Goal: Communication & Community: Share content

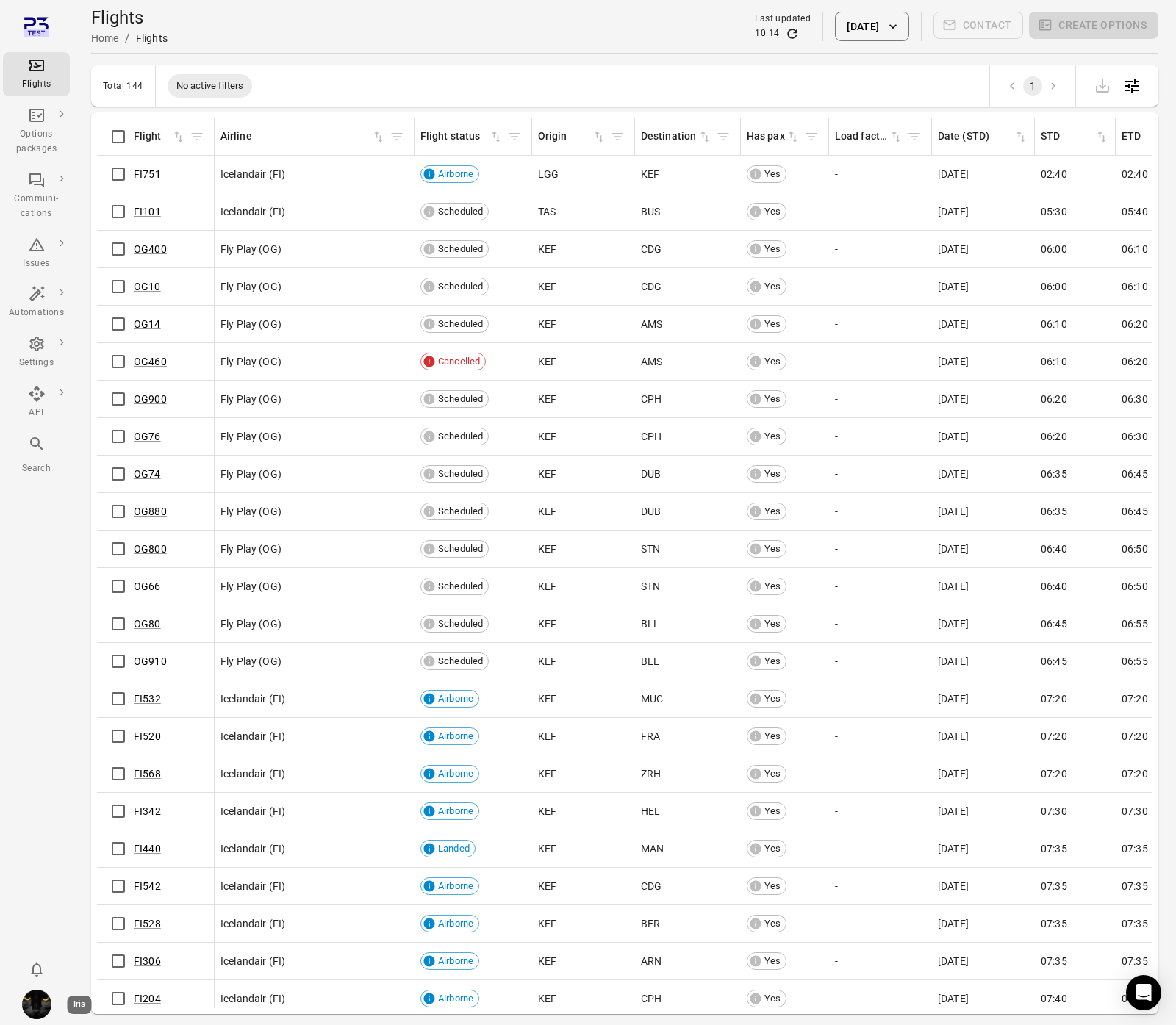
click at [35, 998] on img "Iris" at bounding box center [37, 1004] width 30 height 30
click at [78, 1005] on button "Log out" at bounding box center [112, 1000] width 111 height 27
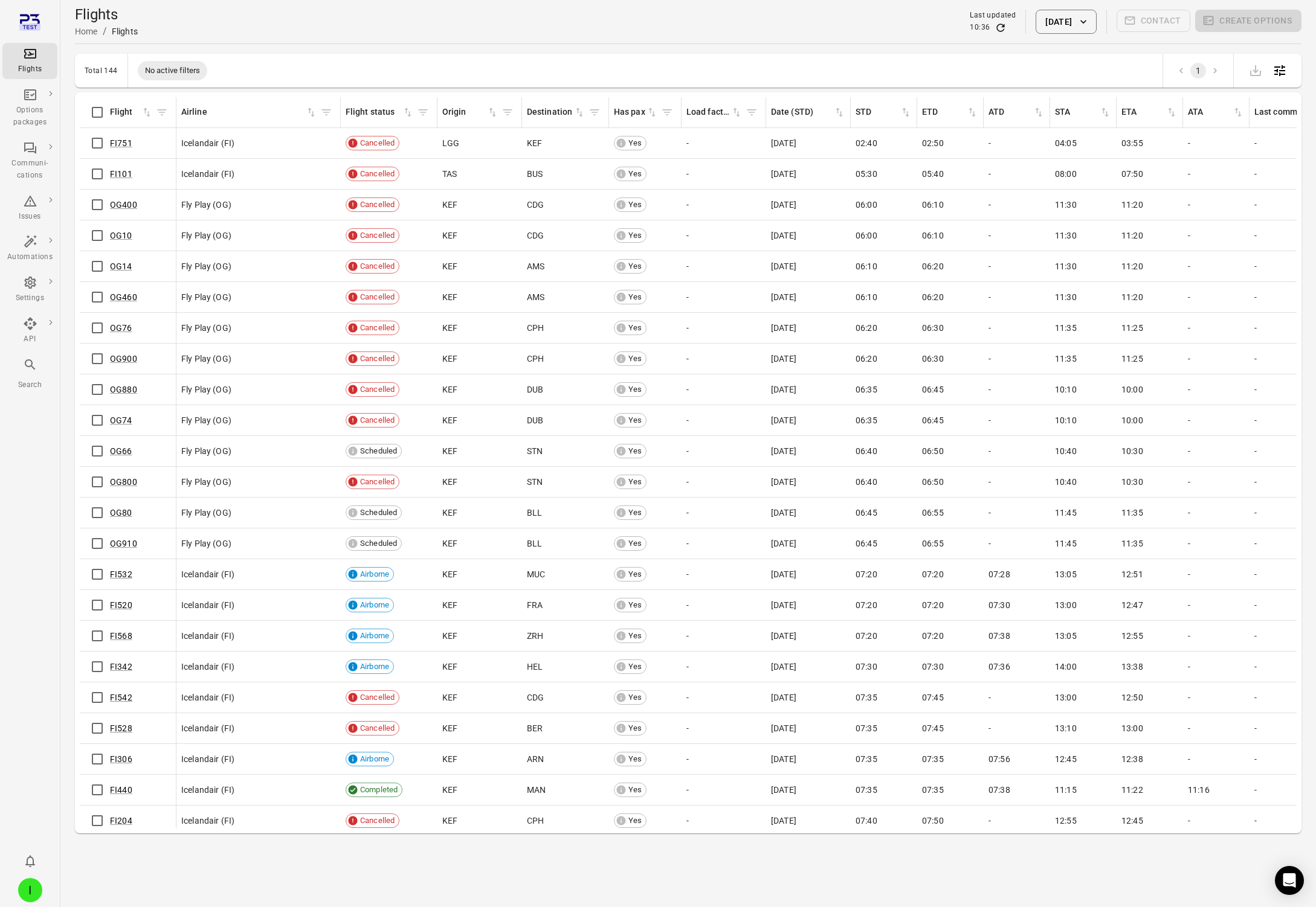
click at [966, 13] on button "[DATE]" at bounding box center [1066, 22] width 60 height 24
drag, startPoint x: 1103, startPoint y: 136, endPoint x: 1124, endPoint y: 252, distance: 117.9
click at [966, 137] on button "3" at bounding box center [1105, 136] width 22 height 22
click at [966, 286] on button "Apply" at bounding box center [1152, 297] width 42 height 25
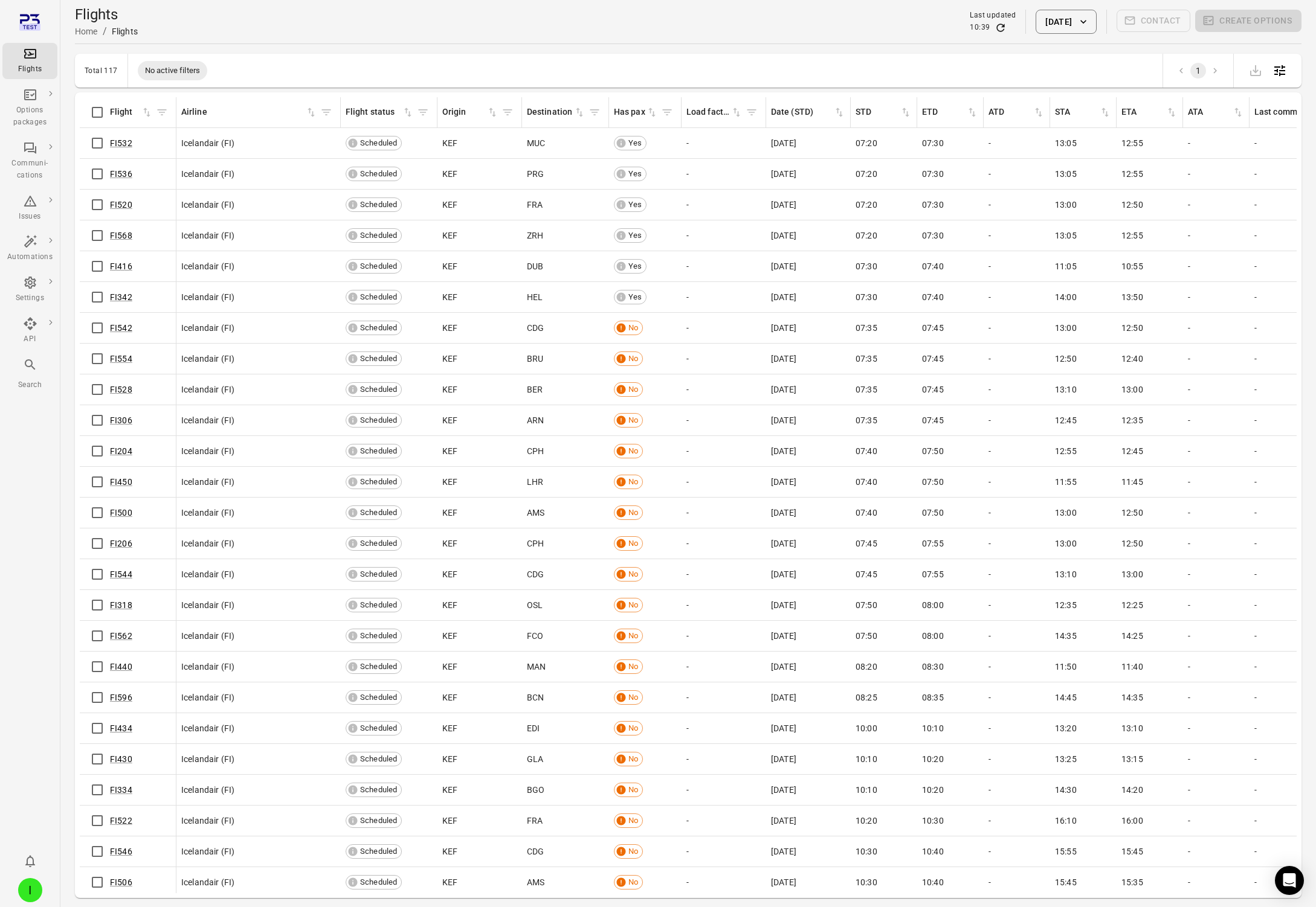
click at [966, 24] on button "[DATE]" at bounding box center [1066, 22] width 60 height 24
click at [966, 297] on button "[DATE]" at bounding box center [1105, 297] width 42 height 25
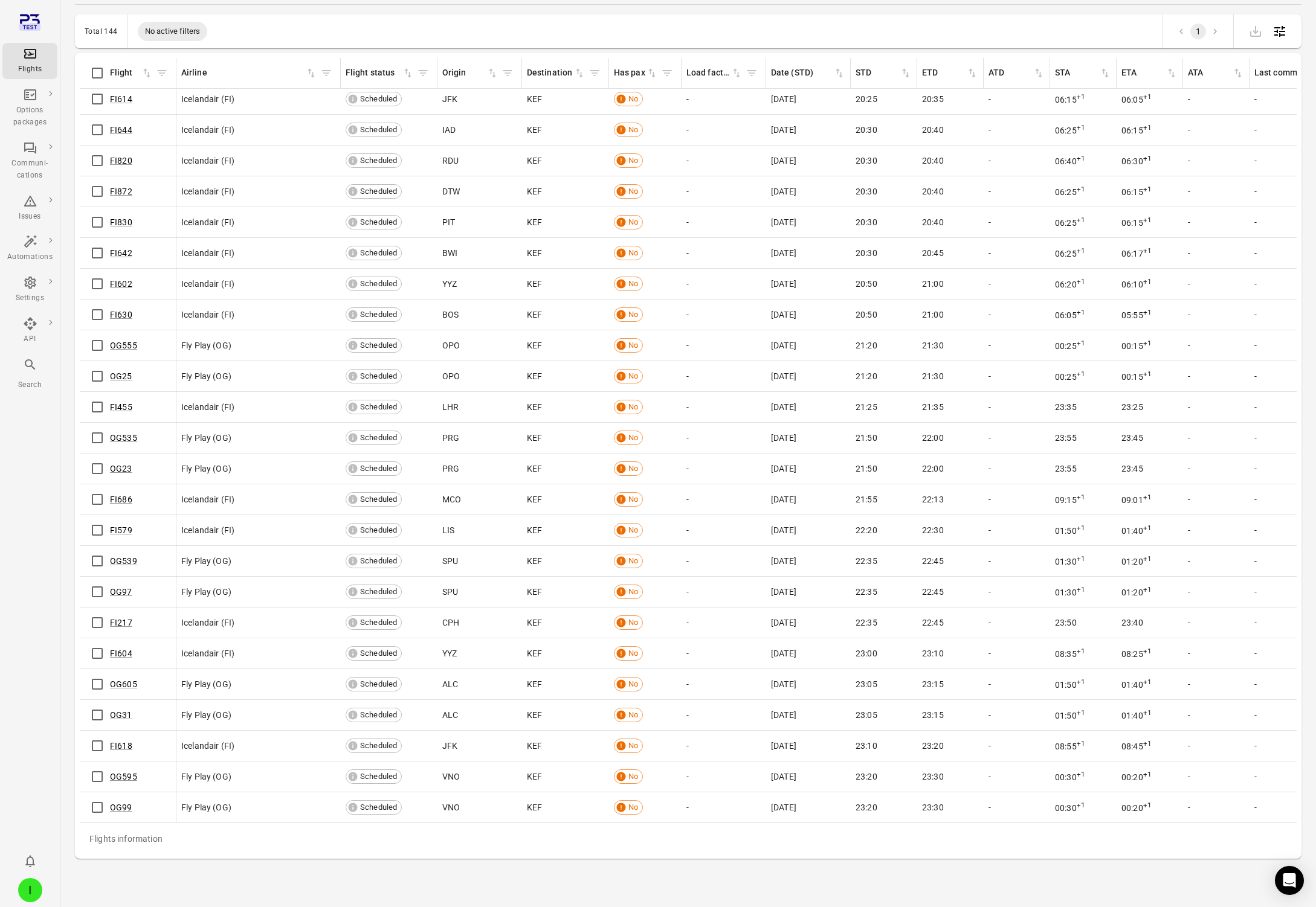
scroll to position [3630, 0]
click at [117, 741] on link "FI618" at bounding box center [121, 746] width 22 height 10
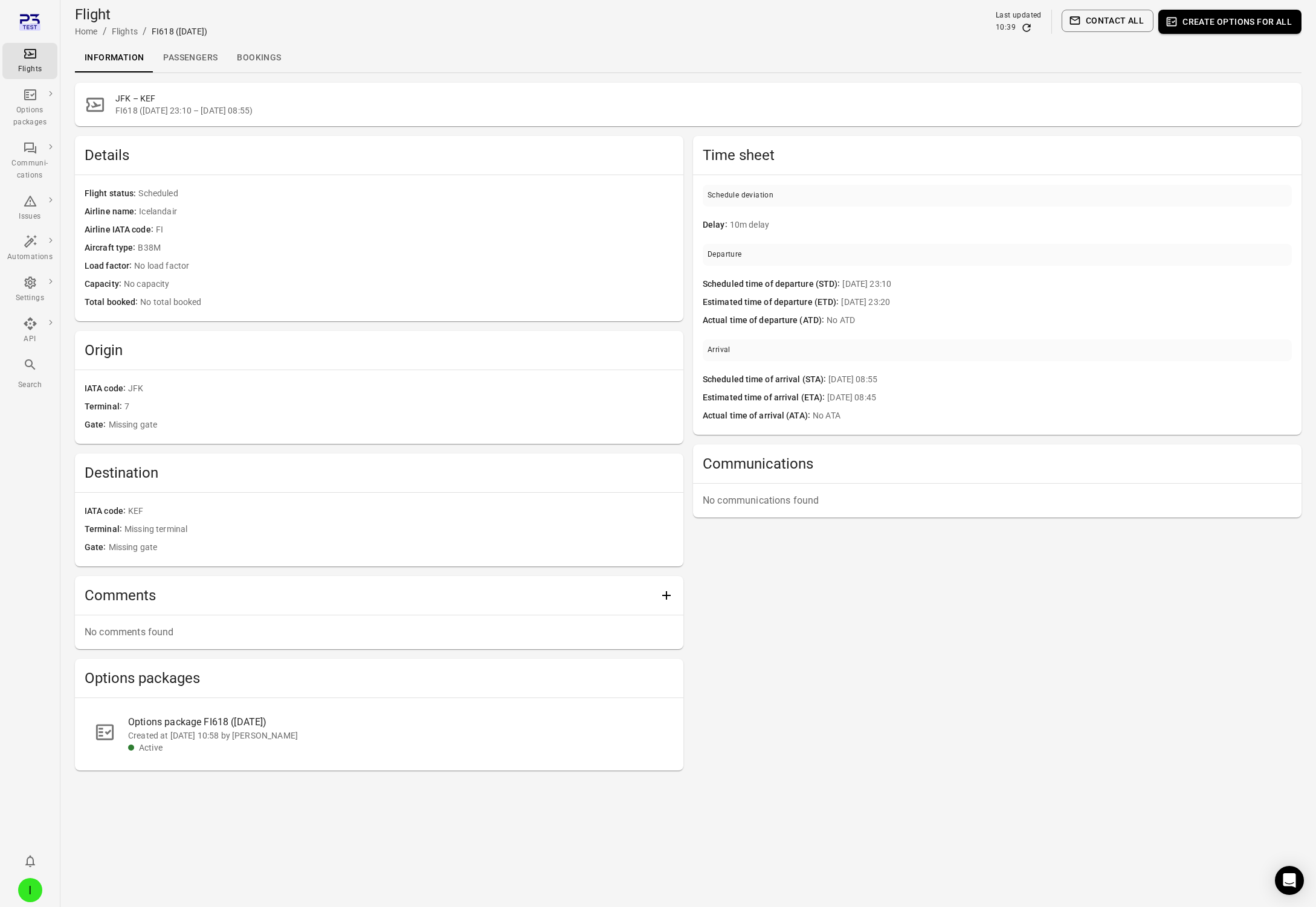
click at [173, 55] on link "Passengers" at bounding box center [190, 57] width 73 height 29
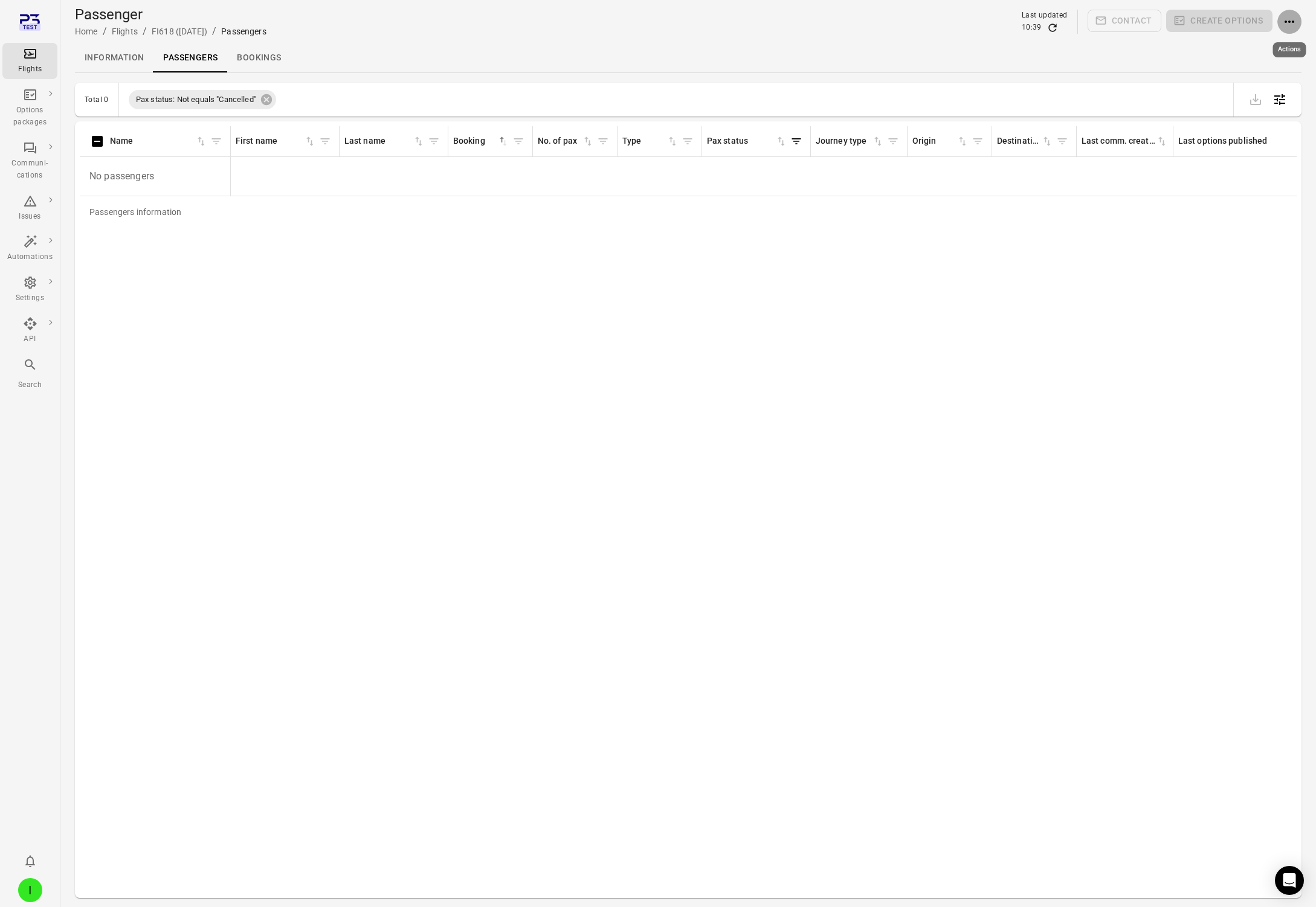
click at [966, 17] on icon "Actions" at bounding box center [1289, 22] width 15 height 15
click at [966, 42] on span "Add booking to flight" at bounding box center [1257, 44] width 80 height 12
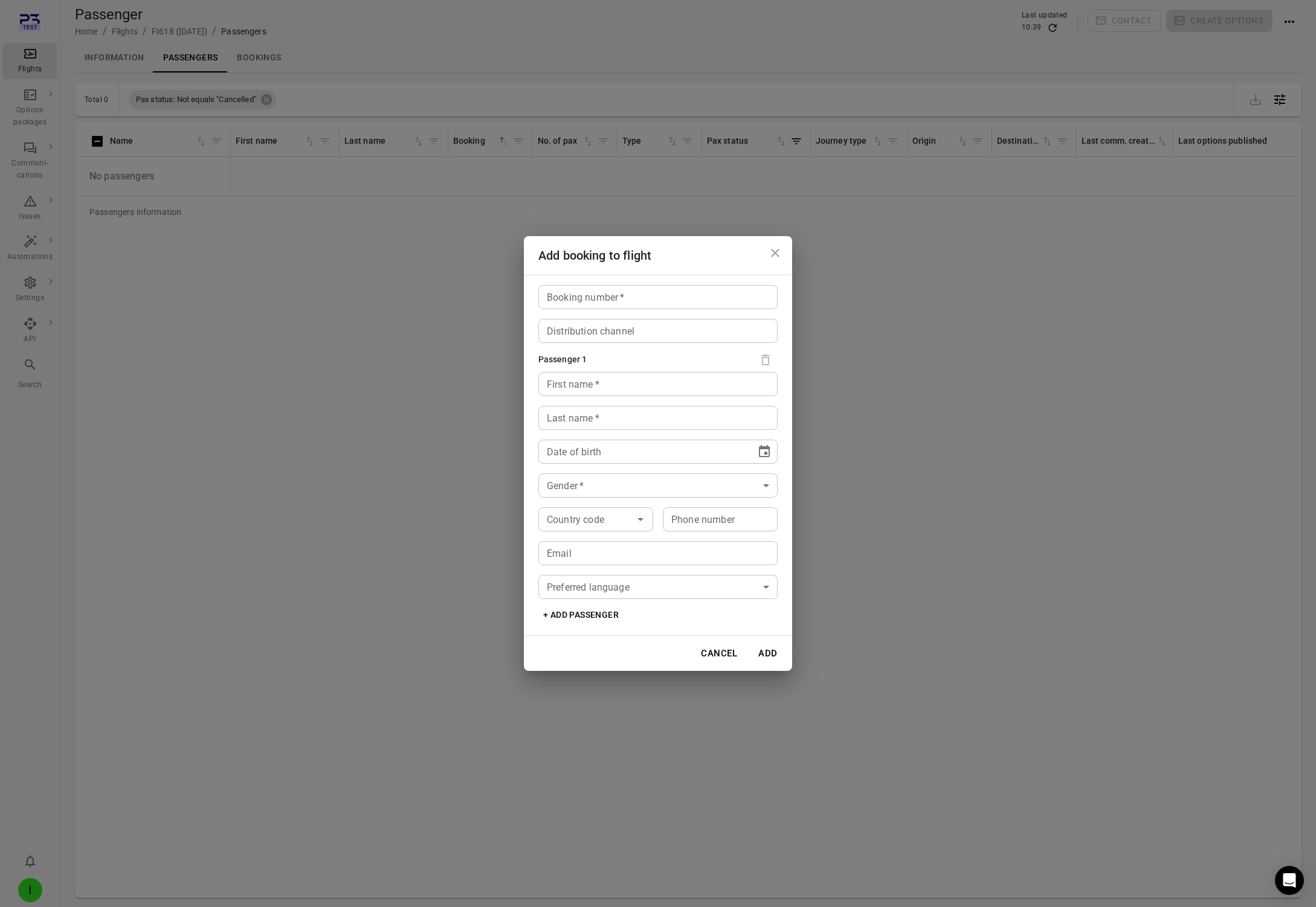
click at [623, 296] on input "Booking number   *" at bounding box center [658, 297] width 239 height 24
type input "*****"
click at [609, 385] on input "First name   *" at bounding box center [658, 384] width 239 height 24
type input "****"
click at [572, 416] on input "Last name   *" at bounding box center [658, 417] width 239 height 24
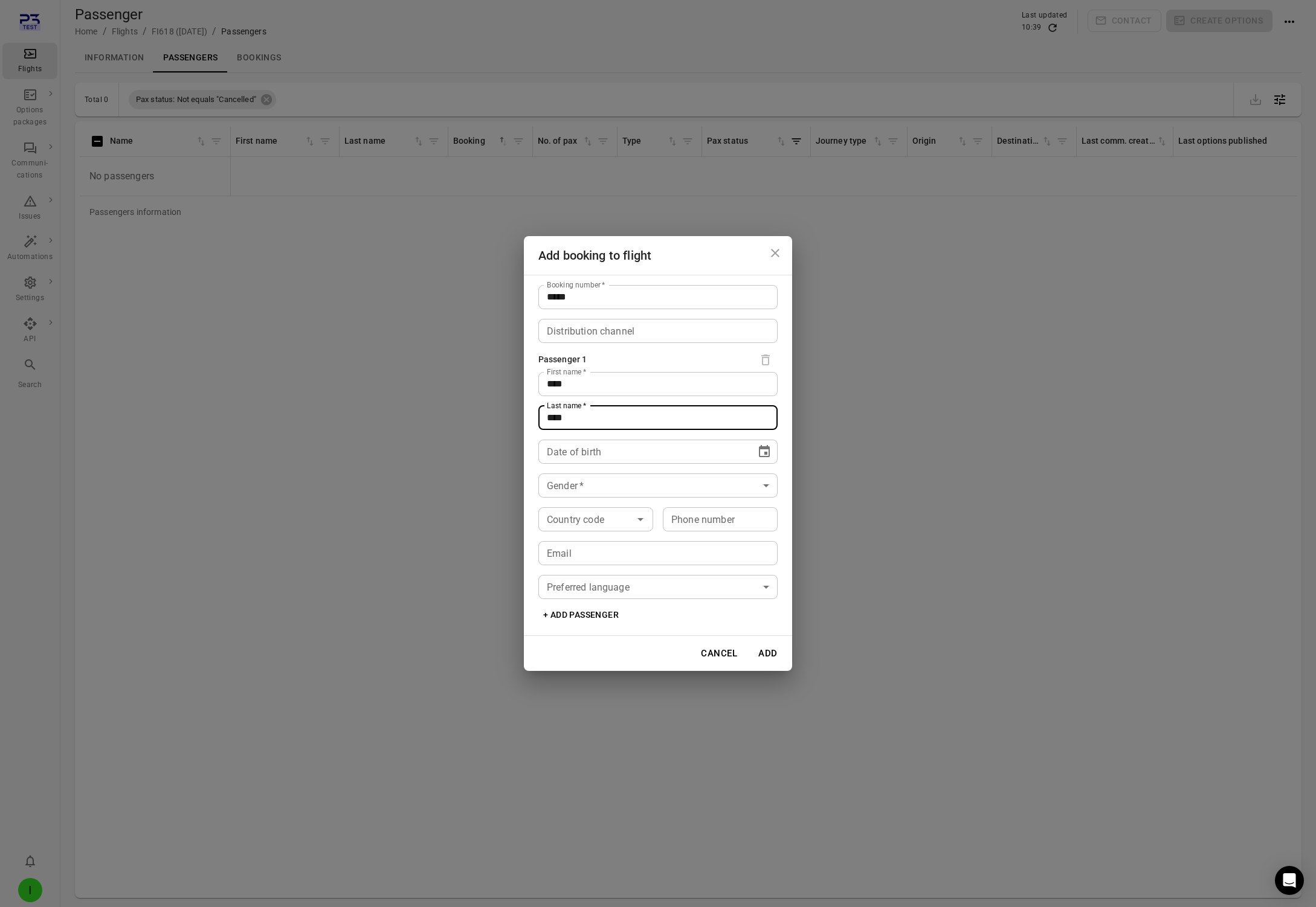
type input "****"
click at [572, 441] on div "Date of birth ** **** **** Date of birth" at bounding box center [658, 452] width 239 height 24
click at [764, 450] on icon "Choose date" at bounding box center [764, 452] width 15 height 15
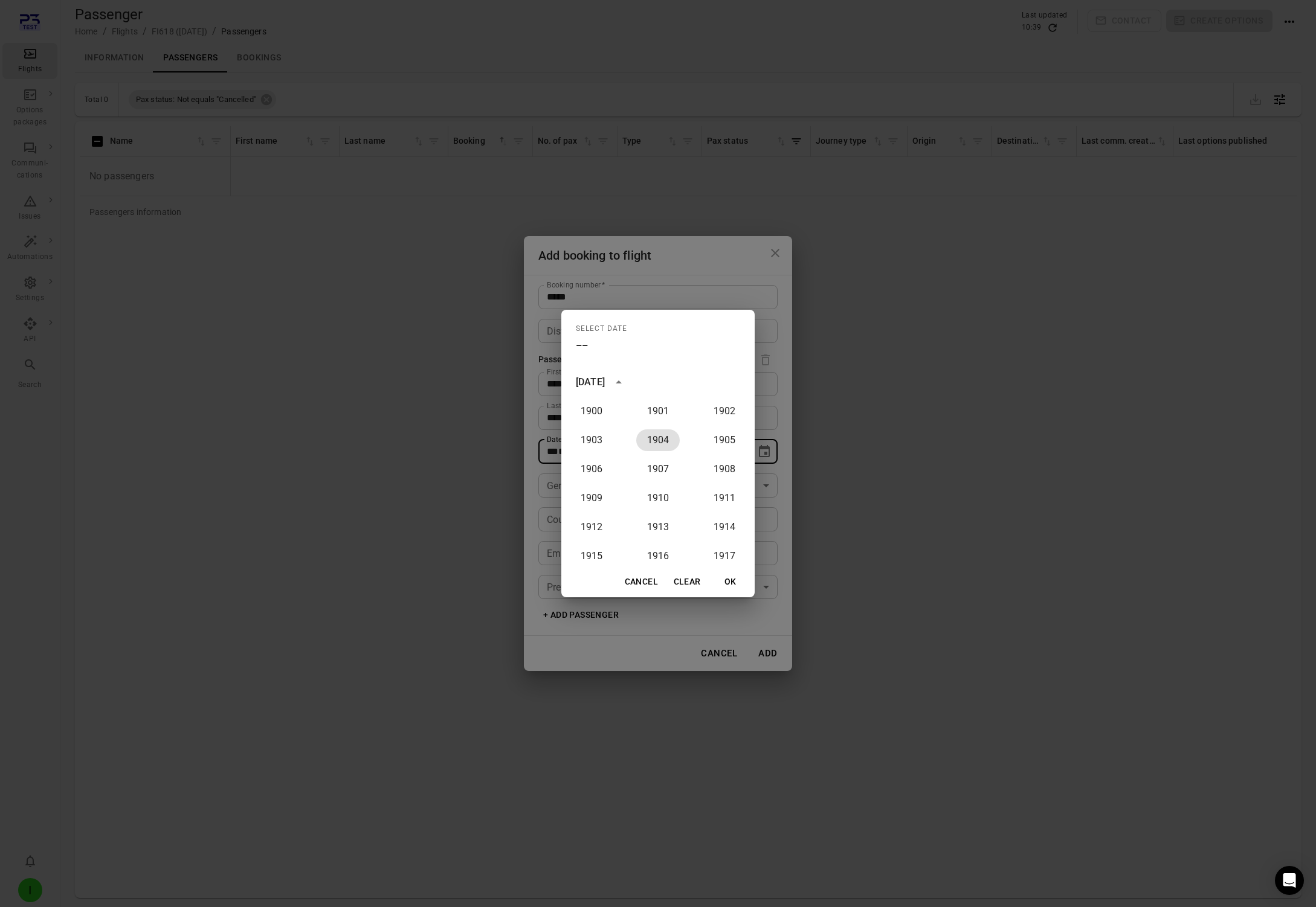
drag, startPoint x: 659, startPoint y: 438, endPoint x: 785, endPoint y: 569, distance: 181.8
click at [659, 438] on button "1904" at bounding box center [658, 440] width 43 height 22
click at [742, 583] on button "OK" at bounding box center [730, 582] width 38 height 22
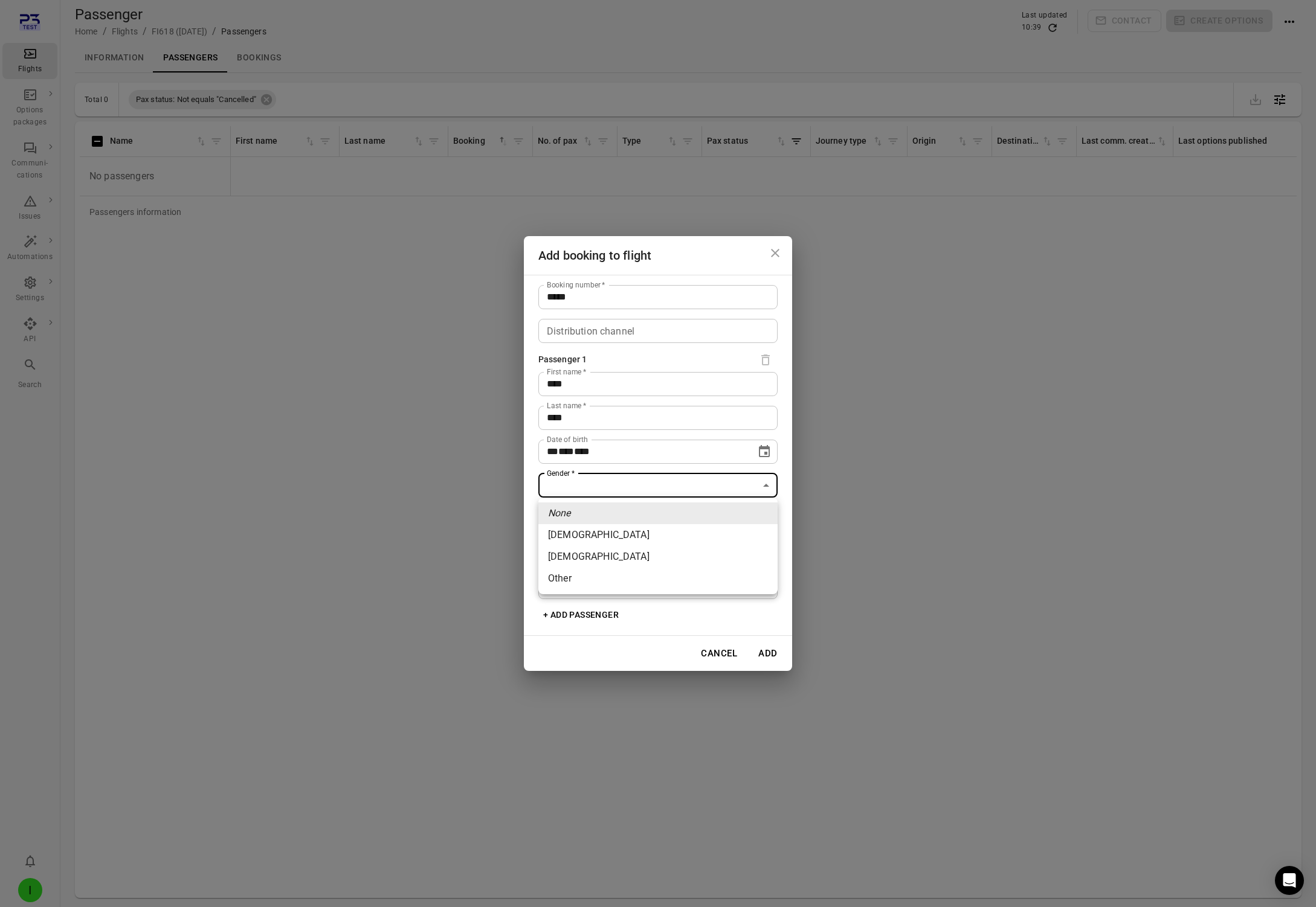
click at [607, 485] on body "**********" at bounding box center [658, 473] width 1316 height 946
drag, startPoint x: 747, startPoint y: 444, endPoint x: 763, endPoint y: 449, distance: 16.8
click at [750, 445] on div at bounding box center [658, 453] width 1316 height 907
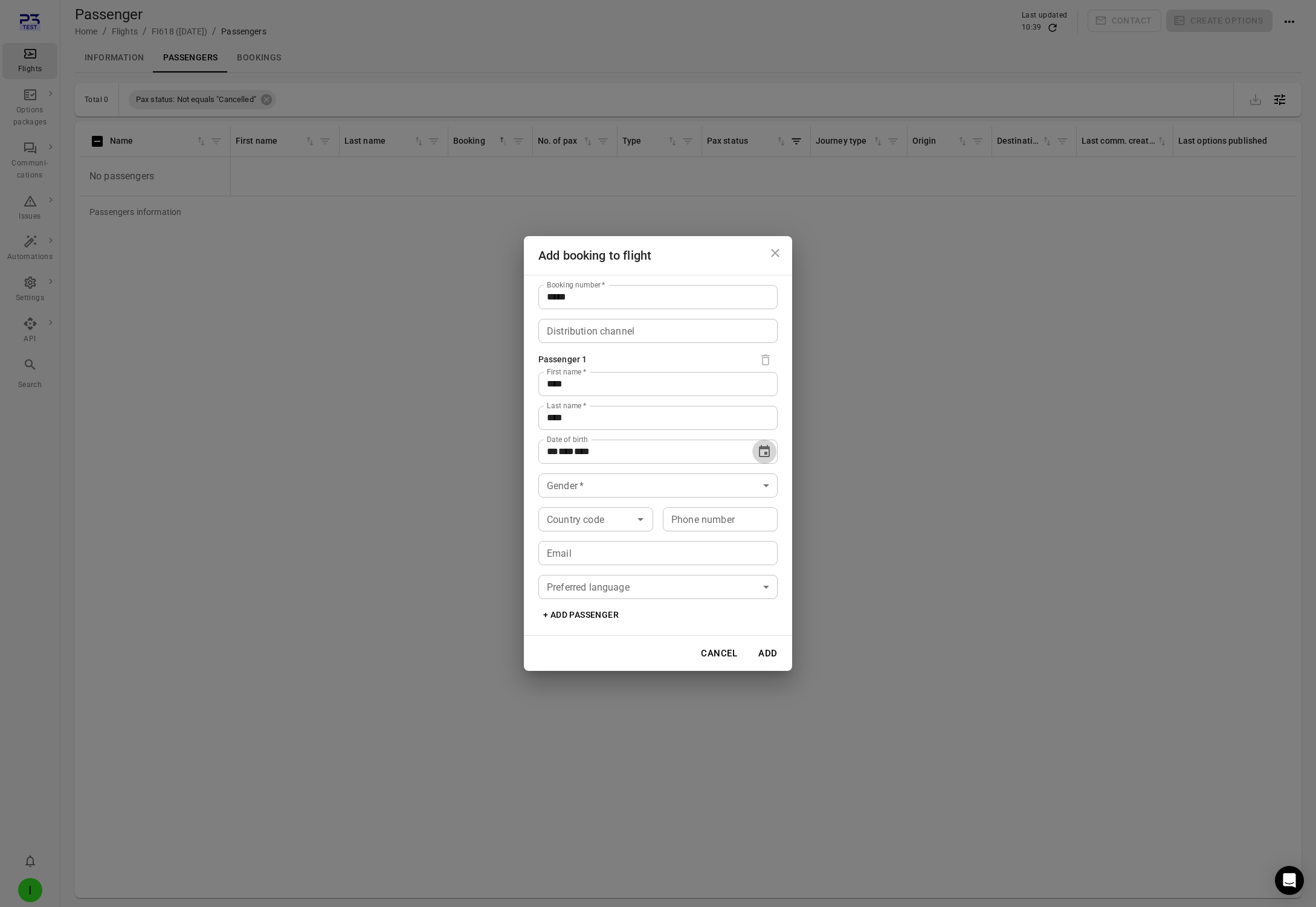
click at [764, 449] on icon "Choose date, selected date is Oct 2, 1904" at bounding box center [765, 451] width 11 height 12
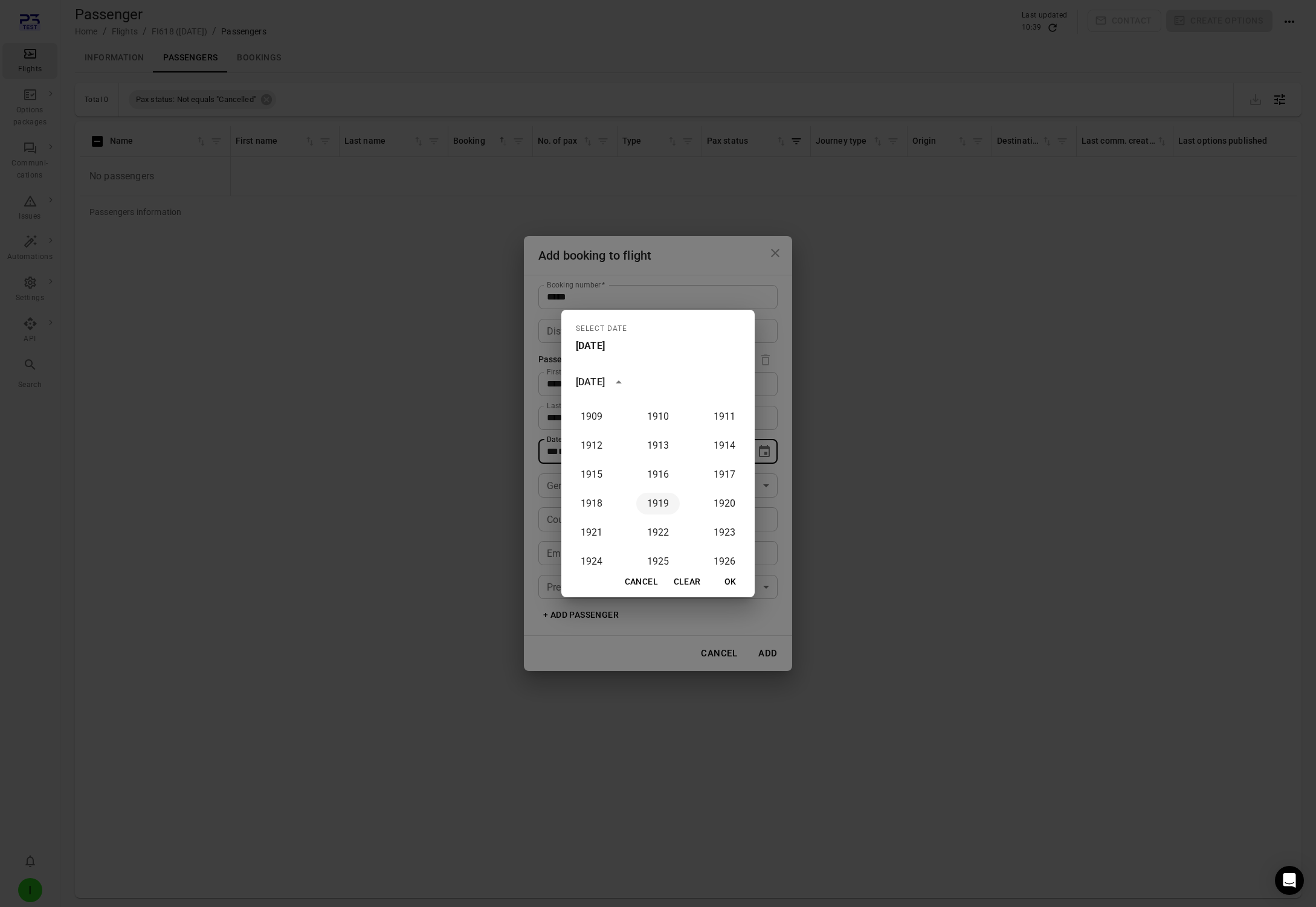
scroll to position [92, 0]
click at [652, 512] on button "1922" at bounding box center [658, 522] width 43 height 22
click at [735, 583] on button "OK" at bounding box center [730, 582] width 38 height 22
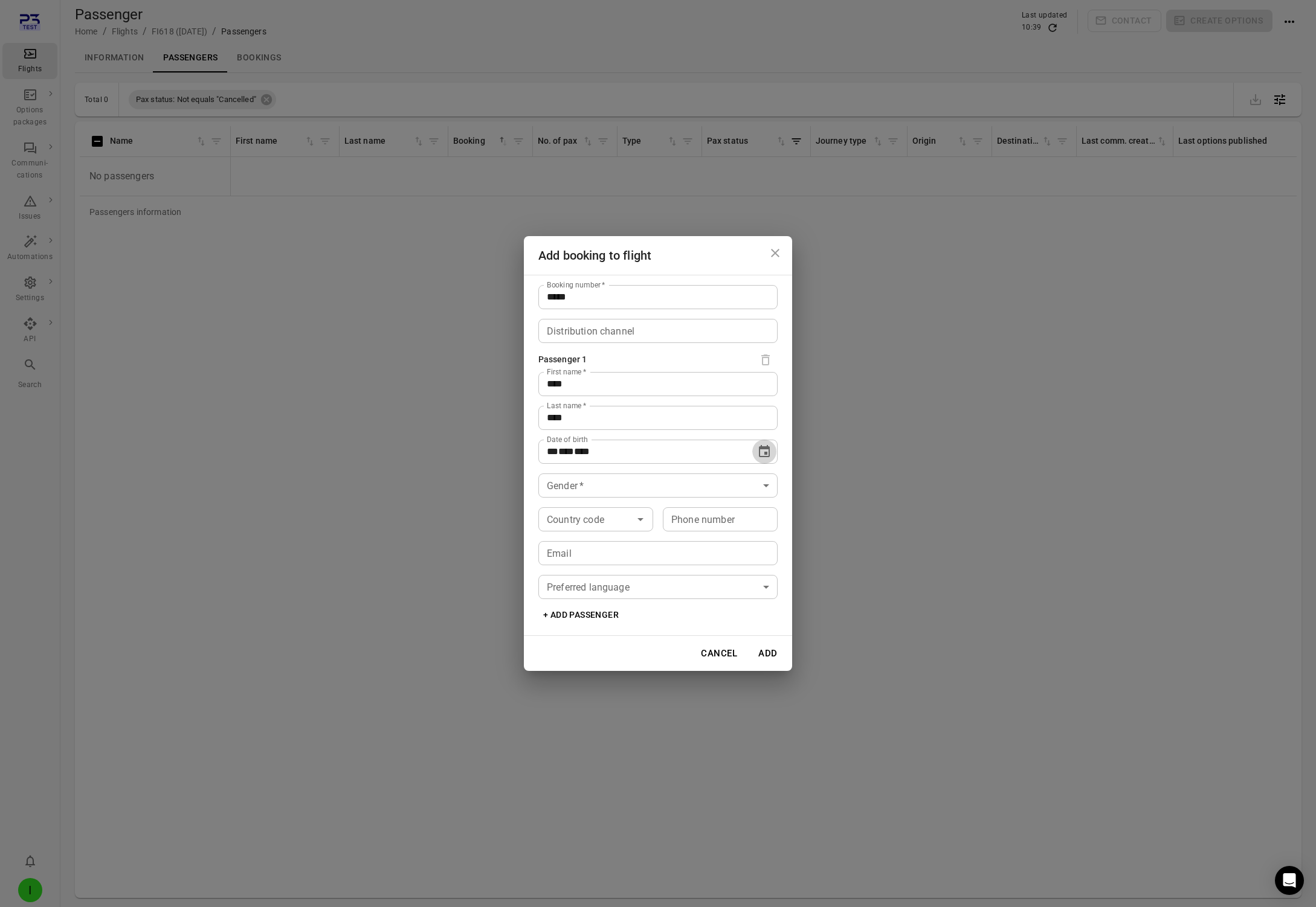
click at [758, 450] on icon "Choose date, selected date is Oct 2, 1922" at bounding box center [764, 452] width 15 height 15
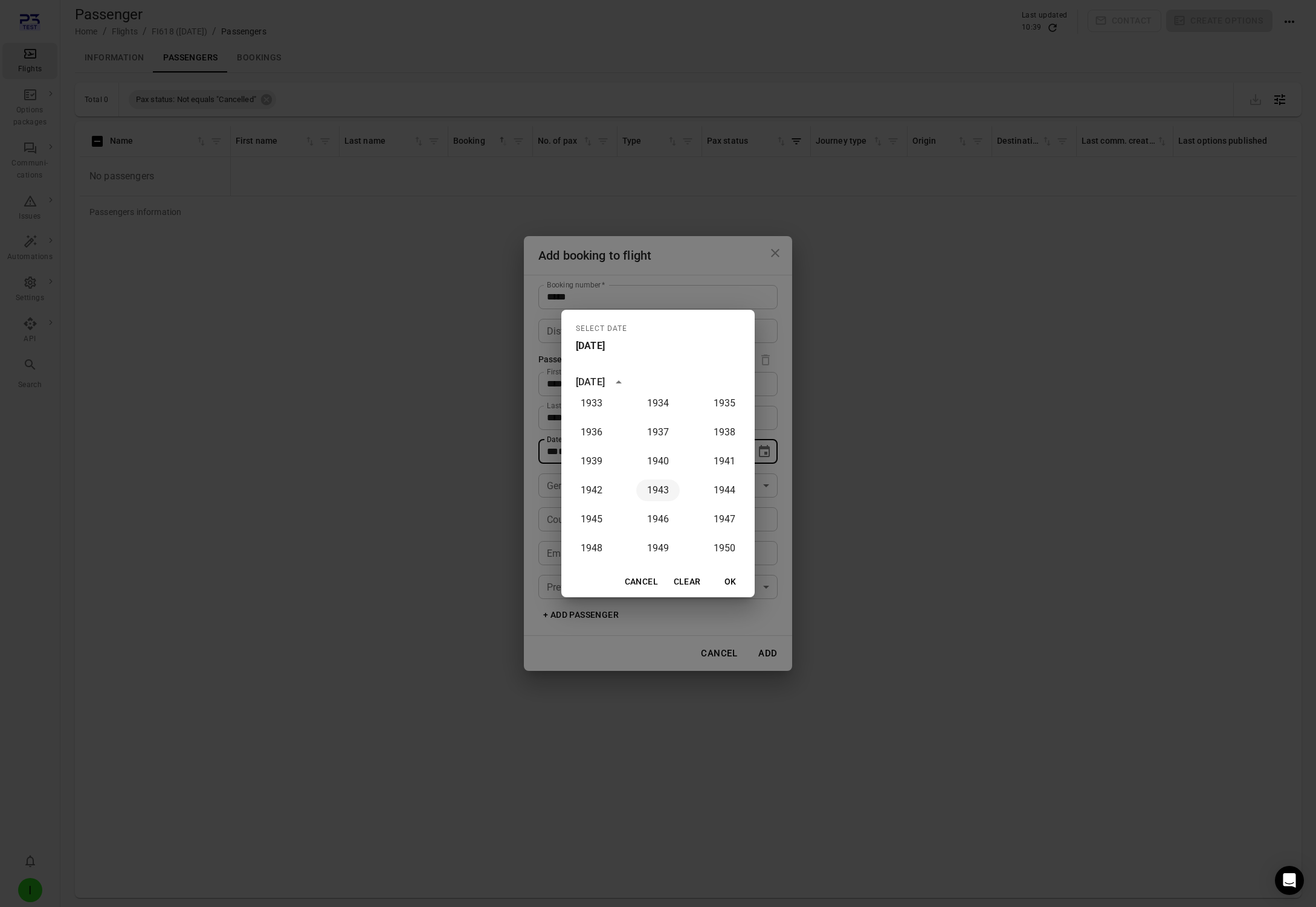
scroll to position [329, 0]
click at [667, 485] on button "1943" at bounding box center [658, 487] width 43 height 22
type input "**********"
click at [726, 577] on button "OK" at bounding box center [730, 582] width 38 height 22
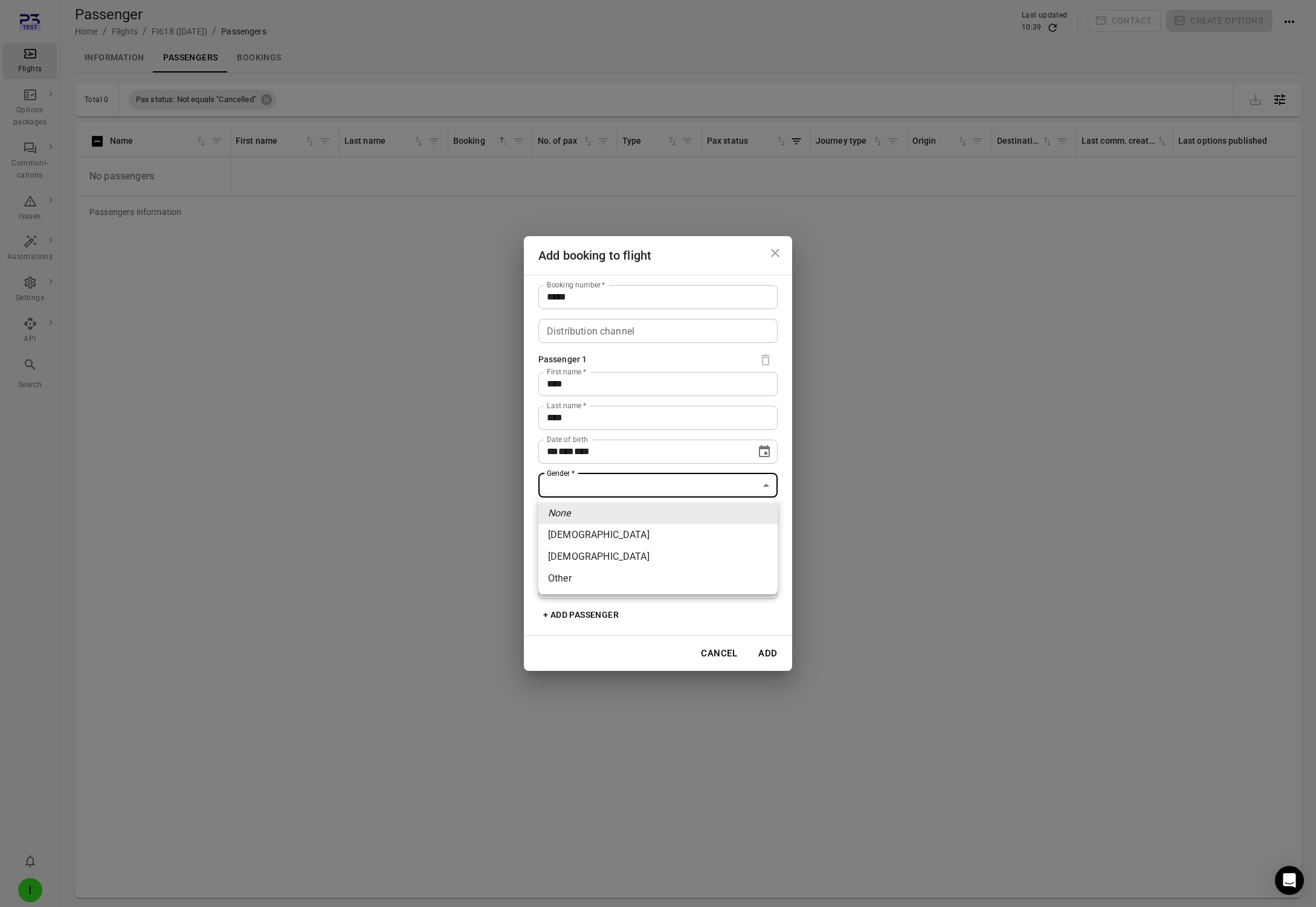
click at [577, 490] on body "**********" at bounding box center [658, 473] width 1316 height 946
click at [605, 538] on li "[DEMOGRAPHIC_DATA]" at bounding box center [658, 535] width 239 height 22
type input "******"
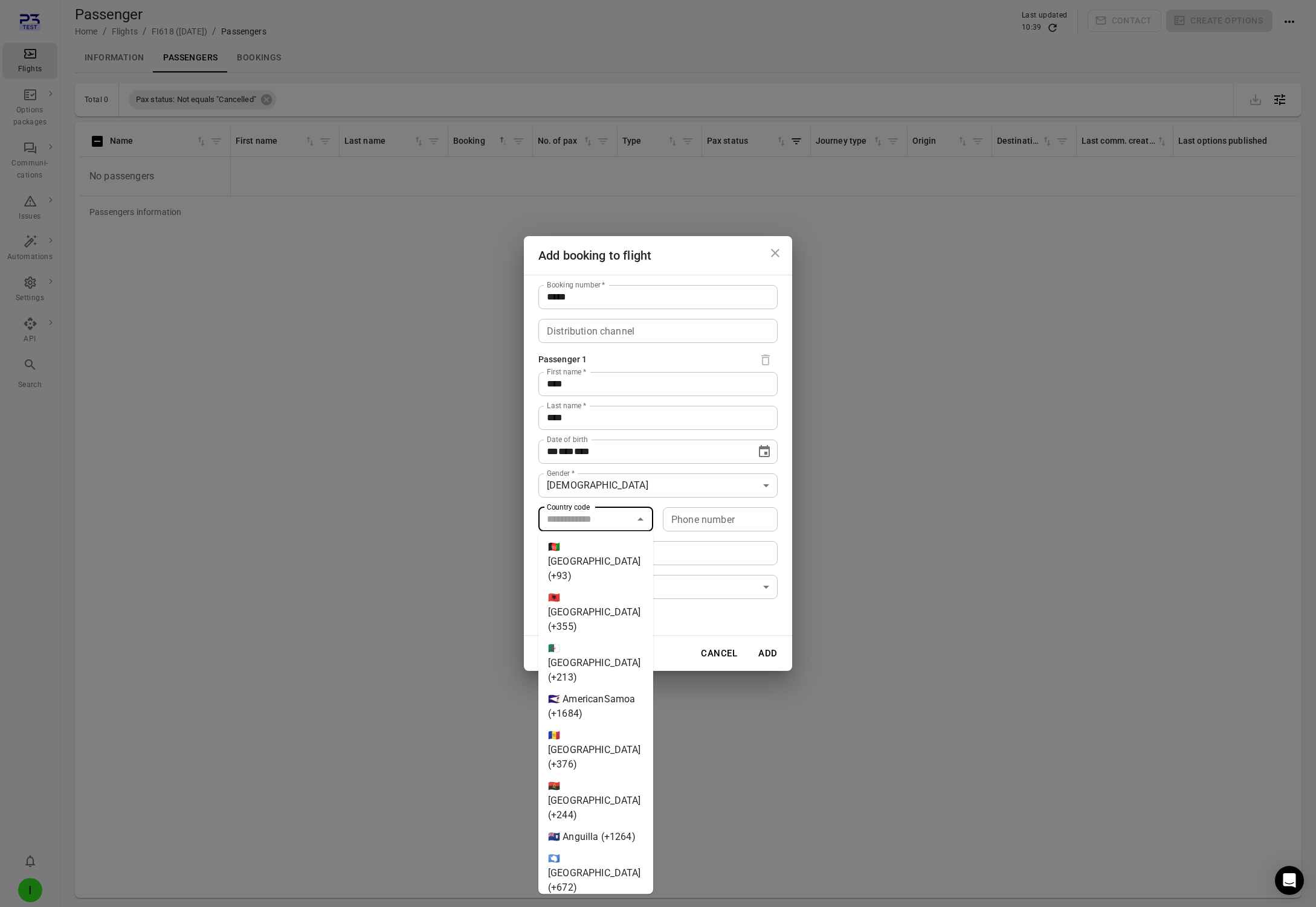
click at [586, 522] on input "Country code" at bounding box center [586, 520] width 87 height 17
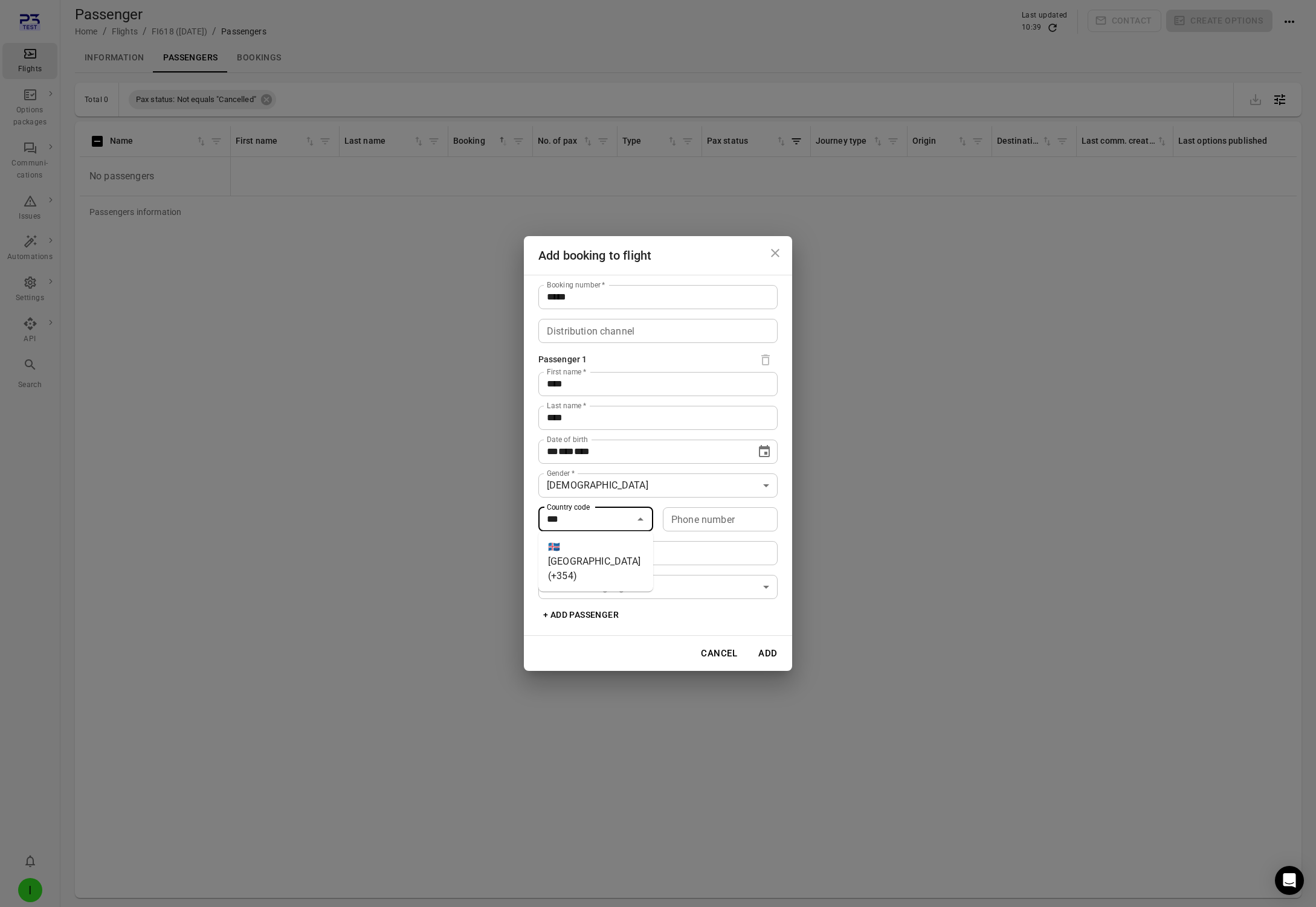
drag, startPoint x: 569, startPoint y: 545, endPoint x: 680, endPoint y: 526, distance: 112.6
click at [569, 545] on li "🇮🇸 [GEOGRAPHIC_DATA] (+354)" at bounding box center [596, 562] width 115 height 51
type input "*********"
click at [696, 522] on input "Phone number" at bounding box center [720, 519] width 115 height 24
type input "*******"
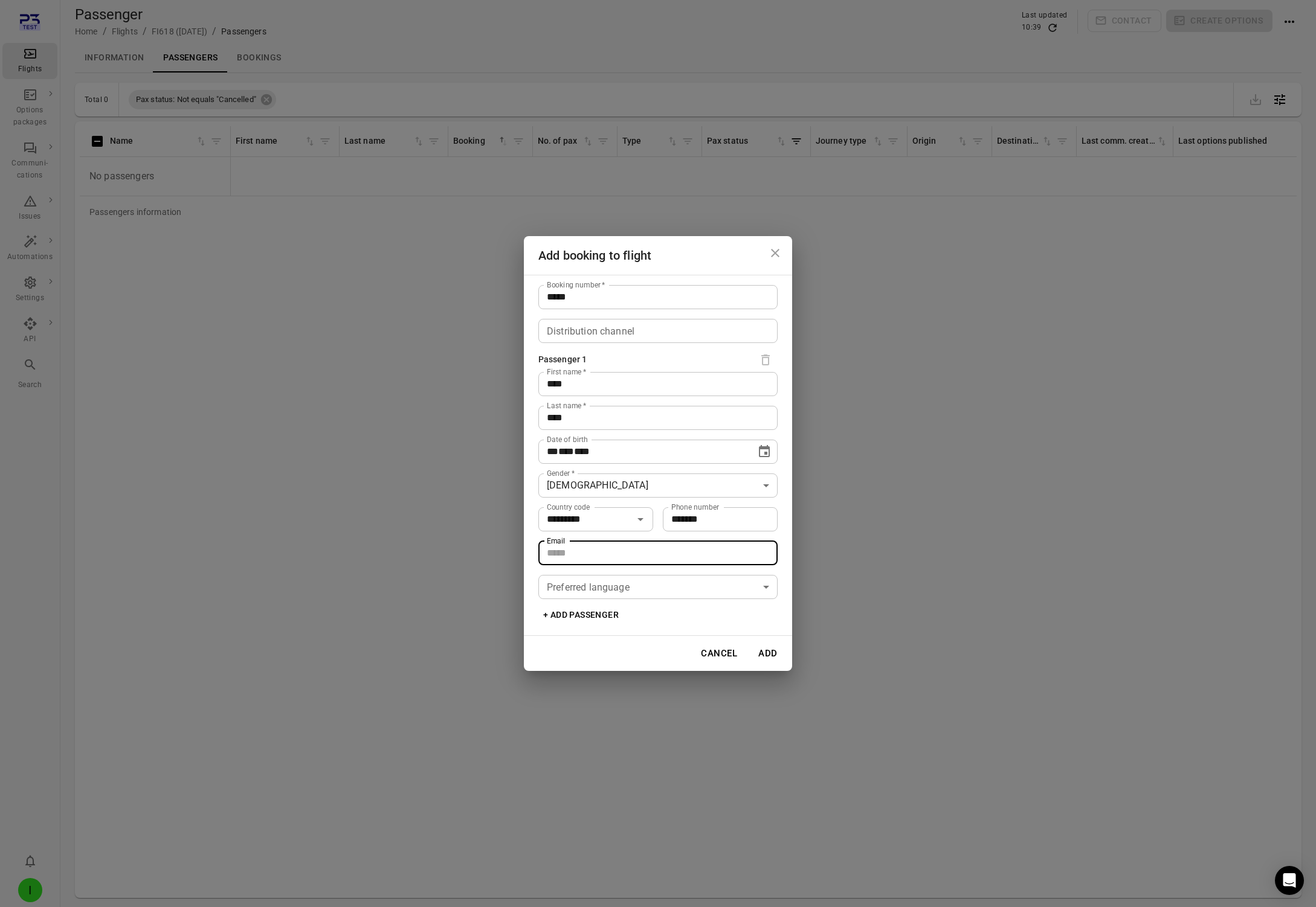
click at [611, 546] on input "Email" at bounding box center [658, 553] width 239 height 24
type input "**********"
click at [774, 657] on button "Add" at bounding box center [767, 653] width 38 height 25
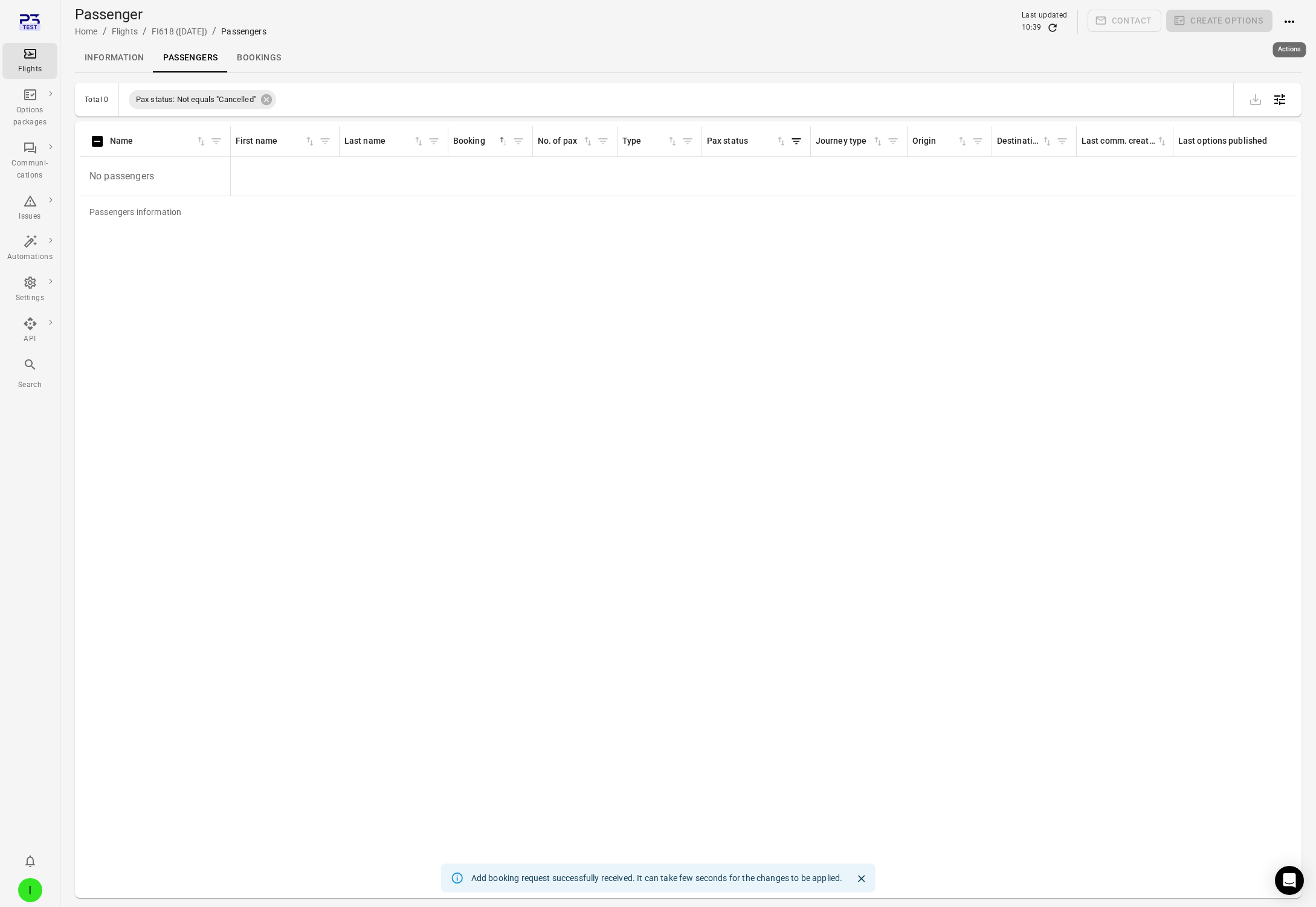
click at [966, 13] on button "Actions" at bounding box center [1289, 22] width 24 height 24
click at [966, 41] on span "Add booking to flight" at bounding box center [1257, 44] width 80 height 12
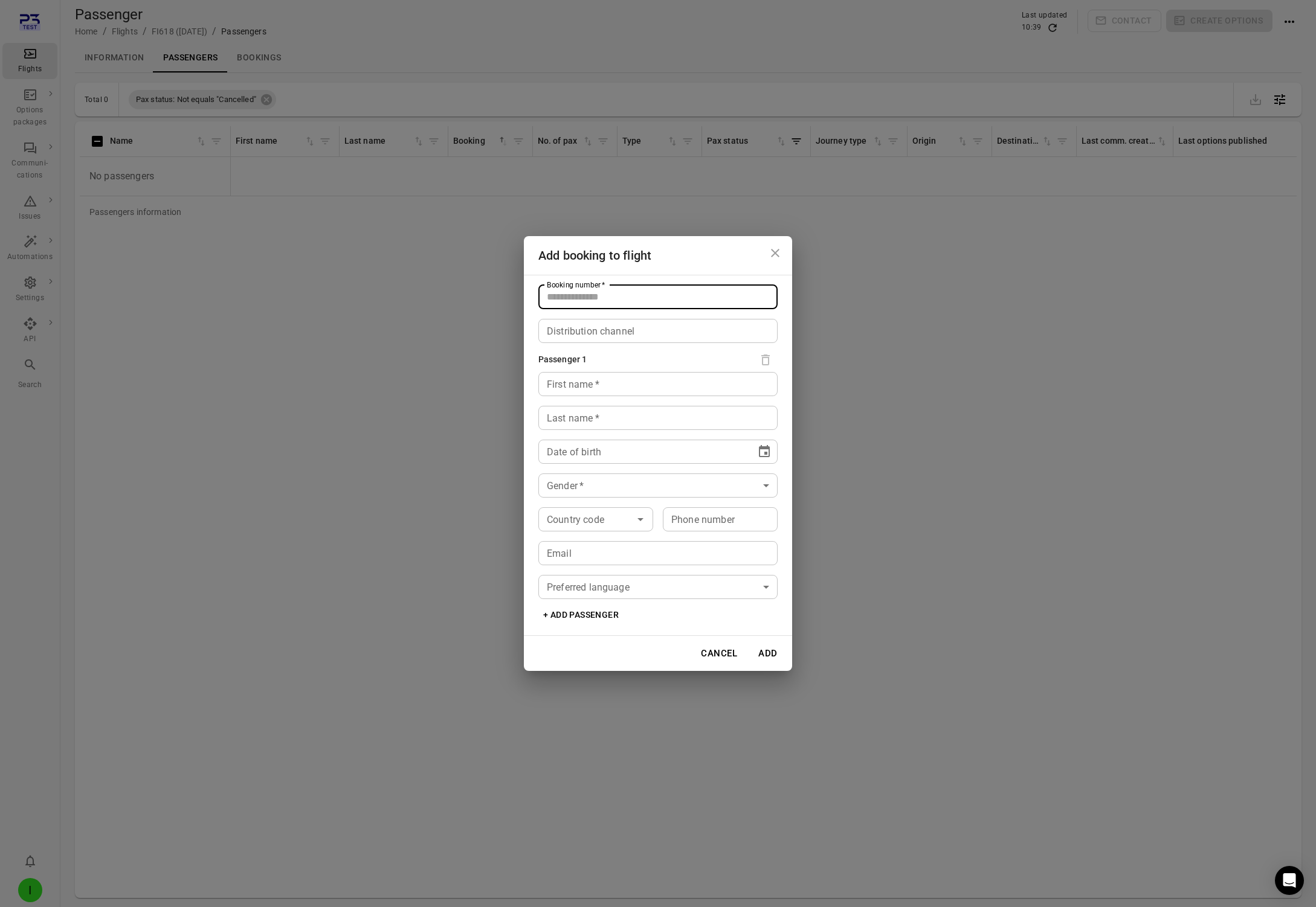
click at [653, 303] on input "Booking number   *" at bounding box center [658, 297] width 239 height 24
type input "*****"
click at [584, 387] on input "First name   *" at bounding box center [658, 384] width 239 height 24
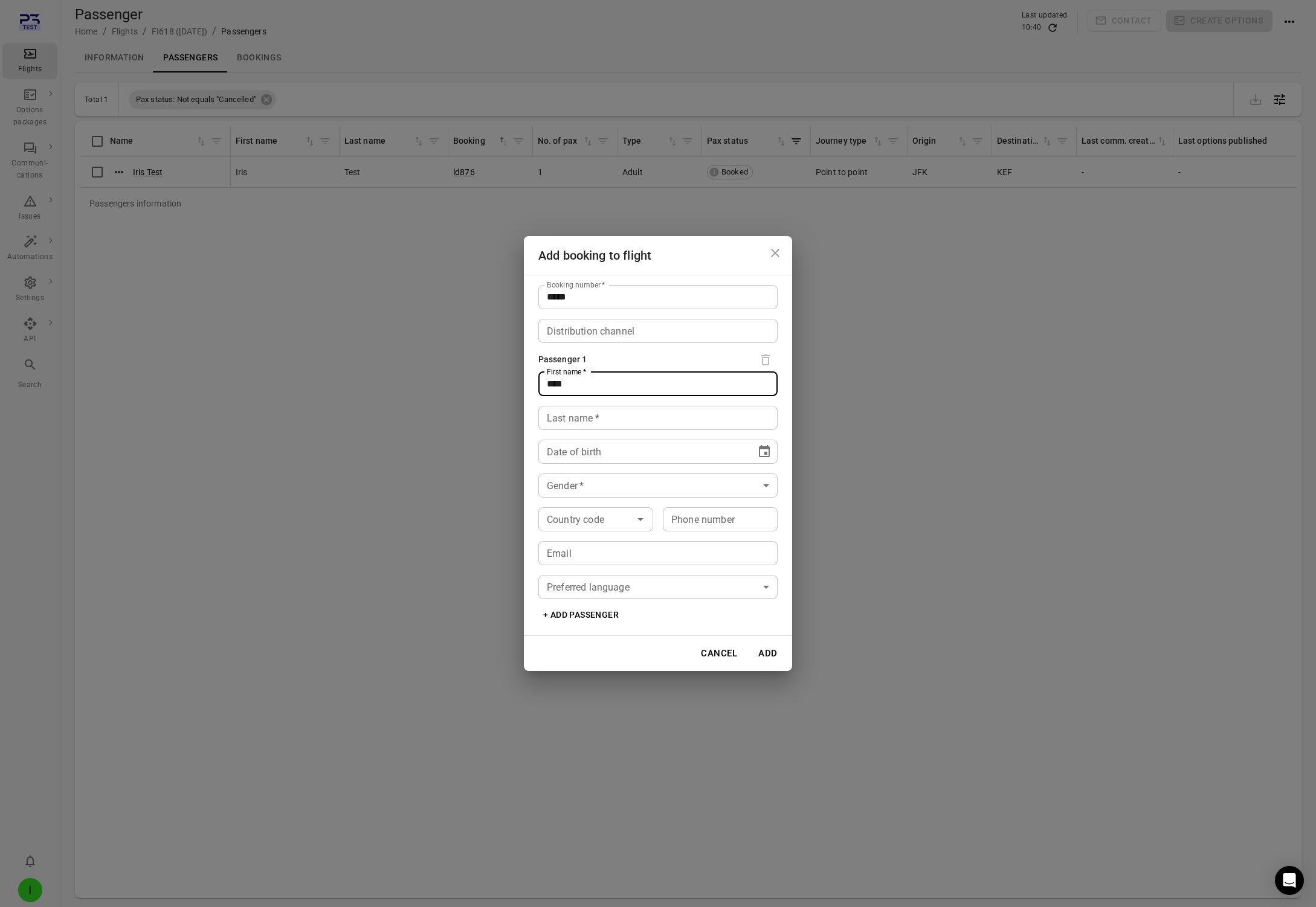
type input "****"
click at [572, 422] on input "Last name   *" at bounding box center [658, 417] width 239 height 24
type input "******"
click at [568, 448] on span "****" at bounding box center [568, 451] width 20 height 9
click at [764, 454] on icon "Choose date" at bounding box center [764, 452] width 15 height 15
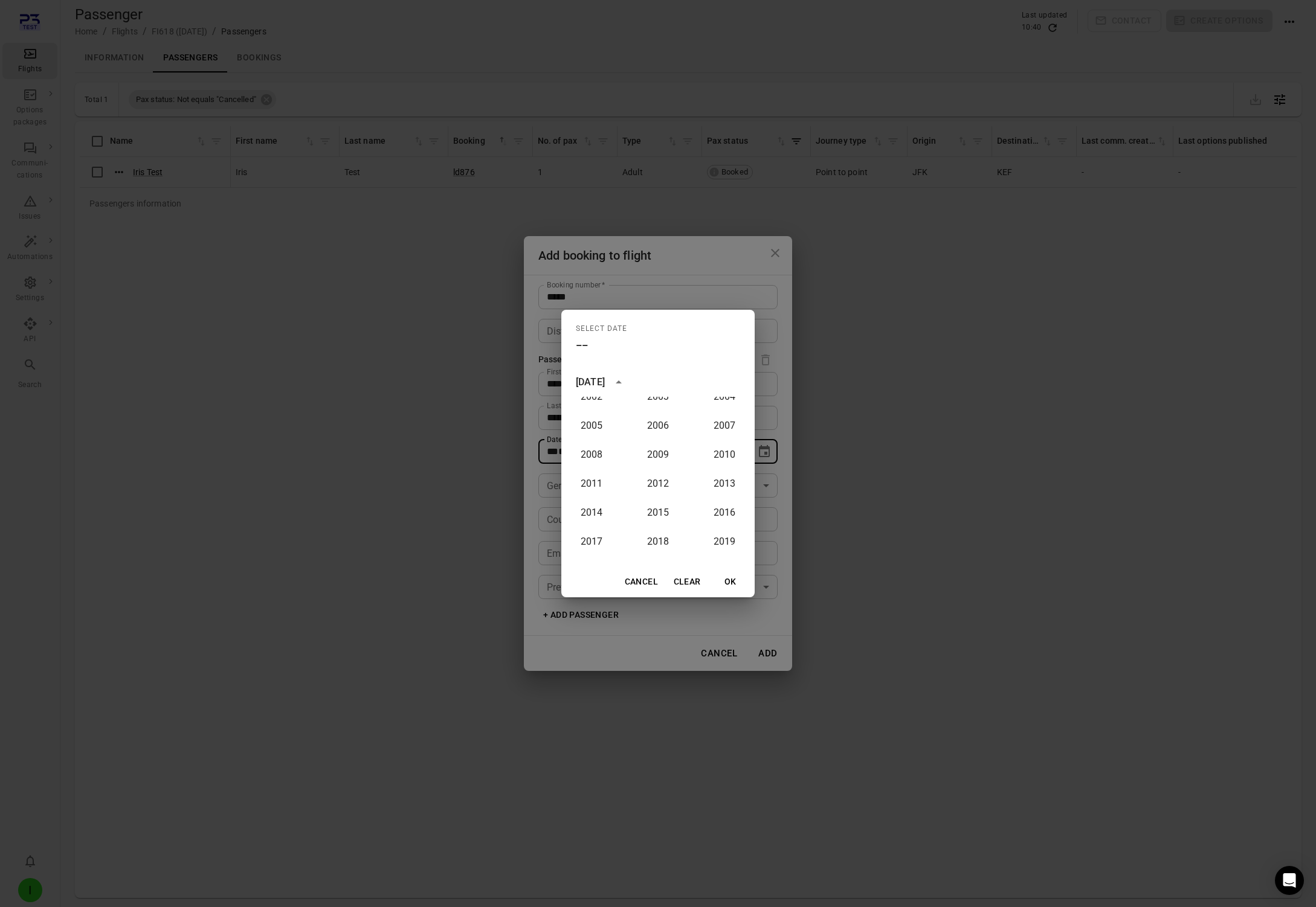
scroll to position [959, 0]
click at [663, 444] on button "2003" at bounding box center [658, 438] width 43 height 22
type input "**********"
drag, startPoint x: 734, startPoint y: 577, endPoint x: 719, endPoint y: 573, distance: 15.5
click at [733, 577] on button "OK" at bounding box center [730, 582] width 38 height 22
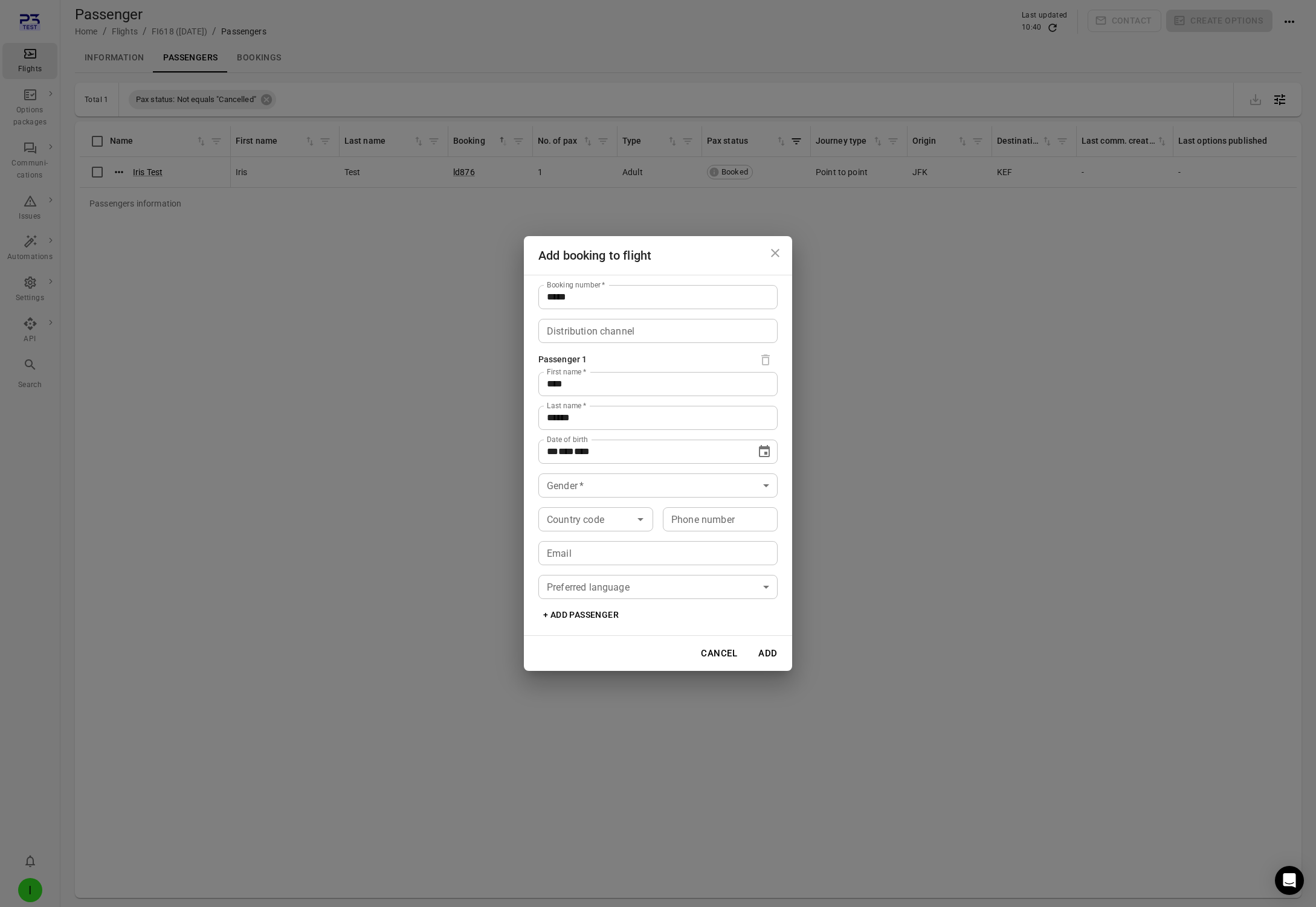
click at [583, 485] on body "**********" at bounding box center [658, 473] width 1316 height 946
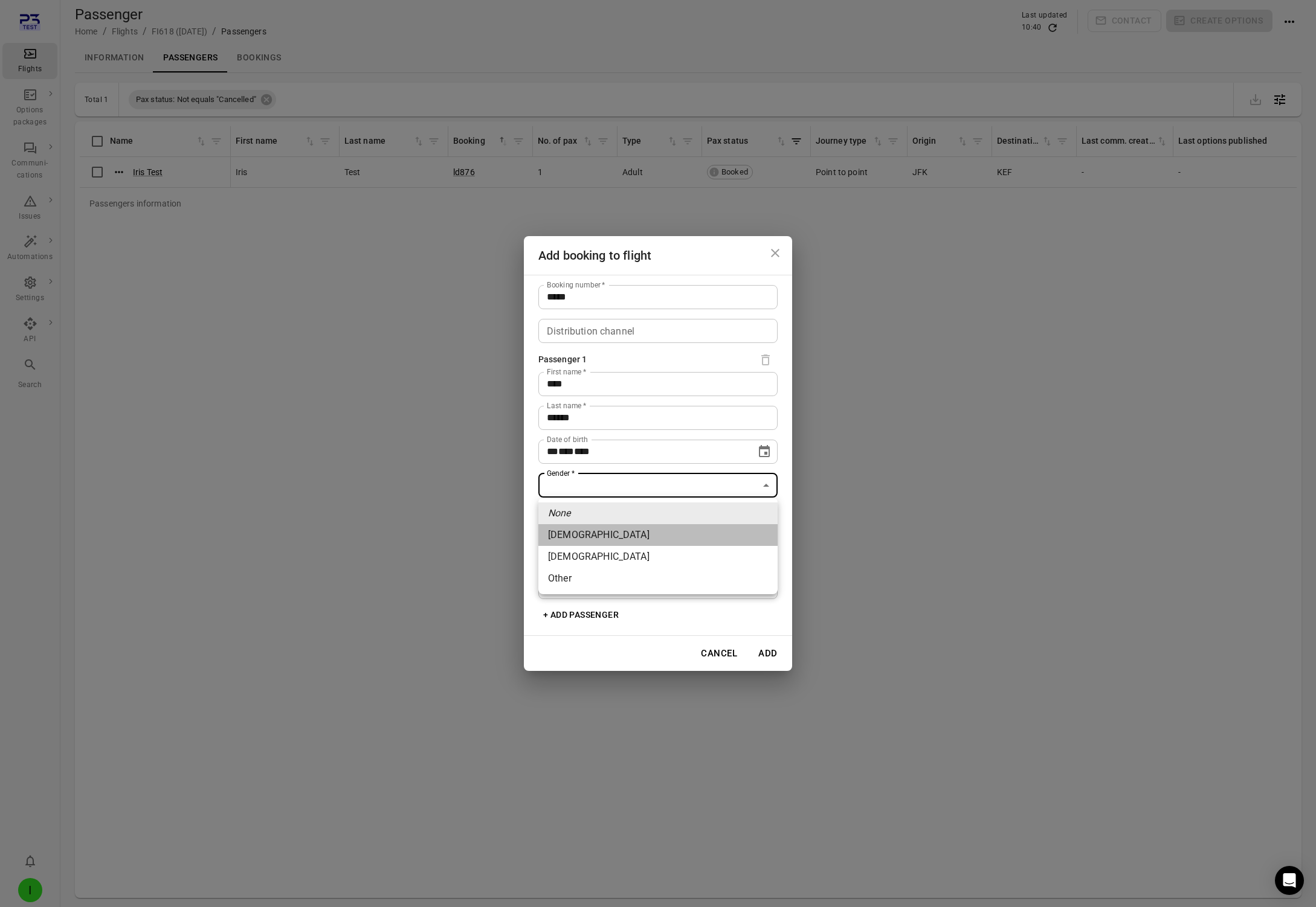
click at [583, 540] on li "[DEMOGRAPHIC_DATA]" at bounding box center [658, 535] width 239 height 22
type input "******"
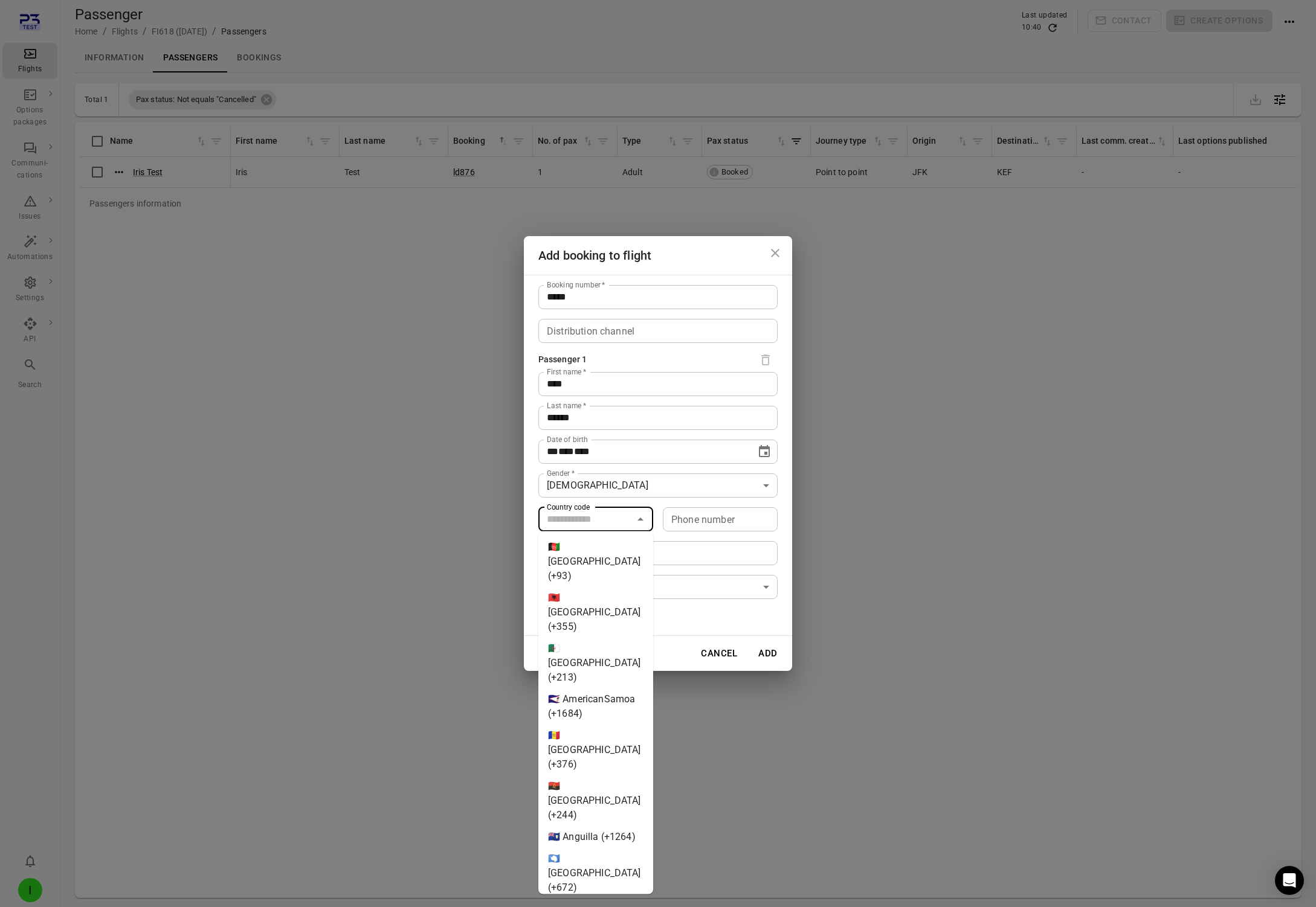
click at [574, 522] on input "Country code" at bounding box center [586, 520] width 87 height 17
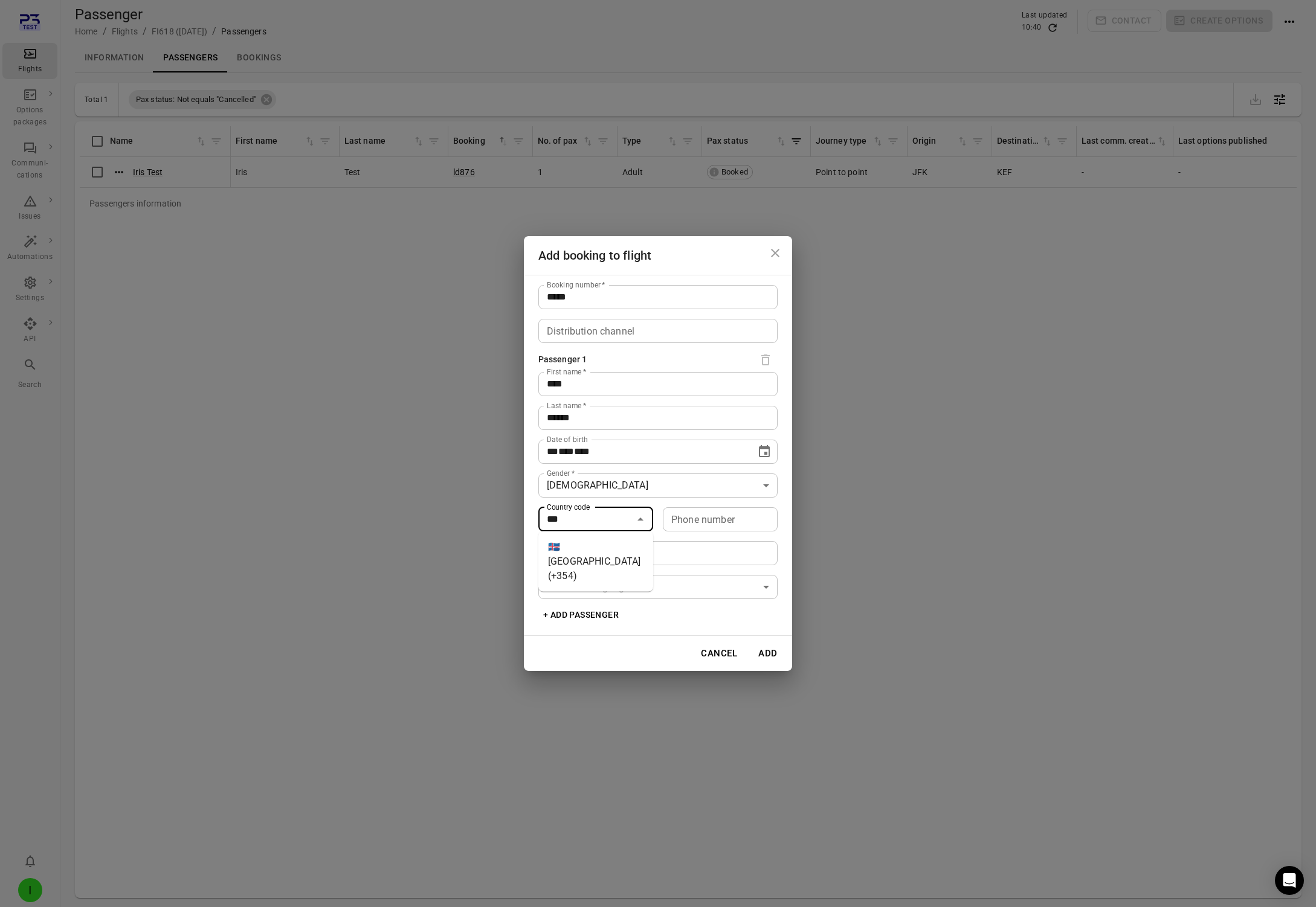
drag, startPoint x: 557, startPoint y: 545, endPoint x: 676, endPoint y: 529, distance: 120.1
click at [566, 545] on li "🇮🇸 [GEOGRAPHIC_DATA] (+354)" at bounding box center [596, 562] width 115 height 51
type input "*********"
click at [679, 525] on input "Phone number" at bounding box center [720, 519] width 115 height 24
type input "*******"
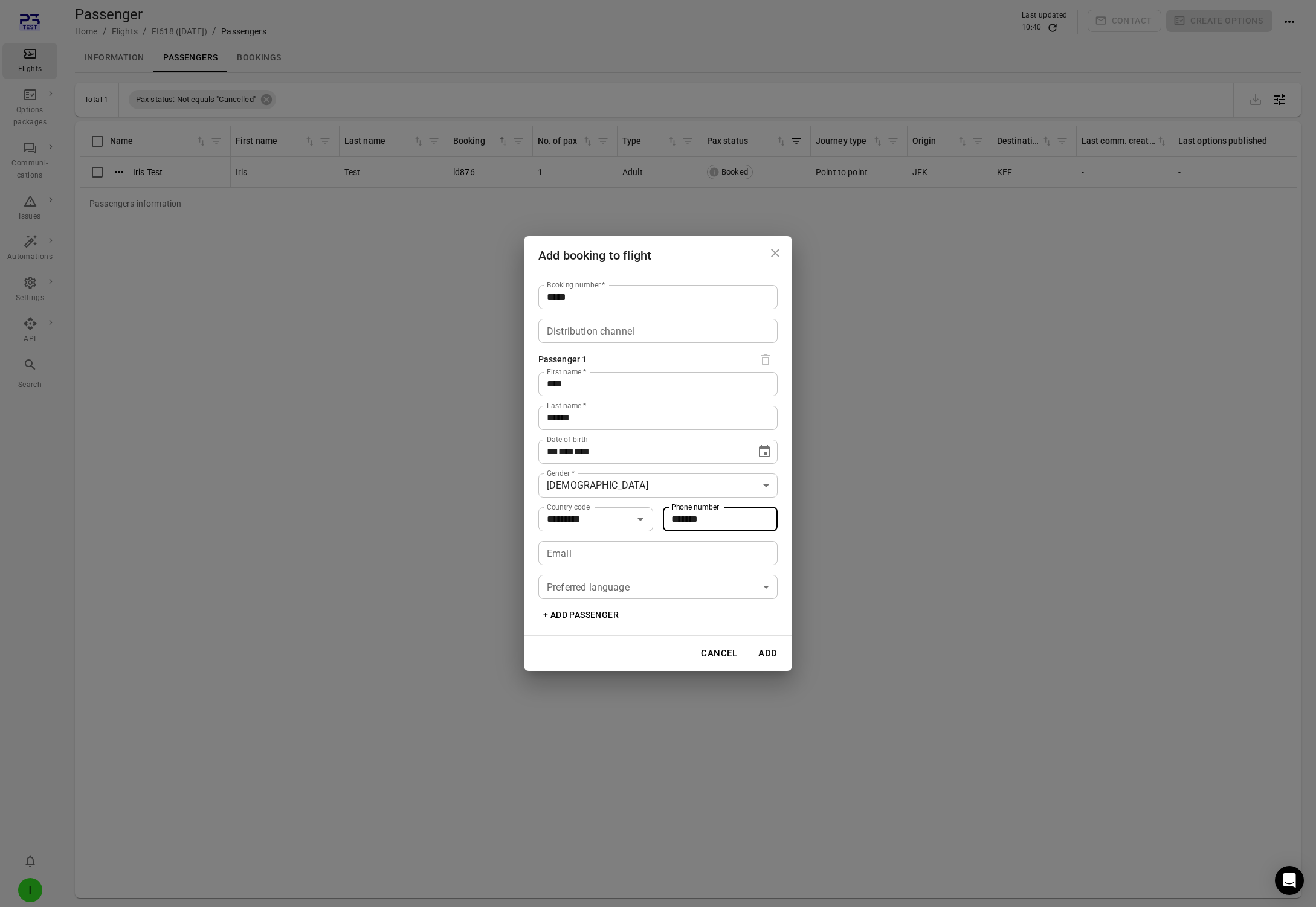
click at [627, 555] on input "Email" at bounding box center [658, 553] width 239 height 24
type input "**********"
click at [620, 588] on body "**********" at bounding box center [658, 473] width 1316 height 946
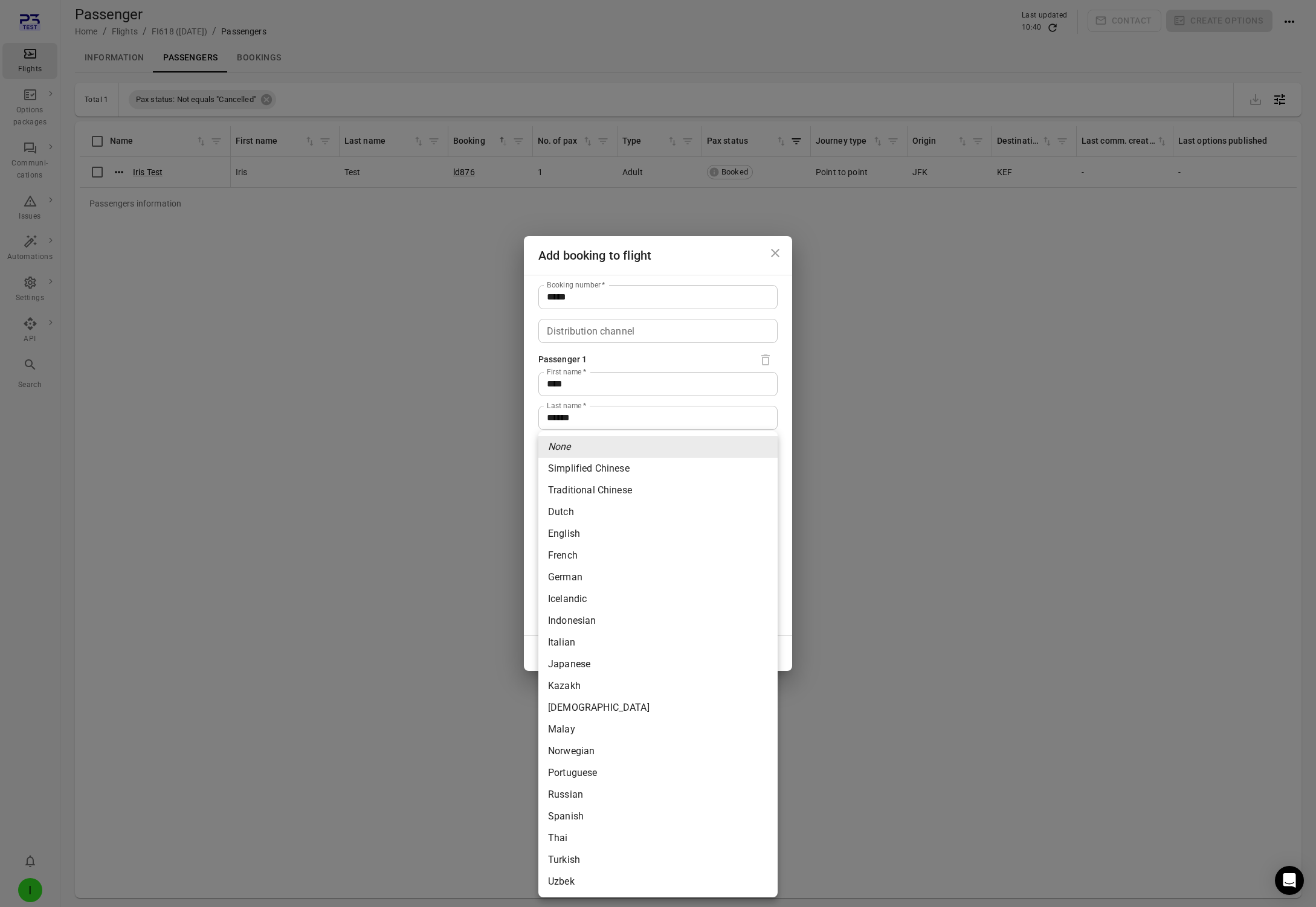
click at [585, 574] on li "German" at bounding box center [658, 577] width 239 height 22
type input "******"
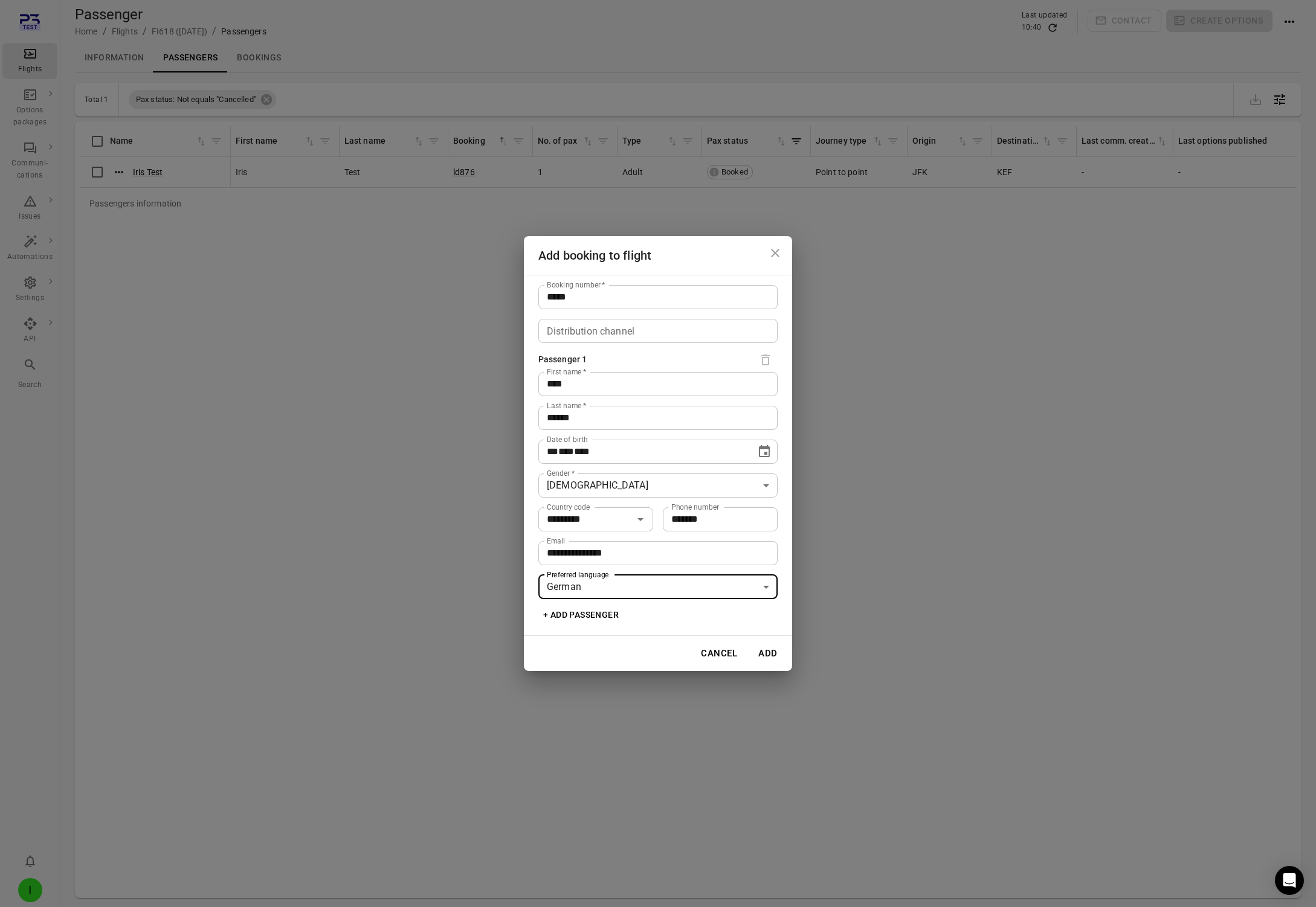
click at [765, 655] on button "Add" at bounding box center [767, 653] width 38 height 25
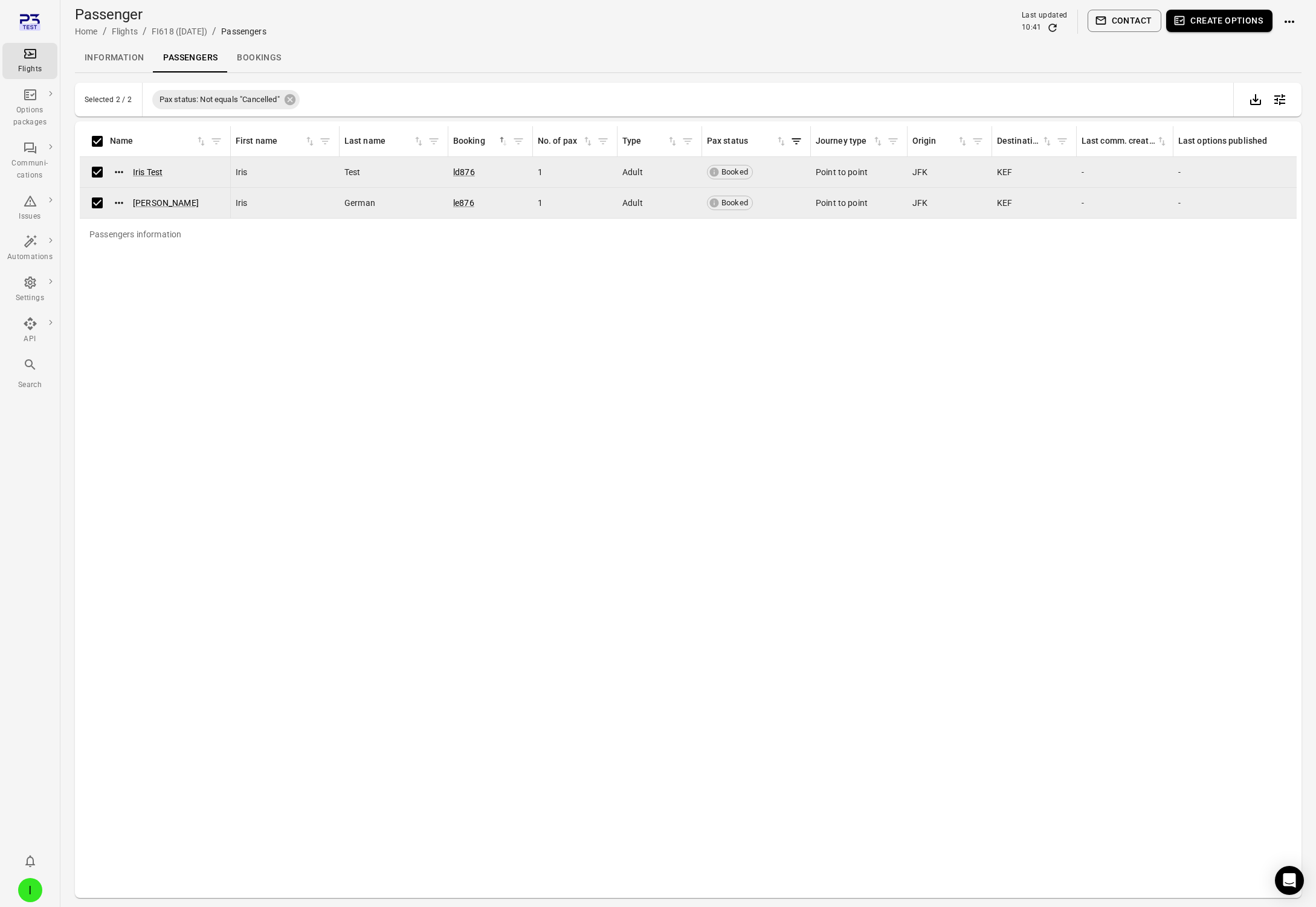
click at [966, 20] on button "Contact" at bounding box center [1125, 21] width 74 height 22
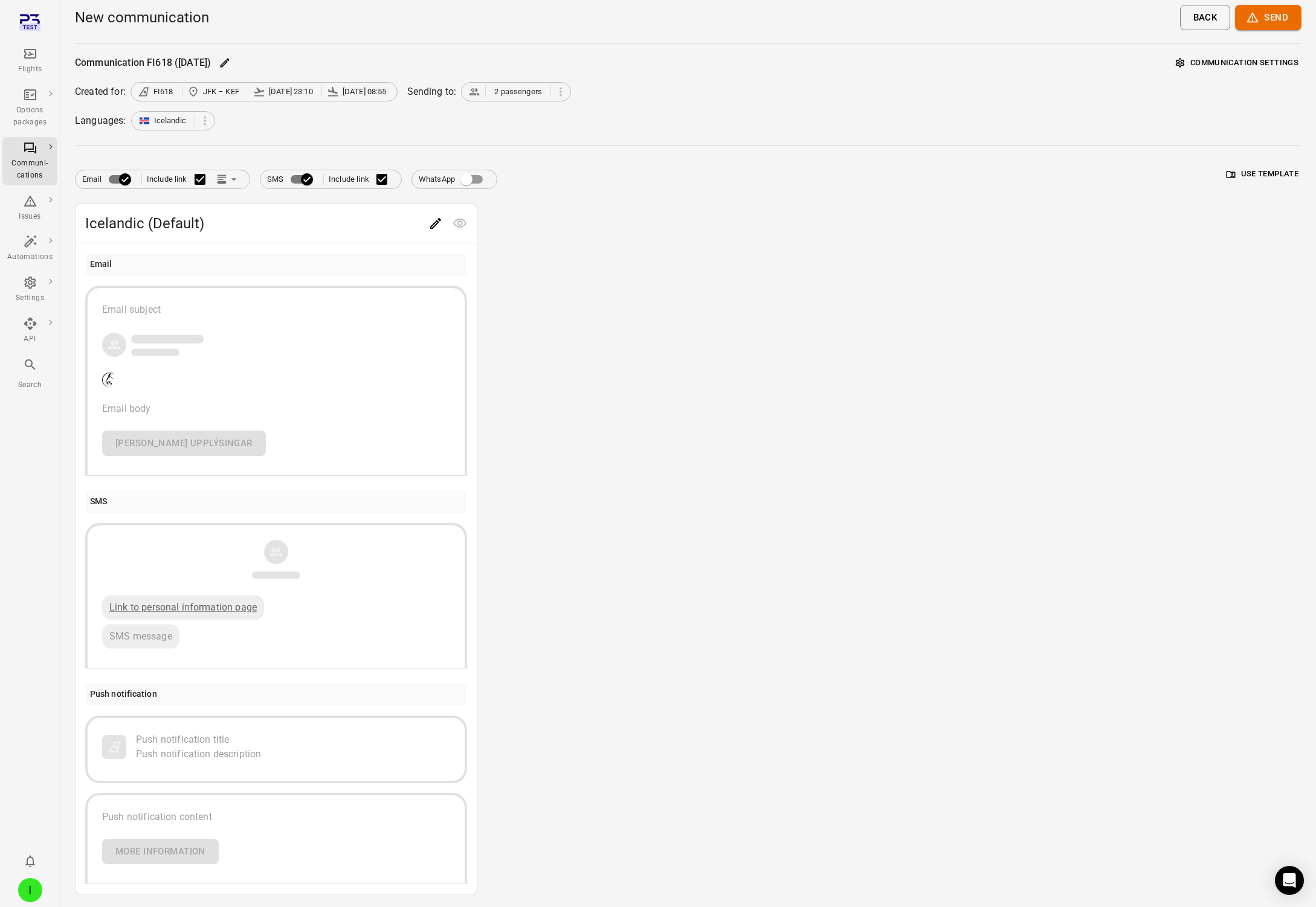
click at [685, 252] on div "Icelandic (Default) Email Email subject Email body [PERSON_NAME] upplýsingar SM…" at bounding box center [688, 549] width 1226 height 691
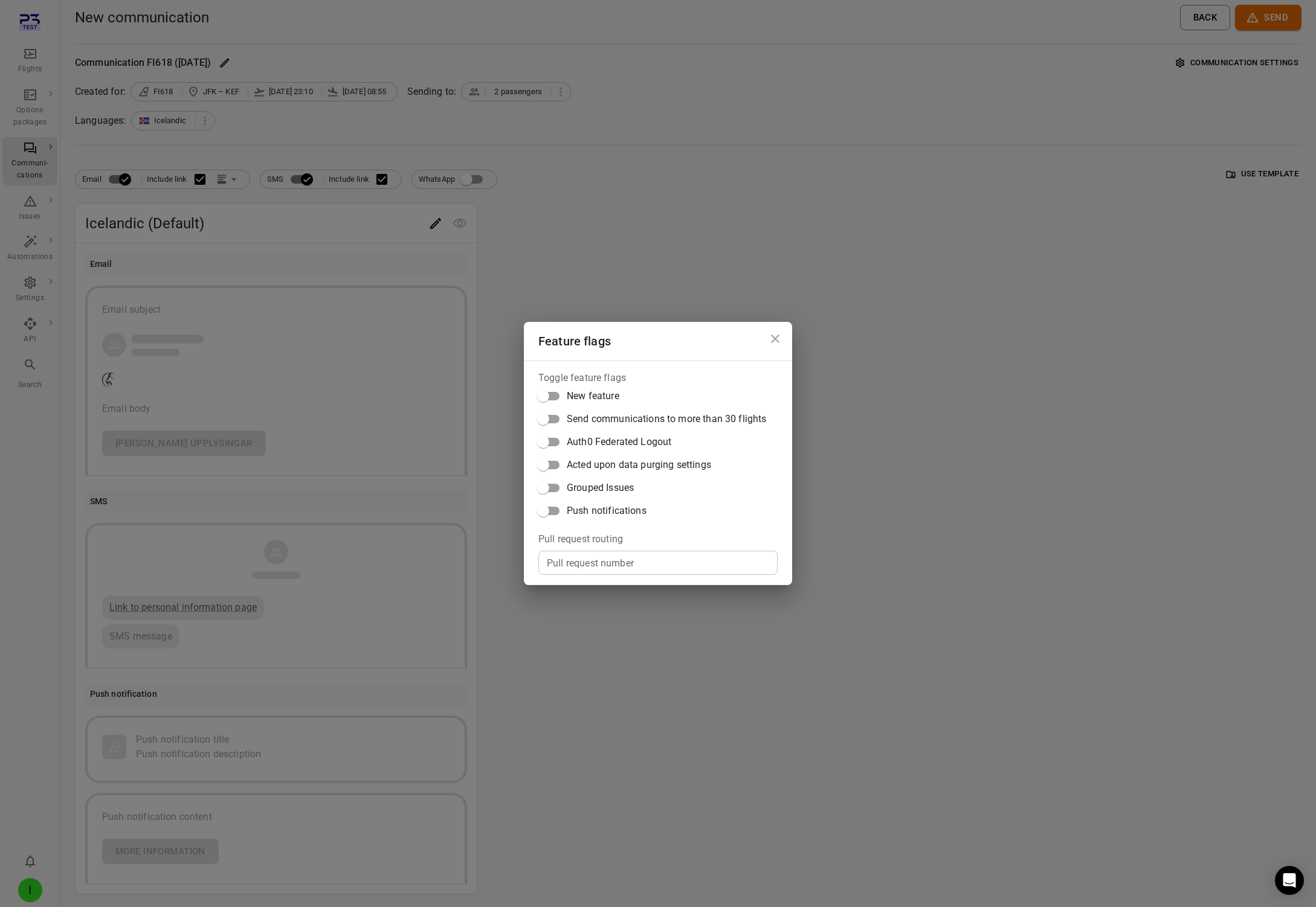
click at [615, 504] on span "Push notifications" at bounding box center [607, 510] width 80 height 15
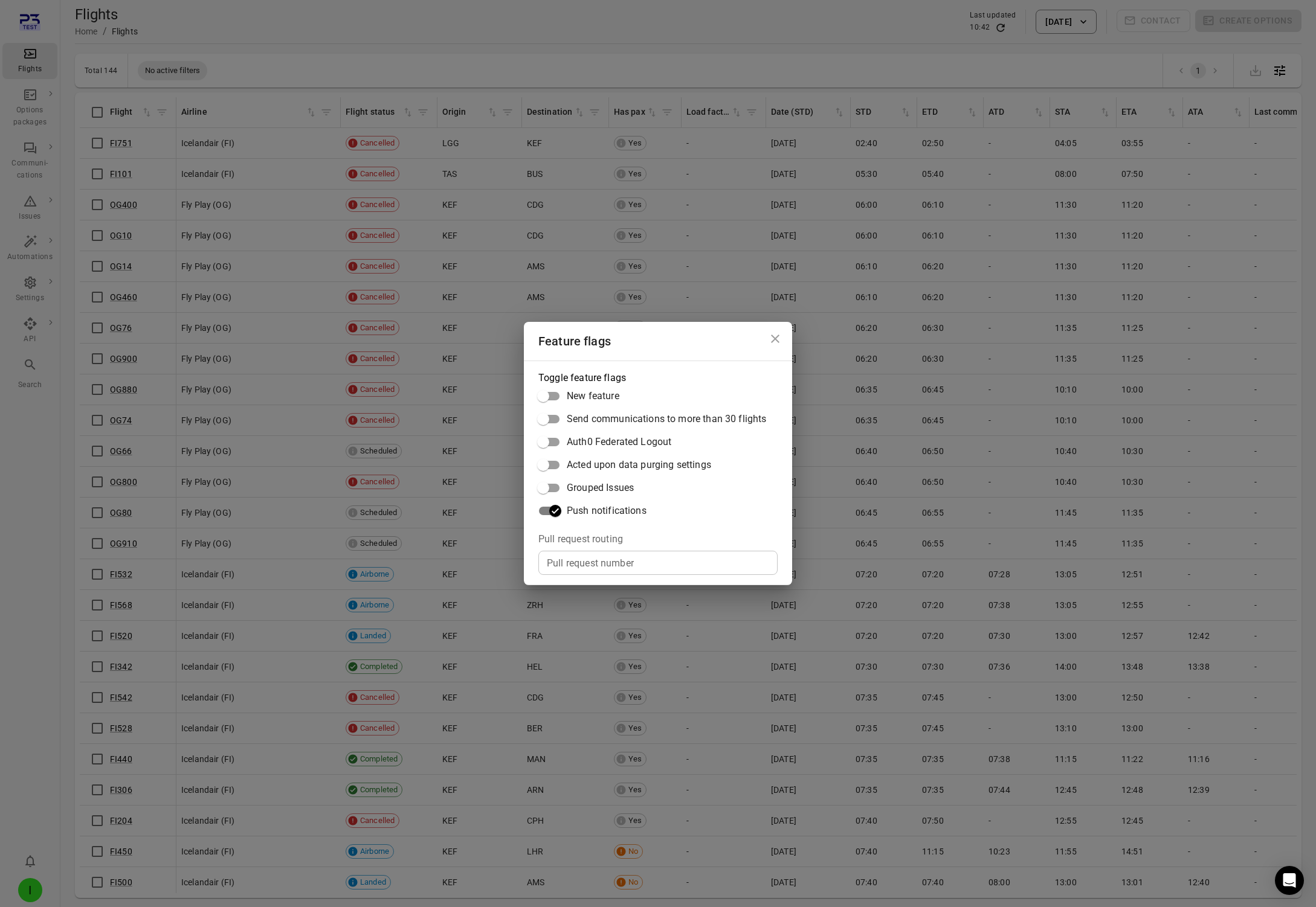
click at [563, 20] on div "Feature flags Toggle feature flags New feature Send communications to more than…" at bounding box center [658, 453] width 1316 height 907
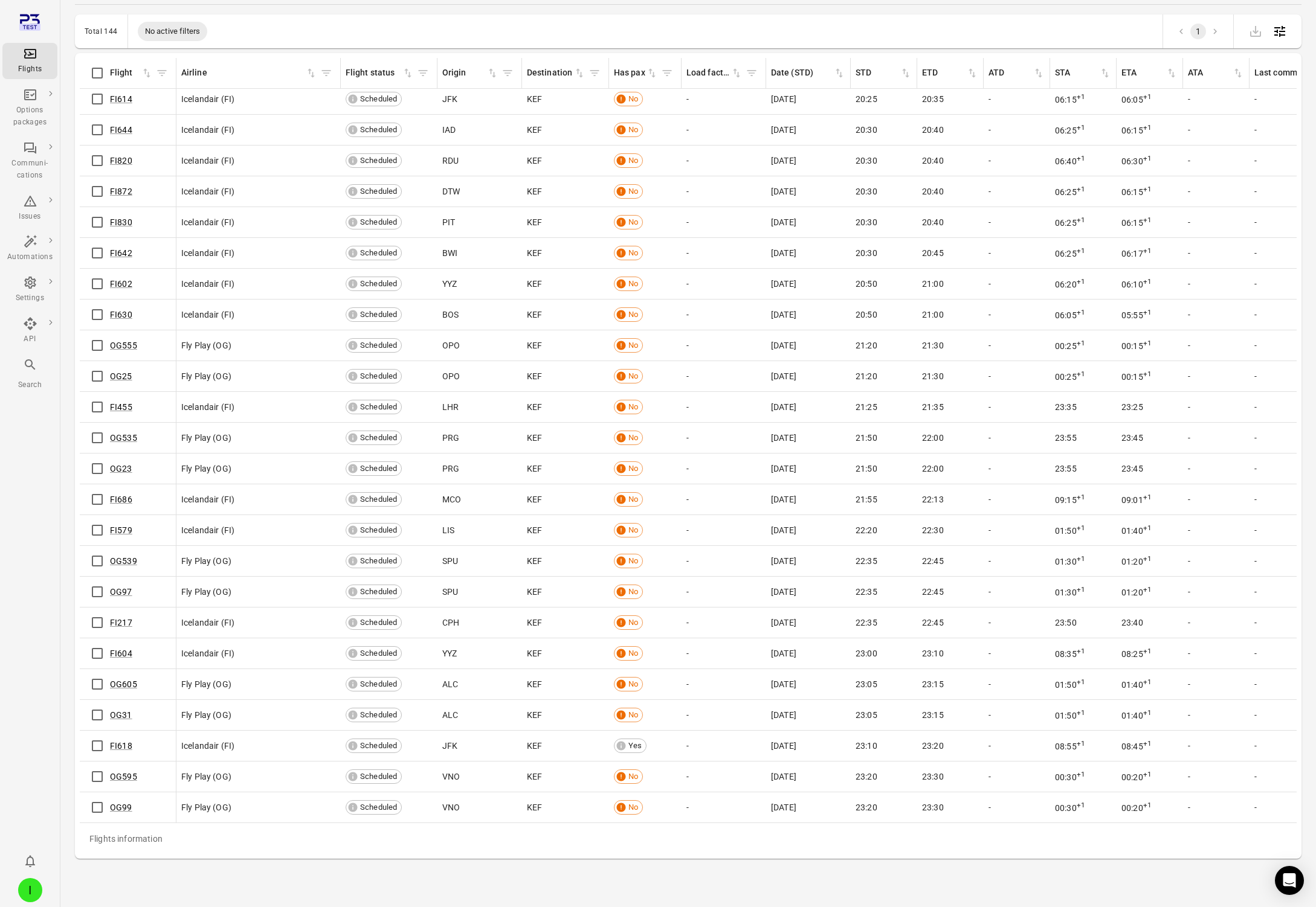
scroll to position [3630, 0]
click at [119, 748] on link "FI618" at bounding box center [121, 746] width 22 height 10
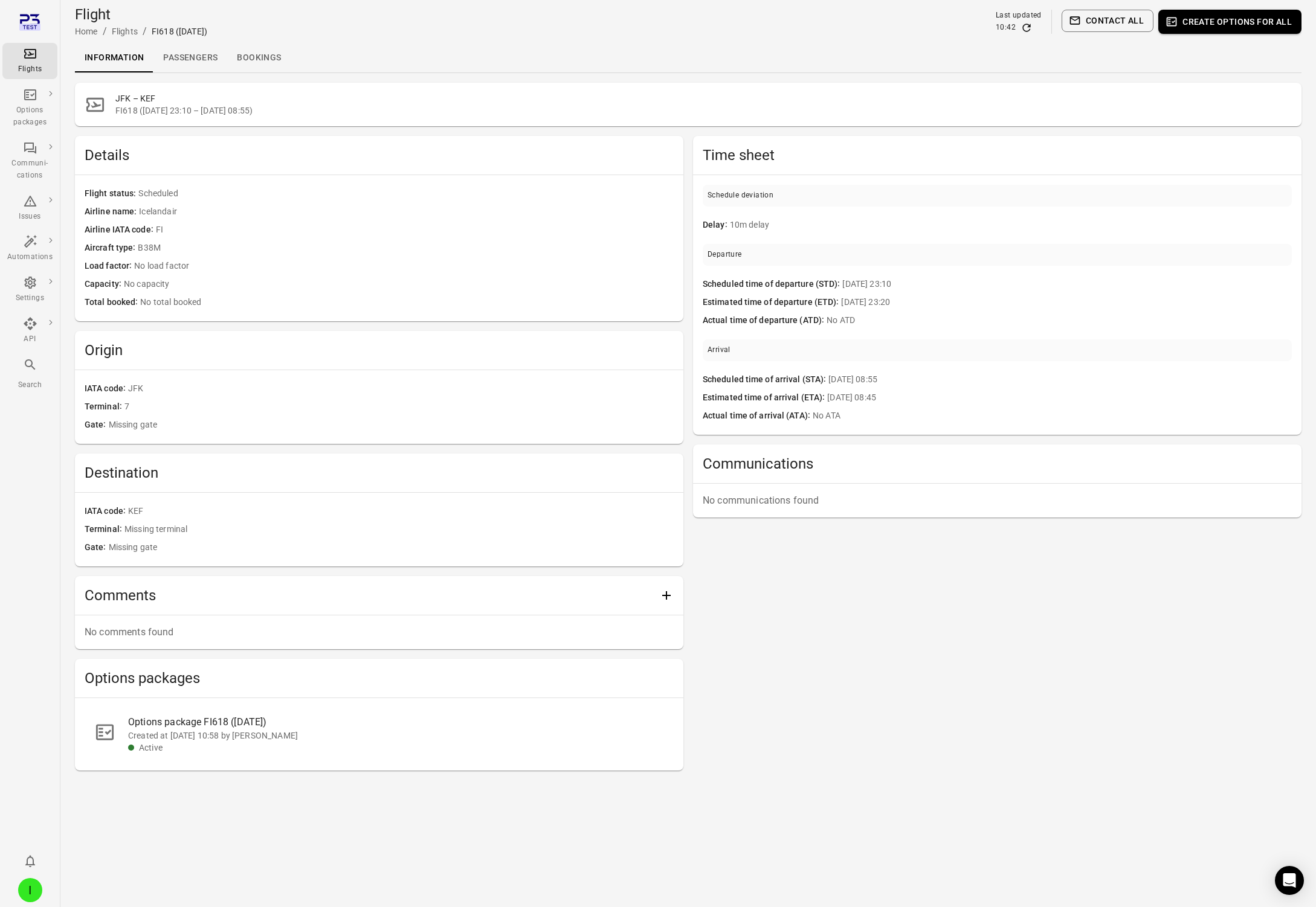
click at [184, 43] on link "Passengers" at bounding box center [190, 57] width 73 height 29
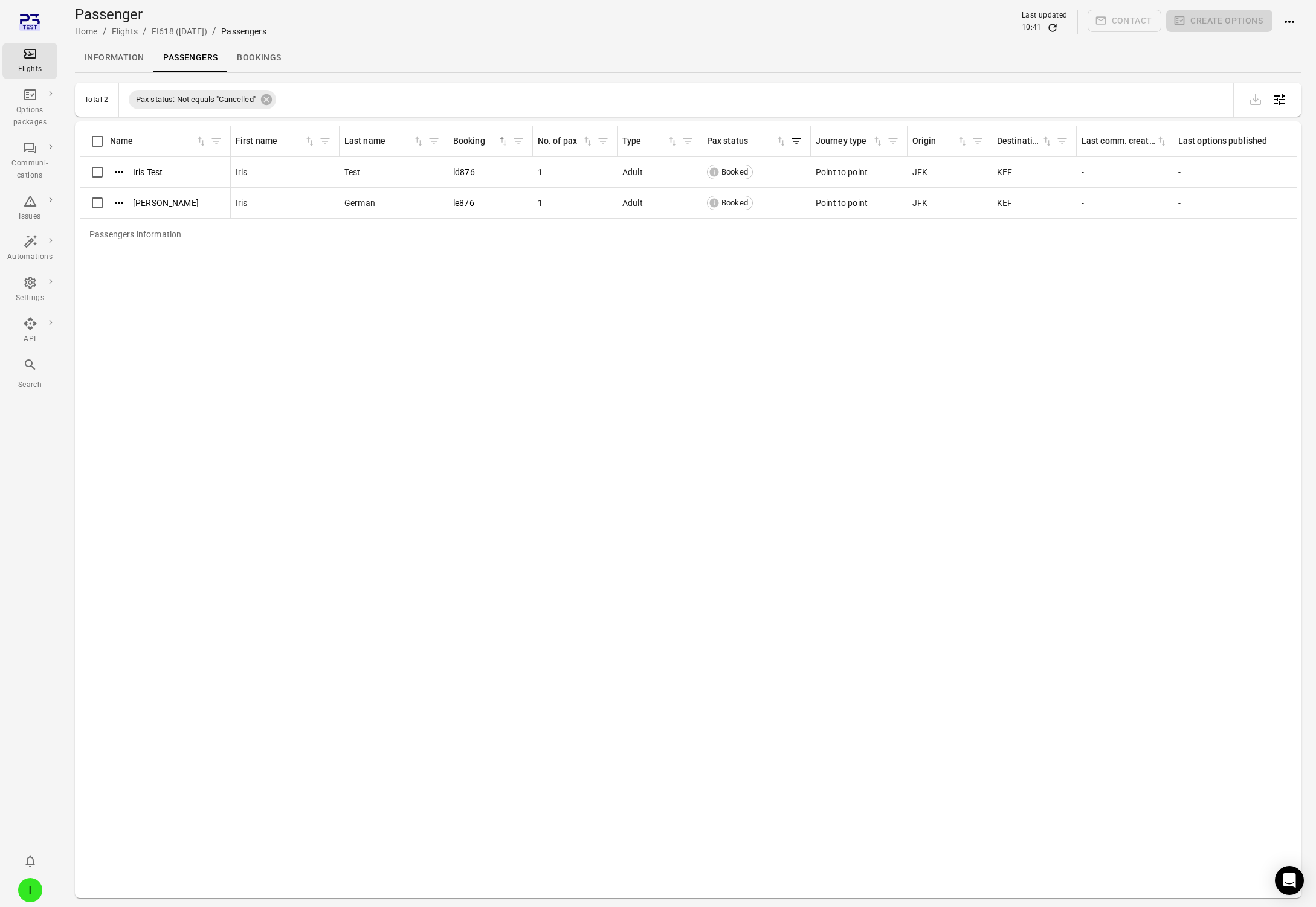
click at [158, 310] on div "Passengers information Name First name Last name Booking sorted ascending No. o…" at bounding box center [688, 510] width 1217 height 767
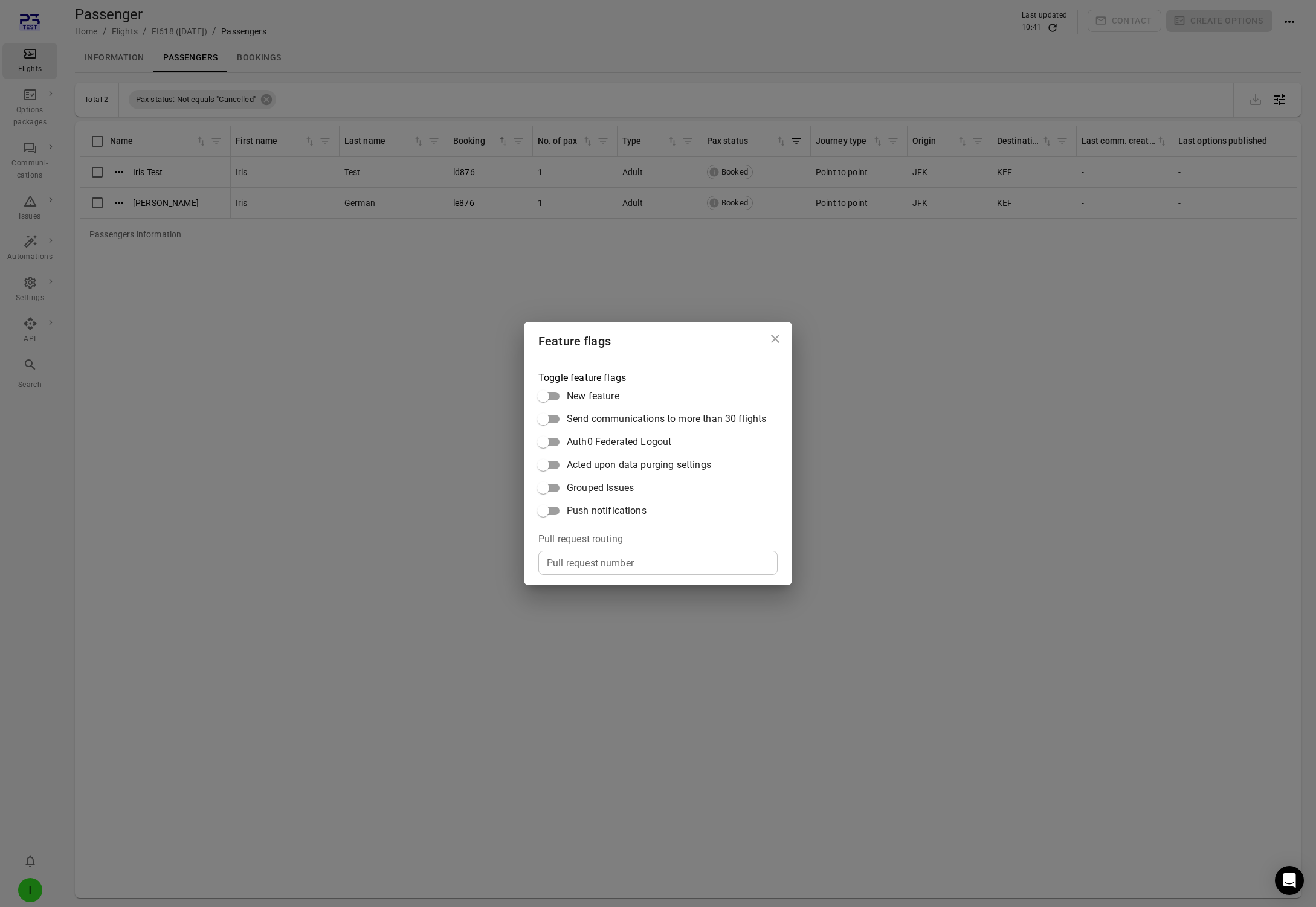
click at [433, 508] on div "Feature flags Toggle feature flags New feature Send communications to more than…" at bounding box center [658, 453] width 1316 height 907
click at [425, 534] on div "Feature flags Toggle feature flags New feature Send communications to more than…" at bounding box center [658, 453] width 1316 height 907
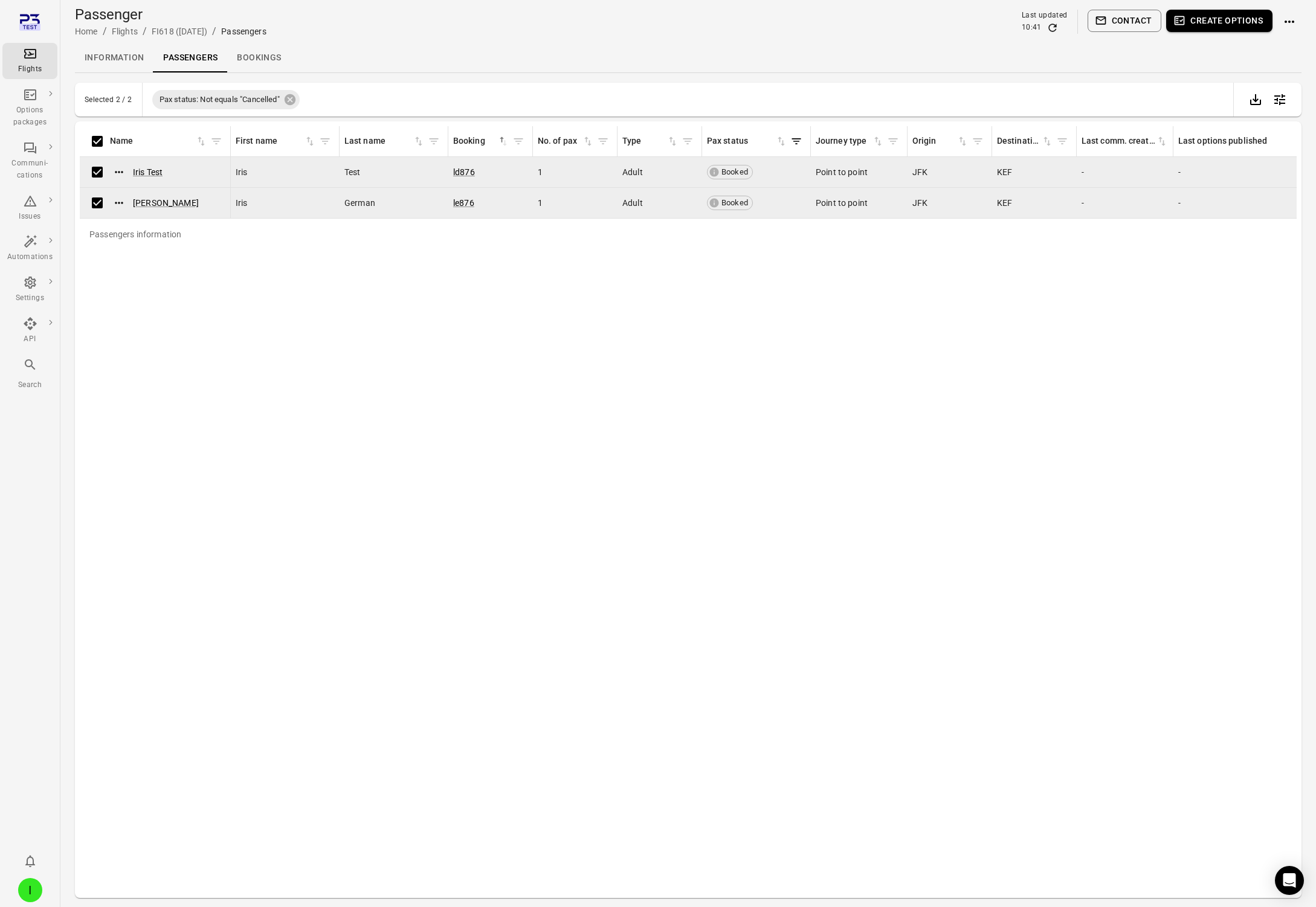
click at [966, 26] on button "Contact" at bounding box center [1125, 21] width 74 height 22
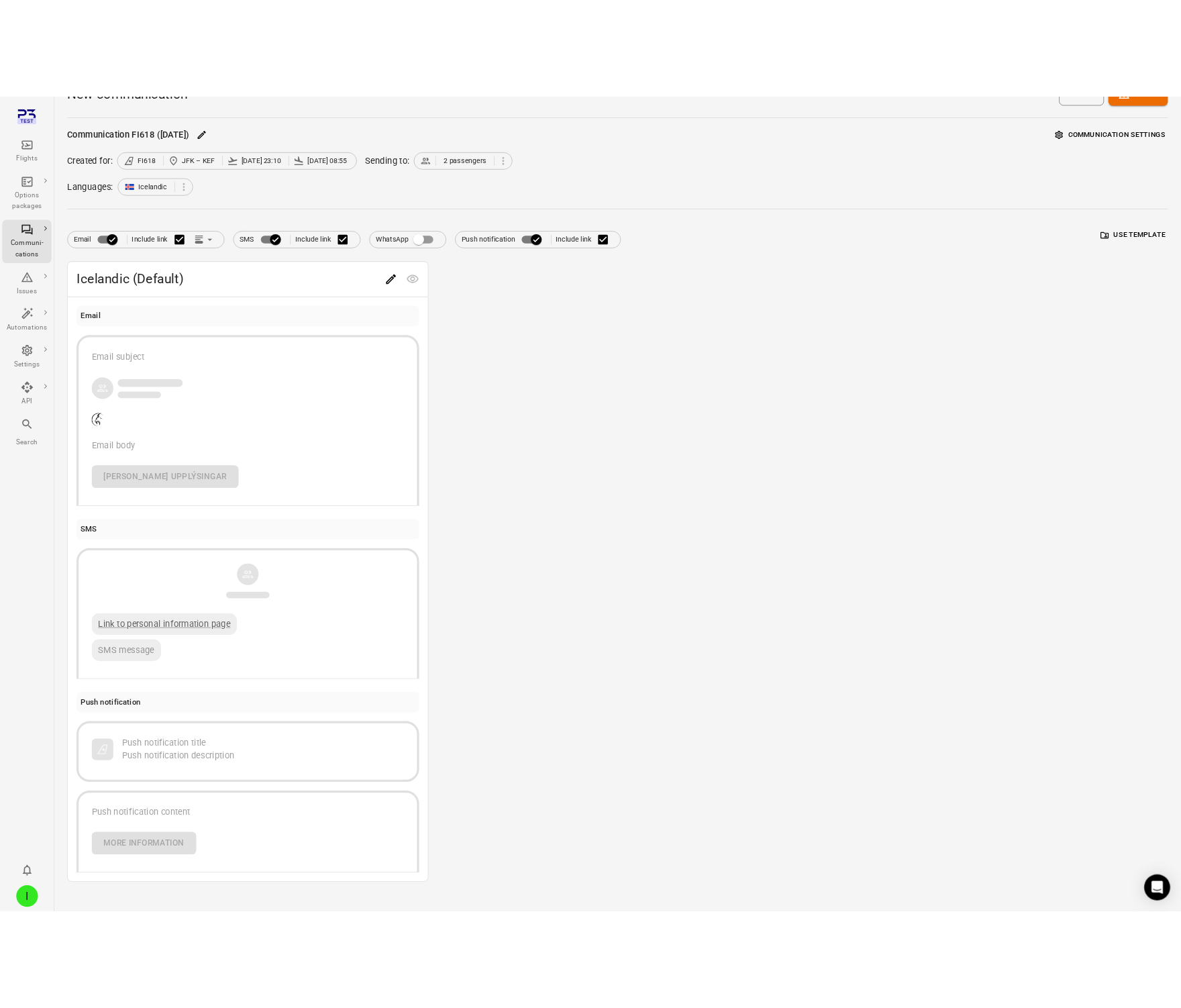
scroll to position [40, 0]
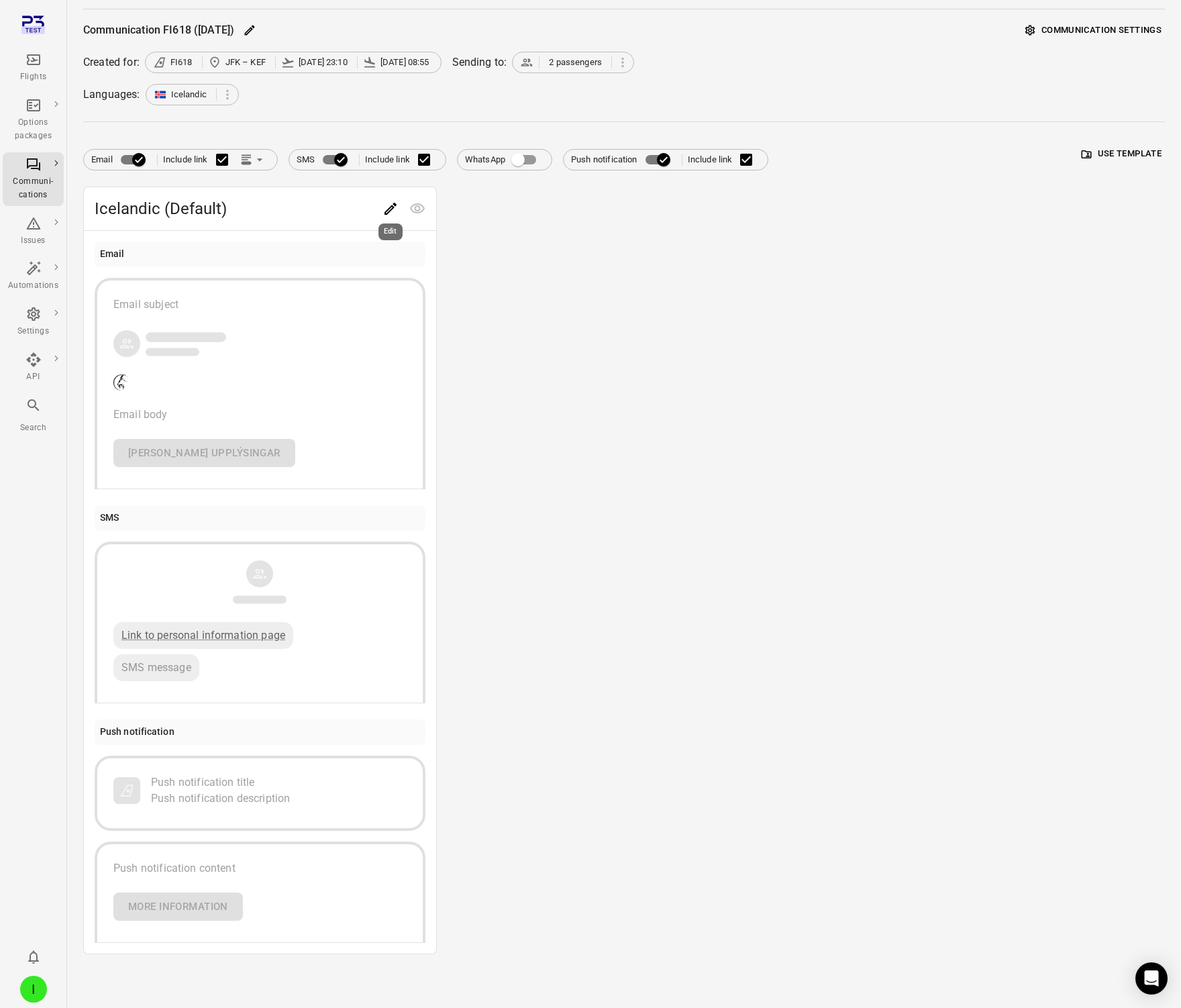
click at [385, 210] on icon "Edit" at bounding box center [390, 208] width 16 height 16
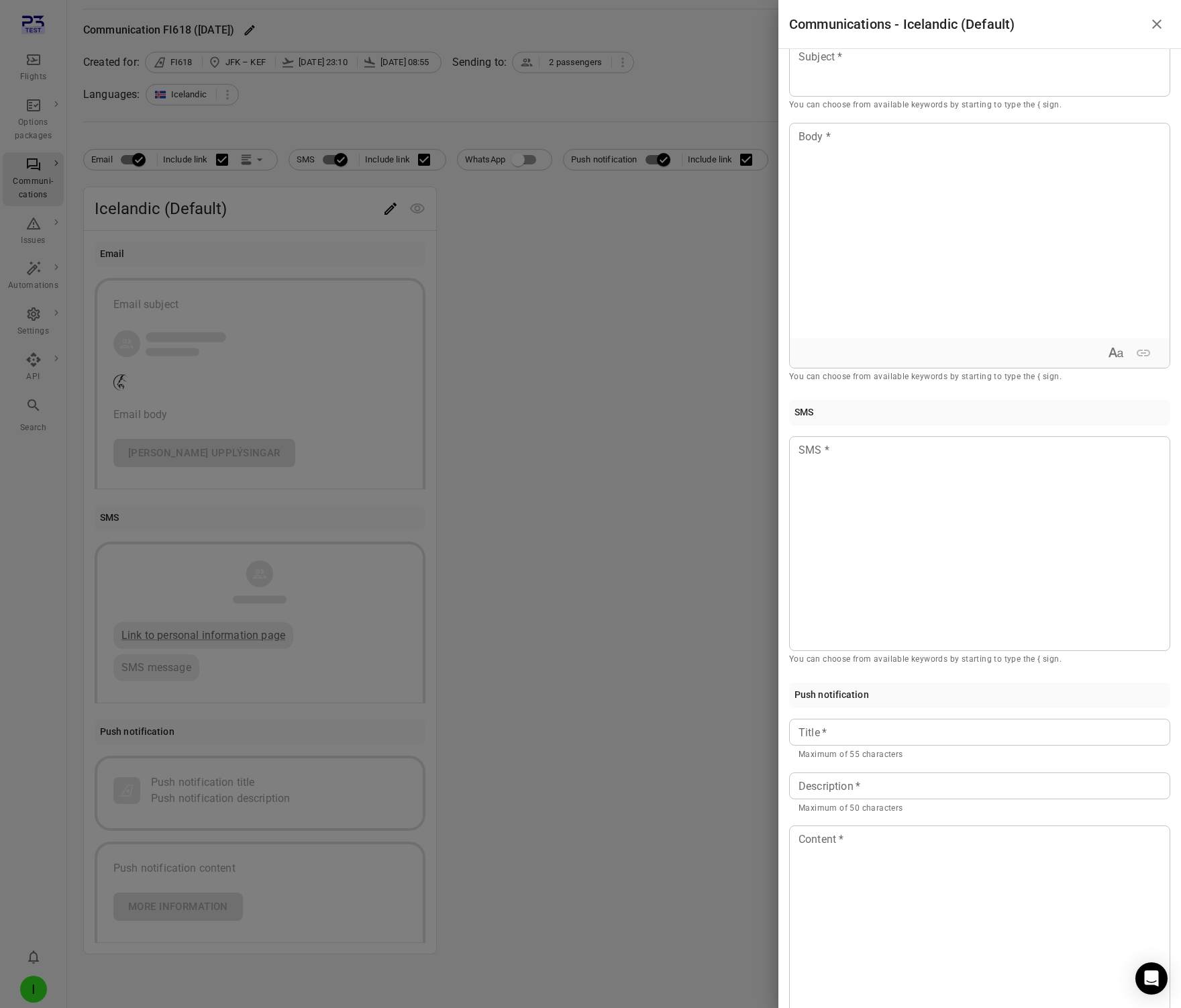
scroll to position [142, 0]
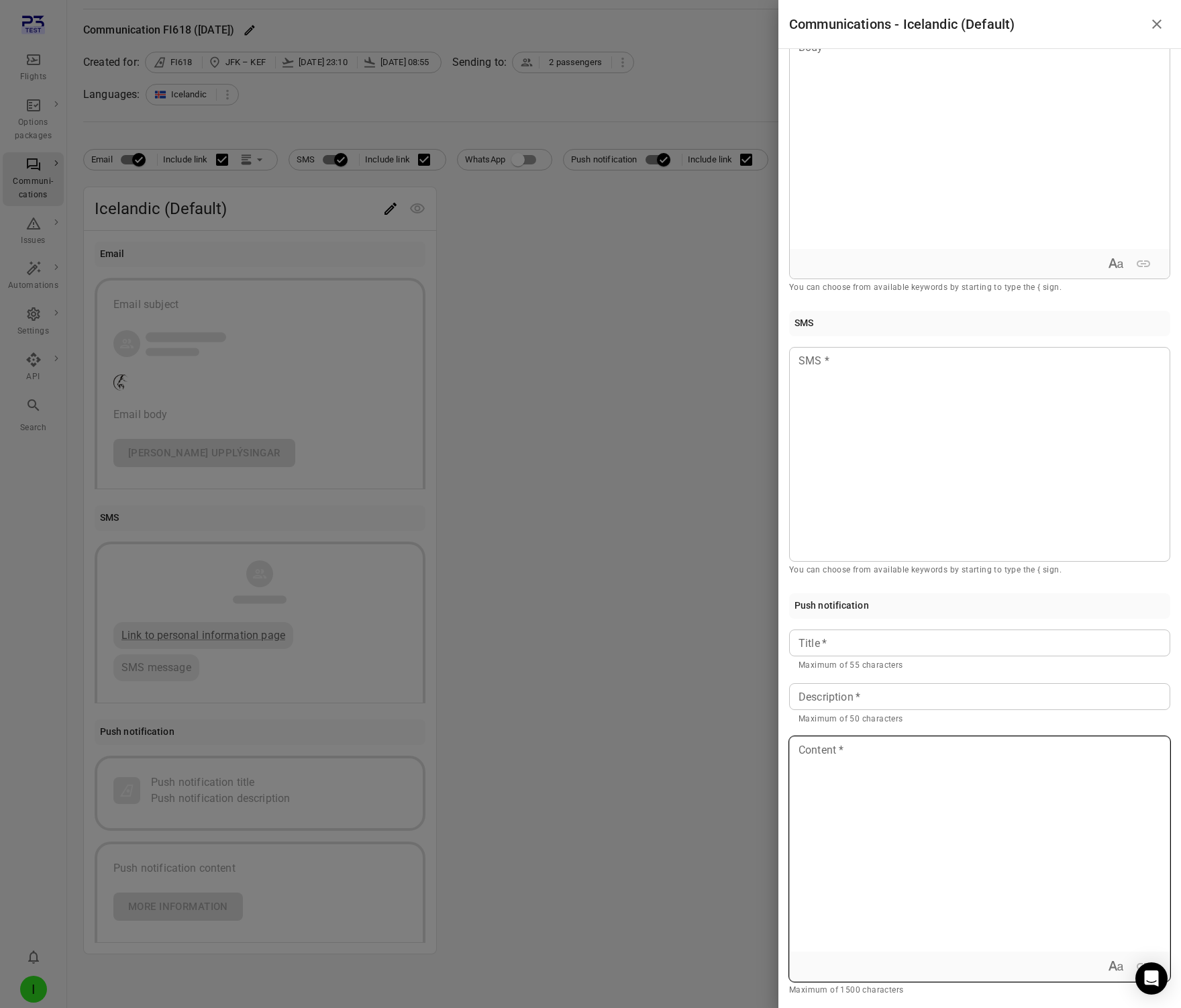
click at [967, 869] on div at bounding box center [980, 844] width 380 height 215
click at [848, 632] on input "Title   *" at bounding box center [980, 643] width 381 height 27
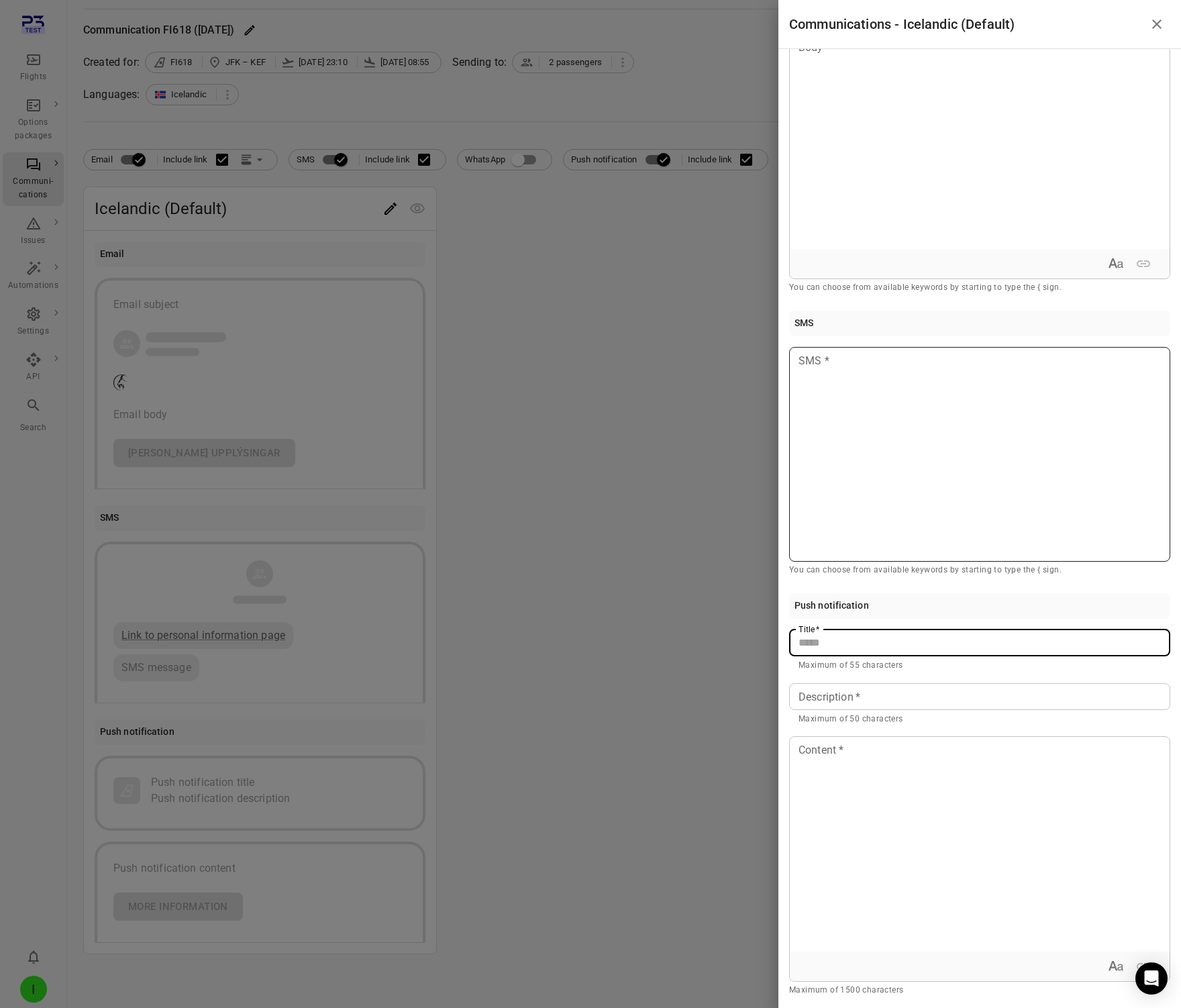
click at [921, 431] on div at bounding box center [980, 455] width 381 height 215
click at [919, 644] on input "Title   *" at bounding box center [980, 643] width 381 height 27
click at [923, 597] on div "Push notification" at bounding box center [980, 605] width 381 height 26
click at [901, 698] on input "Description   *" at bounding box center [980, 696] width 381 height 27
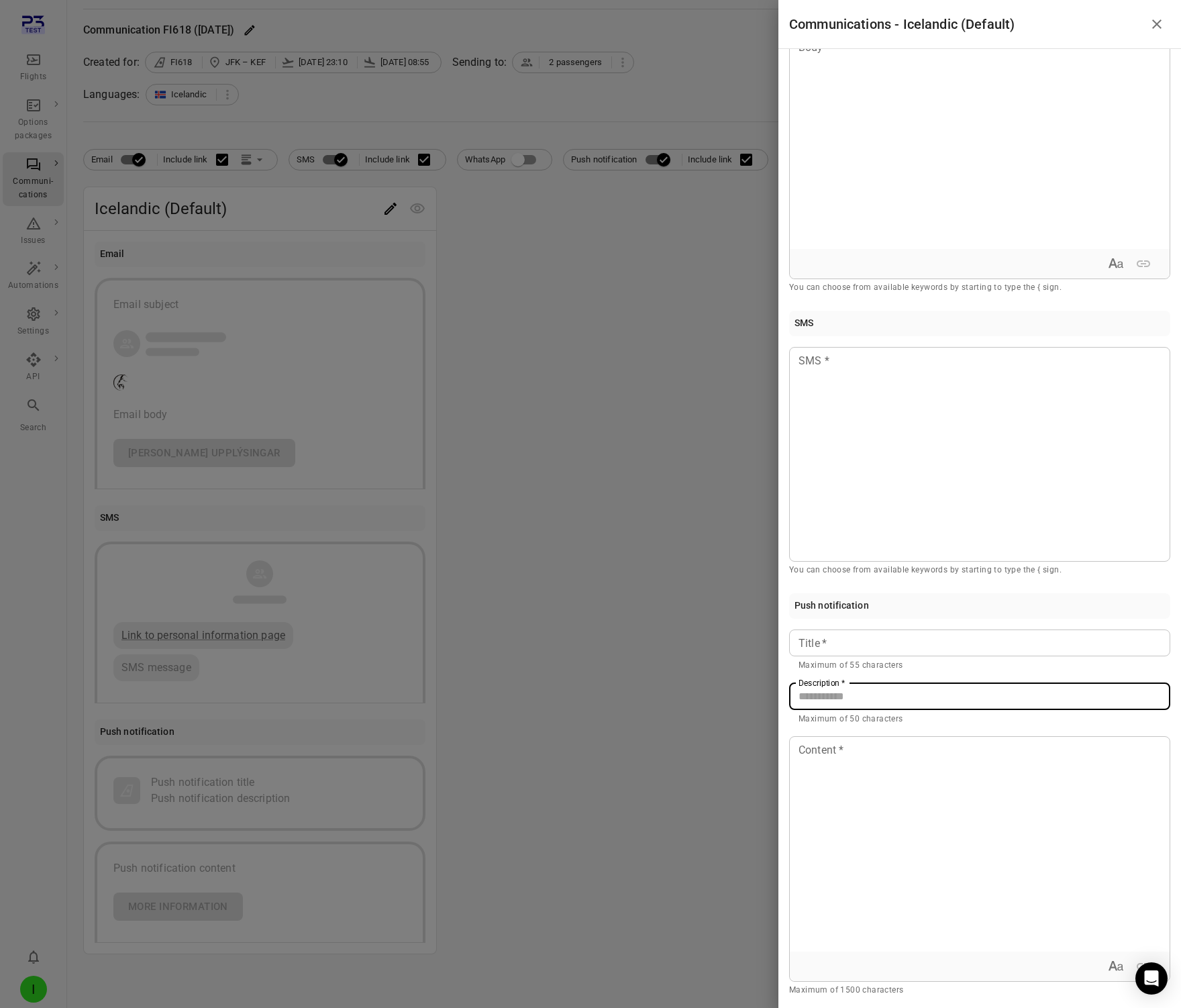
click at [904, 675] on div "Title   * Title   * Maximum of 55 characters Description   * Description   * Ma…" at bounding box center [980, 814] width 381 height 368
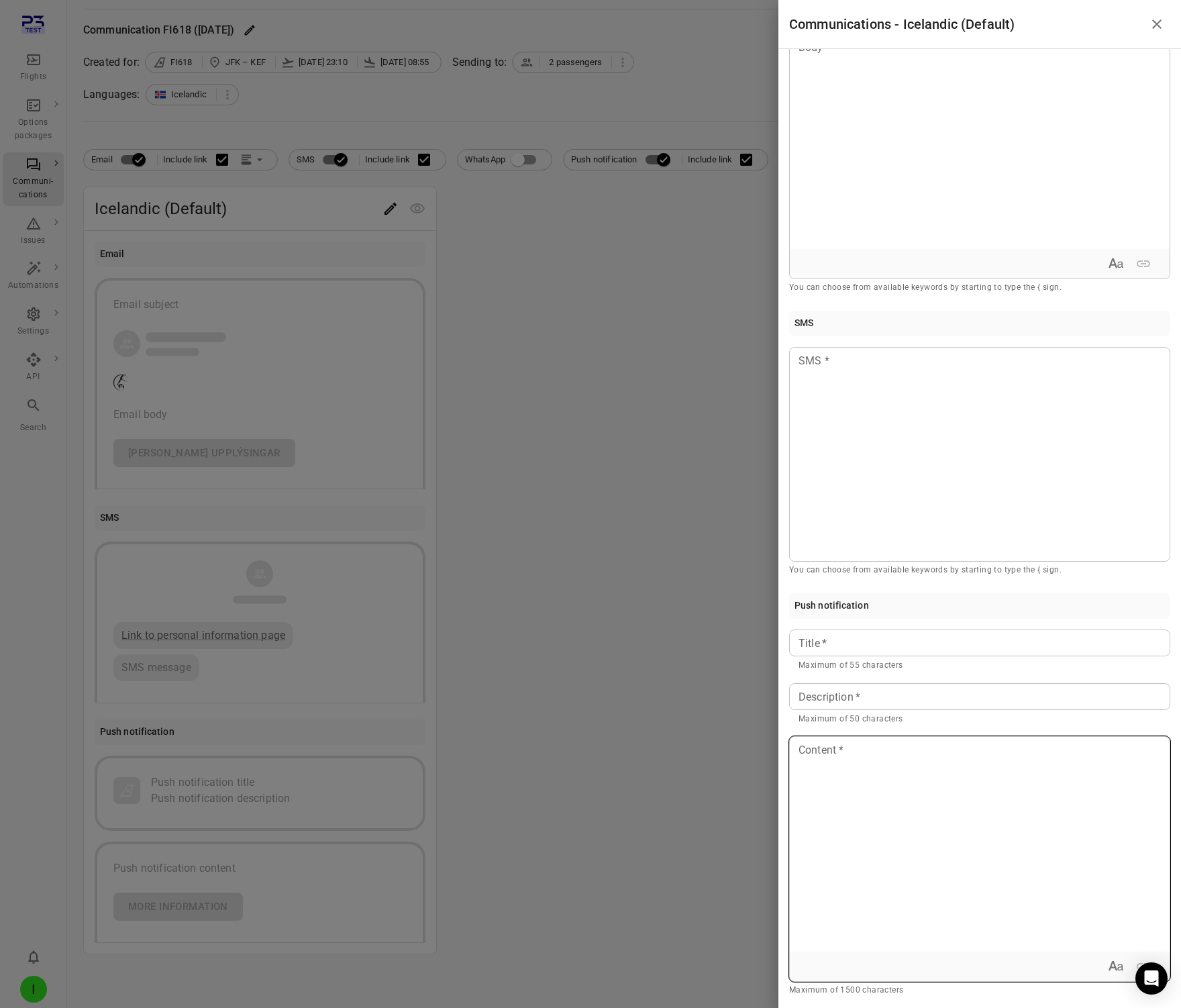
click at [819, 753] on div "Content Content *" at bounding box center [980, 859] width 381 height 246
click at [840, 717] on p "Maximum of 50 characters" at bounding box center [980, 719] width 362 height 13
click at [839, 702] on input "Description   *" at bounding box center [980, 696] width 381 height 27
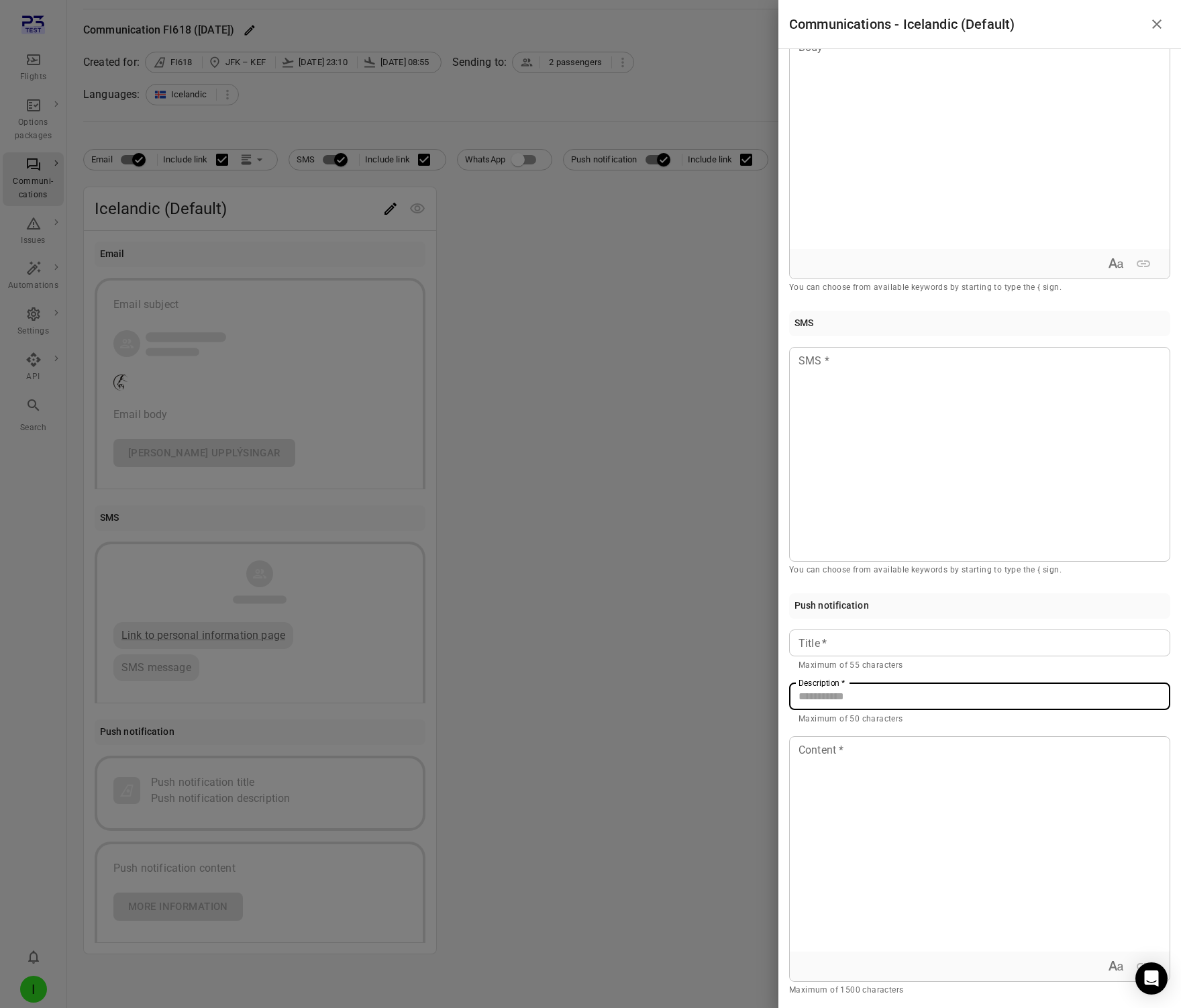
click at [813, 718] on p "Maximum of 50 characters" at bounding box center [980, 719] width 362 height 13
click at [870, 644] on input "Title   *" at bounding box center [980, 643] width 381 height 27
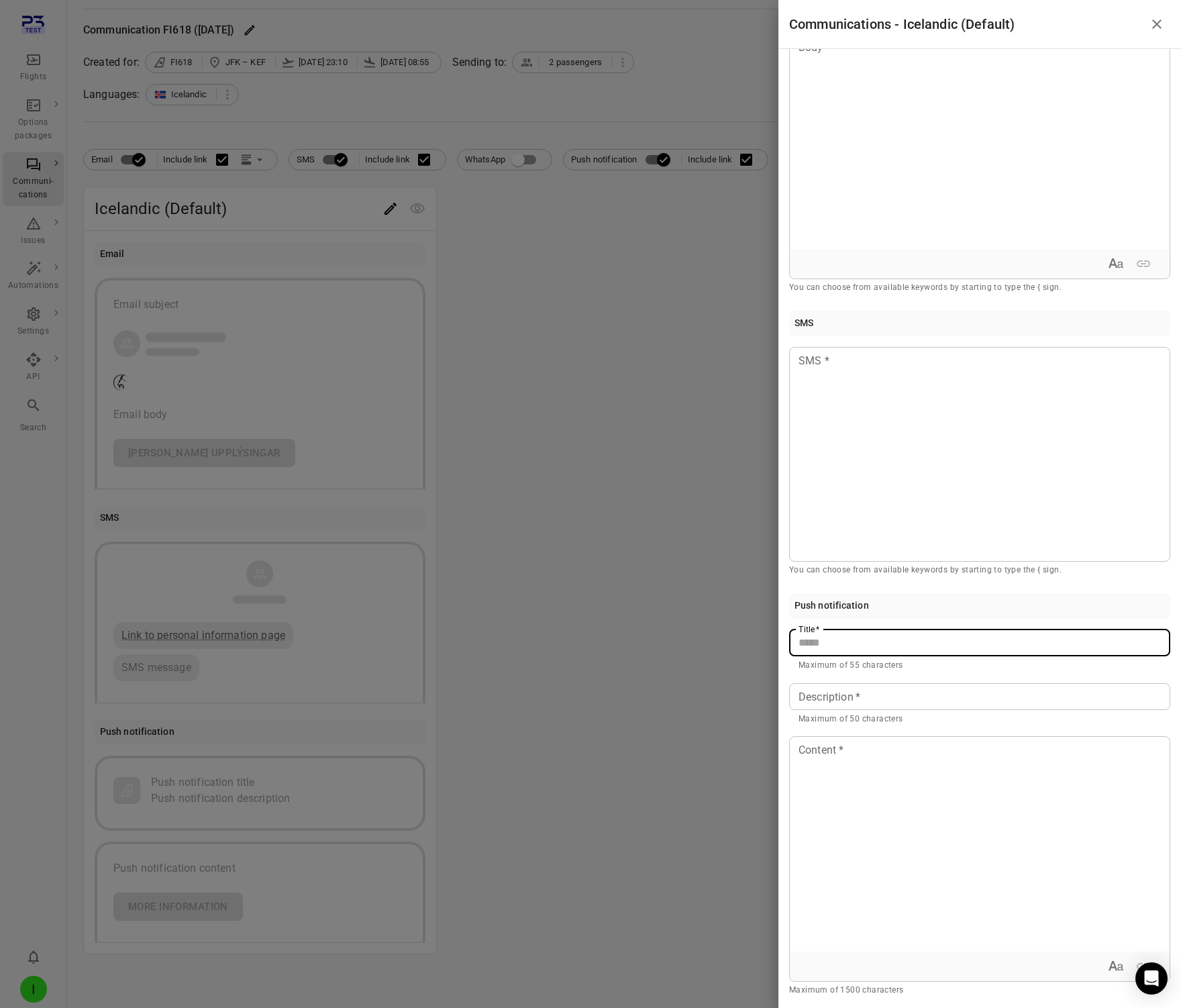
click at [876, 618] on div "Push notification Title   * Title   * Maximum of 55 characters Description   * …" at bounding box center [980, 795] width 381 height 405
click at [897, 652] on input "Title   *" at bounding box center [980, 643] width 381 height 27
click at [865, 646] on input "Title   *" at bounding box center [980, 643] width 381 height 27
click at [867, 613] on div "Push notification" at bounding box center [980, 605] width 381 height 26
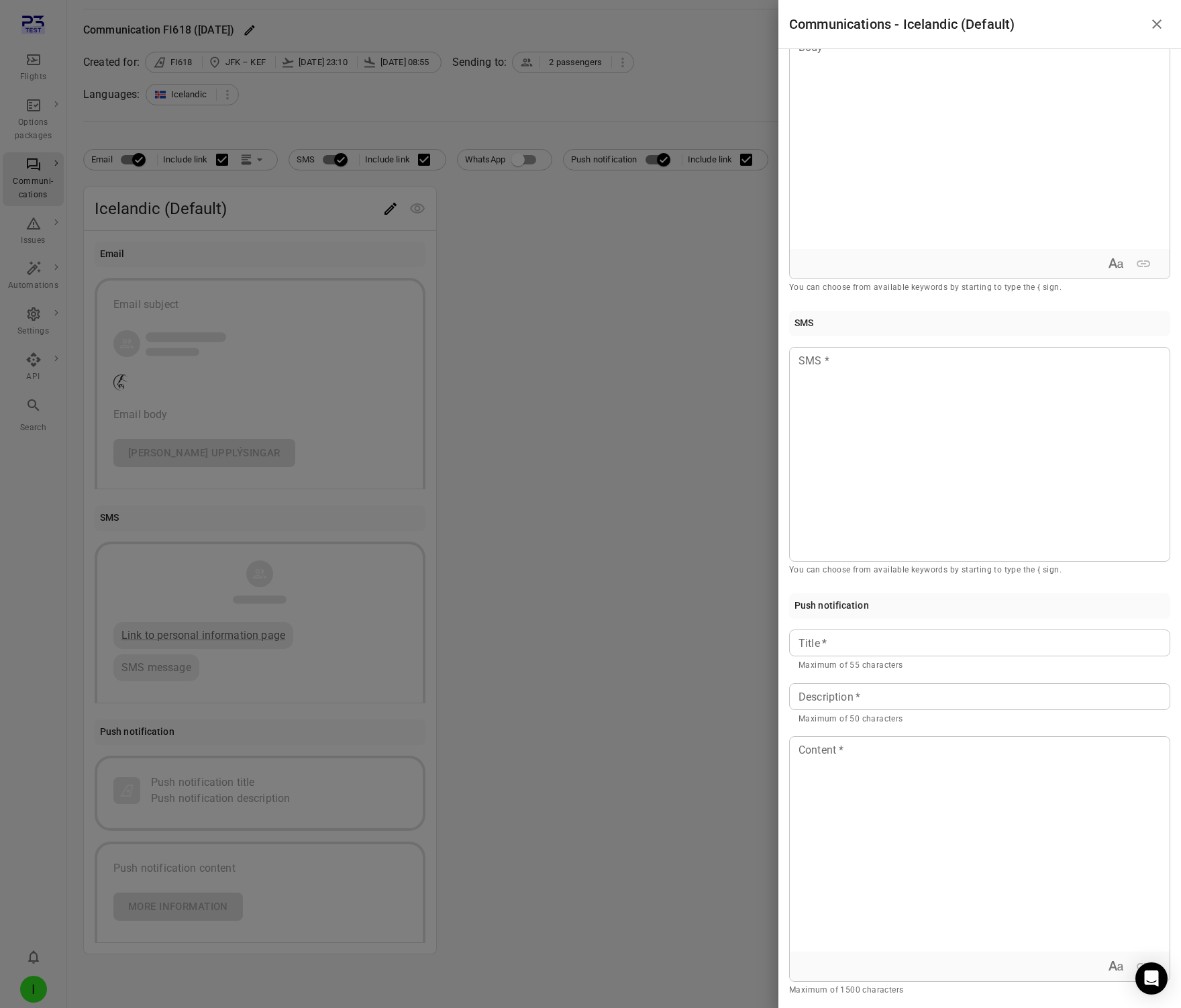
click at [859, 648] on input "Title   *" at bounding box center [980, 643] width 381 height 27
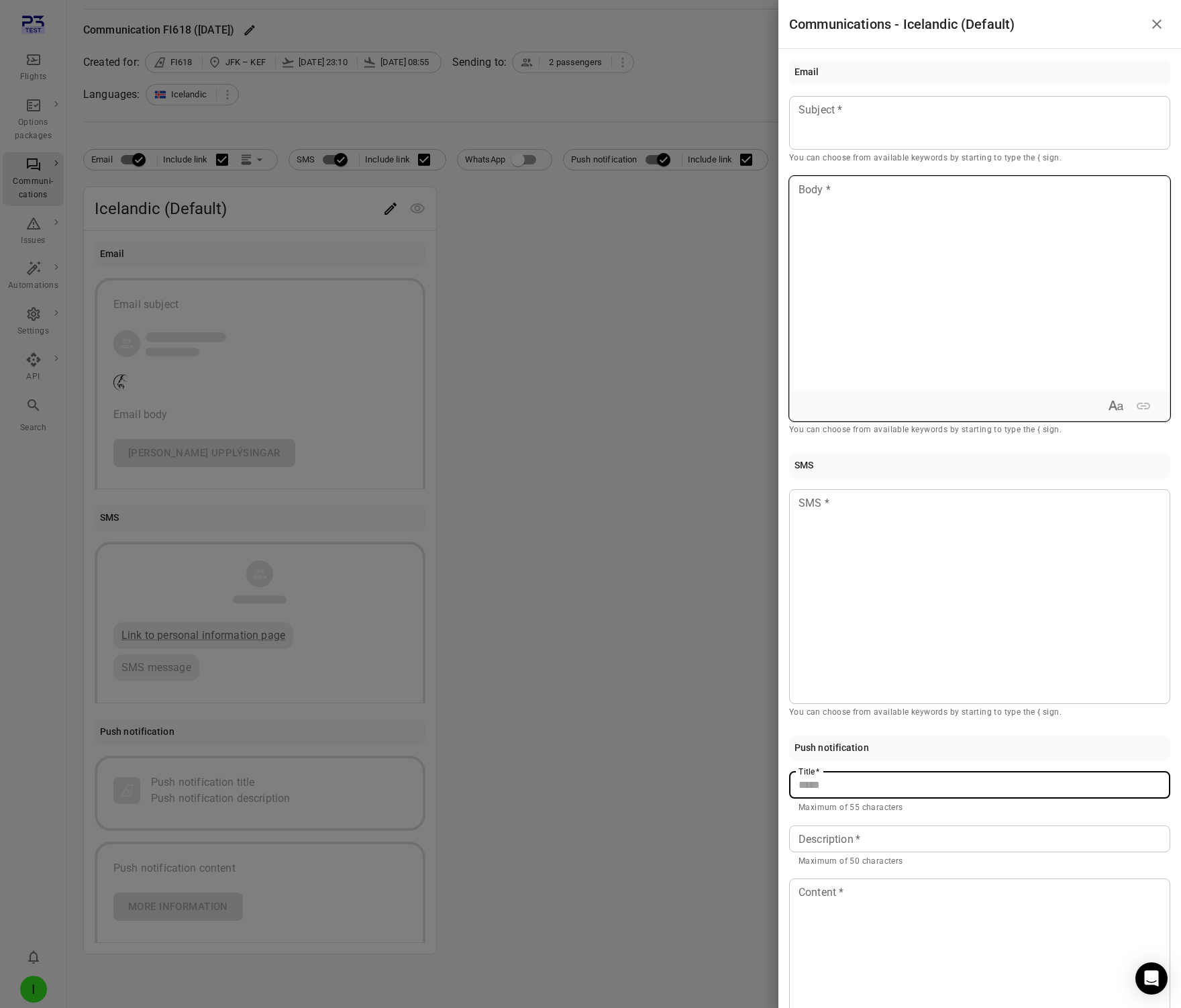
click at [882, 323] on div at bounding box center [980, 284] width 380 height 215
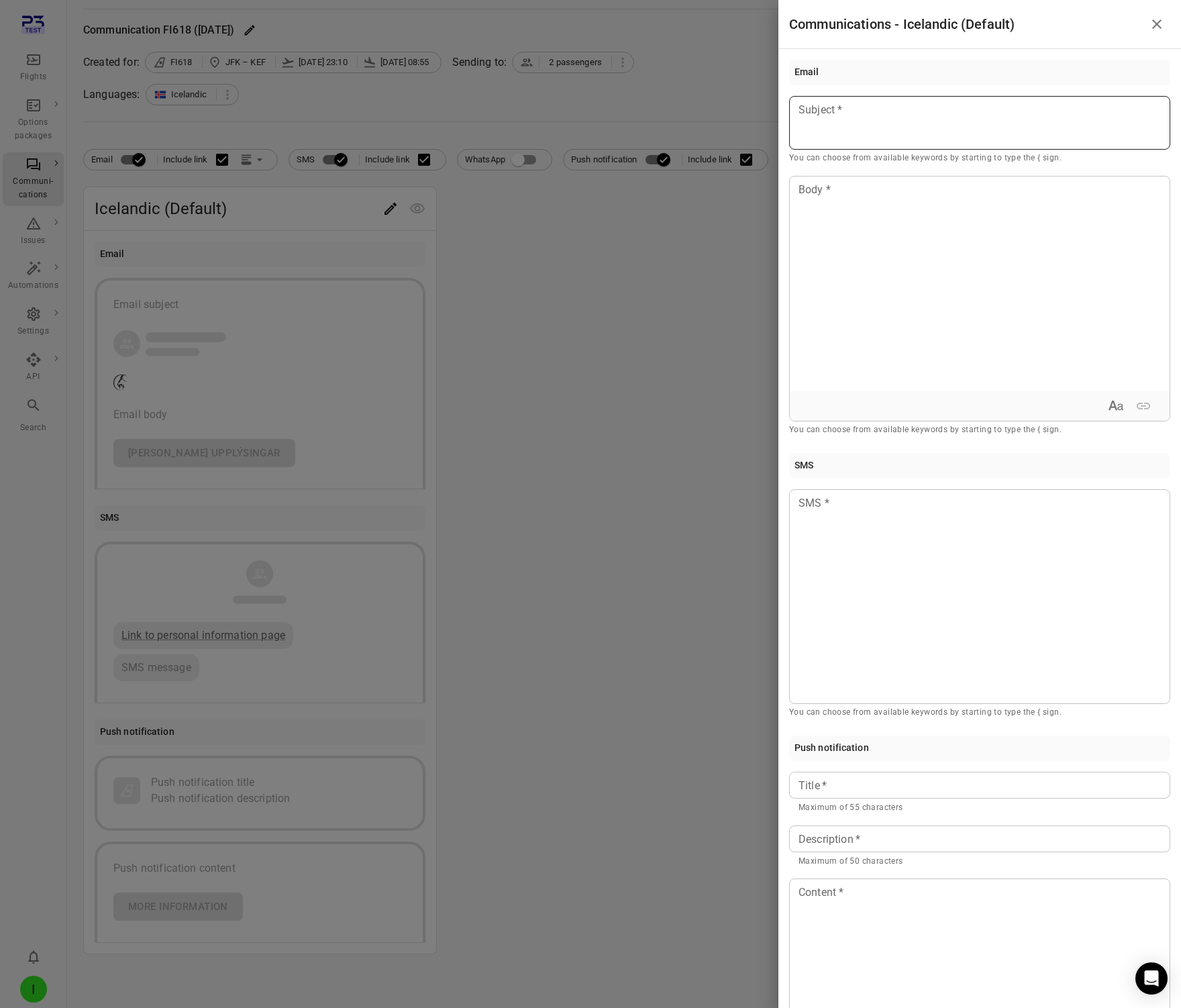
click at [876, 138] on div at bounding box center [980, 123] width 381 height 54
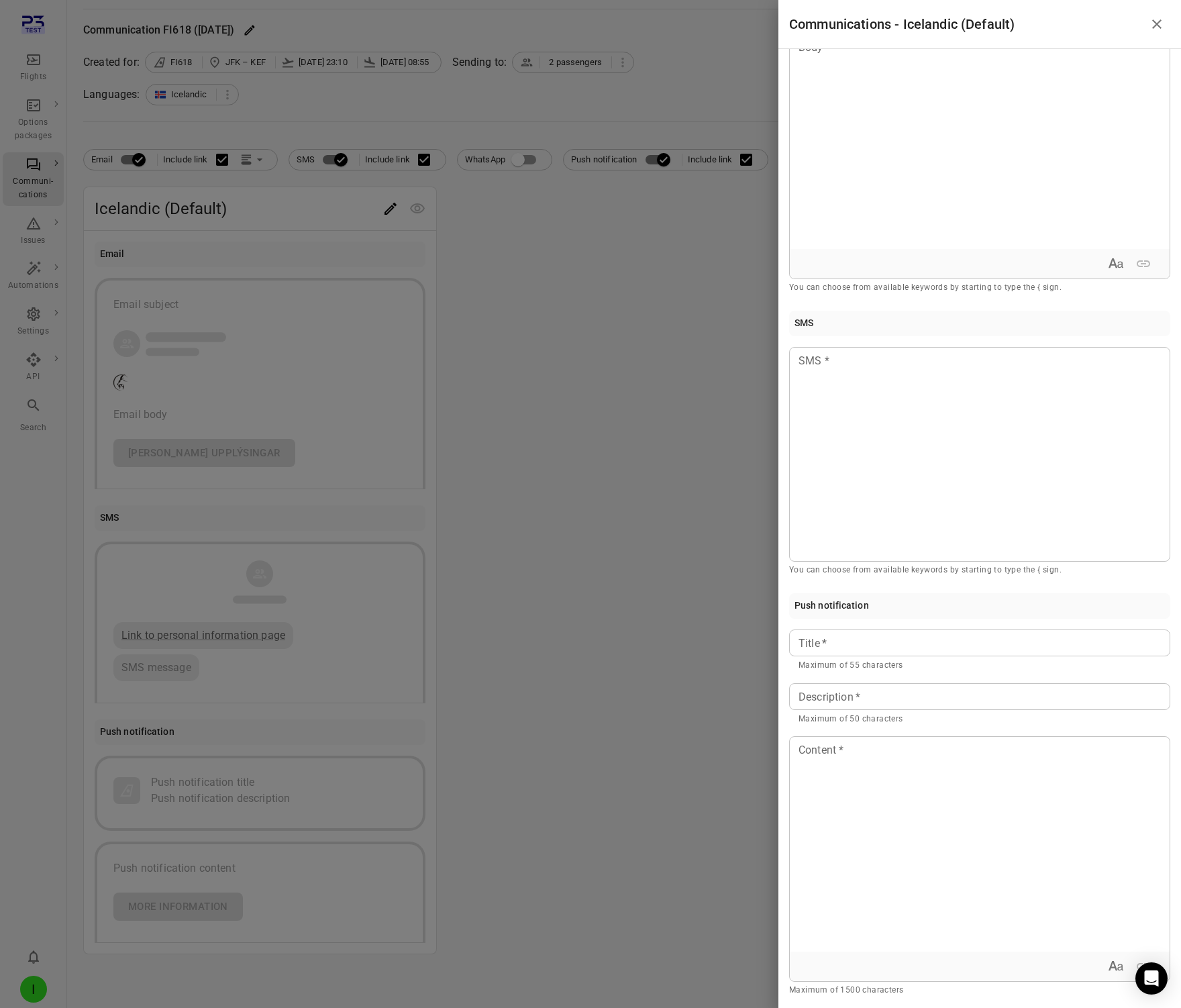
click at [891, 643] on input "Title   *" at bounding box center [980, 643] width 381 height 27
click at [824, 699] on div "Description   * Description   * Maximum of 50 characters" at bounding box center [980, 704] width 381 height 43
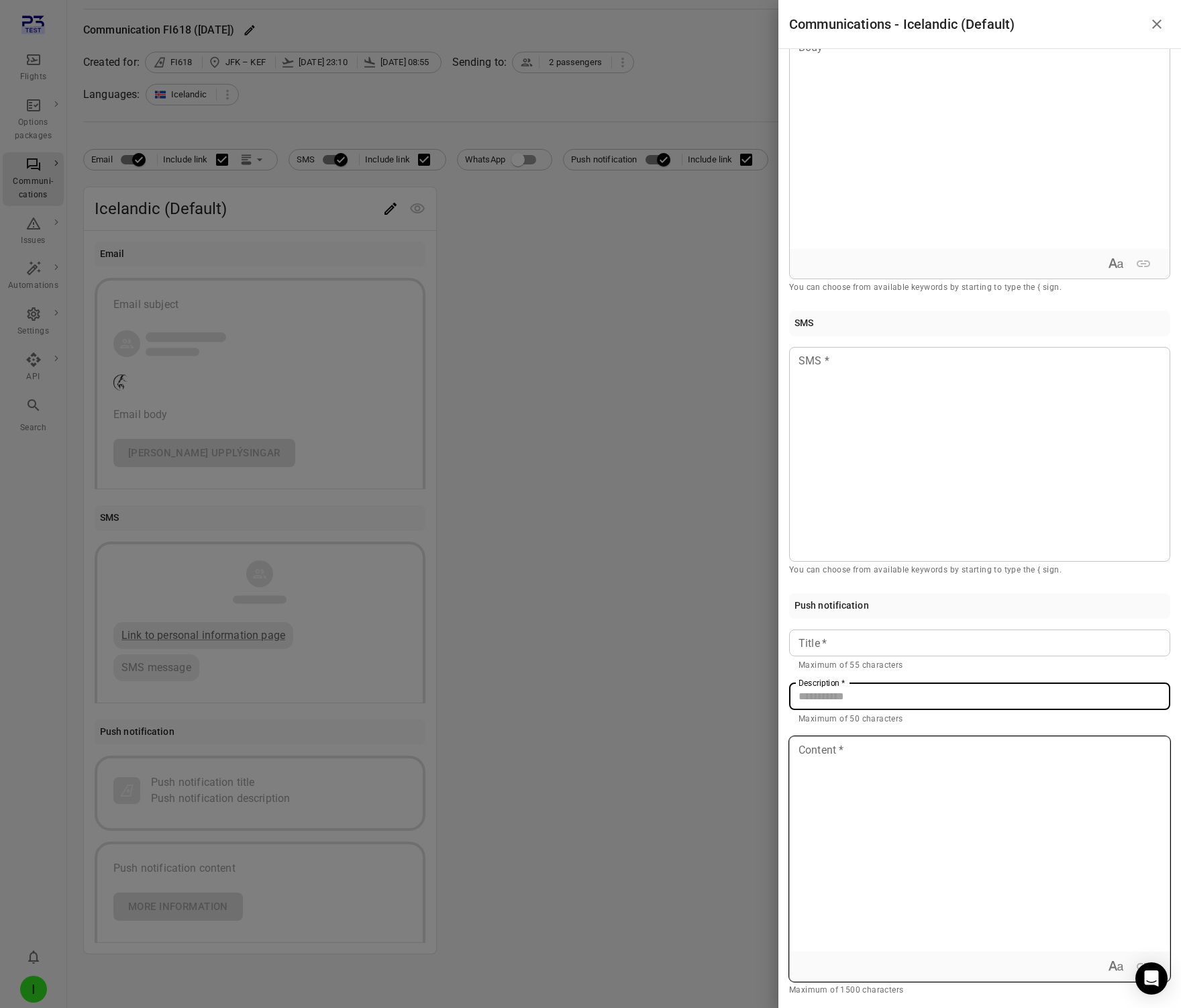
click at [832, 786] on div at bounding box center [980, 844] width 380 height 215
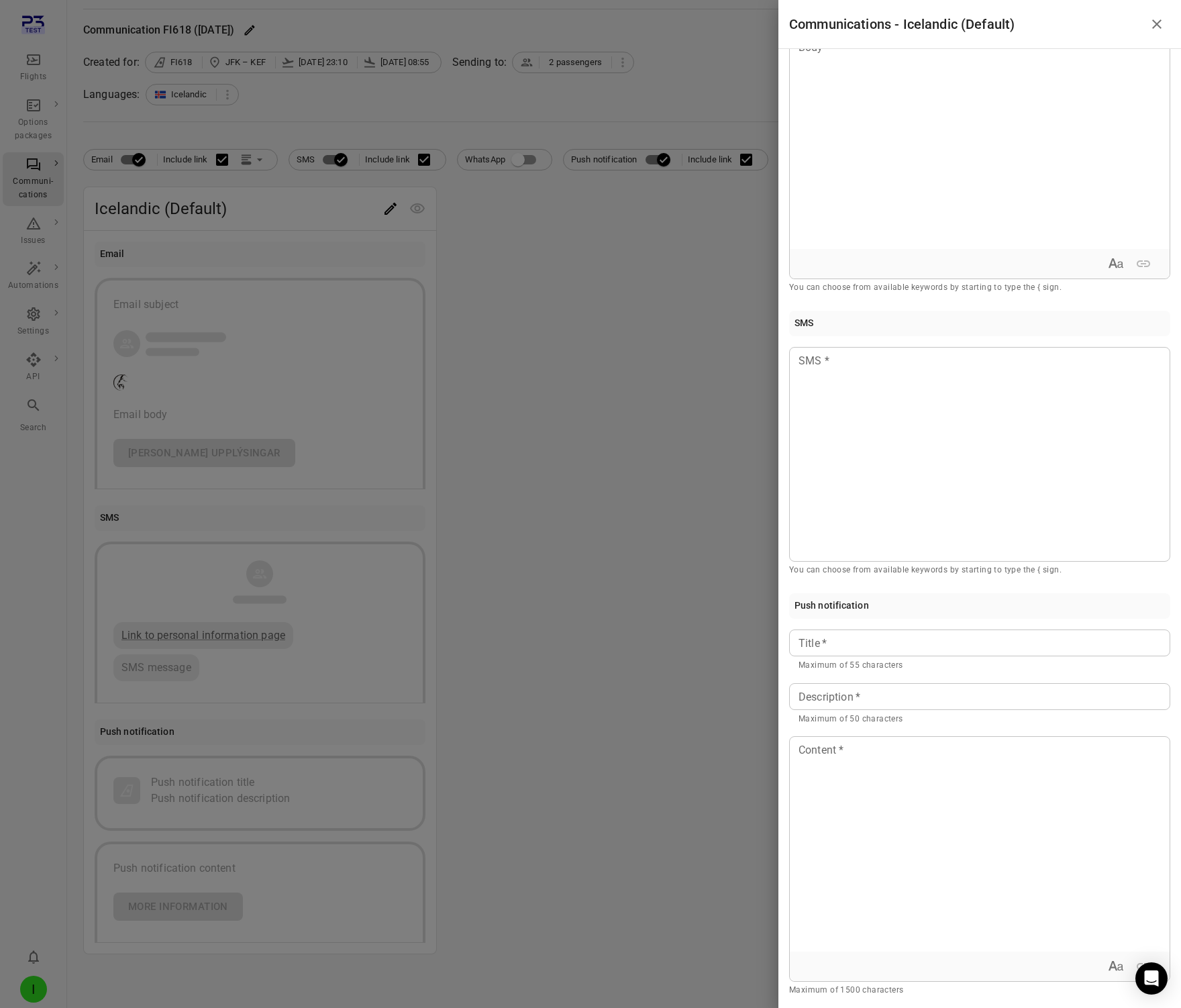
click at [862, 642] on input "Title   *" at bounding box center [980, 643] width 381 height 27
click at [826, 686] on input "Description   *" at bounding box center [980, 696] width 381 height 27
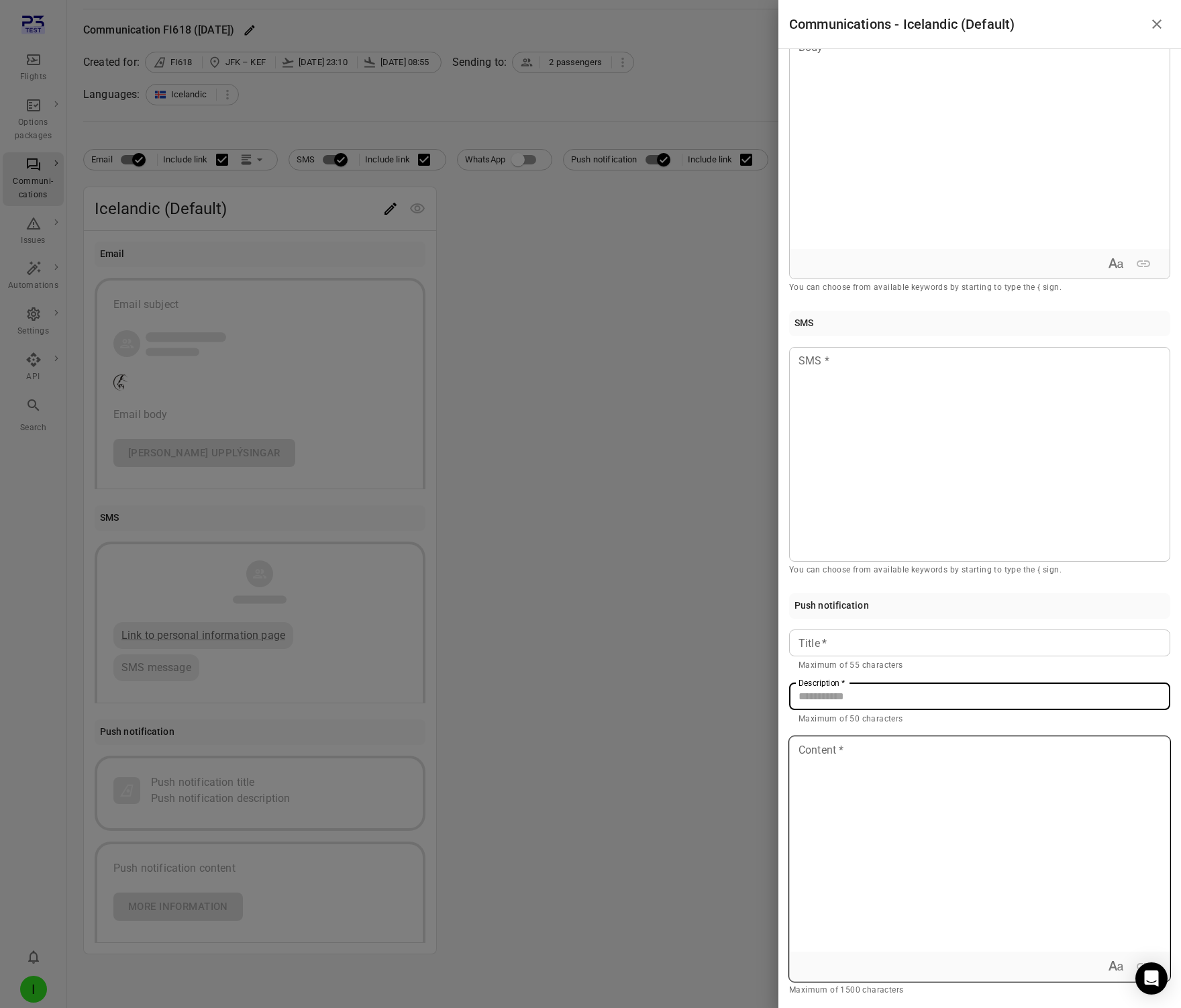
click at [842, 825] on div at bounding box center [980, 844] width 380 height 215
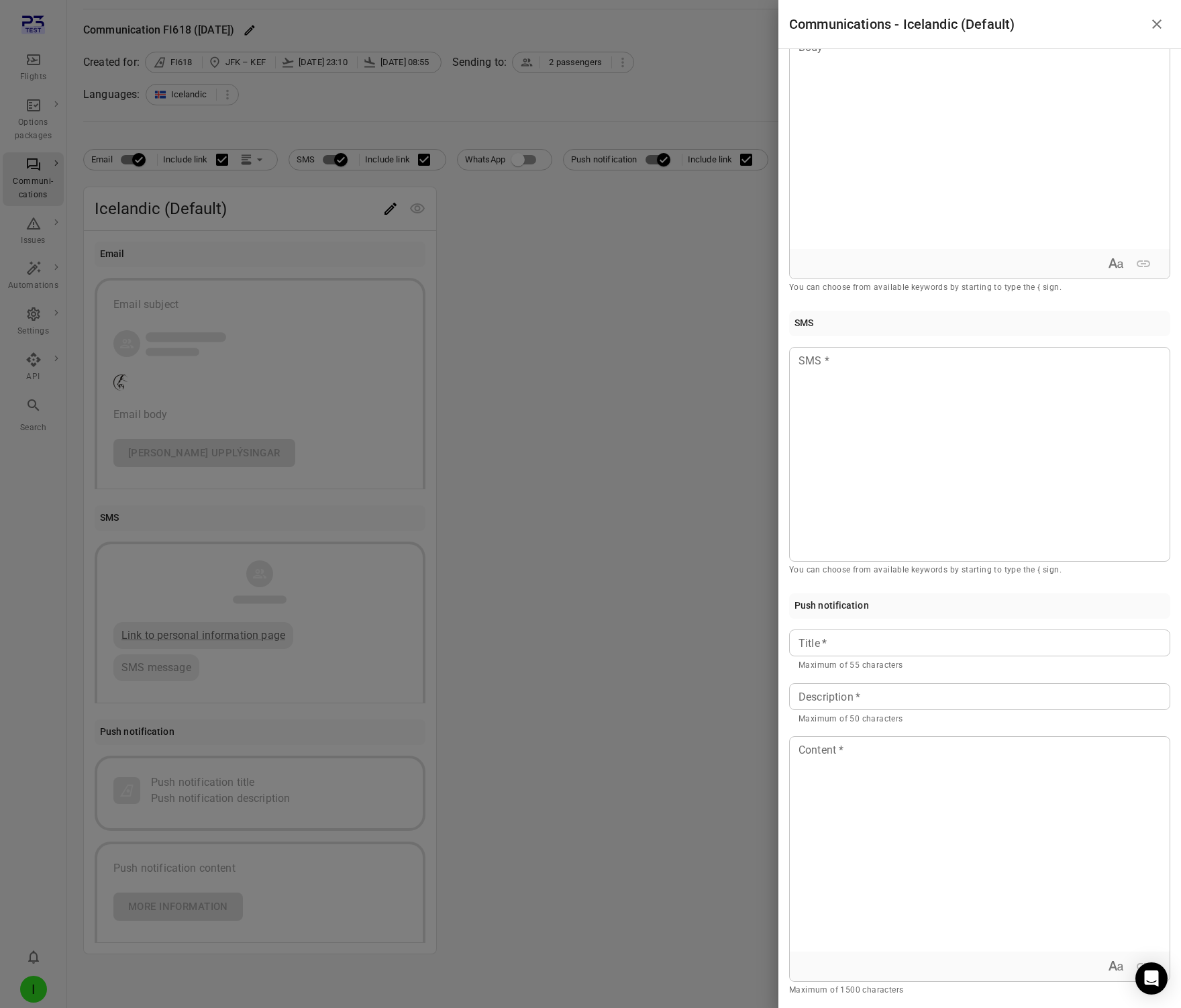
click at [608, 103] on div at bounding box center [590, 504] width 1181 height 1008
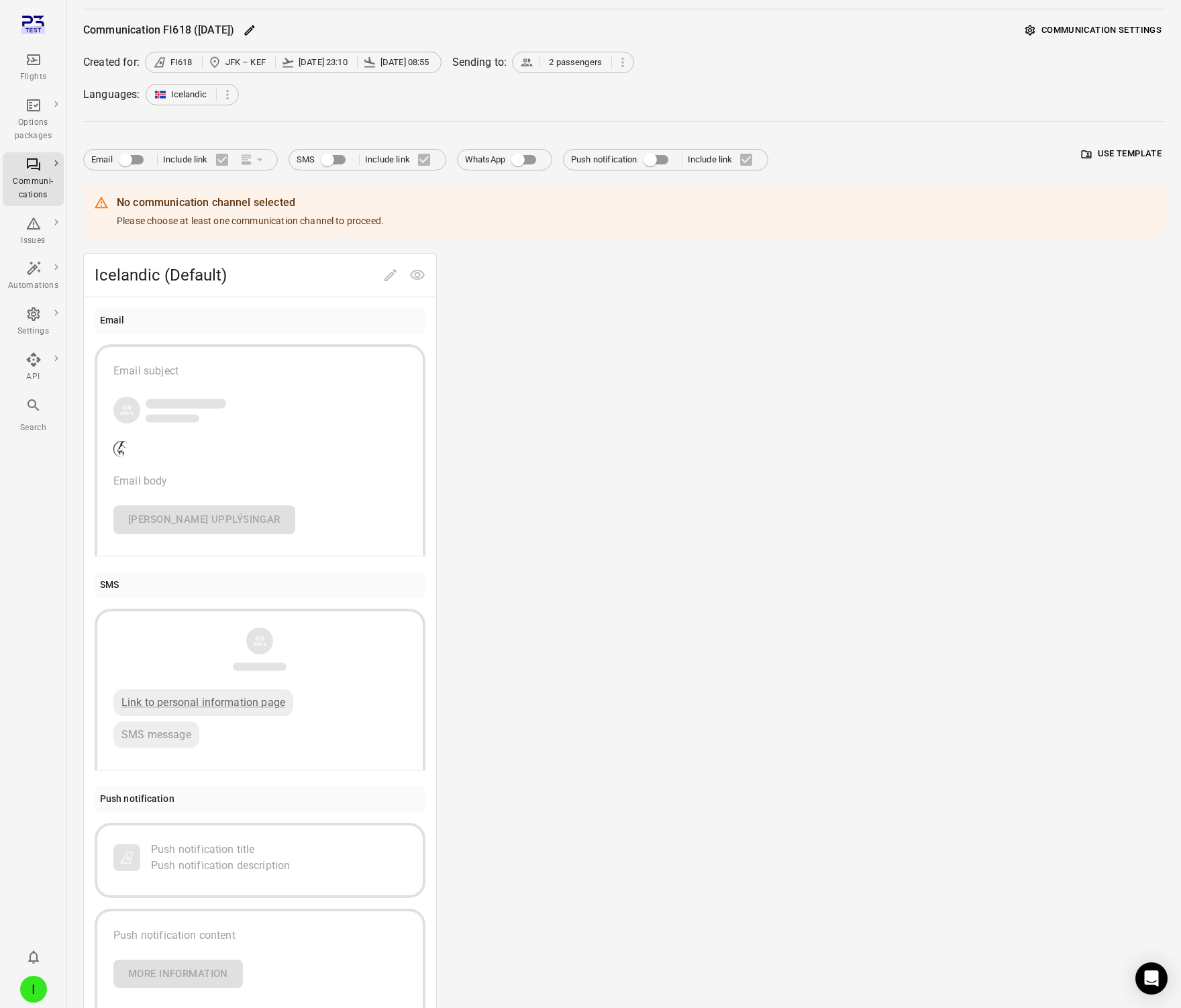
scroll to position [38, 0]
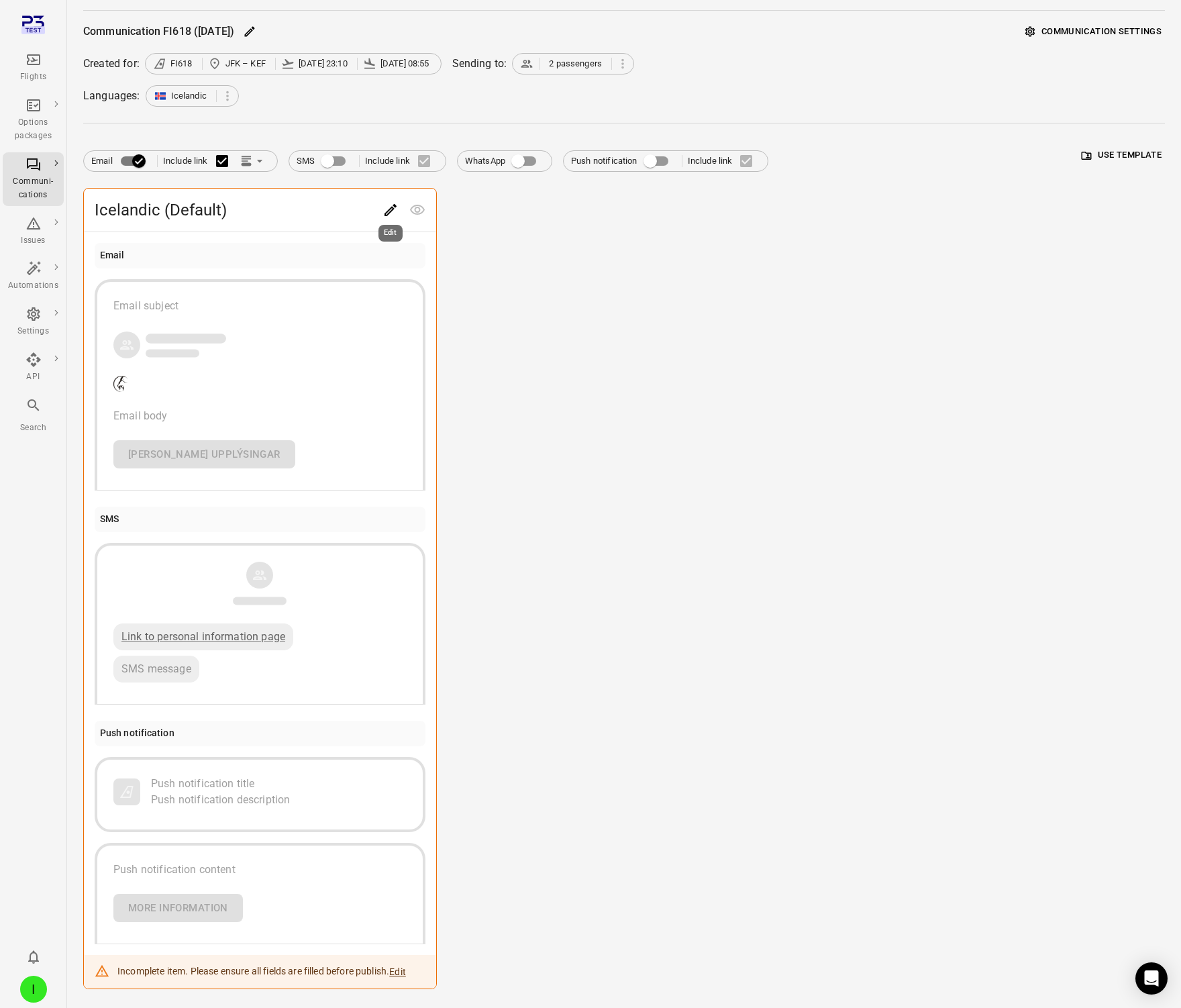
click at [395, 211] on icon "Edit" at bounding box center [390, 210] width 16 height 16
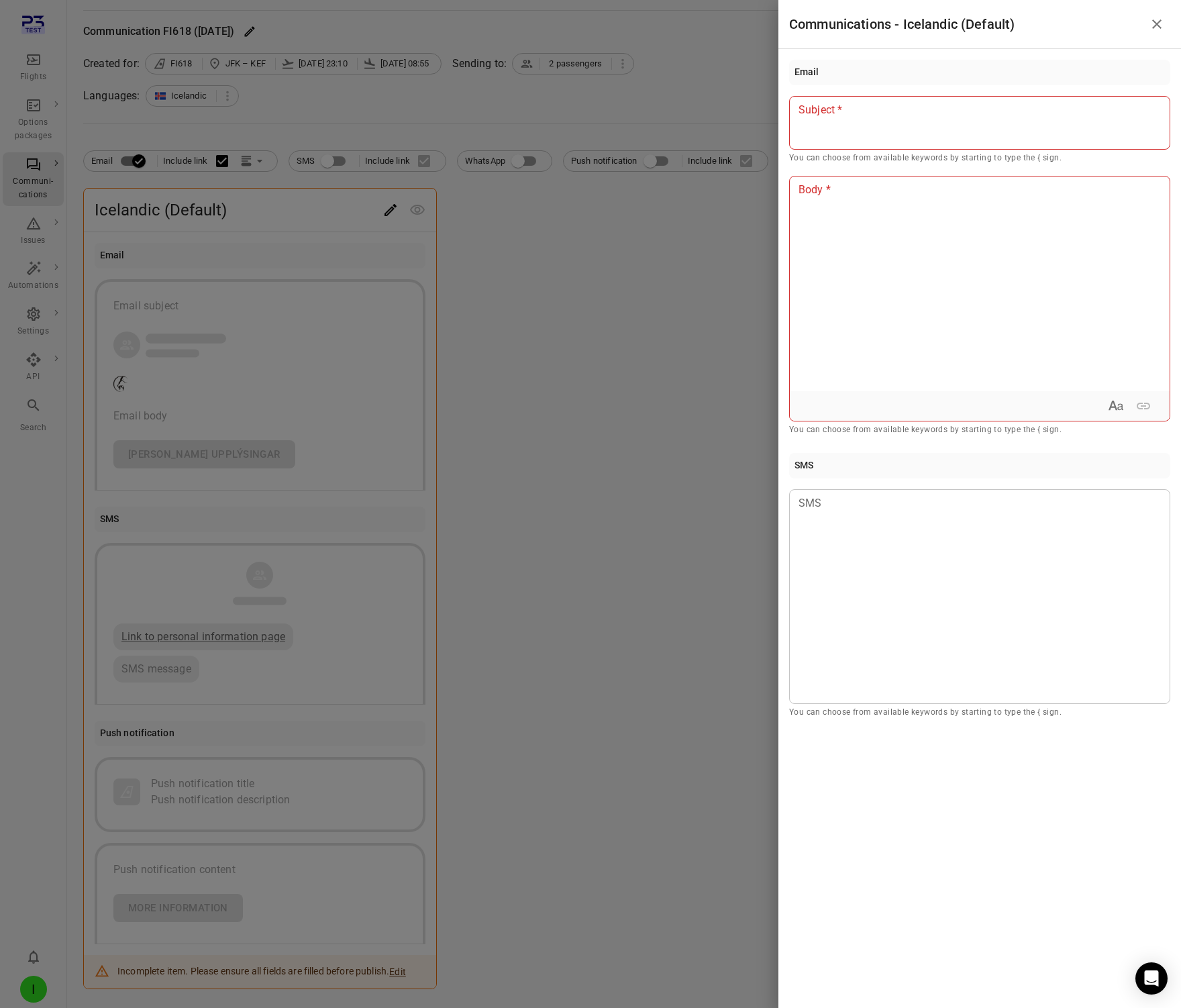
click at [915, 101] on div at bounding box center [980, 123] width 381 height 54
click at [894, 215] on div at bounding box center [980, 284] width 380 height 215
click at [628, 340] on div at bounding box center [590, 504] width 1181 height 1008
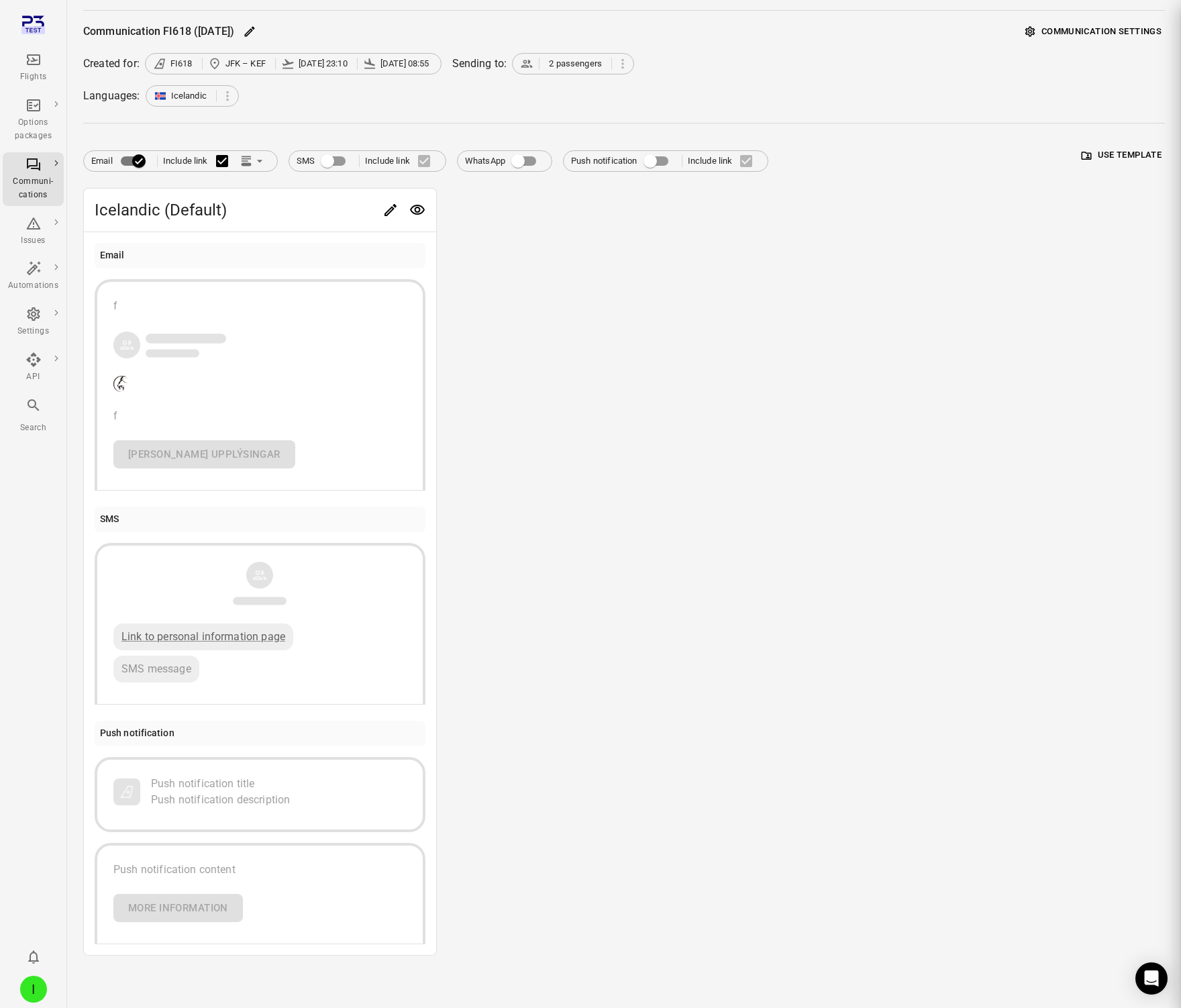
scroll to position [0, 0]
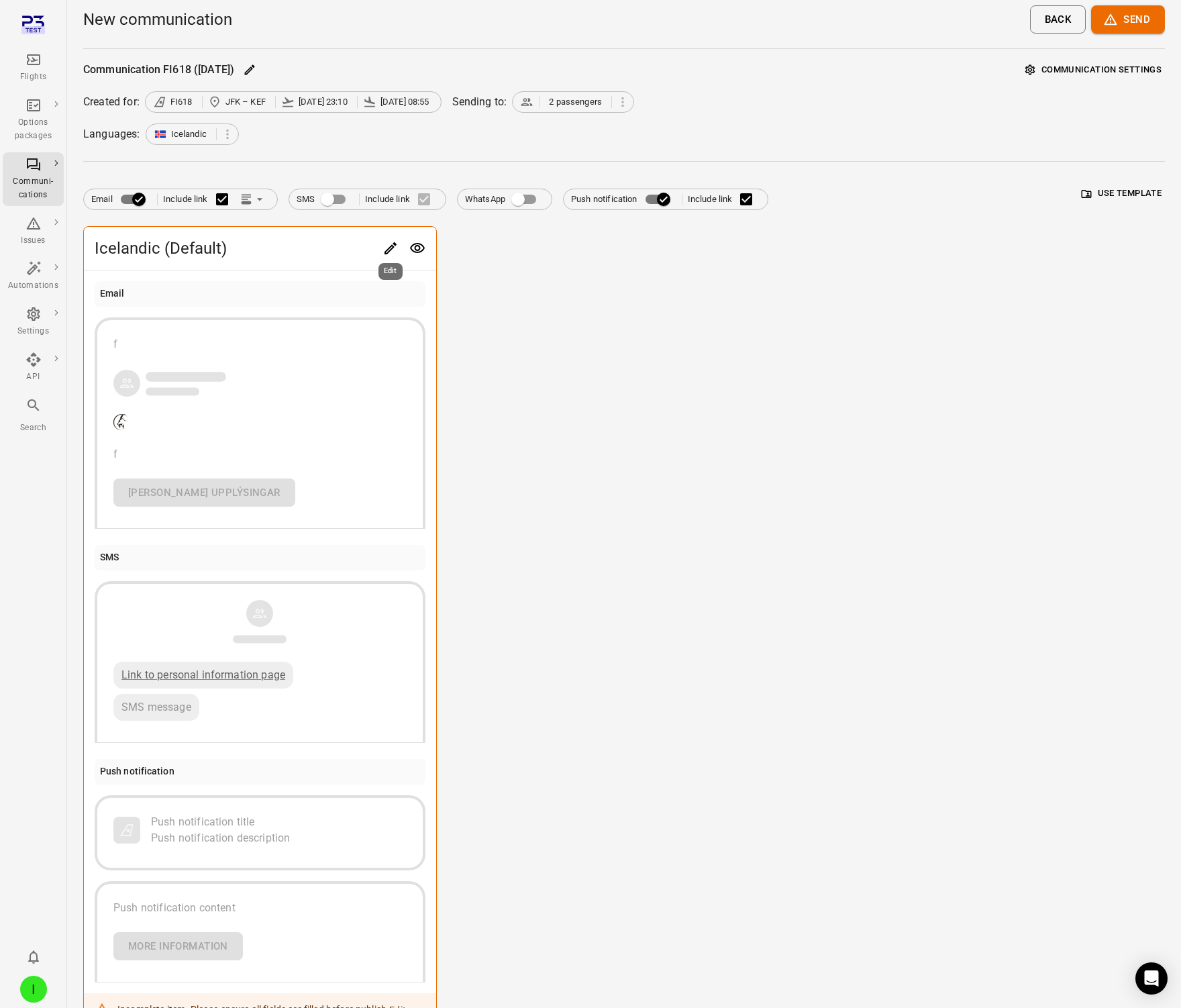
click at [393, 246] on icon "Edit" at bounding box center [391, 249] width 12 height 12
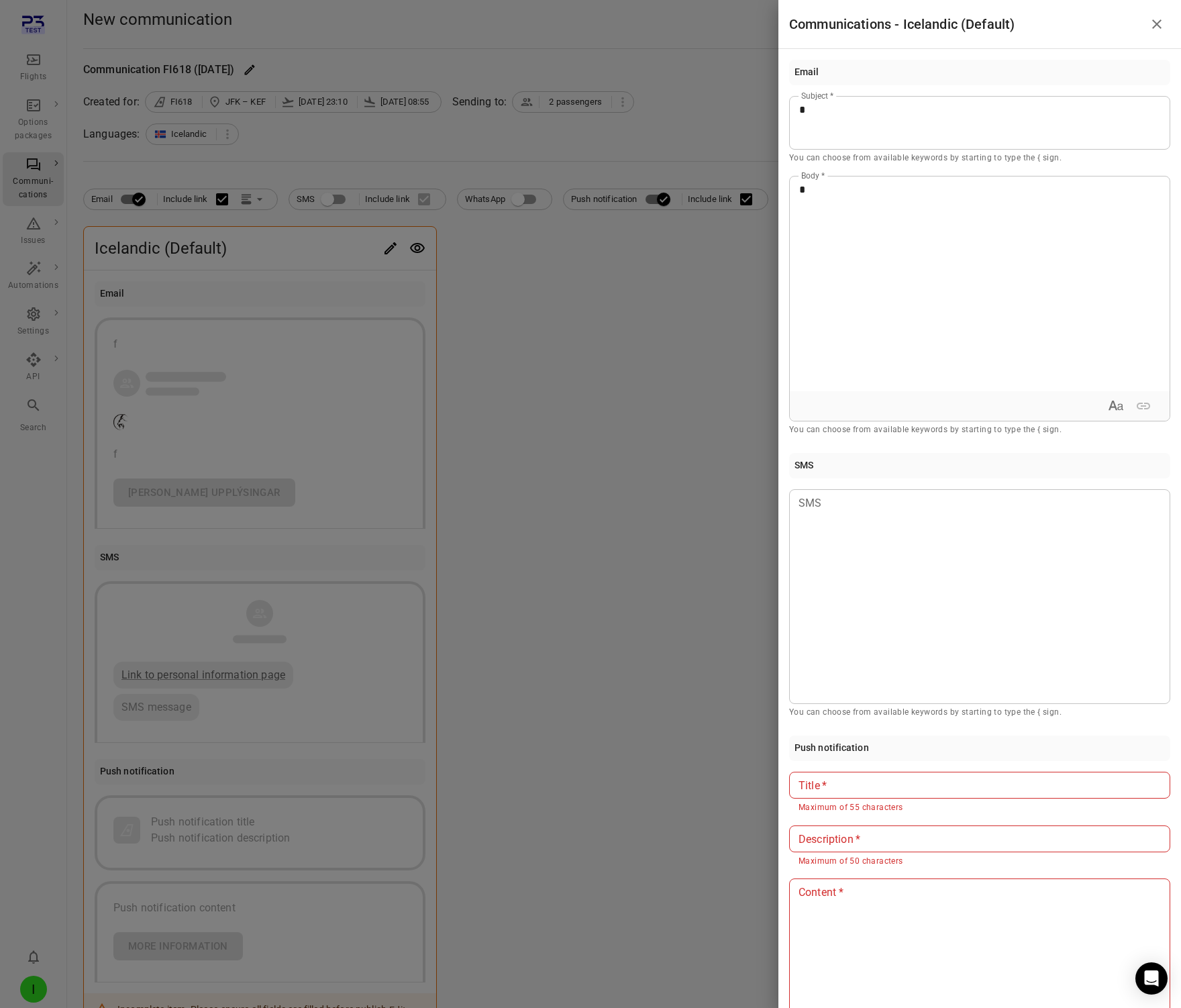
click at [867, 780] on input "Title   *" at bounding box center [980, 785] width 381 height 27
type input "*"
click at [855, 830] on input "Description   *" at bounding box center [980, 839] width 381 height 27
type input "*"
click at [863, 930] on div at bounding box center [980, 986] width 380 height 215
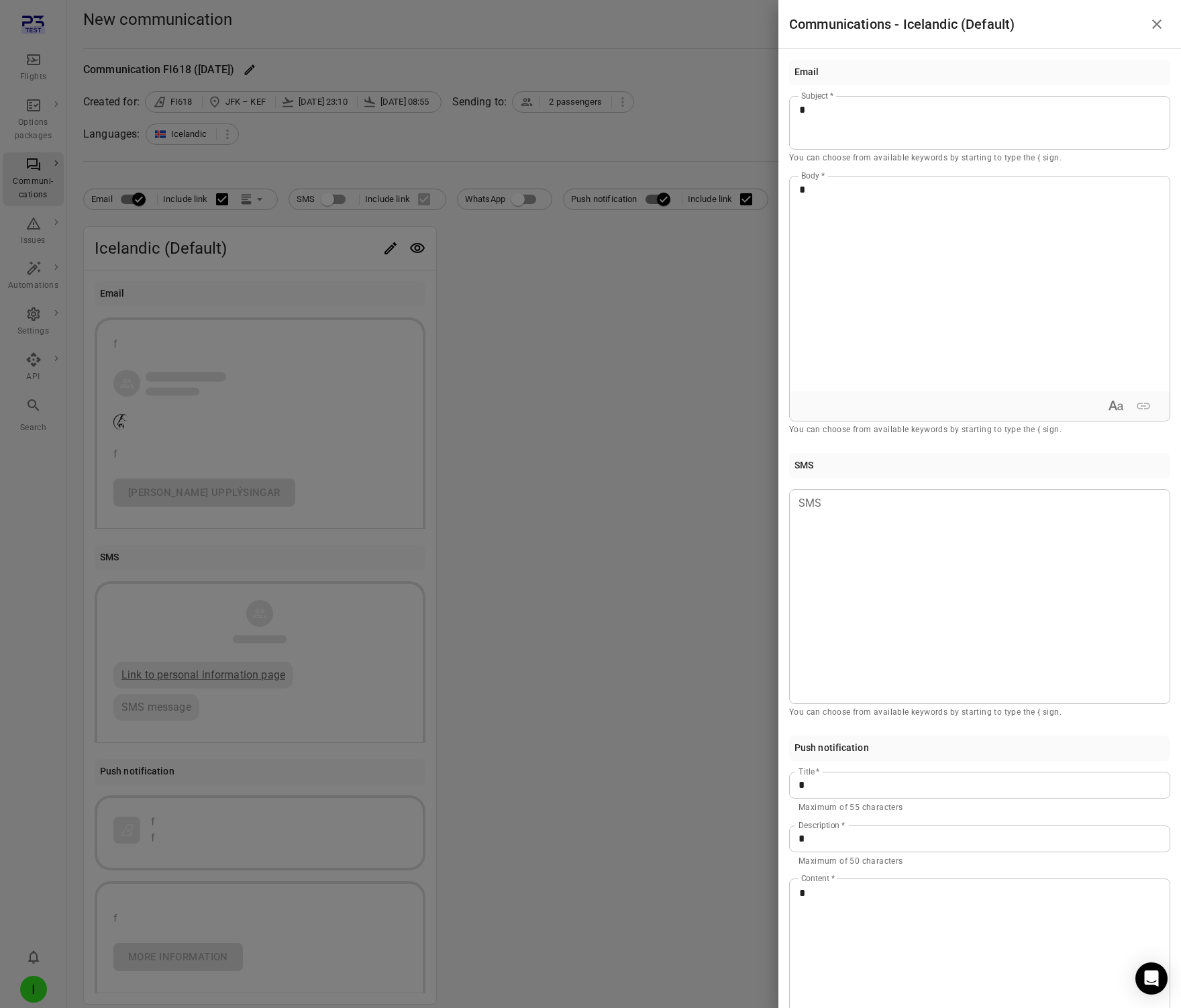
click at [667, 742] on div at bounding box center [590, 504] width 1181 height 1008
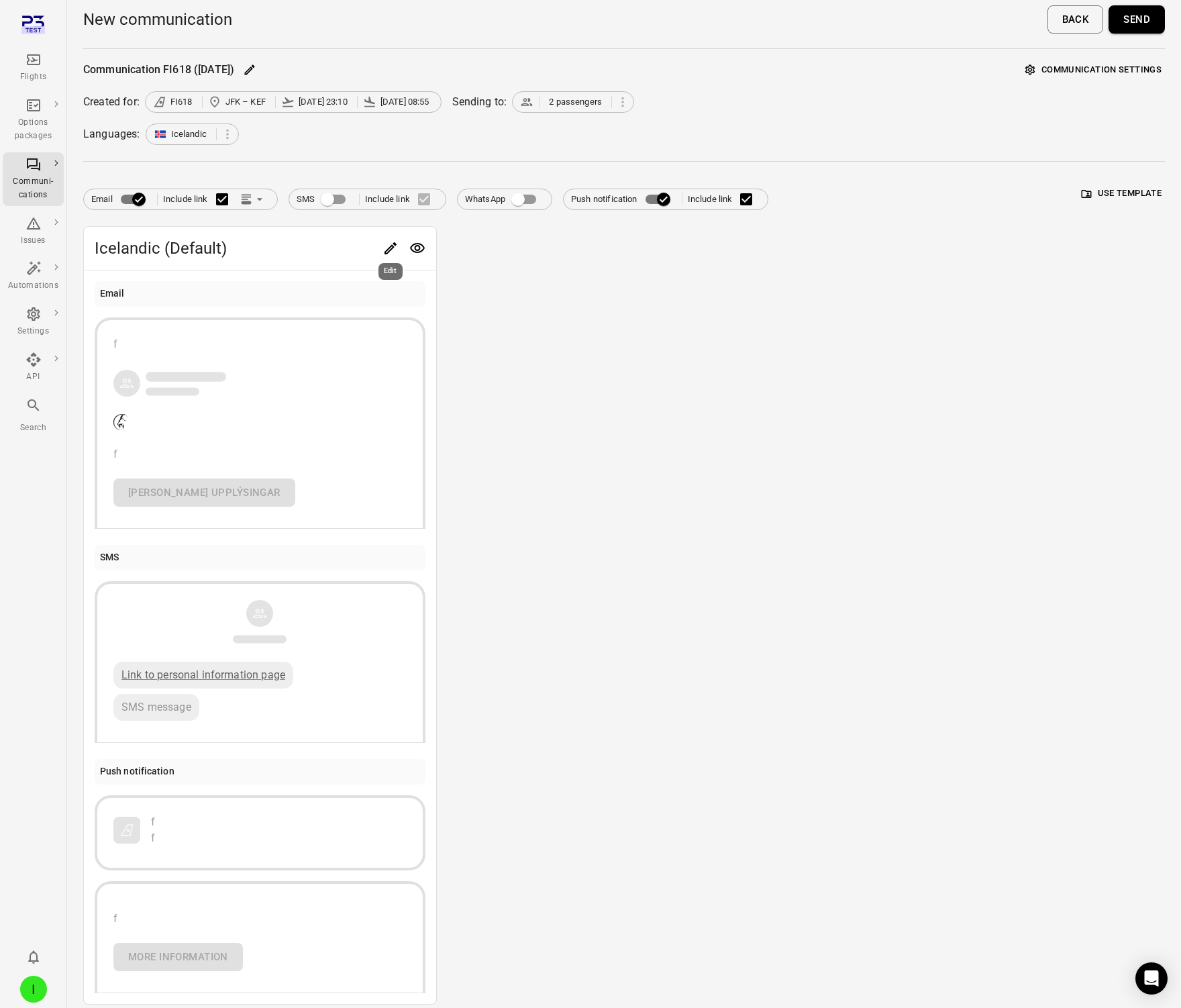
click at [386, 249] on icon "Edit" at bounding box center [391, 249] width 12 height 12
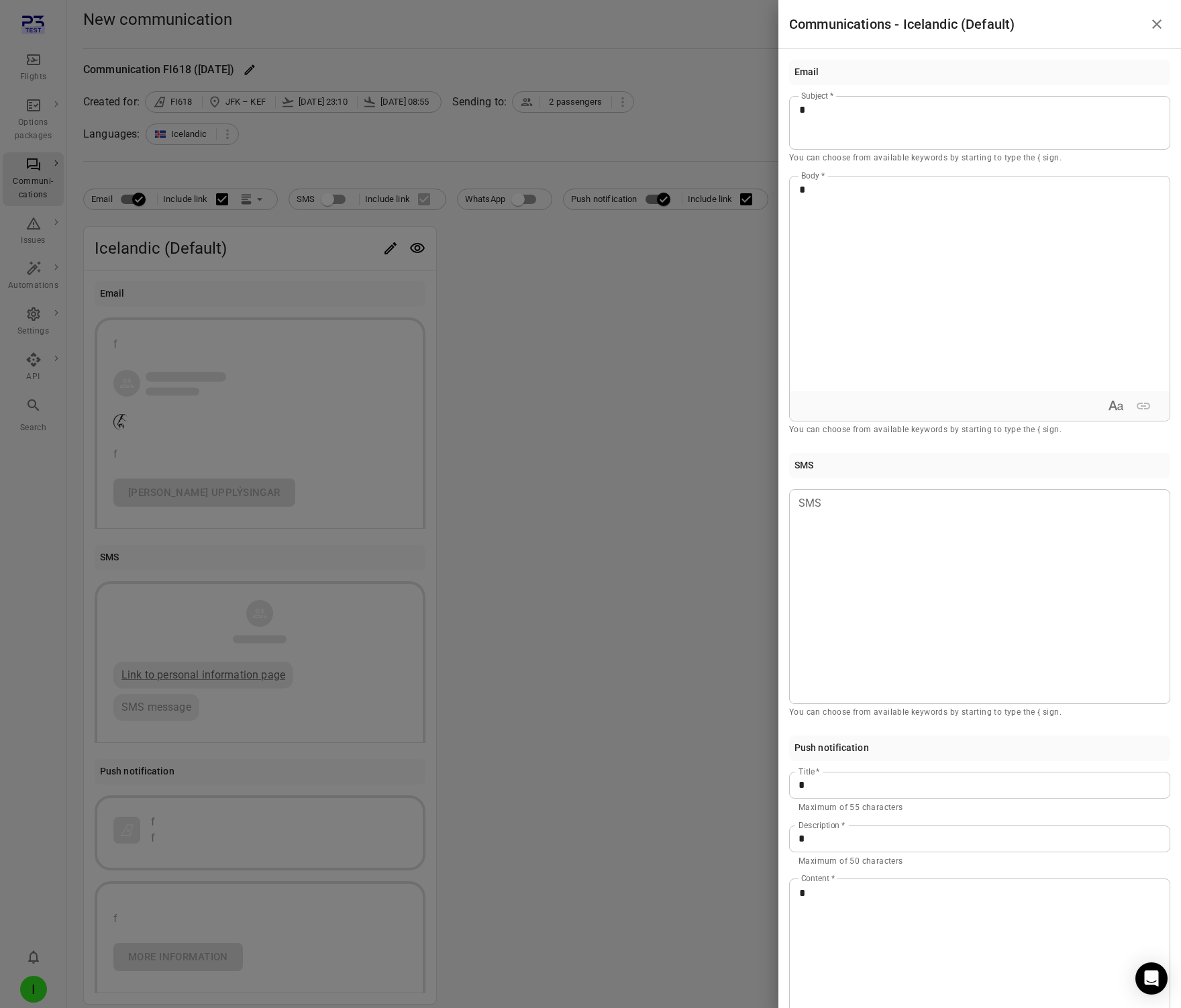
click at [829, 890] on p "*" at bounding box center [980, 893] width 361 height 16
click at [810, 847] on input "*" at bounding box center [980, 839] width 381 height 27
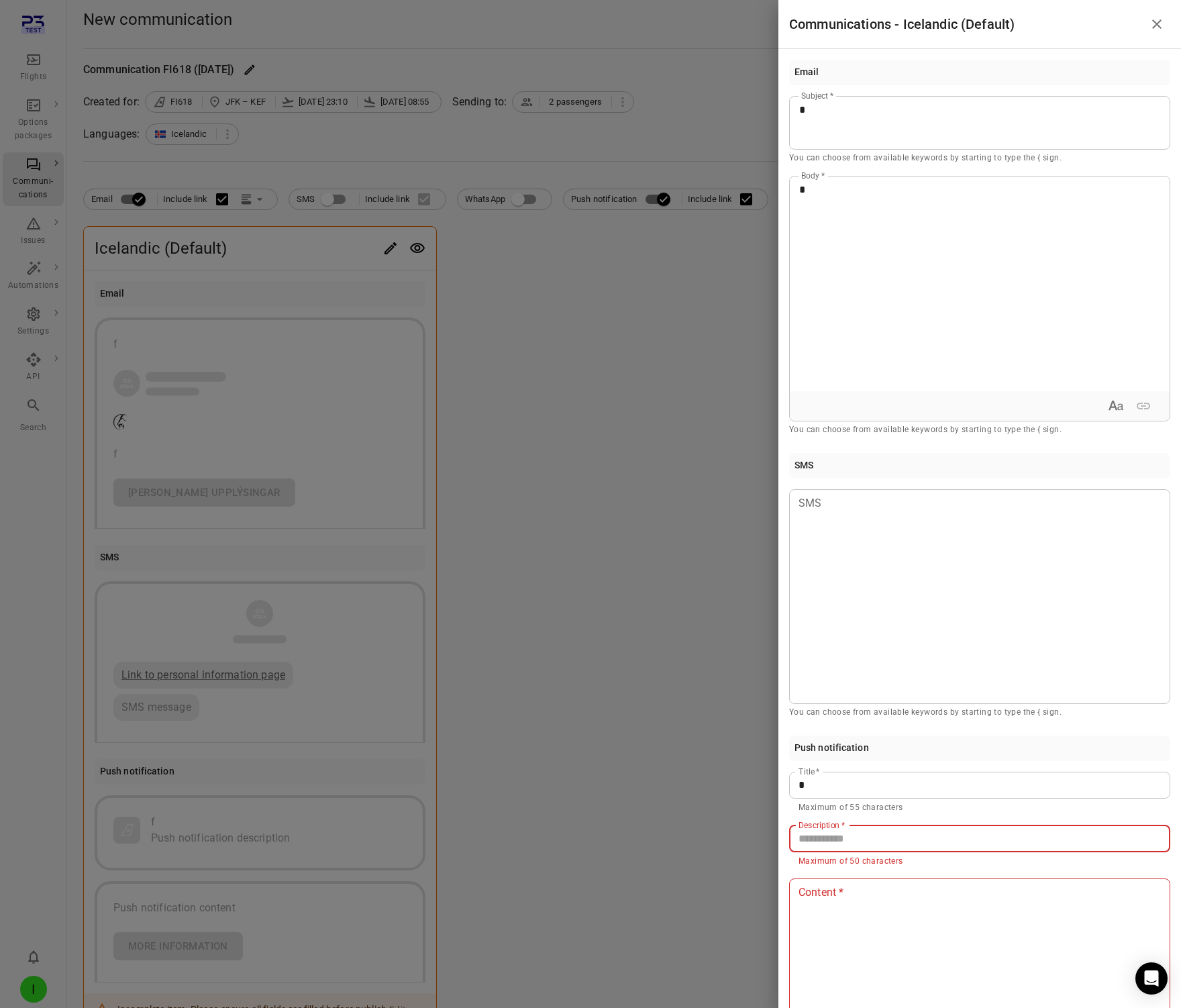
click at [818, 790] on input "*" at bounding box center [980, 785] width 381 height 27
click at [542, 546] on div at bounding box center [590, 504] width 1181 height 1008
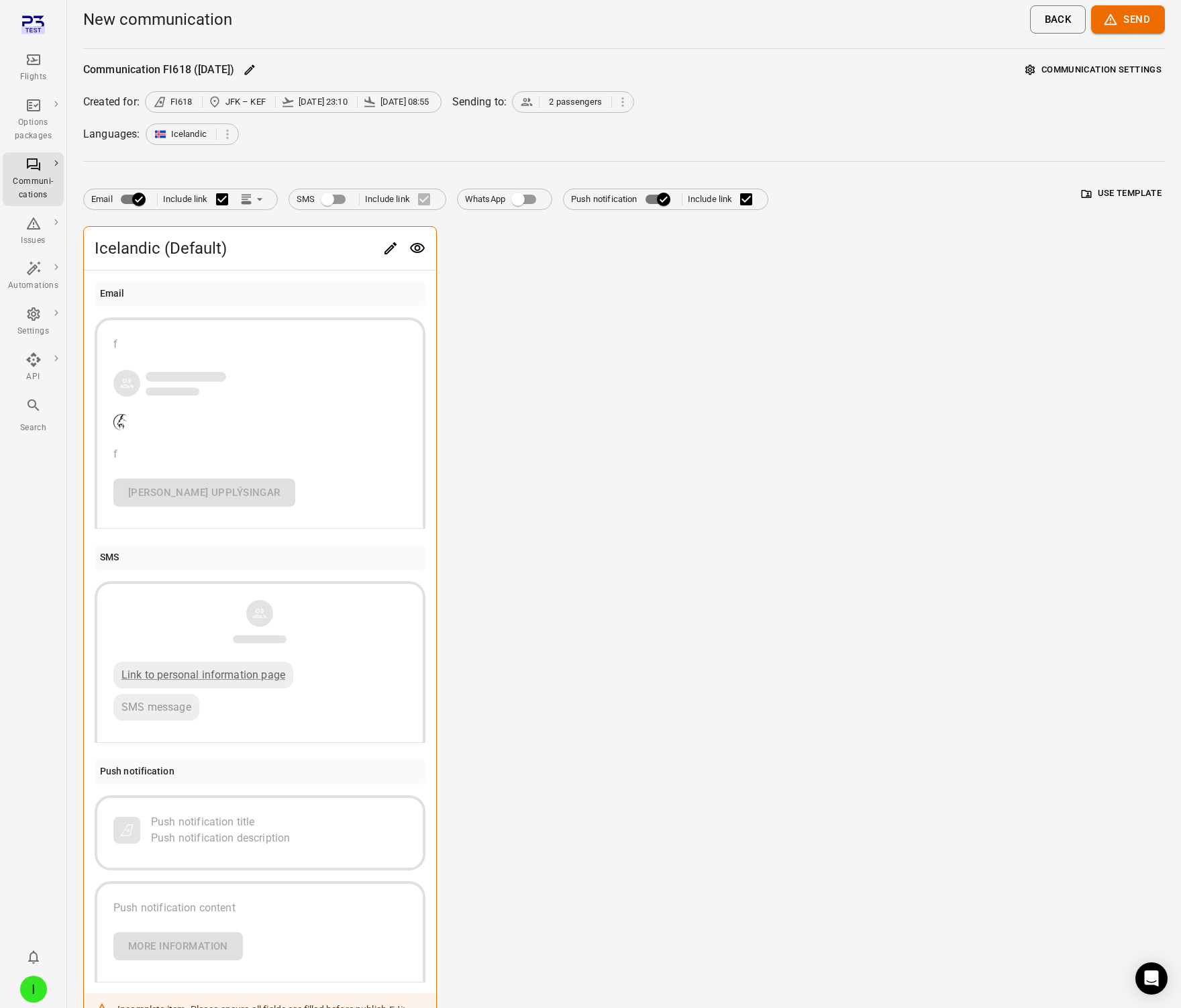
scroll to position [72, 0]
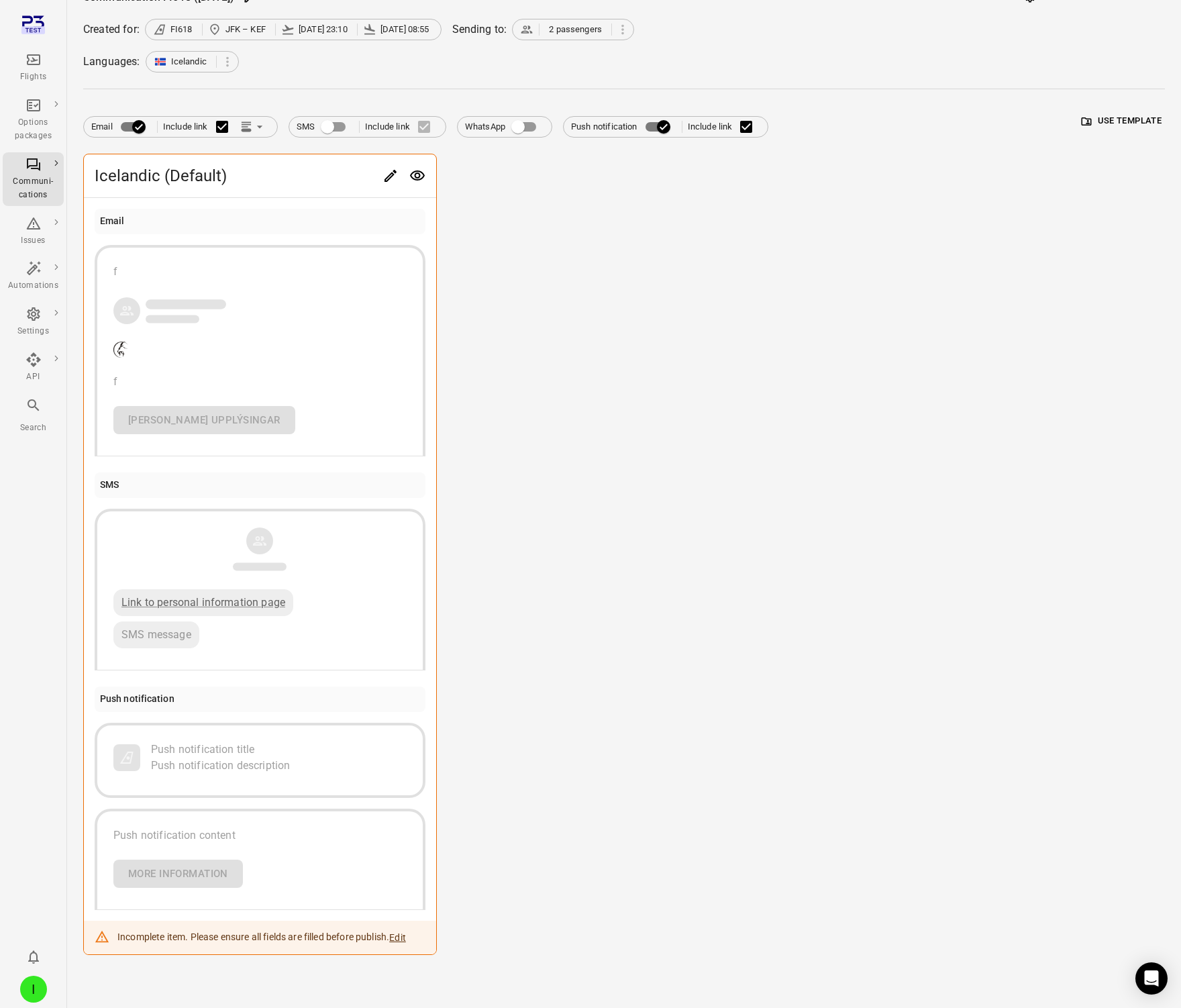
click at [308, 866] on div "Push notification content More information" at bounding box center [260, 858] width 293 height 61
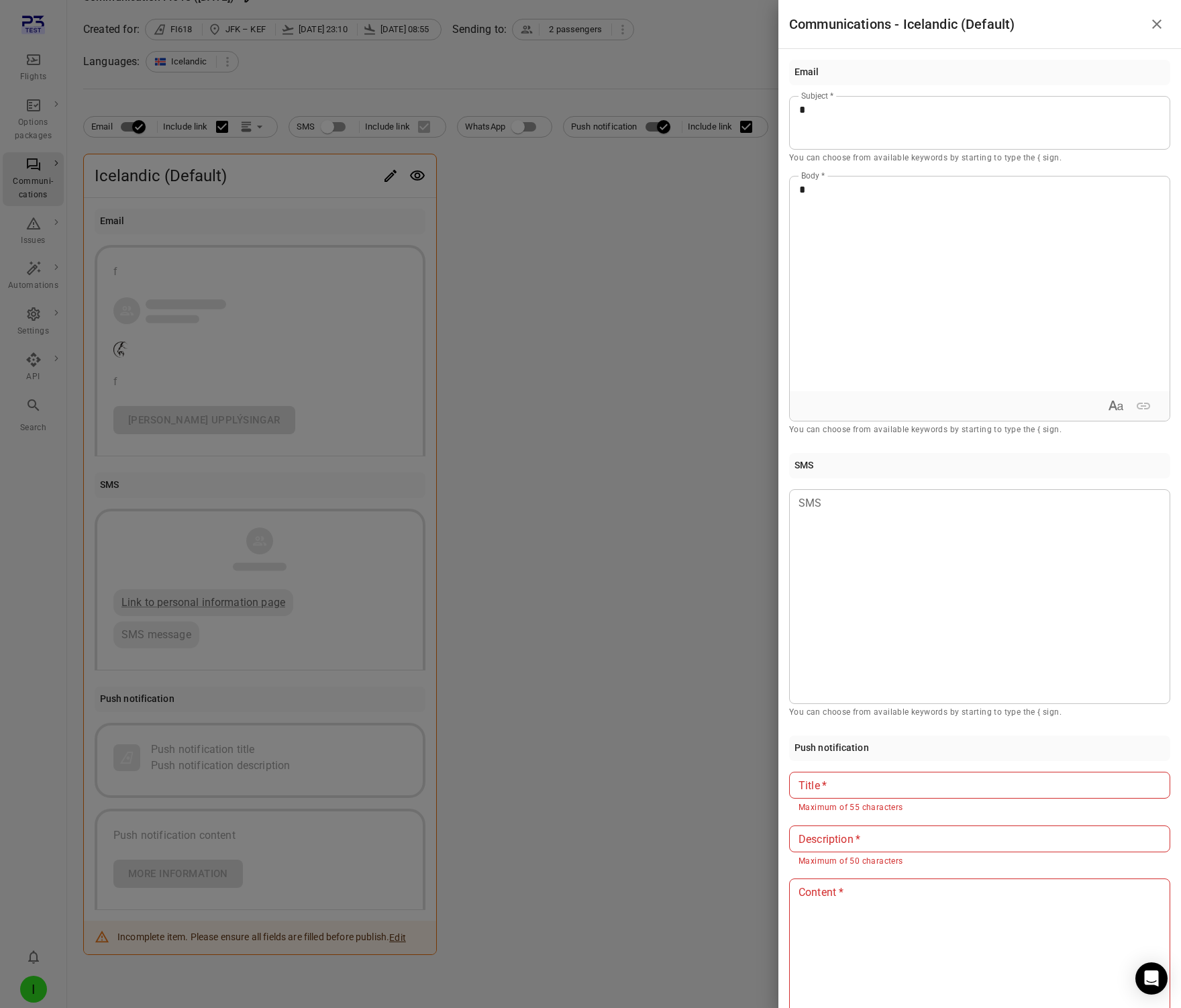
click at [507, 732] on div at bounding box center [590, 504] width 1181 height 1008
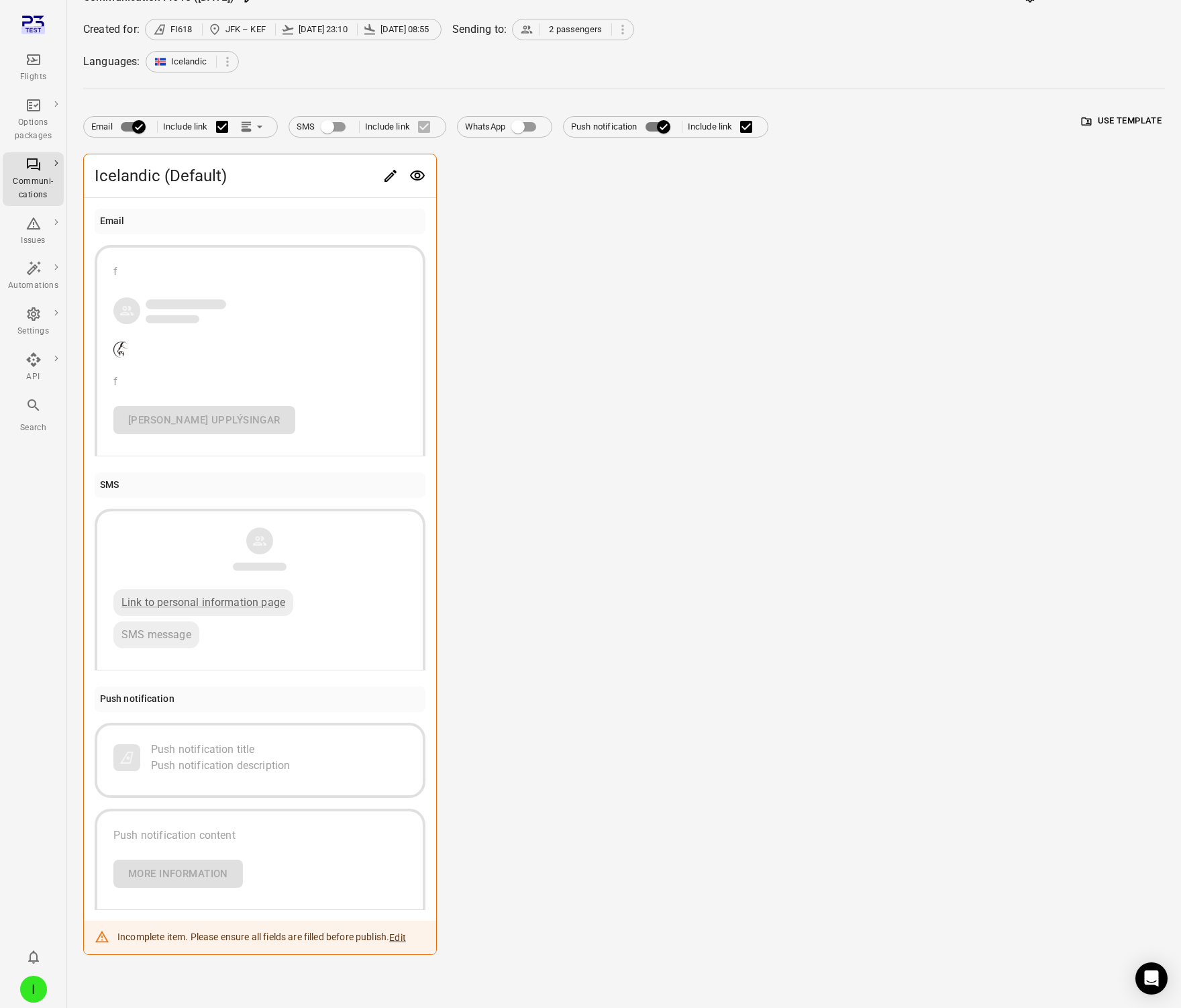
click at [507, 732] on div "Icelandic (Default) Email f f [PERSON_NAME] upplýsingar SMS Link to personal in…" at bounding box center [624, 554] width 1082 height 801
click at [288, 857] on div "Push notification content More information" at bounding box center [260, 858] width 293 height 61
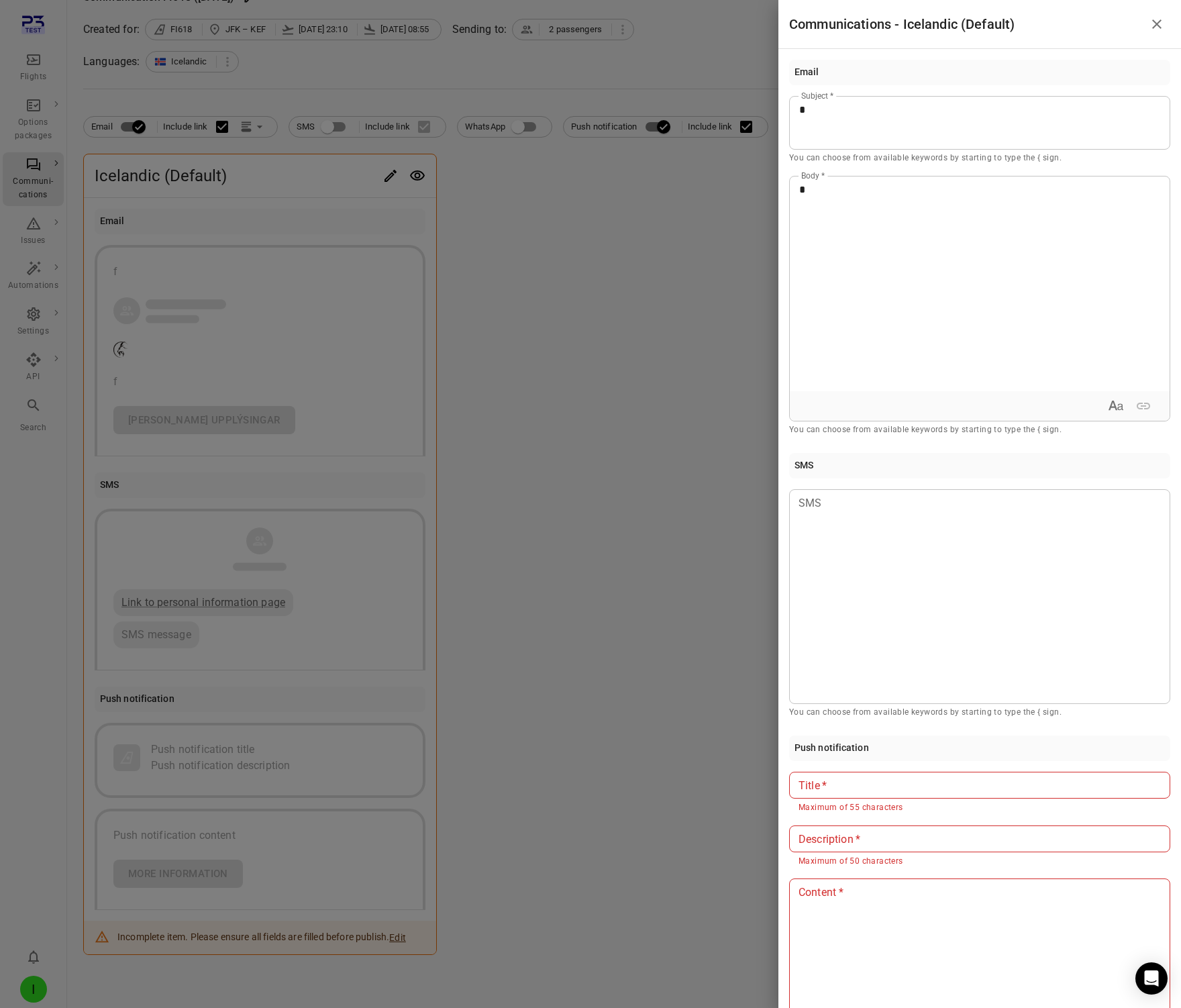
click at [591, 773] on div at bounding box center [590, 504] width 1181 height 1008
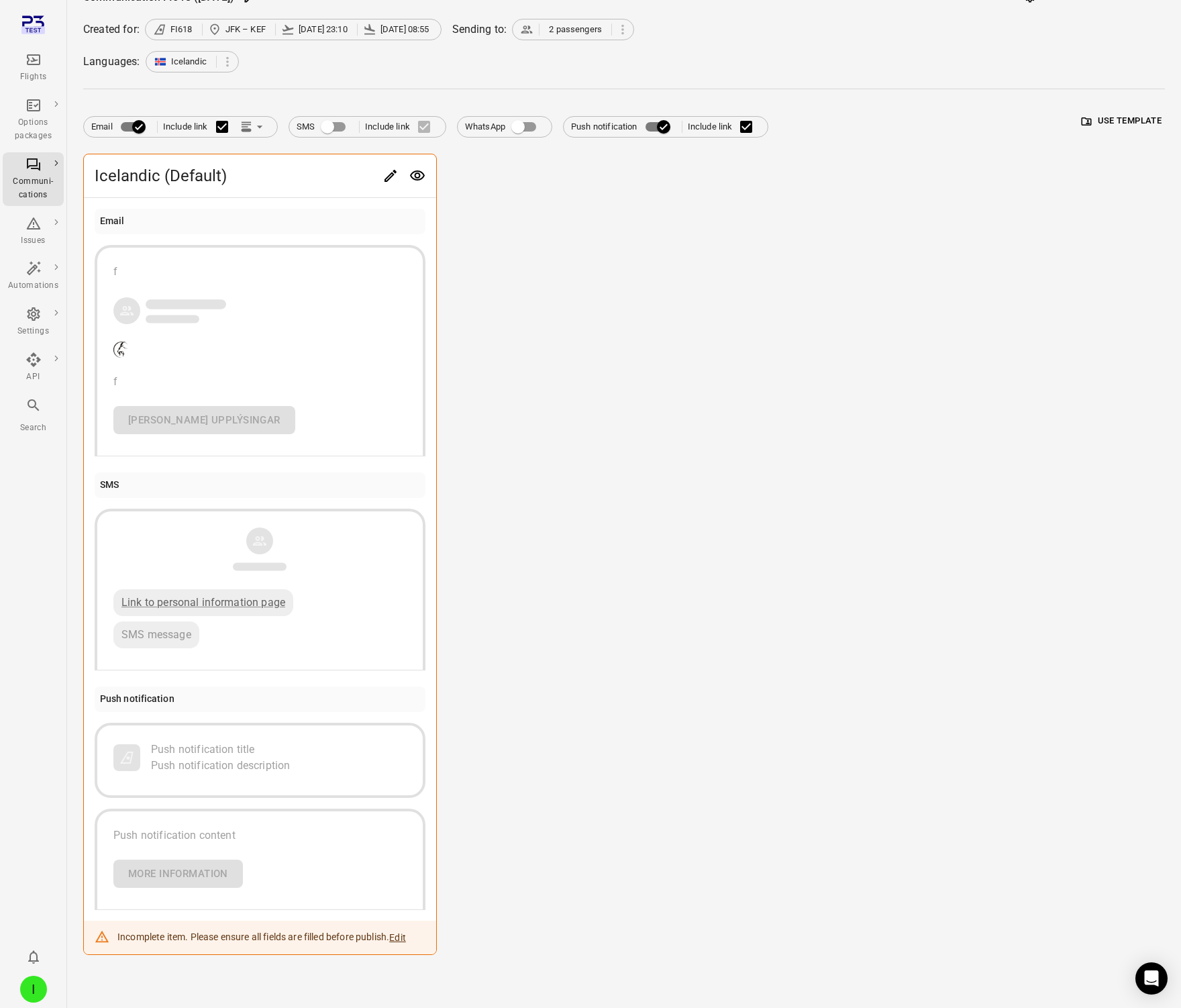
click at [266, 847] on div "Push notification content More information" at bounding box center [260, 858] width 293 height 61
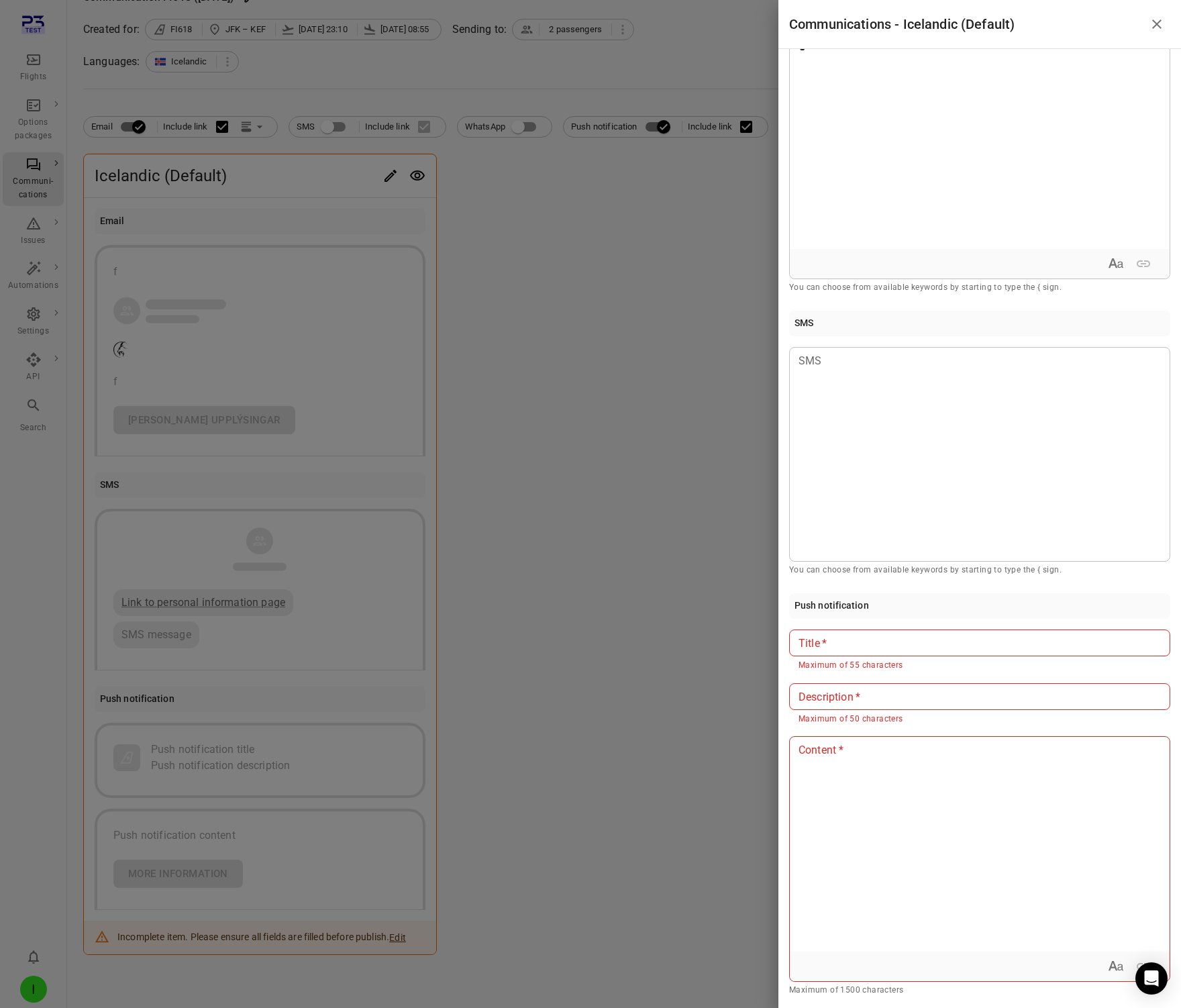
scroll to position [0, 0]
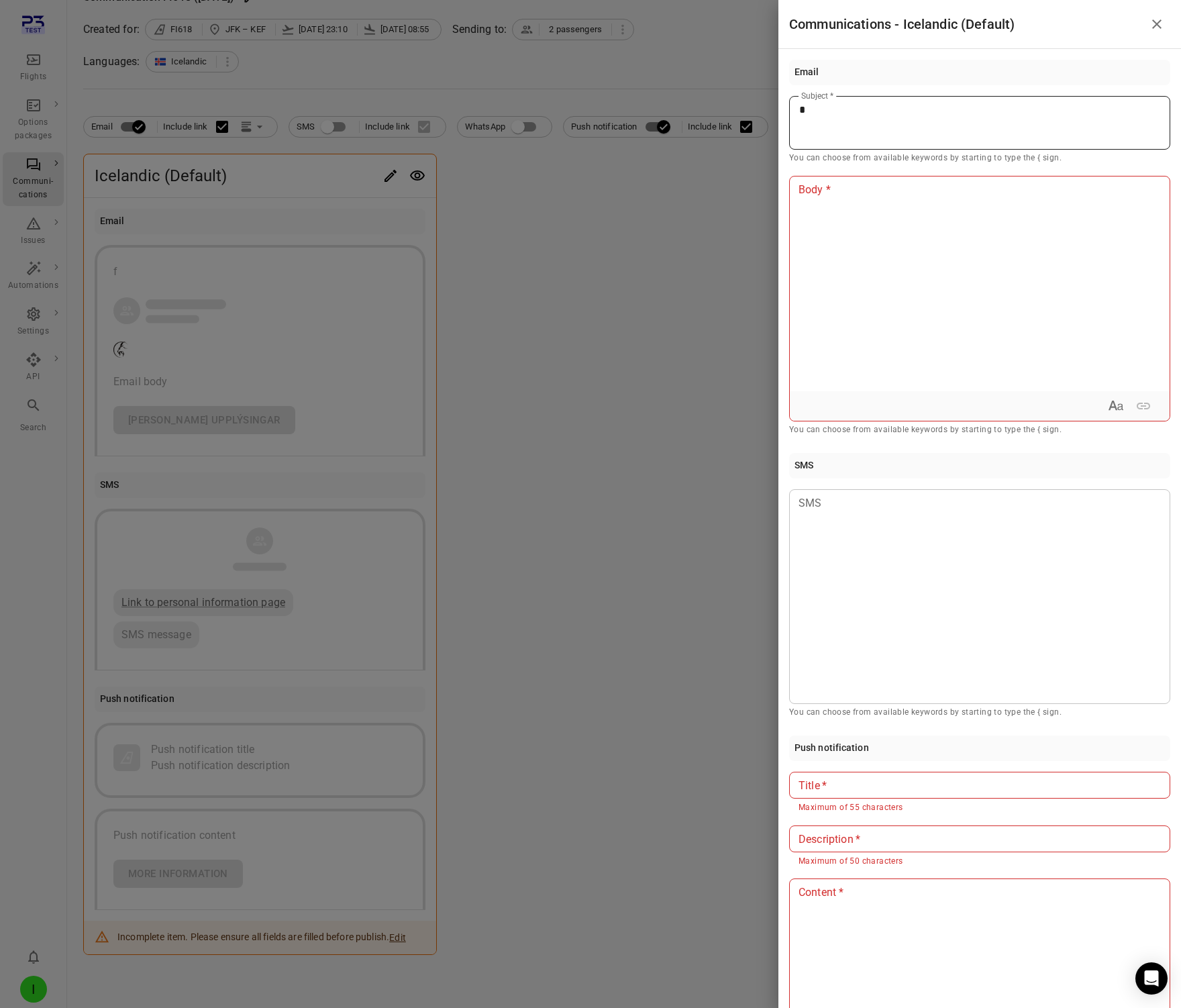
click at [836, 106] on p "*" at bounding box center [980, 110] width 361 height 16
click at [514, 326] on div at bounding box center [590, 504] width 1181 height 1008
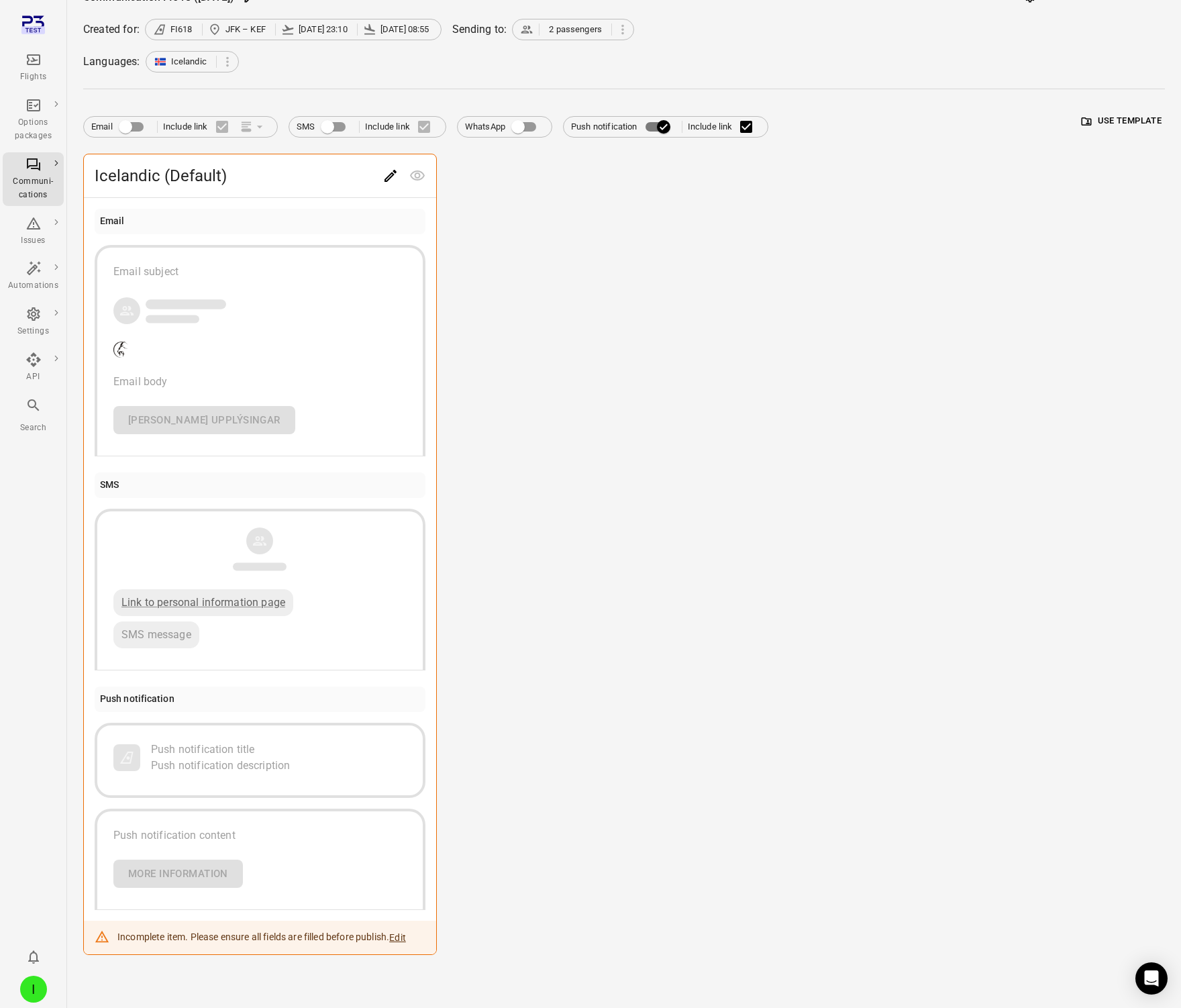
click at [393, 168] on icon "Edit" at bounding box center [390, 176] width 16 height 16
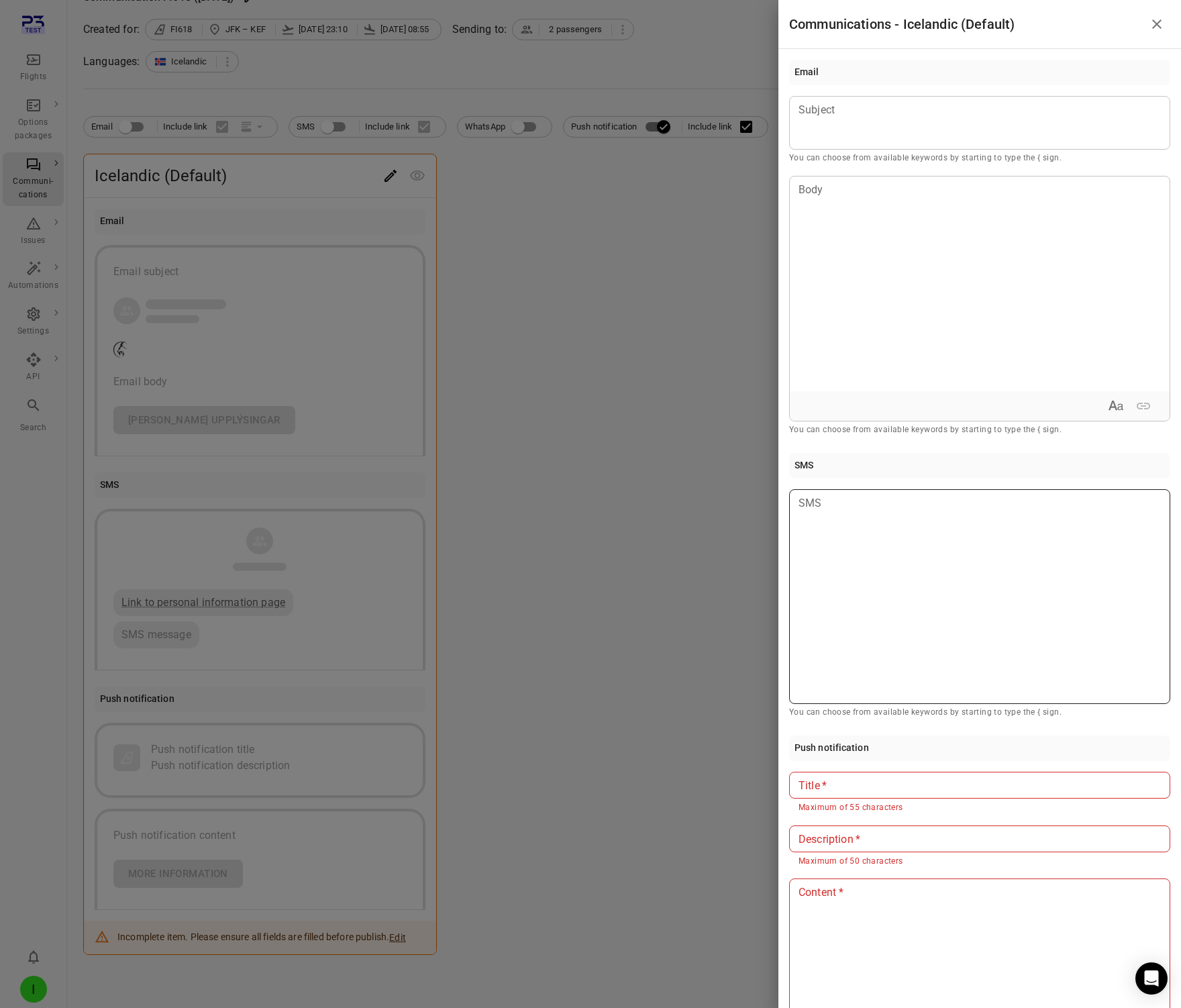
scroll to position [142, 0]
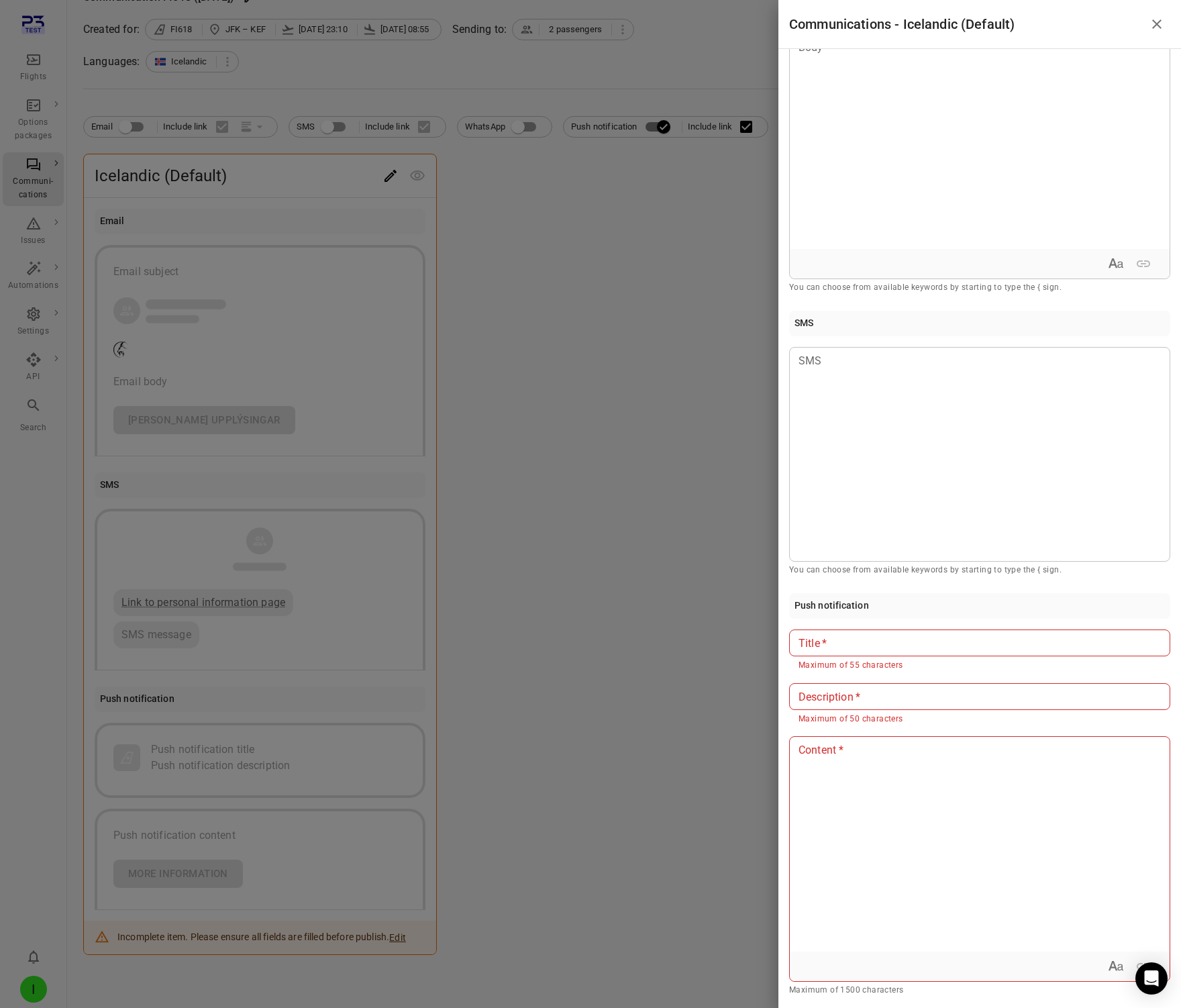
click at [827, 641] on input "Title   *" at bounding box center [980, 643] width 381 height 27
type input "*****"
click at [844, 702] on div "Description   * Description   * Maximum of 50 characters" at bounding box center [980, 704] width 381 height 43
type input "**********"
click at [845, 799] on div at bounding box center [980, 844] width 380 height 215
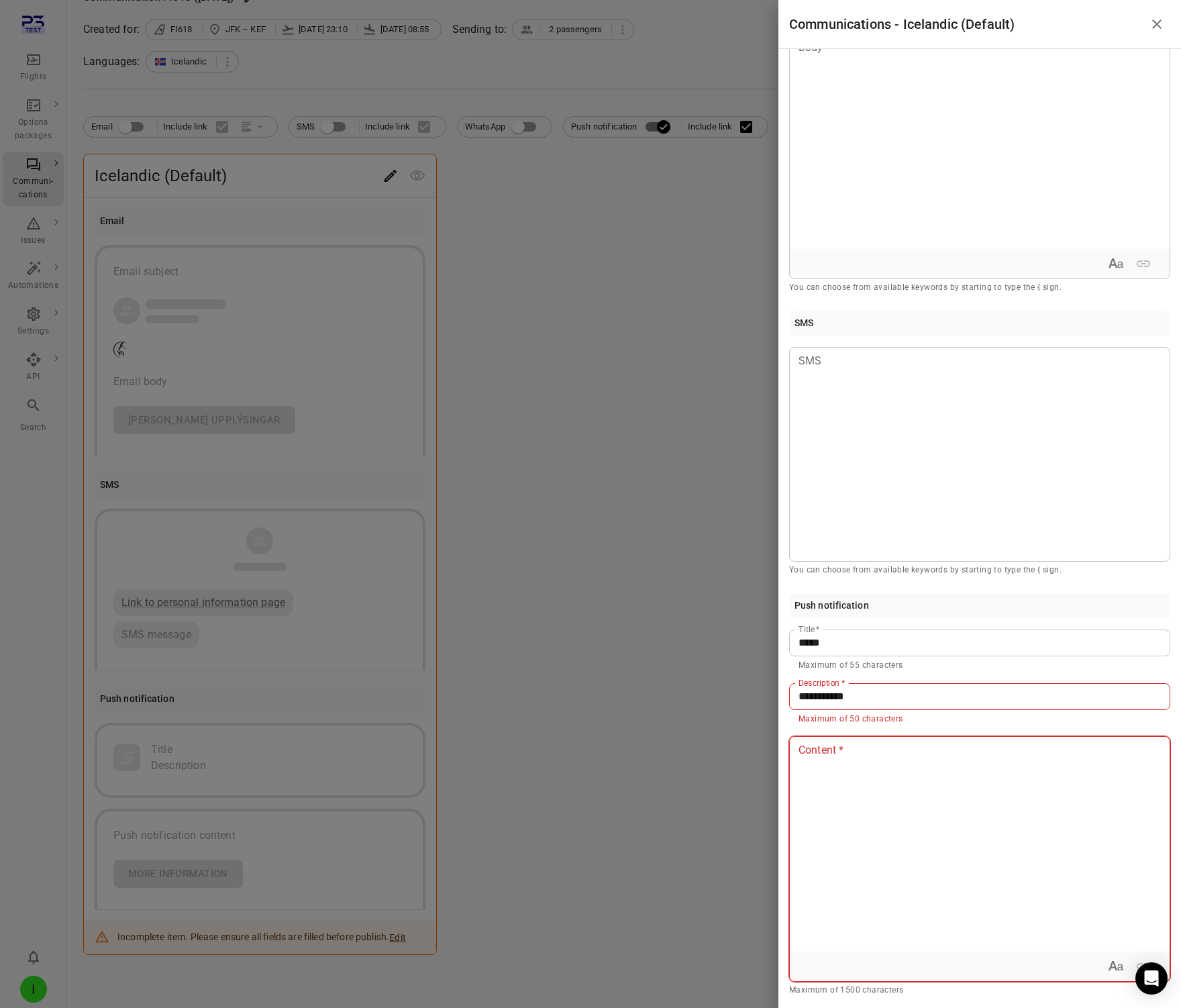
scroll to position [51, 0]
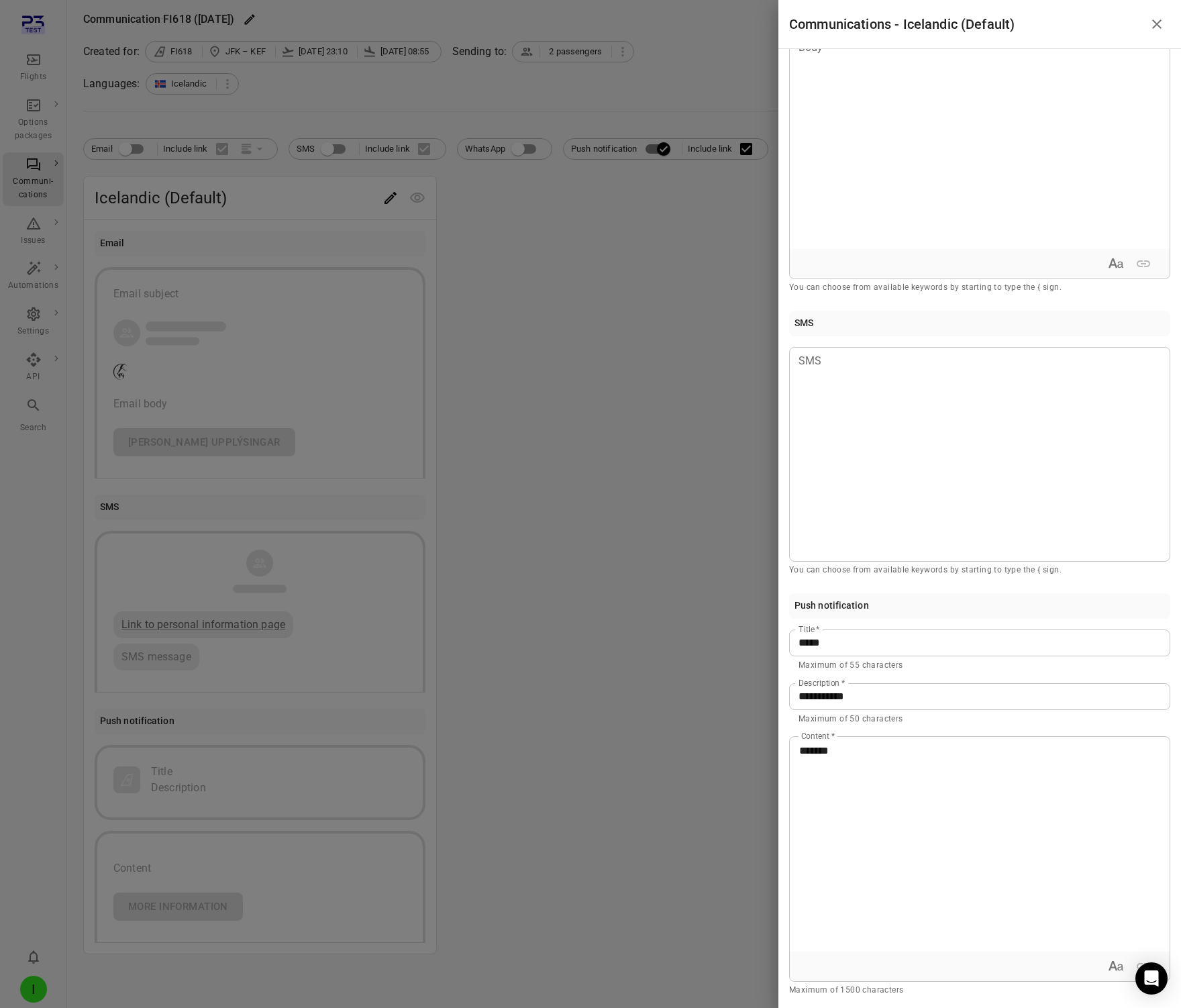
click at [671, 797] on div at bounding box center [590, 504] width 1181 height 1008
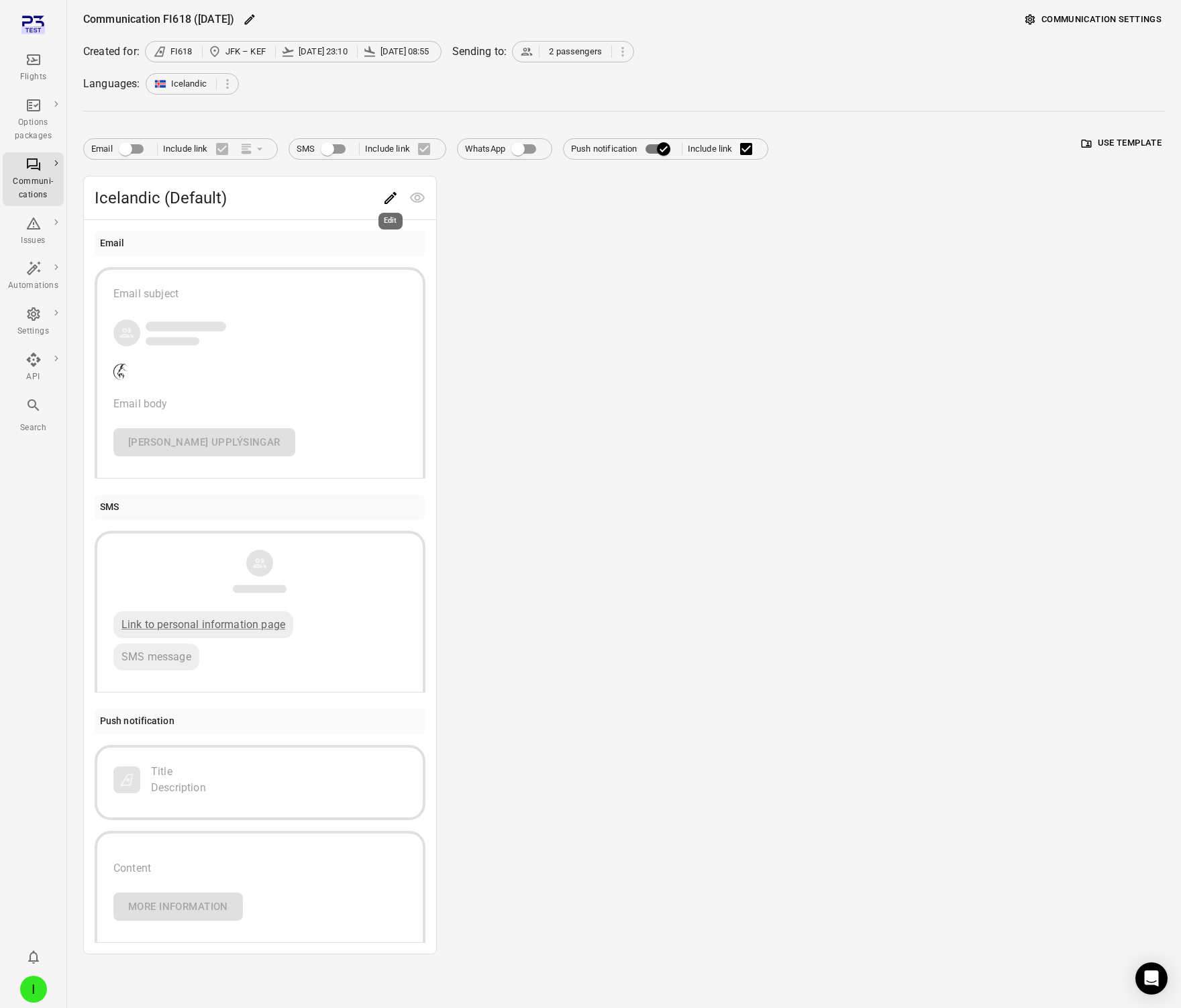
click at [384, 193] on icon "Edit" at bounding box center [390, 197] width 16 height 16
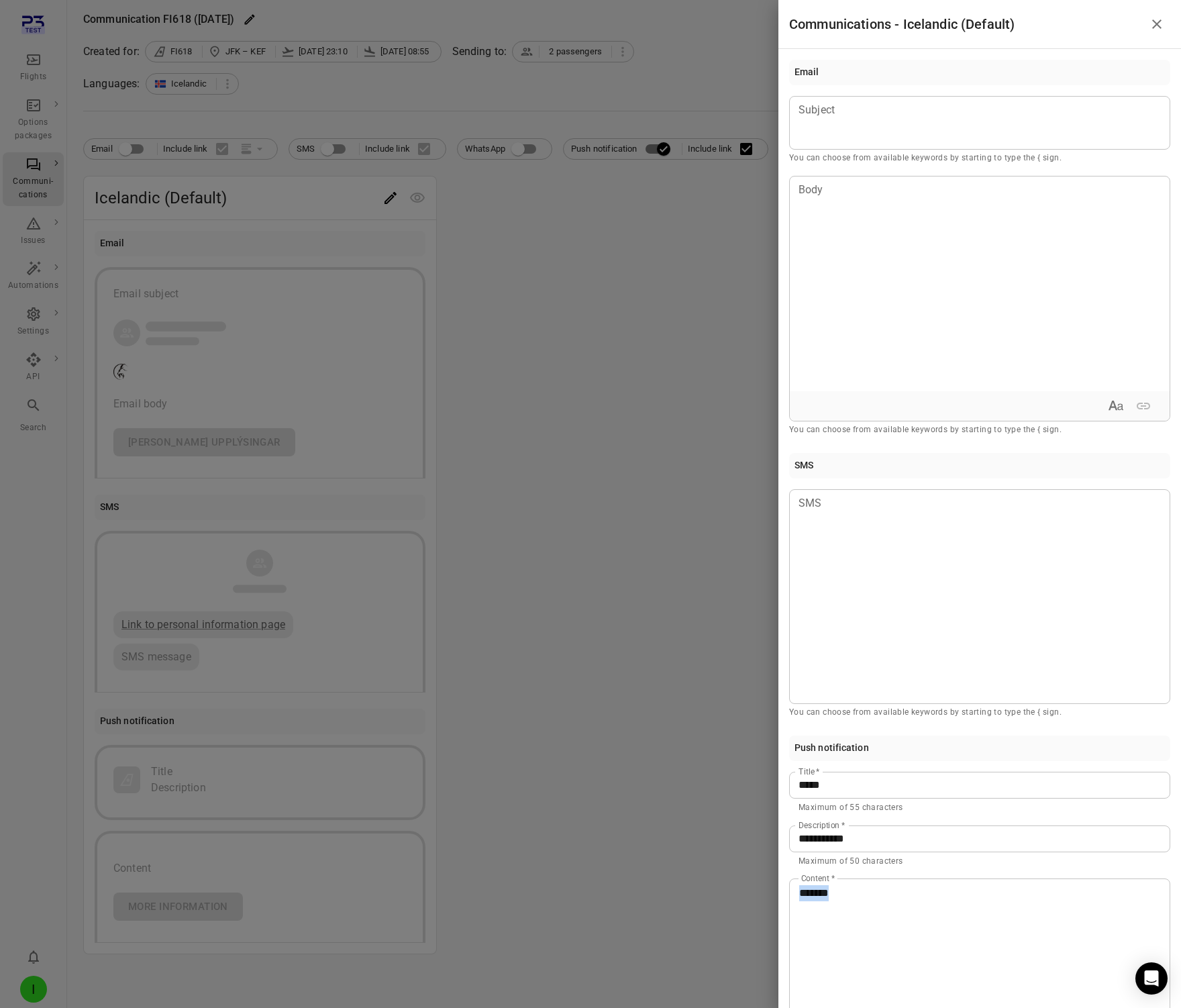
drag, startPoint x: 859, startPoint y: 901, endPoint x: 753, endPoint y: 891, distance: 106.5
click at [753, 891] on div "**********" at bounding box center [590, 504] width 1181 height 1008
click at [623, 823] on div at bounding box center [590, 504] width 1181 height 1008
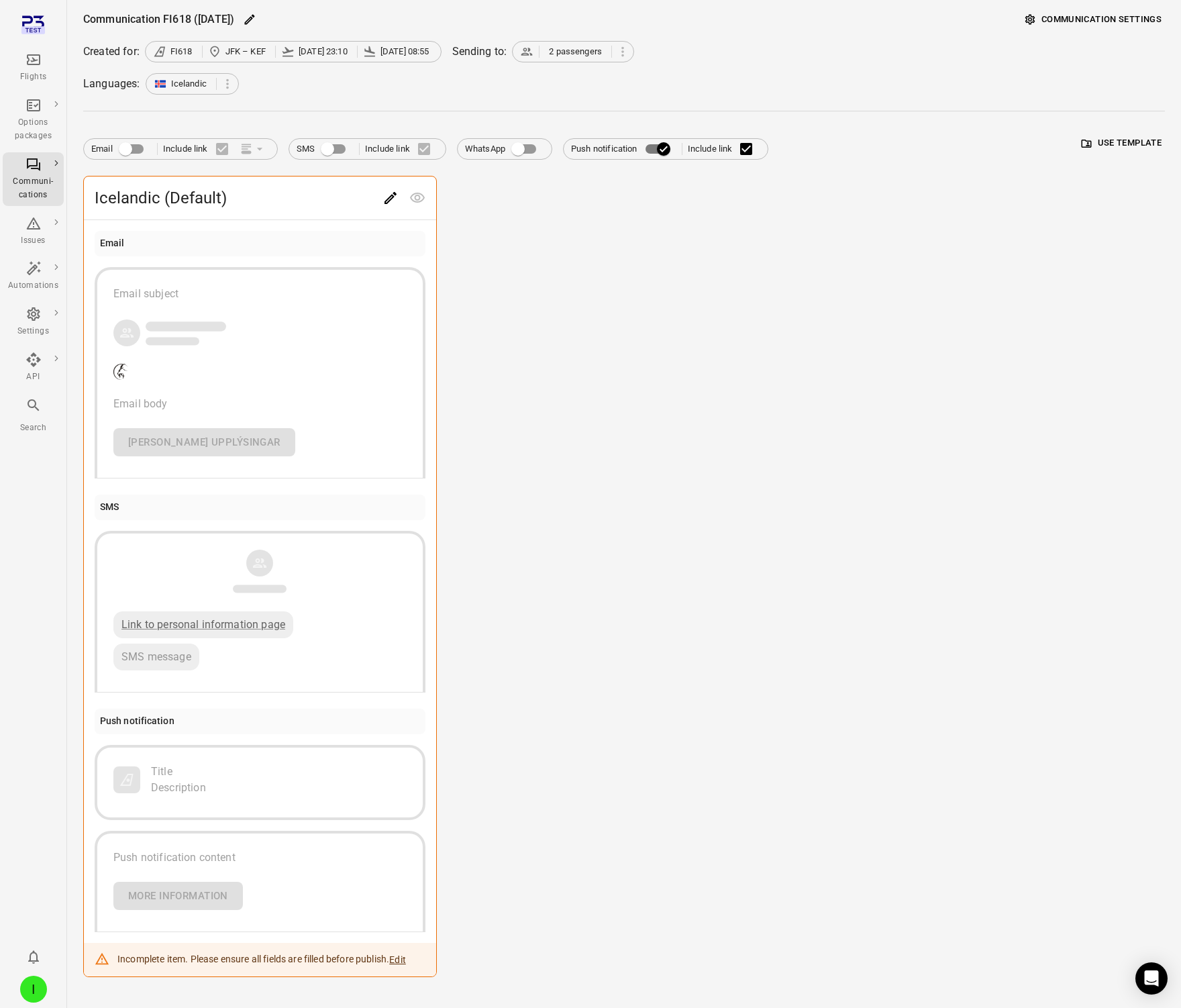
scroll to position [72, 0]
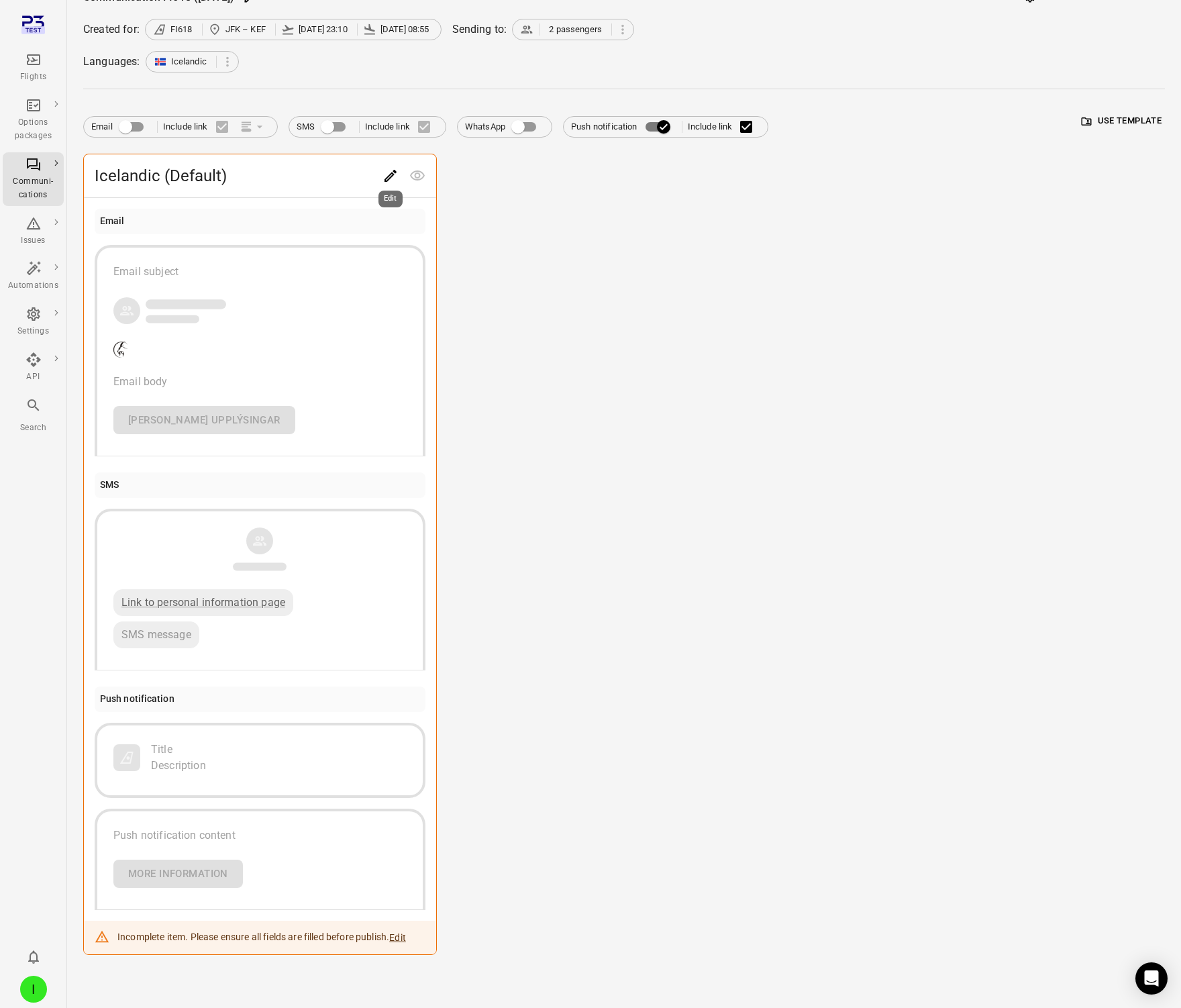
click at [388, 163] on button "Edit" at bounding box center [390, 176] width 27 height 27
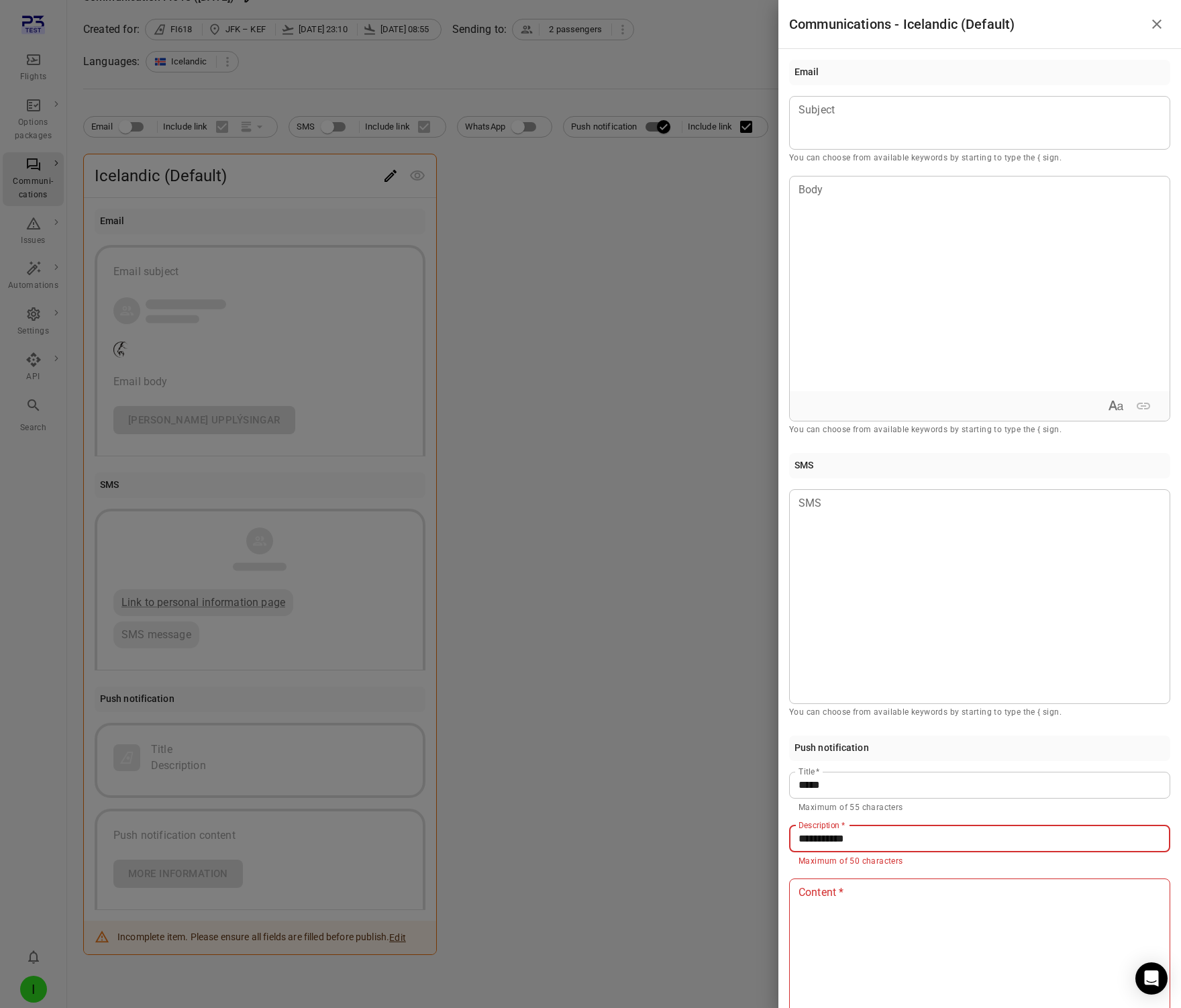
drag, startPoint x: 859, startPoint y: 839, endPoint x: 750, endPoint y: 839, distance: 109.0
click at [750, 839] on div "**********" at bounding box center [590, 504] width 1181 height 1008
click at [820, 922] on div at bounding box center [980, 986] width 380 height 215
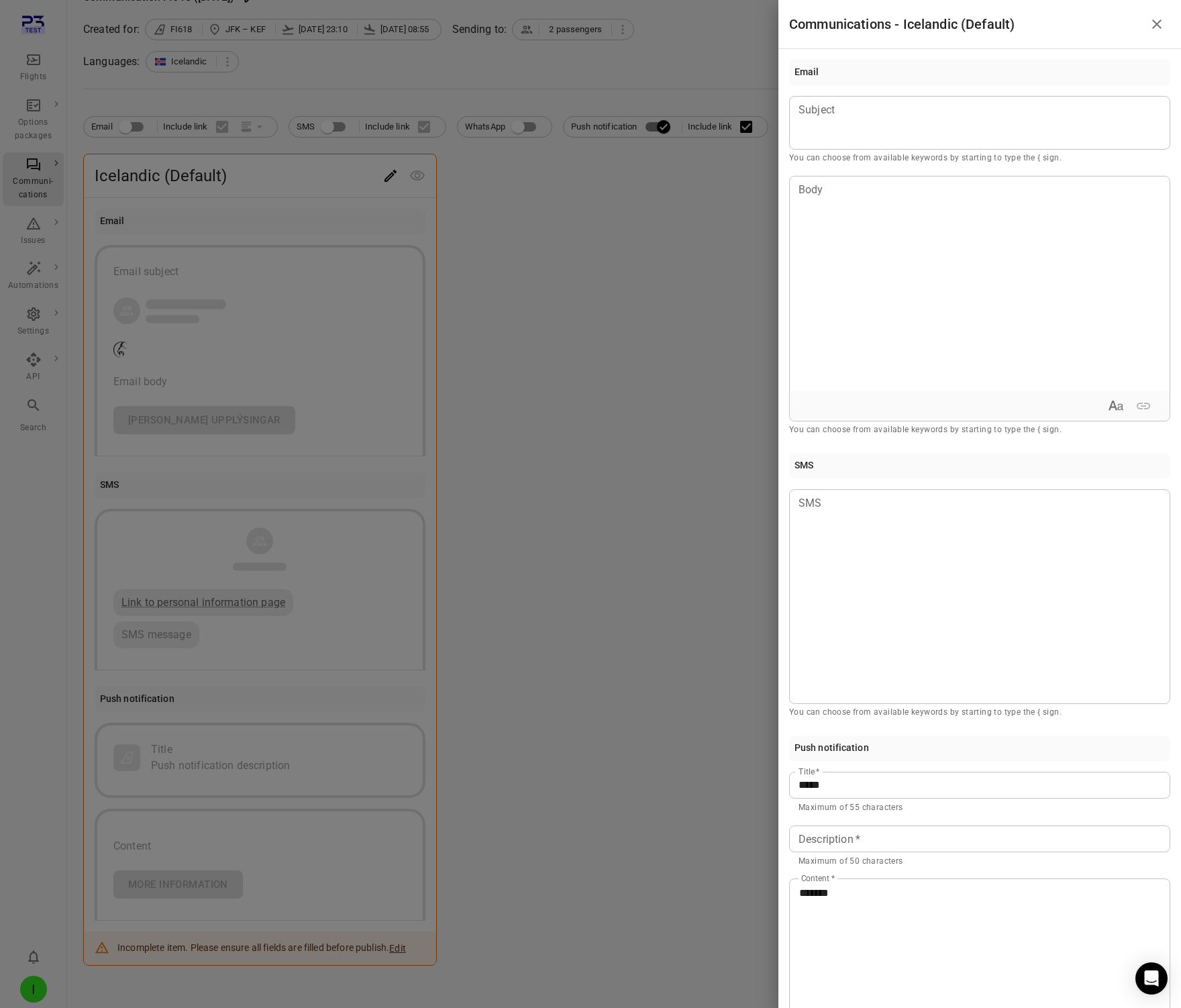
click at [660, 884] on div at bounding box center [590, 504] width 1181 height 1008
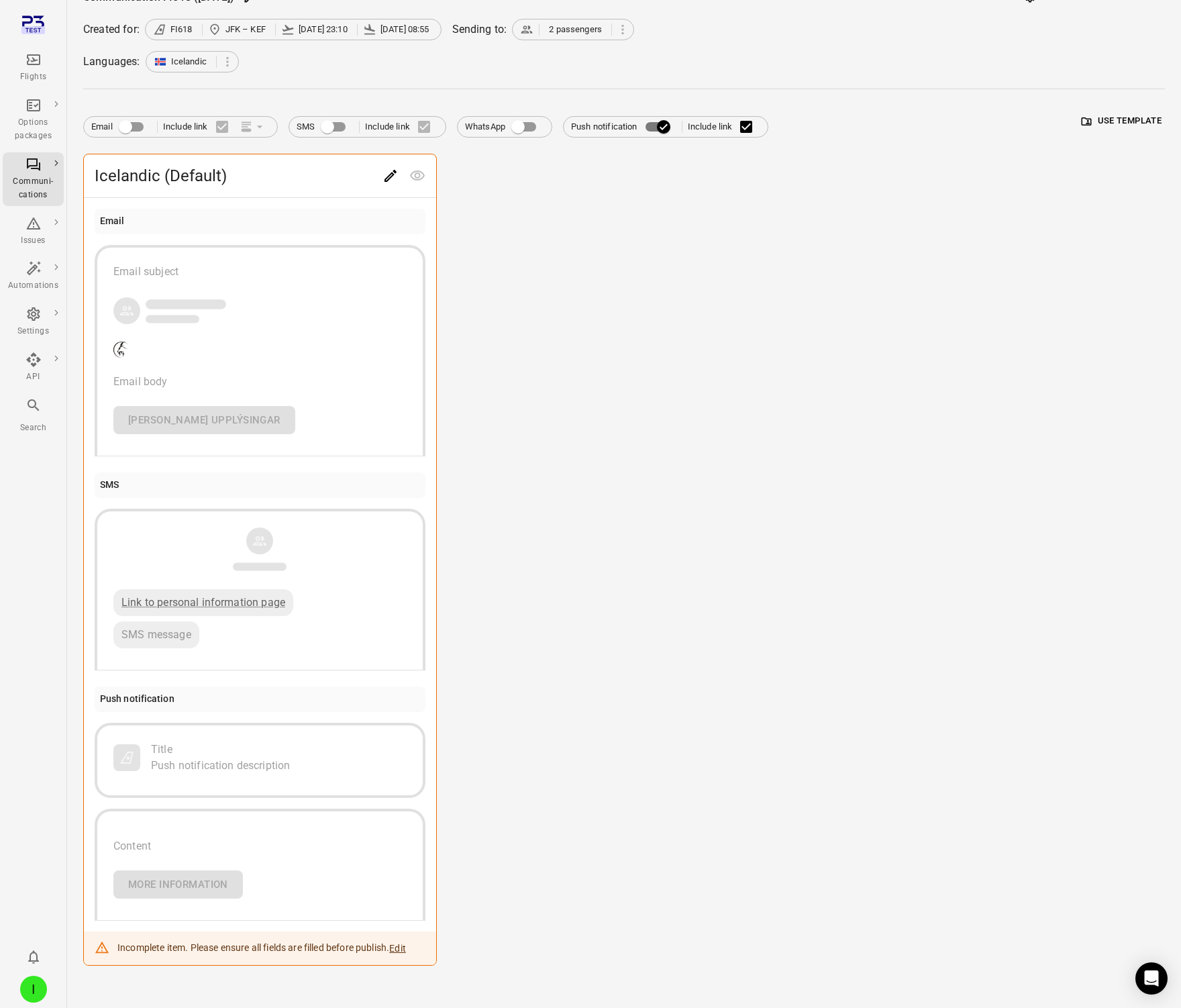
scroll to position [83, 0]
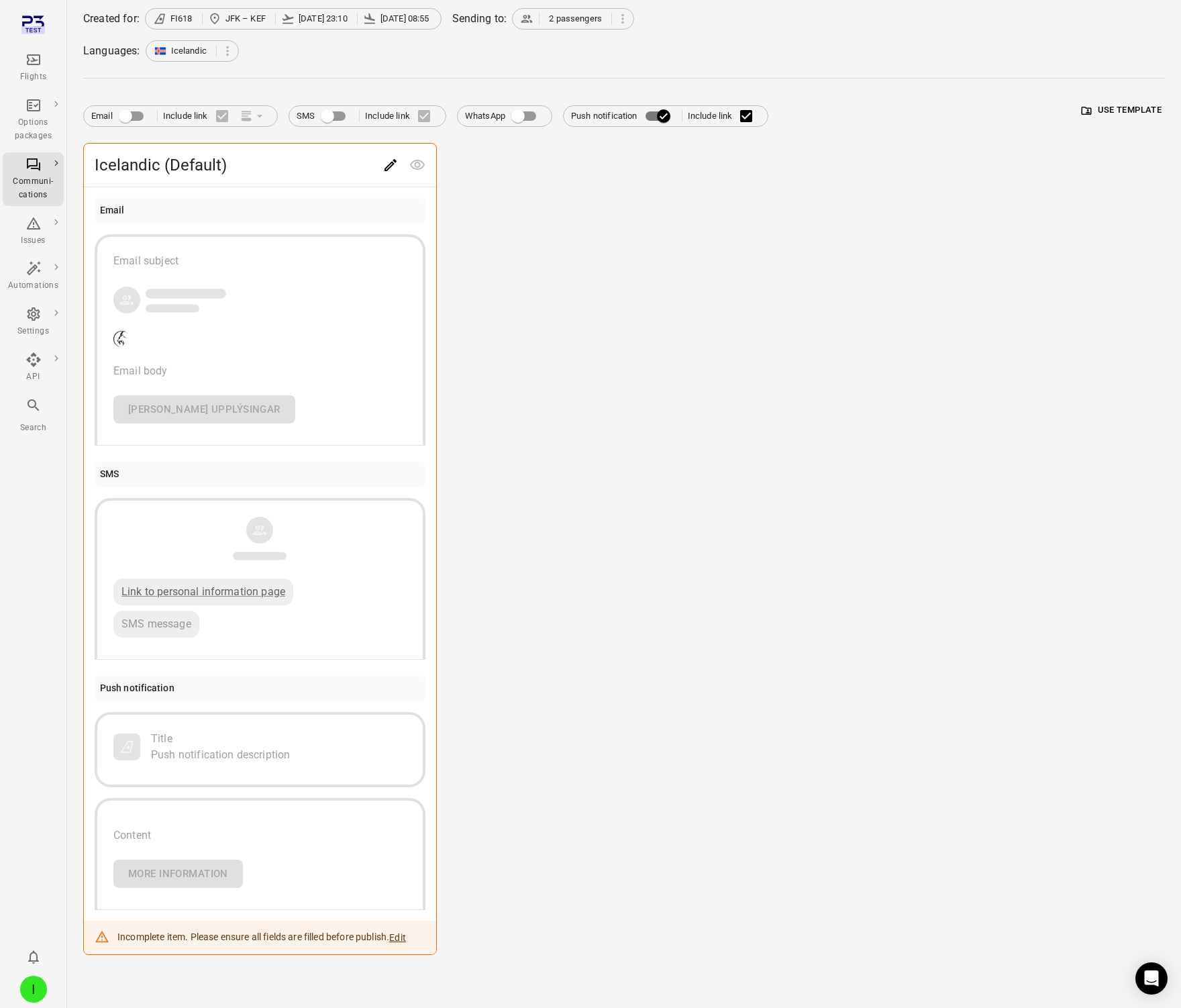
click at [397, 162] on icon "Edit" at bounding box center [390, 165] width 16 height 16
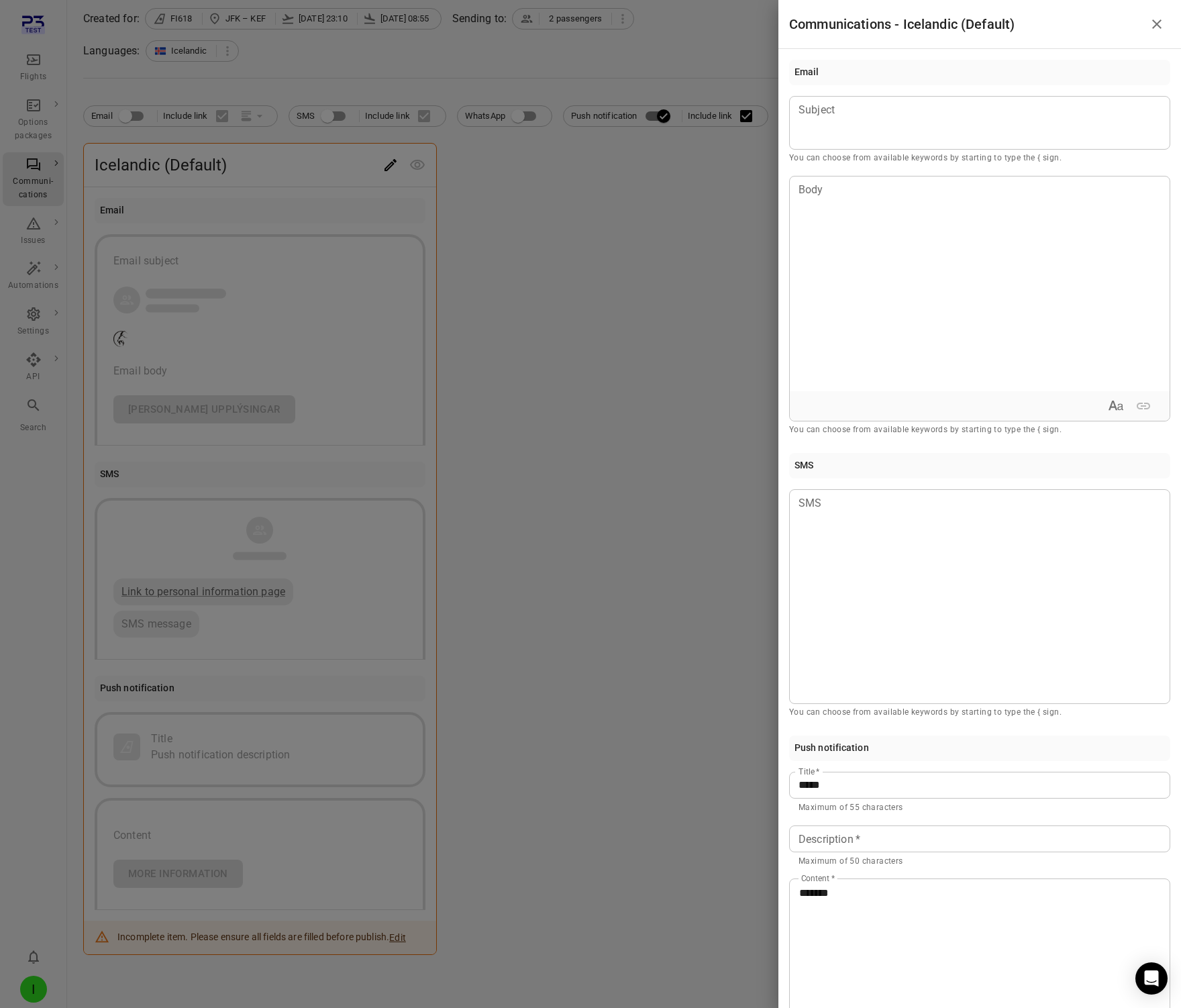
click at [676, 545] on div at bounding box center [590, 504] width 1181 height 1008
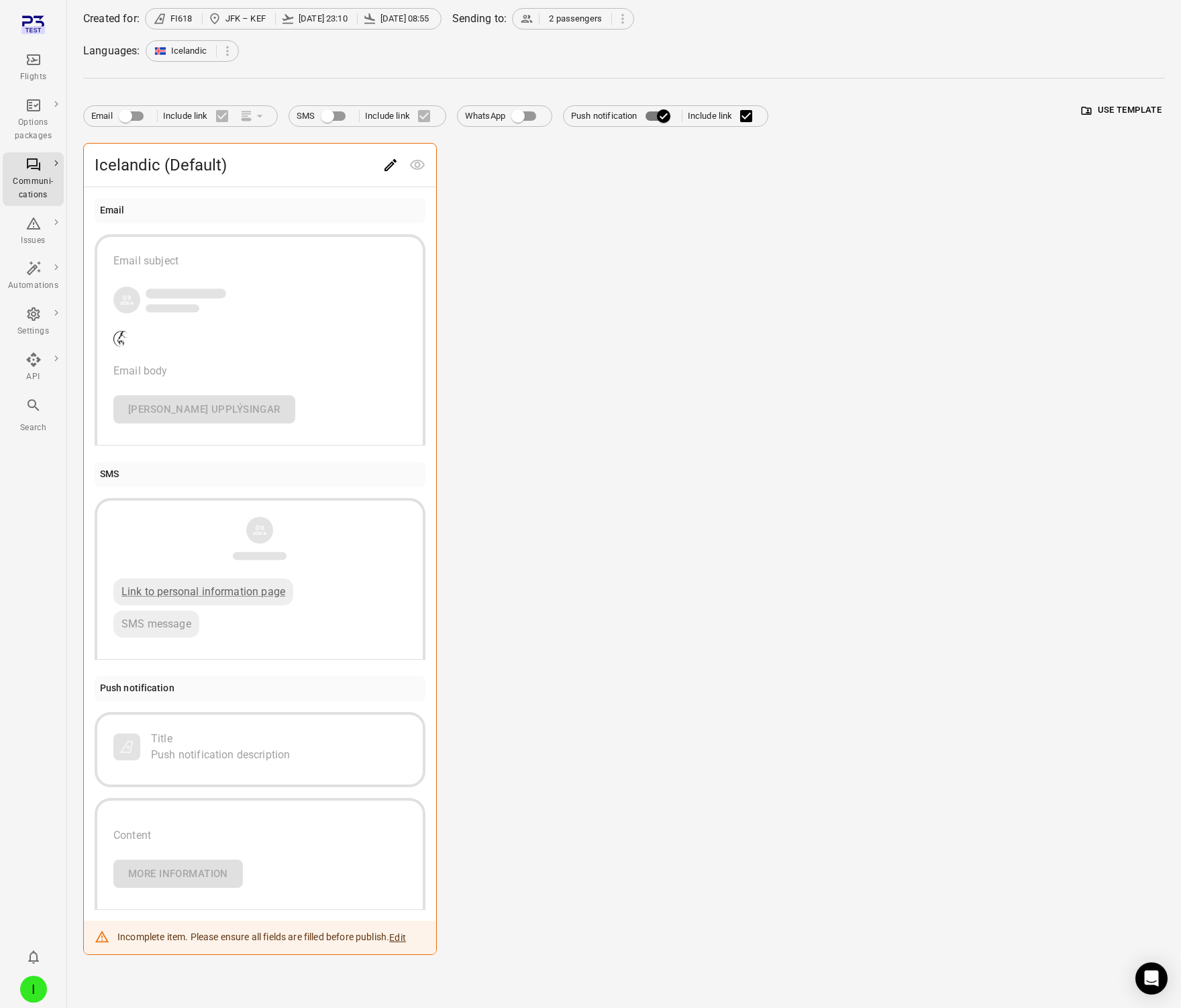
scroll to position [0, 0]
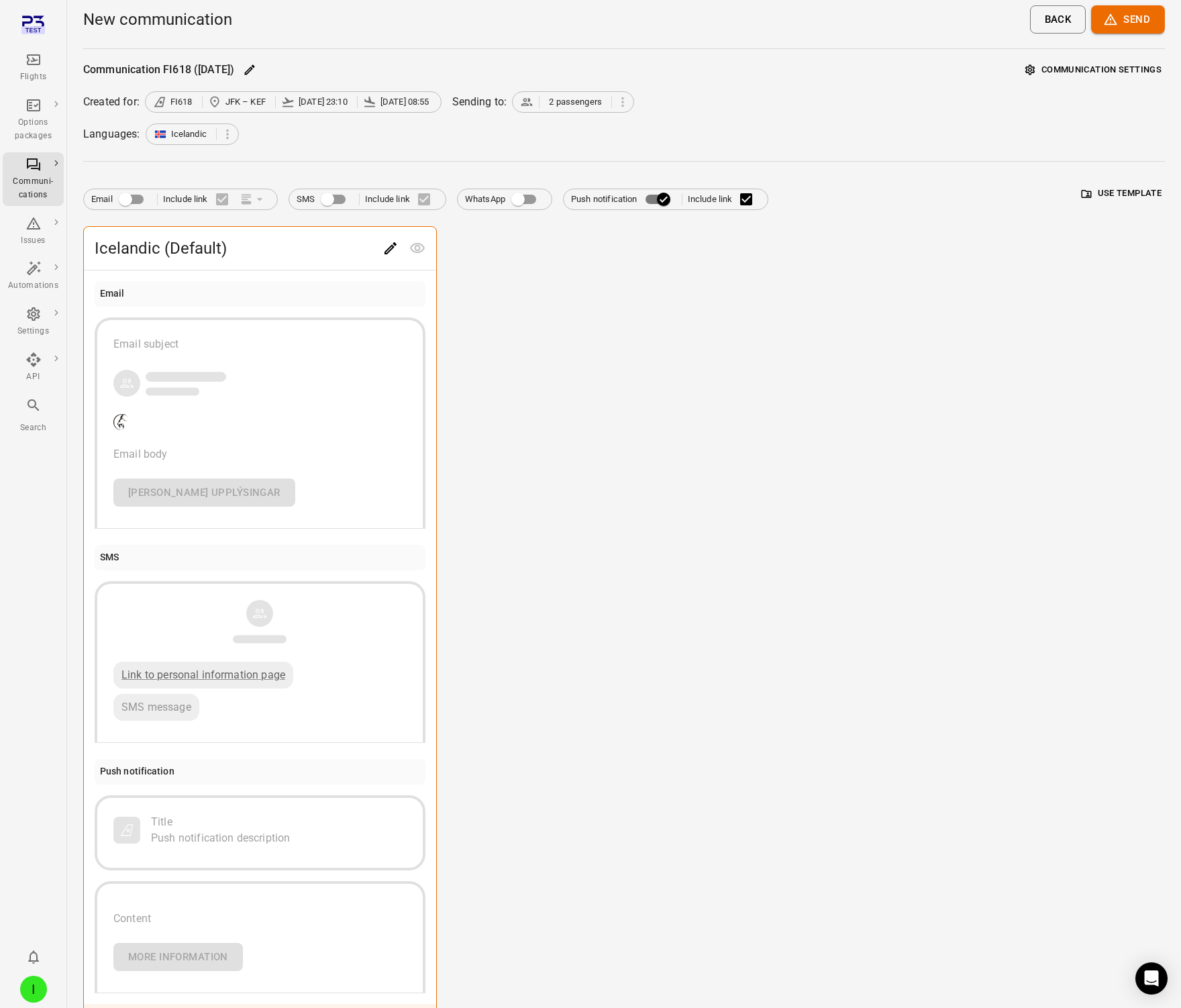
click at [1073, 21] on button "Send" at bounding box center [1127, 19] width 74 height 28
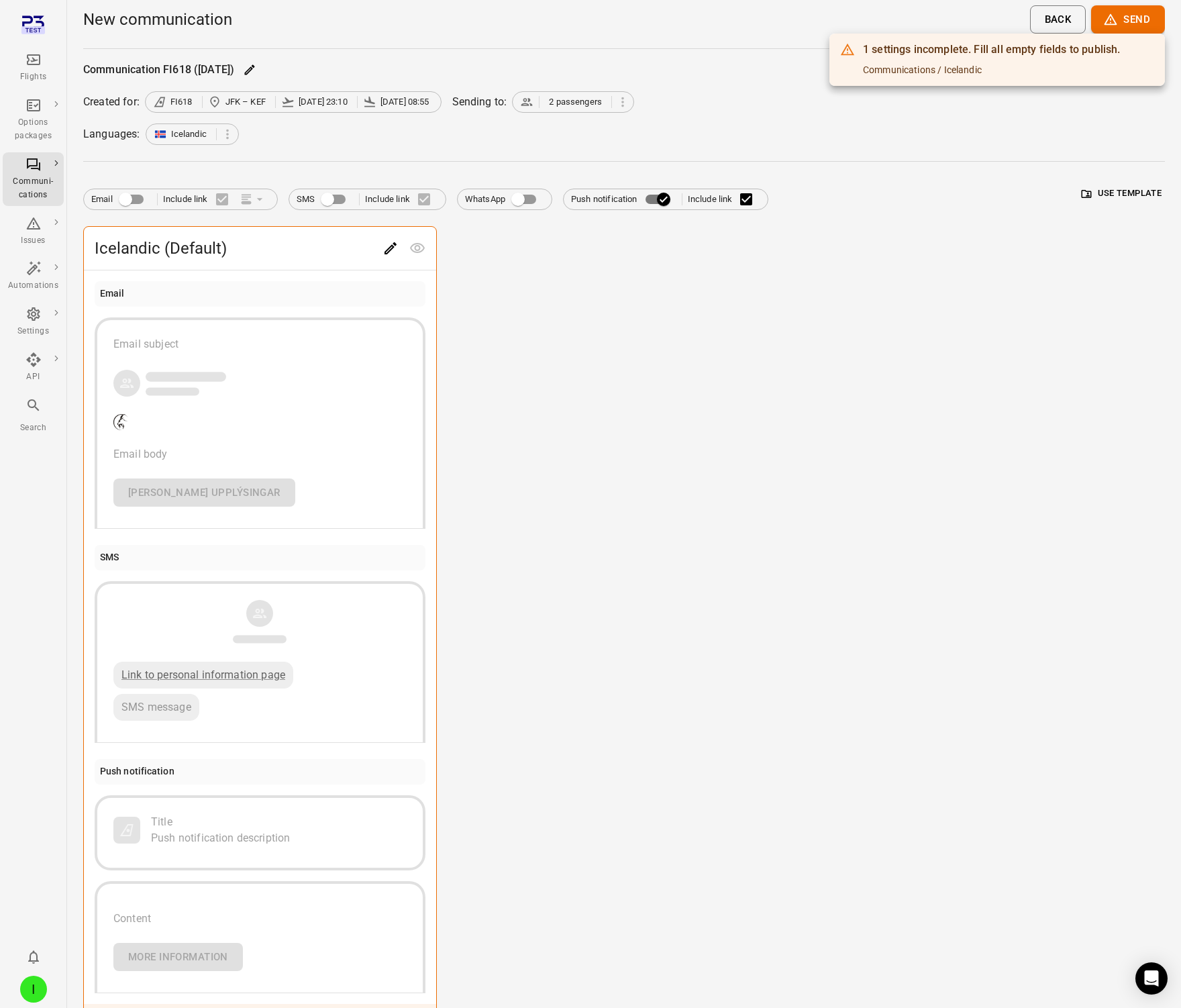
click at [785, 398] on div at bounding box center [590, 504] width 1181 height 1008
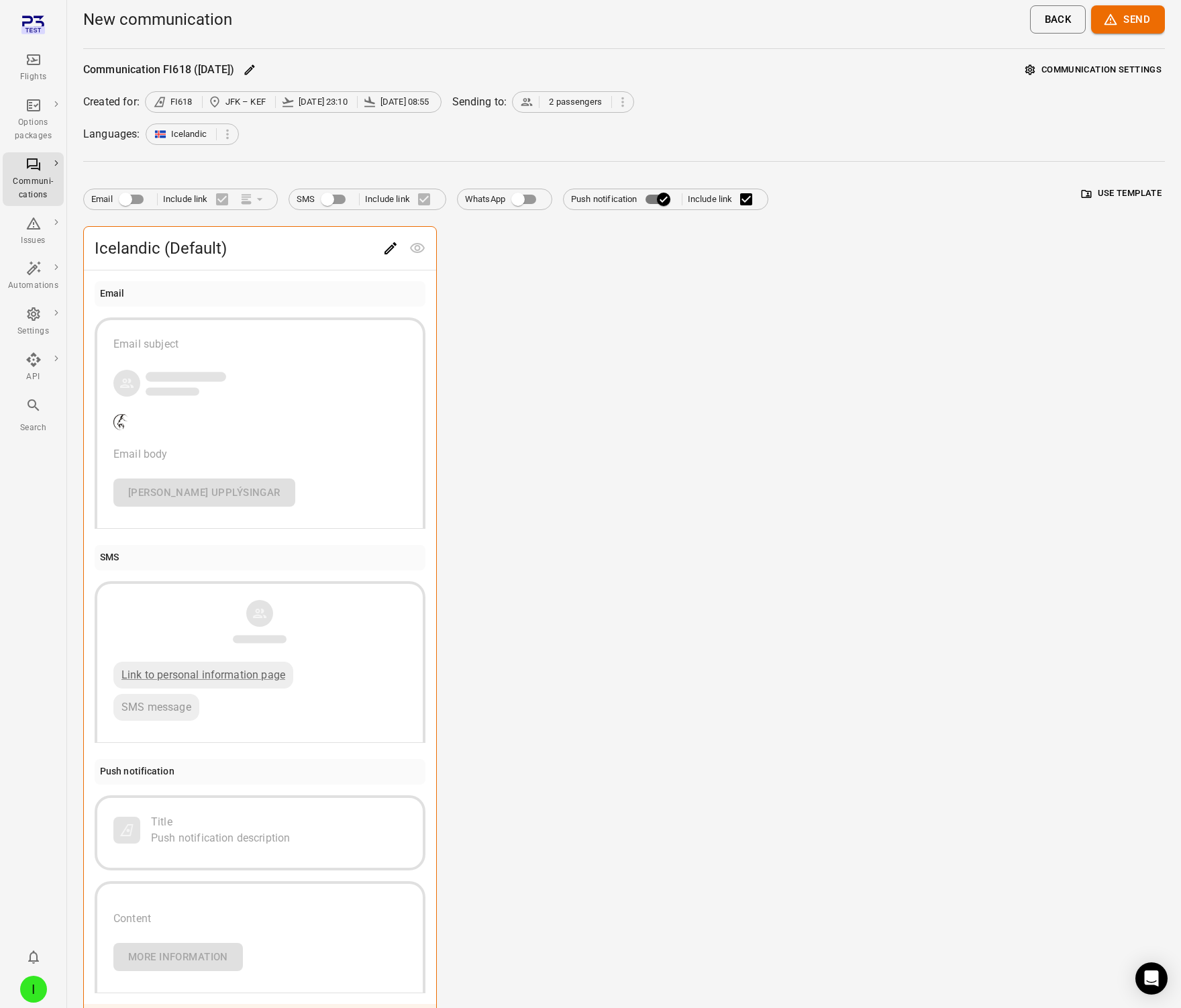
click at [392, 245] on icon "Edit" at bounding box center [391, 249] width 12 height 12
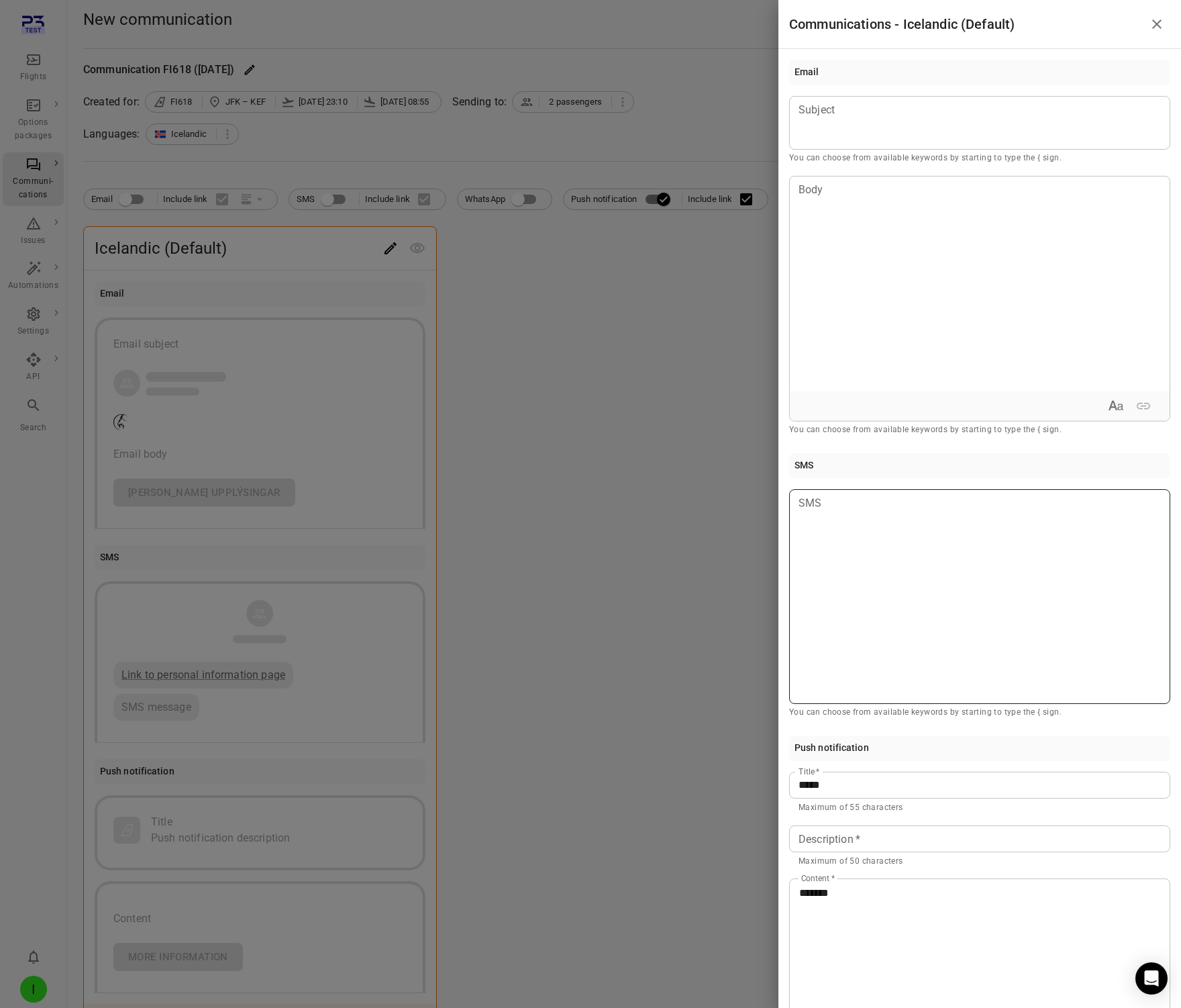
scroll to position [142, 0]
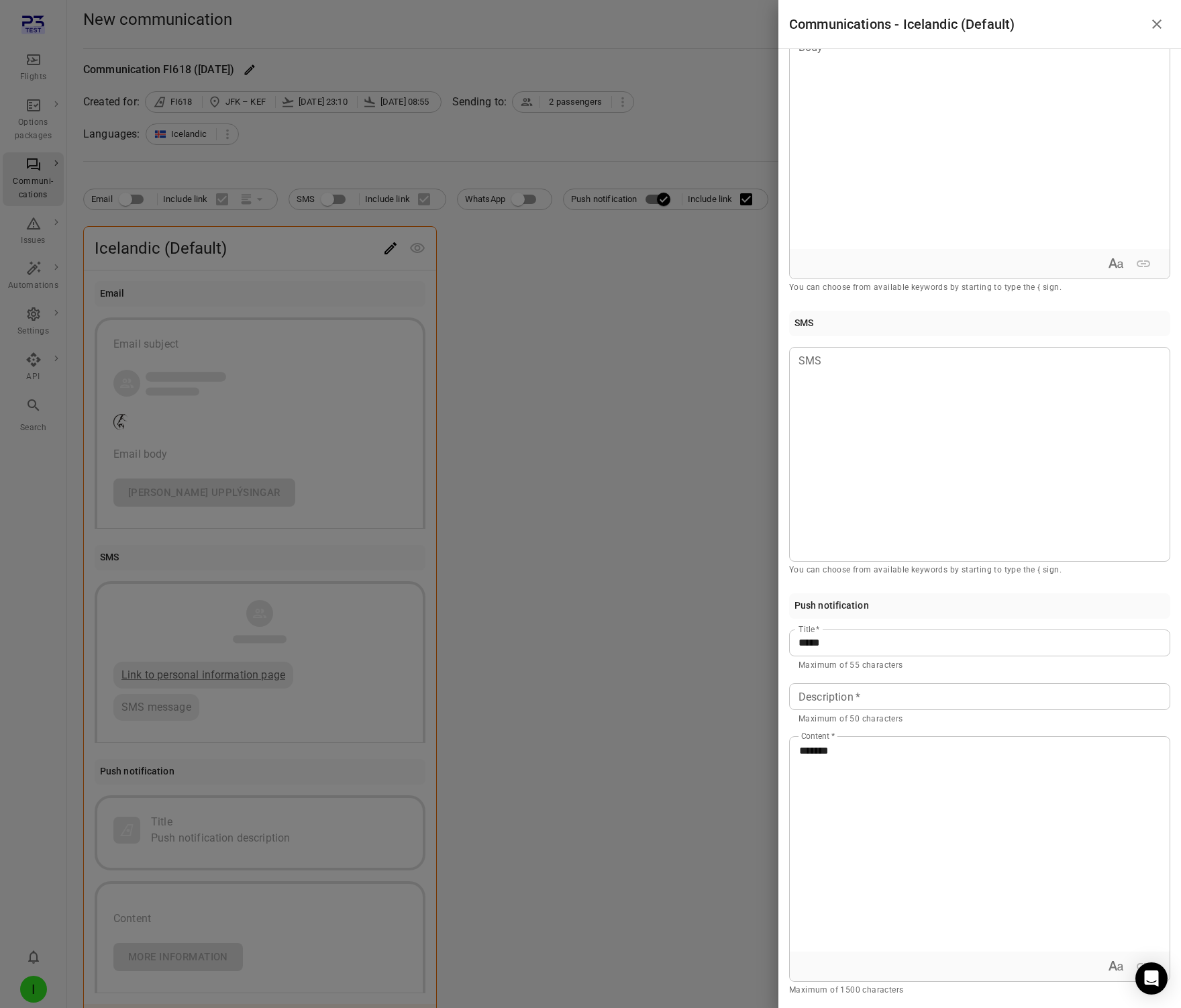
click at [890, 777] on div "*******" at bounding box center [980, 844] width 380 height 215
click at [883, 689] on input "Description   *" at bounding box center [980, 696] width 381 height 27
click at [829, 699] on input "Description   *" at bounding box center [980, 696] width 381 height 27
type input "*"
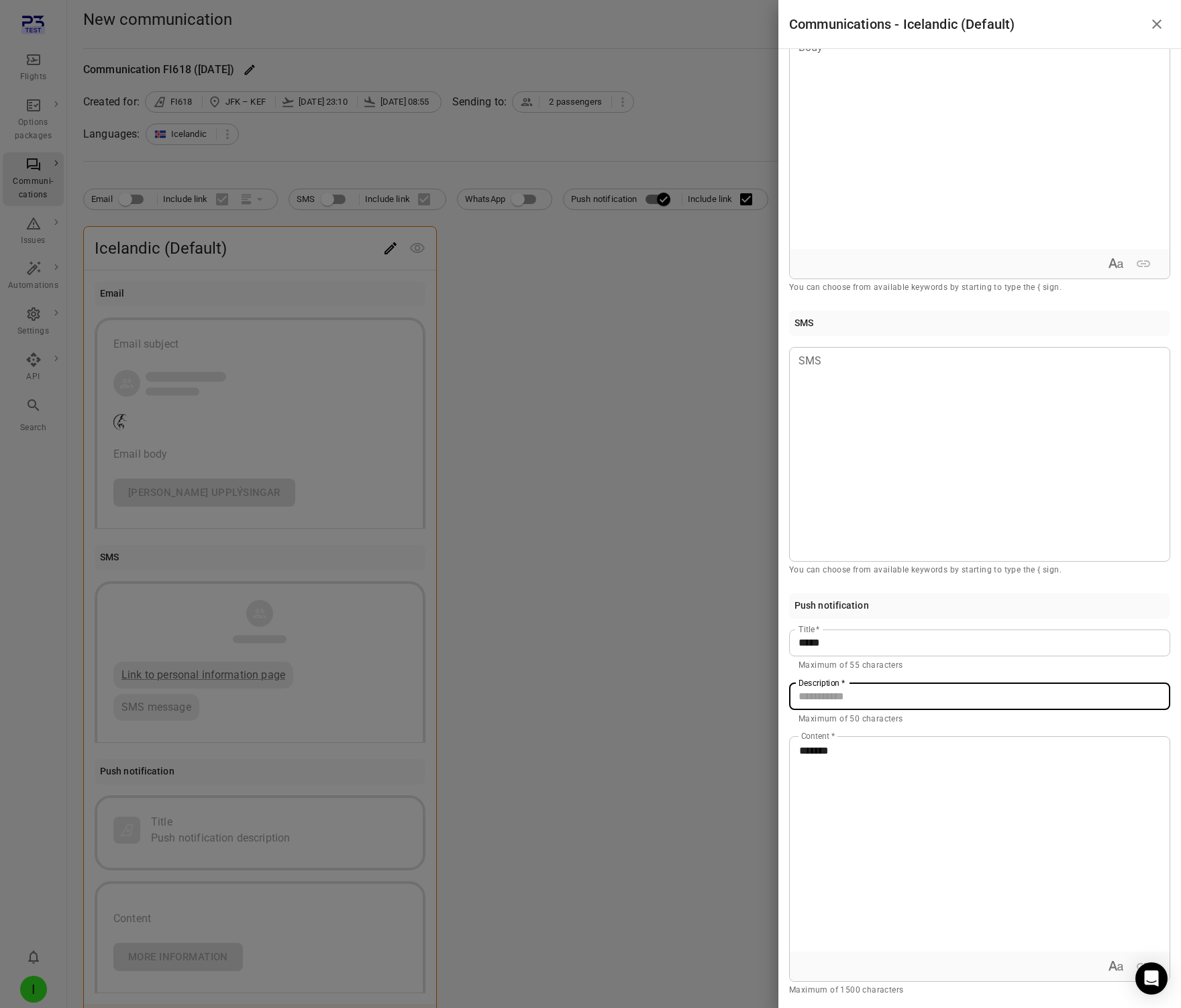
click at [719, 774] on div at bounding box center [590, 504] width 1181 height 1008
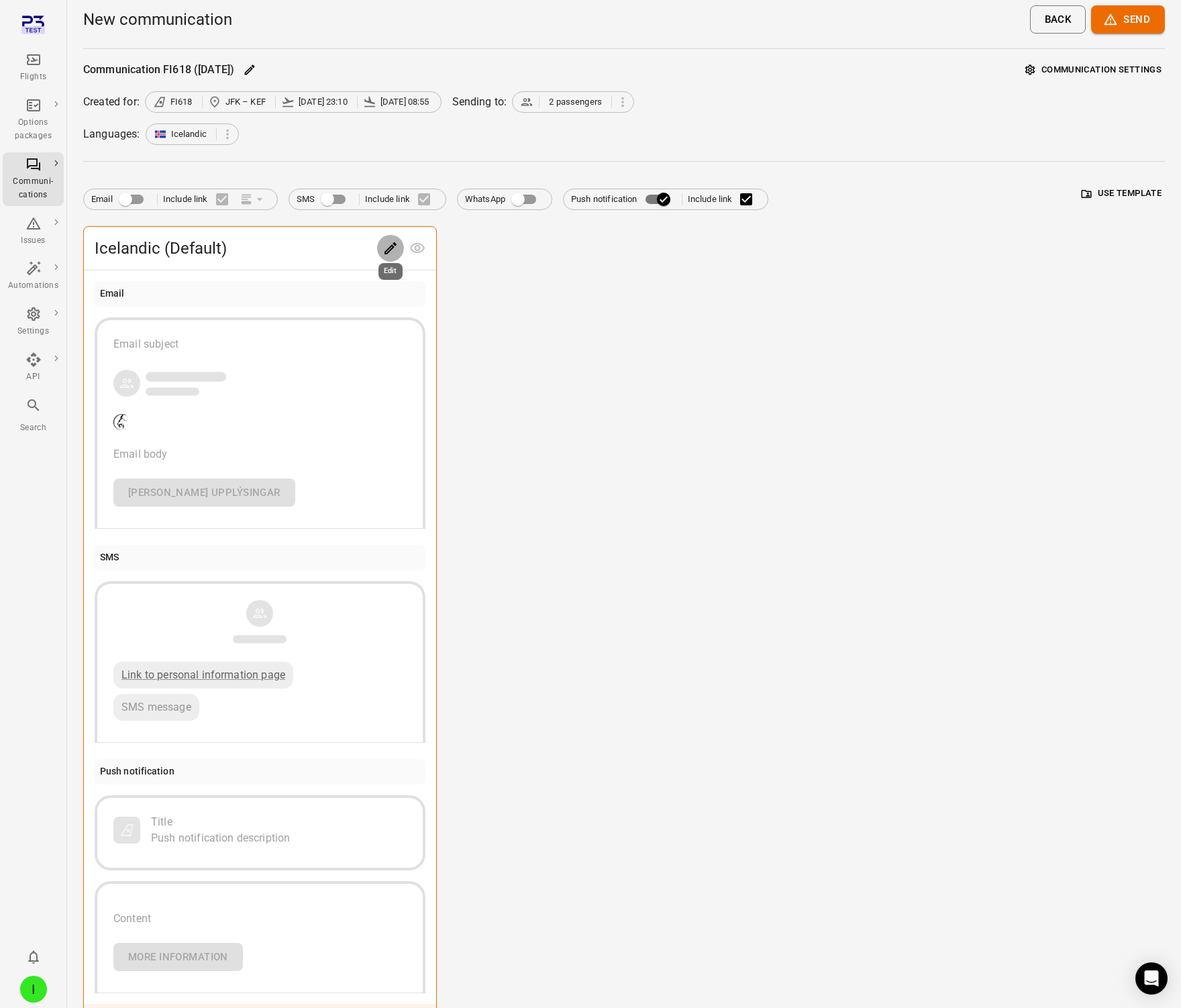
click at [392, 250] on icon "Edit" at bounding box center [390, 248] width 16 height 16
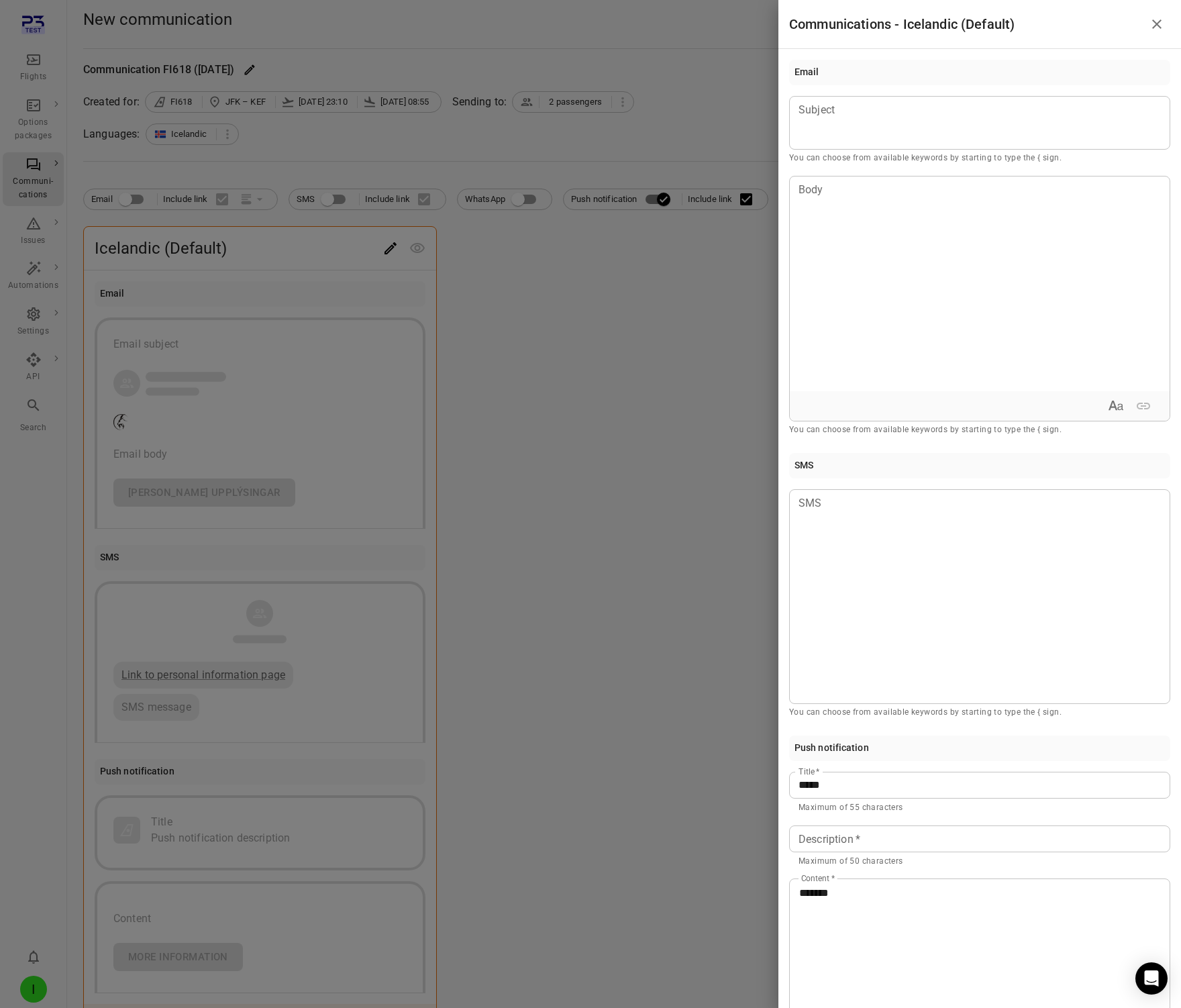
click at [828, 853] on div "Description   * Description   * Maximum of 50 characters" at bounding box center [980, 846] width 381 height 43
click at [828, 840] on input "Description   *" at bounding box center [980, 839] width 381 height 27
type input "**********"
drag, startPoint x: 864, startPoint y: 880, endPoint x: 716, endPoint y: 869, distance: 148.4
click at [716, 869] on div "**********" at bounding box center [590, 504] width 1181 height 1008
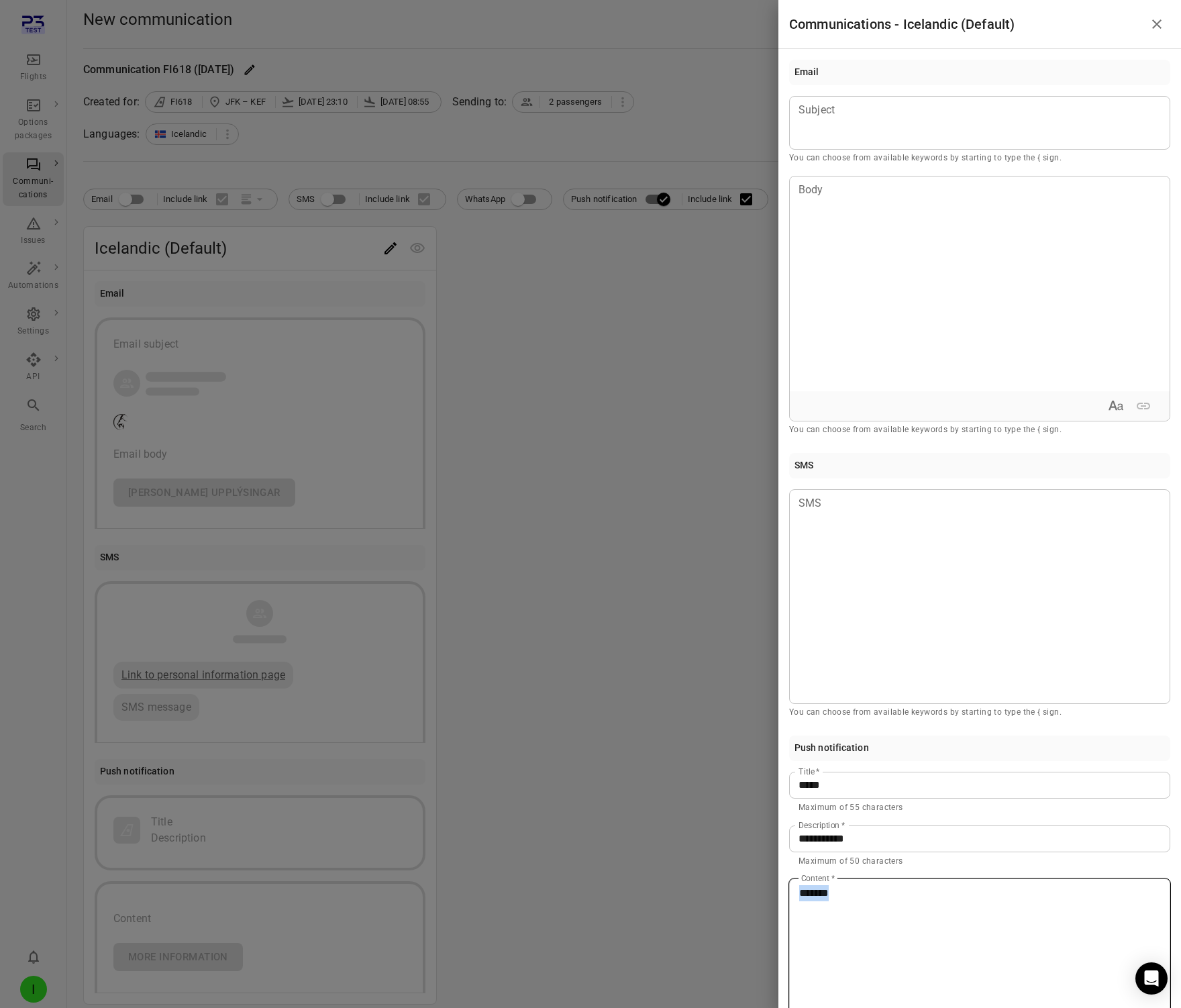
drag, startPoint x: 855, startPoint y: 901, endPoint x: 744, endPoint y: 894, distance: 111.2
click at [744, 894] on div "**********" at bounding box center [590, 504] width 1181 height 1008
click at [840, 936] on div at bounding box center [980, 986] width 380 height 215
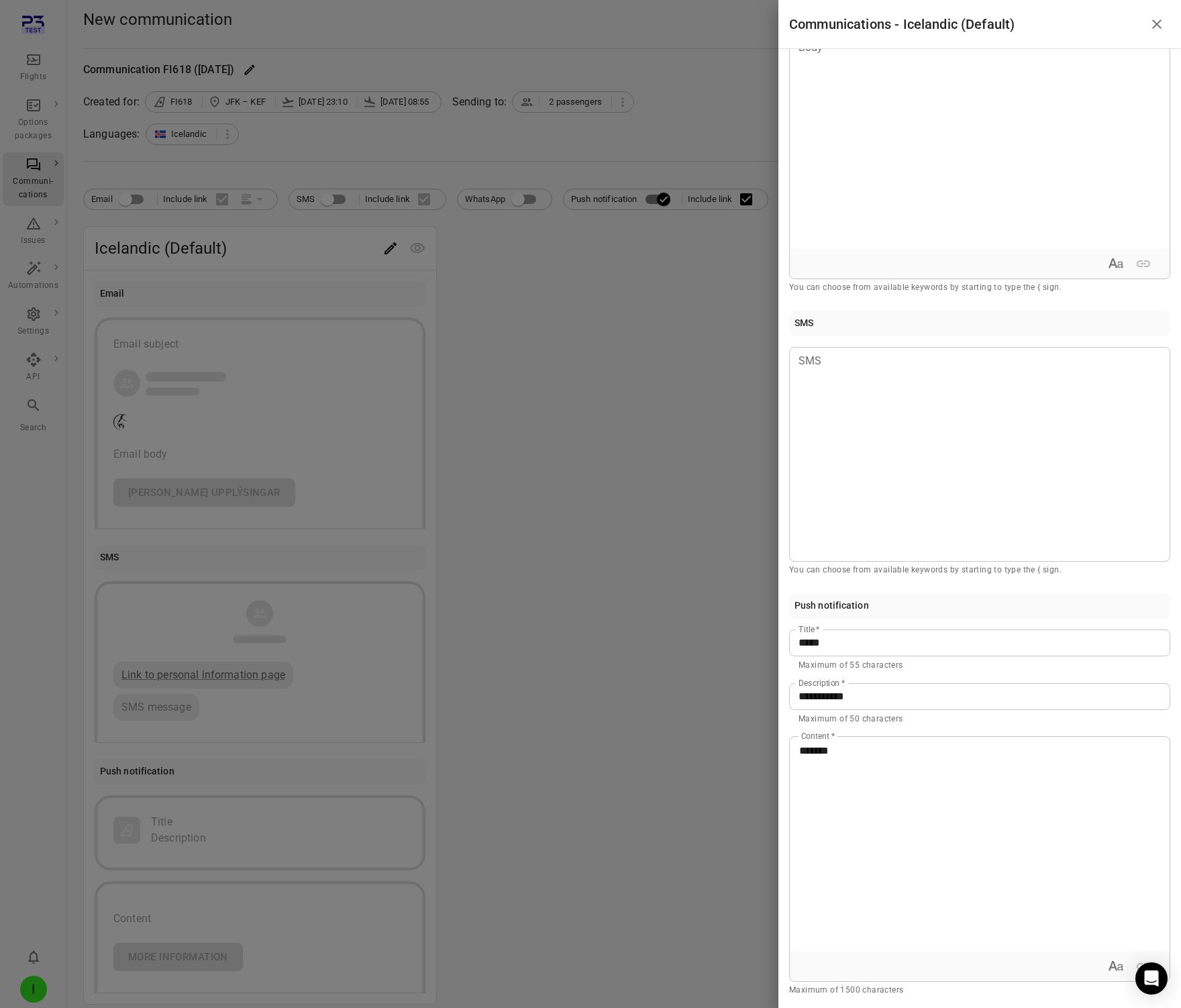
click at [678, 762] on div at bounding box center [590, 504] width 1181 height 1008
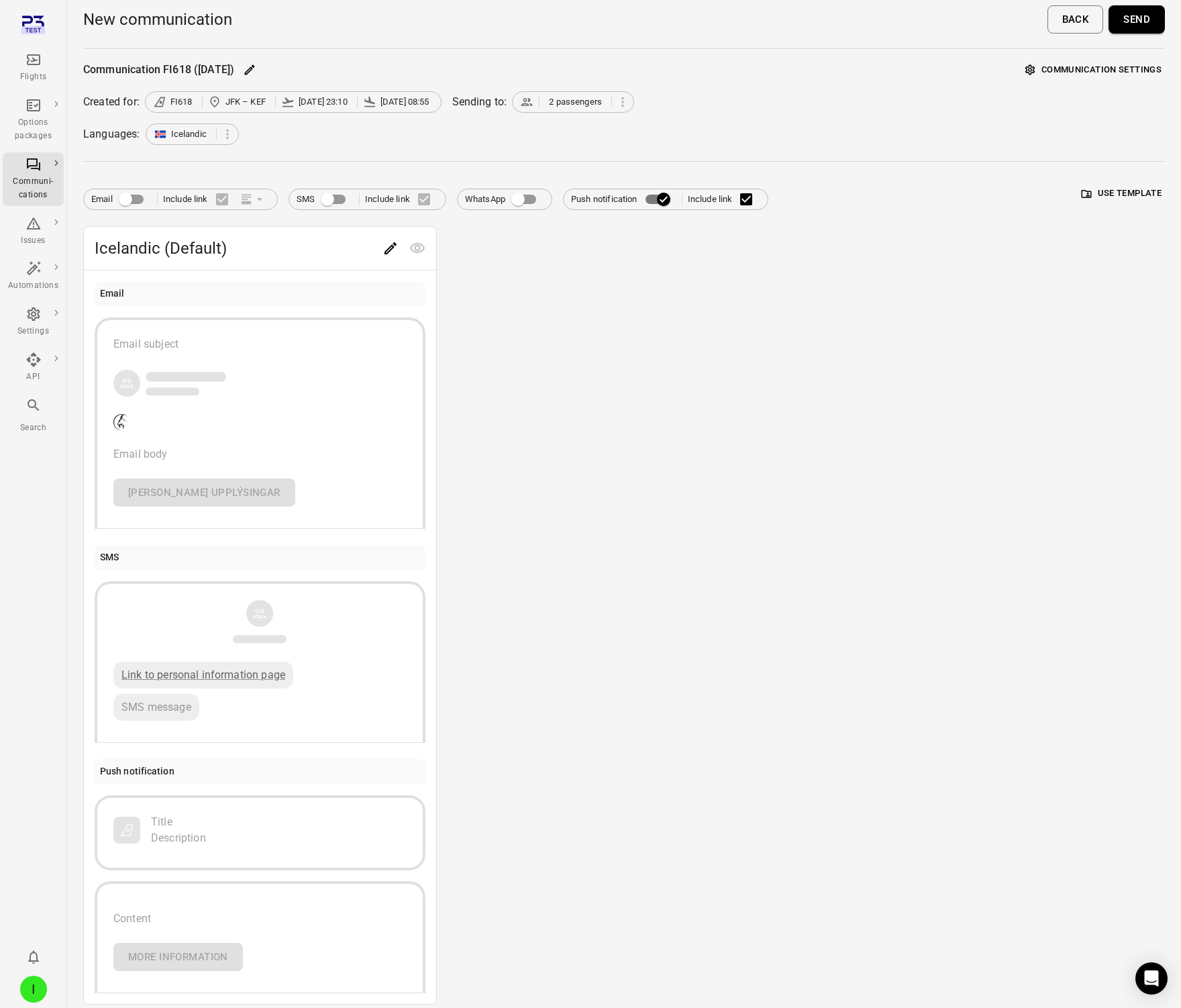
click at [1073, 23] on button "Send" at bounding box center [1137, 19] width 57 height 28
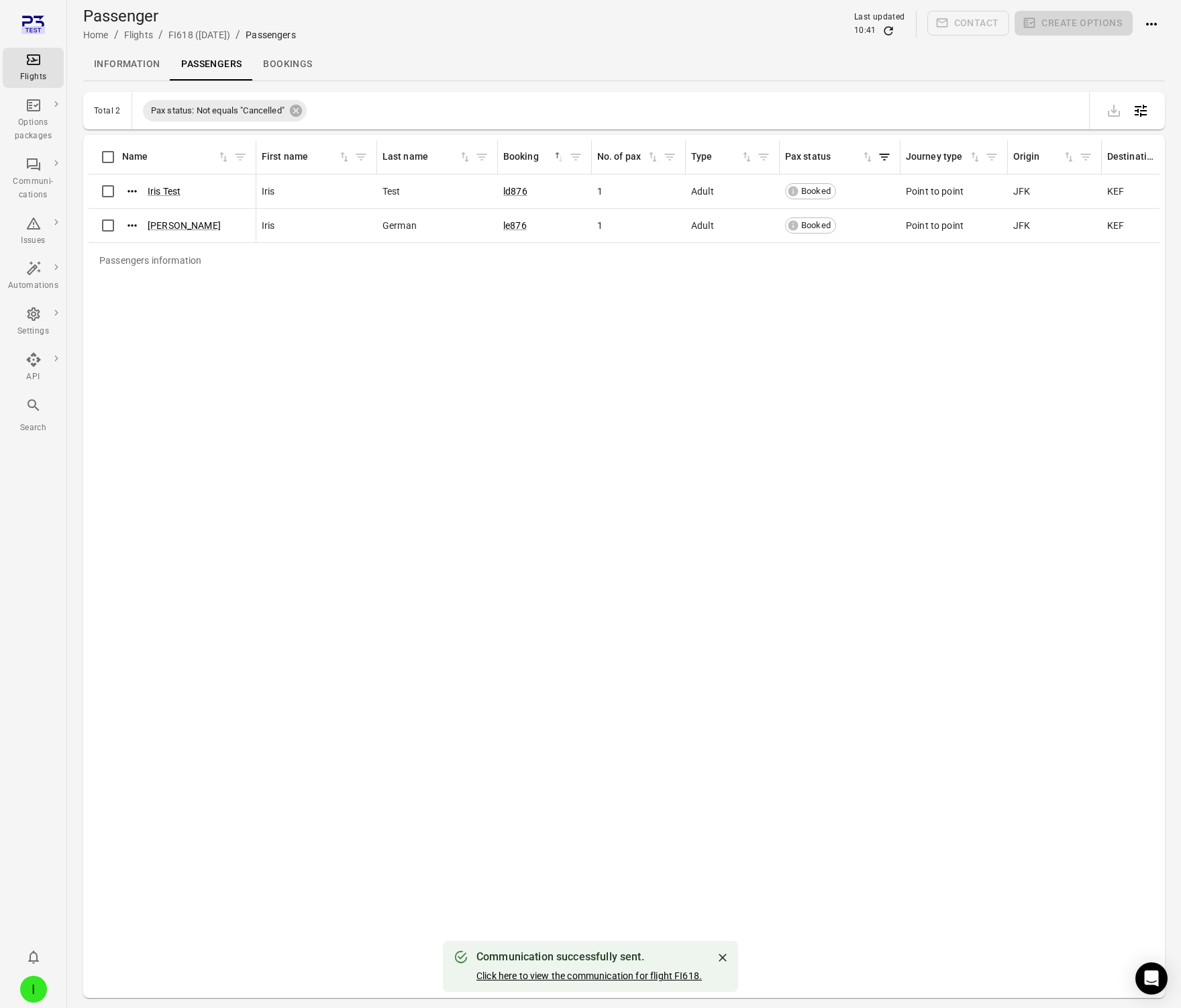
click at [598, 936] on link "Click here to view the communication for flight FI618." at bounding box center [589, 976] width 225 height 11
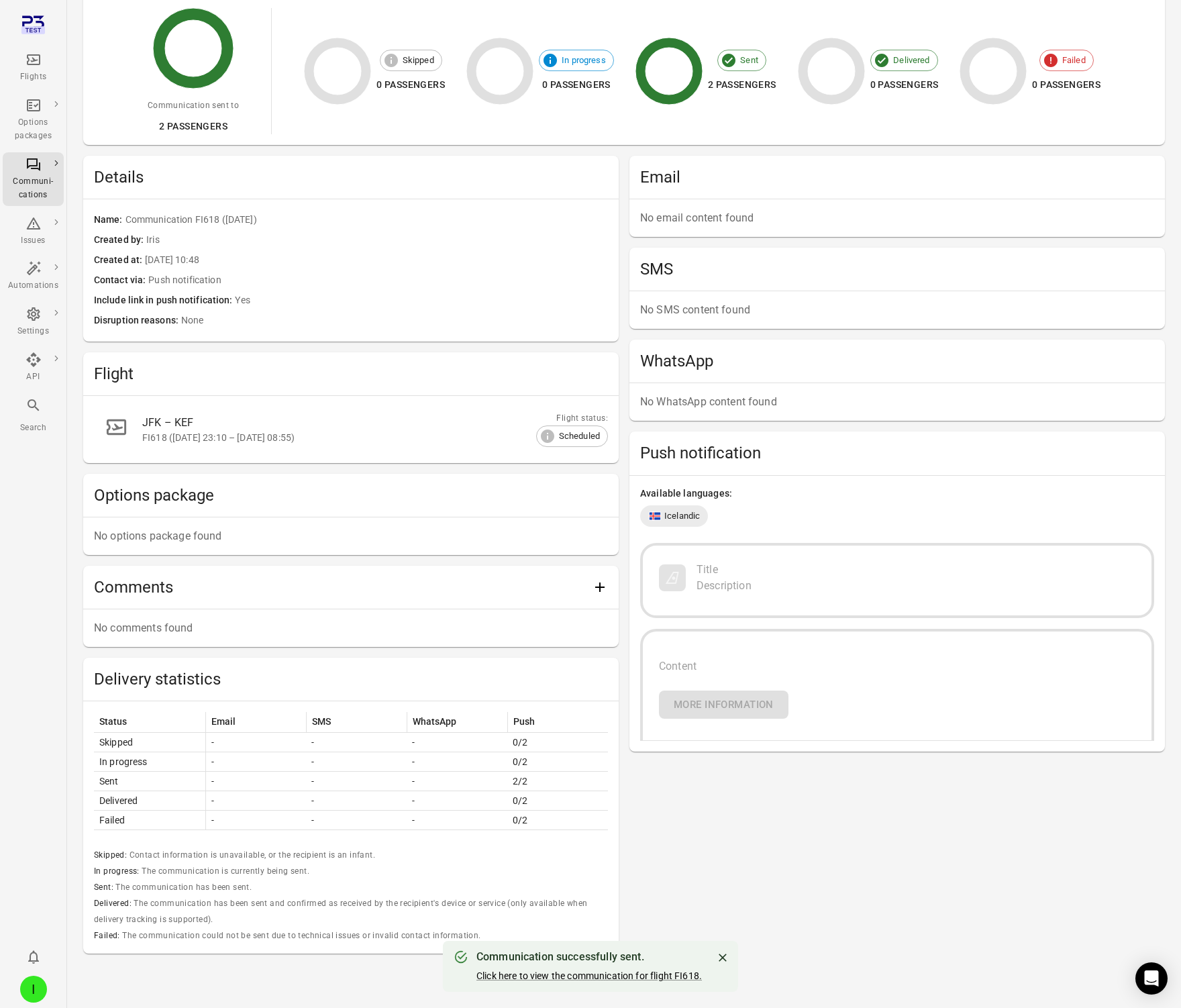
scroll to position [165, 0]
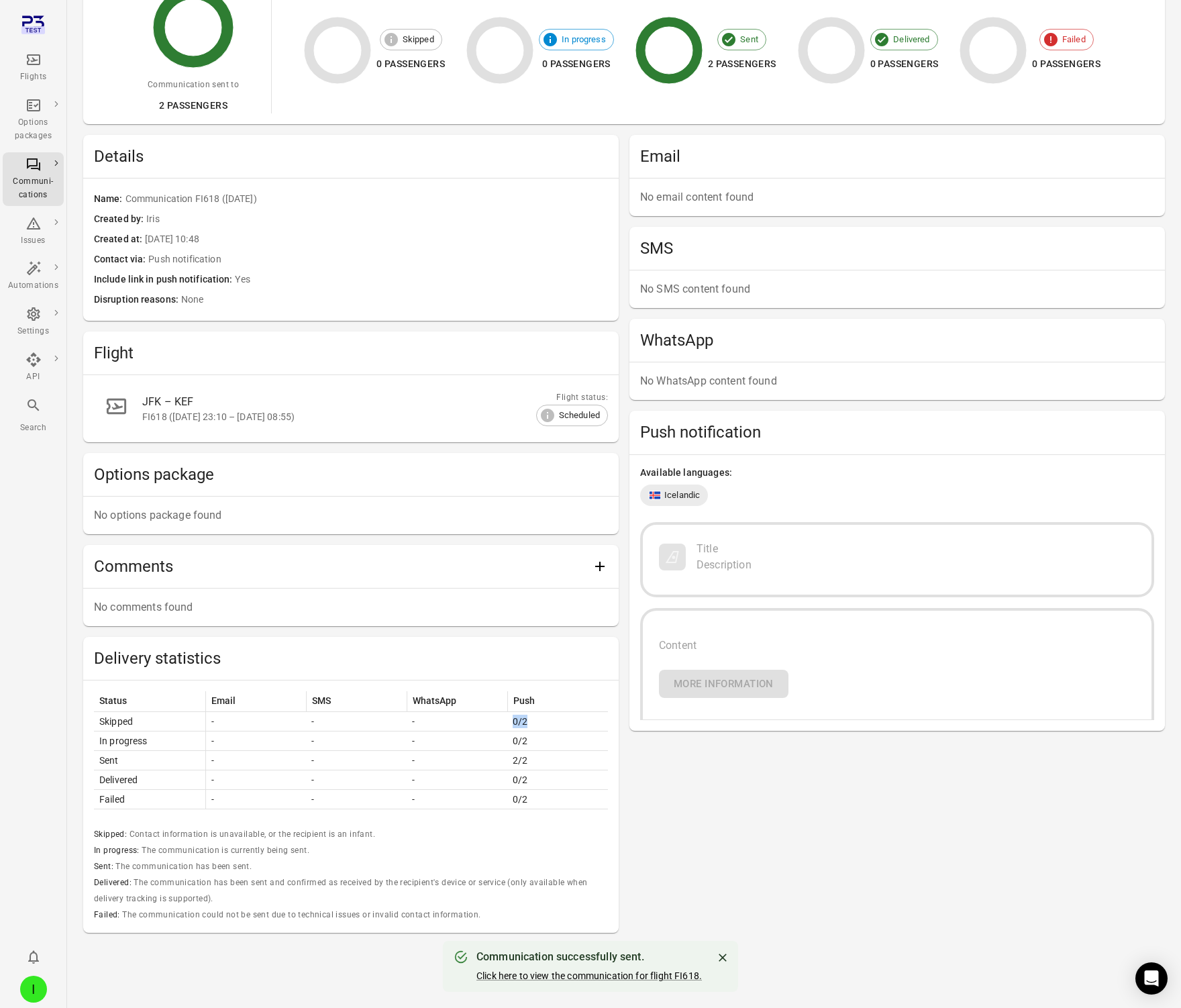
drag, startPoint x: 514, startPoint y: 723, endPoint x: 535, endPoint y: 723, distance: 21.0
click at [535, 723] on td "0/2" at bounding box center [558, 721] width 101 height 19
drag, startPoint x: 510, startPoint y: 746, endPoint x: 538, endPoint y: 746, distance: 28.0
click at [534, 746] on td "0/2" at bounding box center [558, 741] width 101 height 19
drag, startPoint x: 505, startPoint y: 763, endPoint x: 531, endPoint y: 763, distance: 26.0
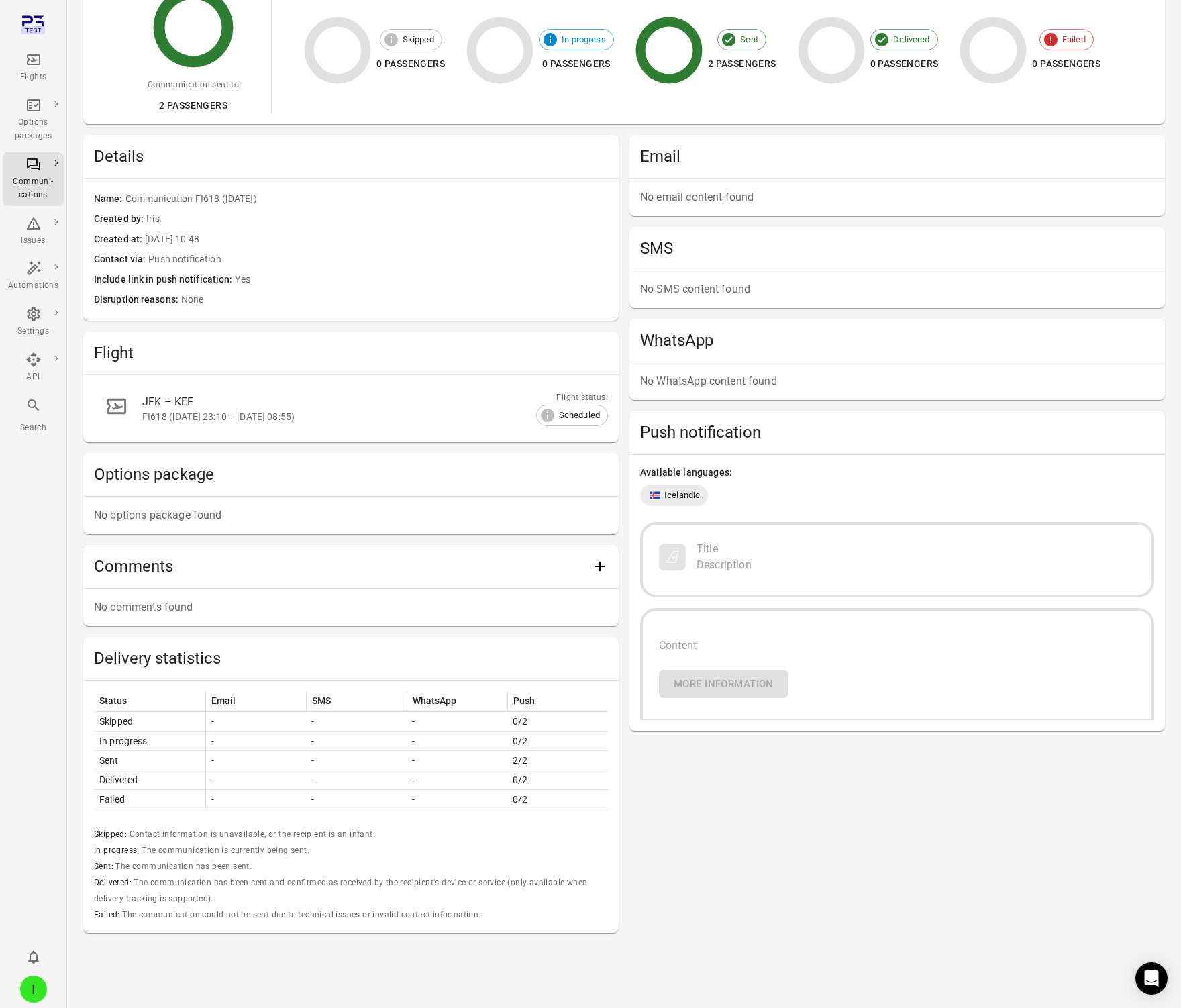
click at [529, 763] on tr "Sent - - - 2/2" at bounding box center [351, 760] width 514 height 19
click at [531, 763] on td "2/2" at bounding box center [558, 760] width 101 height 19
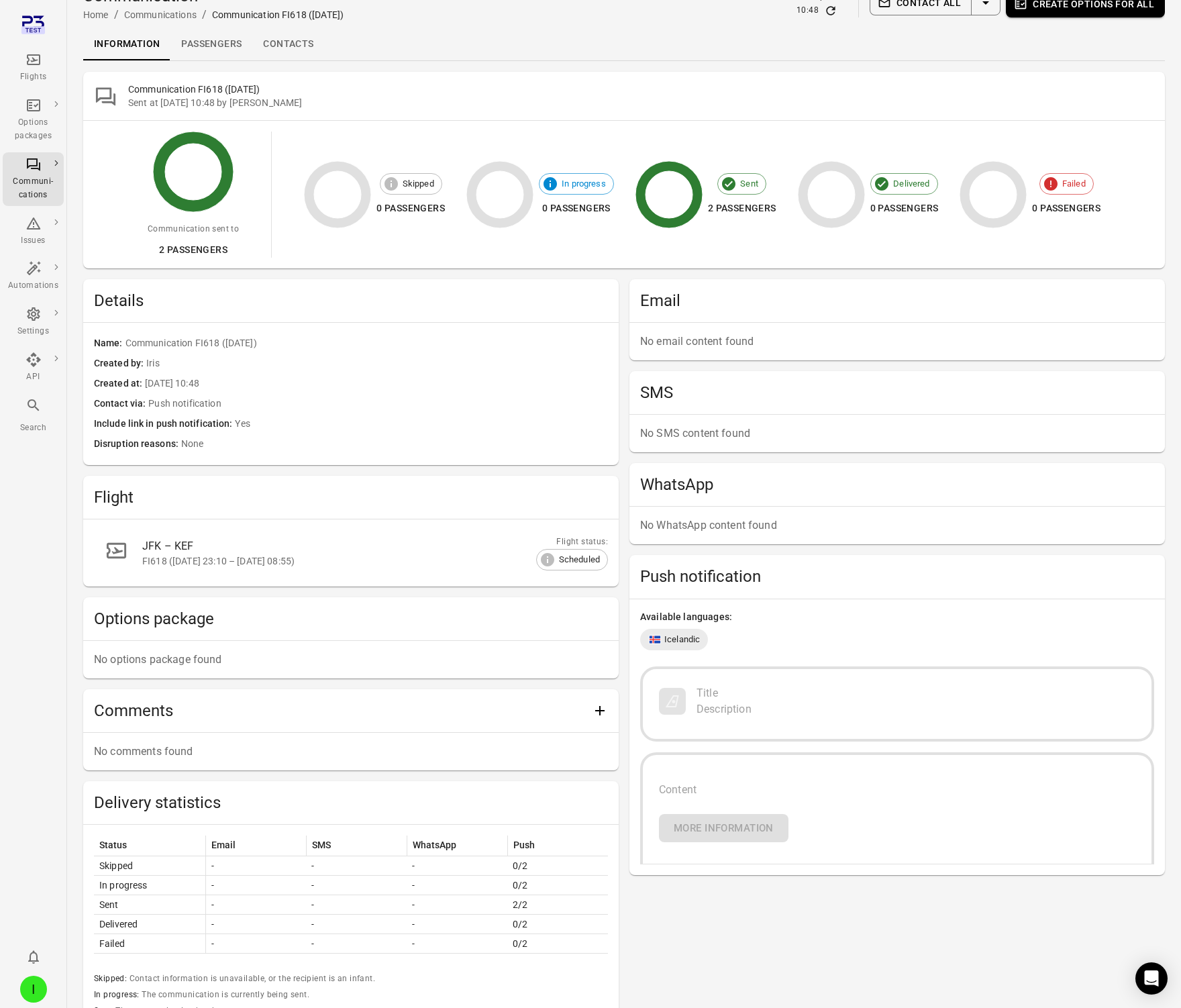
scroll to position [21, 0]
drag, startPoint x: 673, startPoint y: 784, endPoint x: 727, endPoint y: 846, distance: 82.2
click at [727, 846] on div "Content More information" at bounding box center [897, 807] width 514 height 112
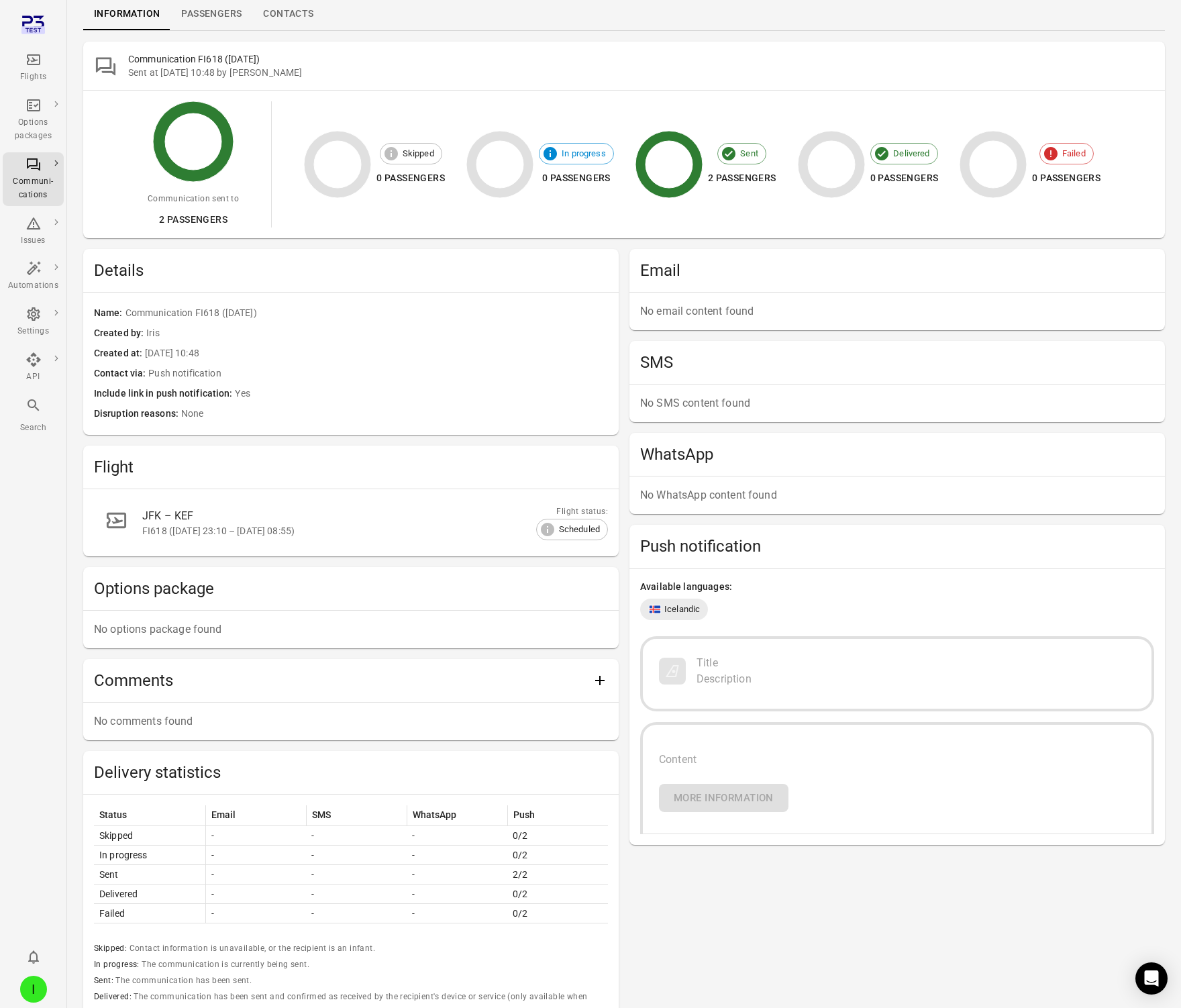
scroll to position [0, 0]
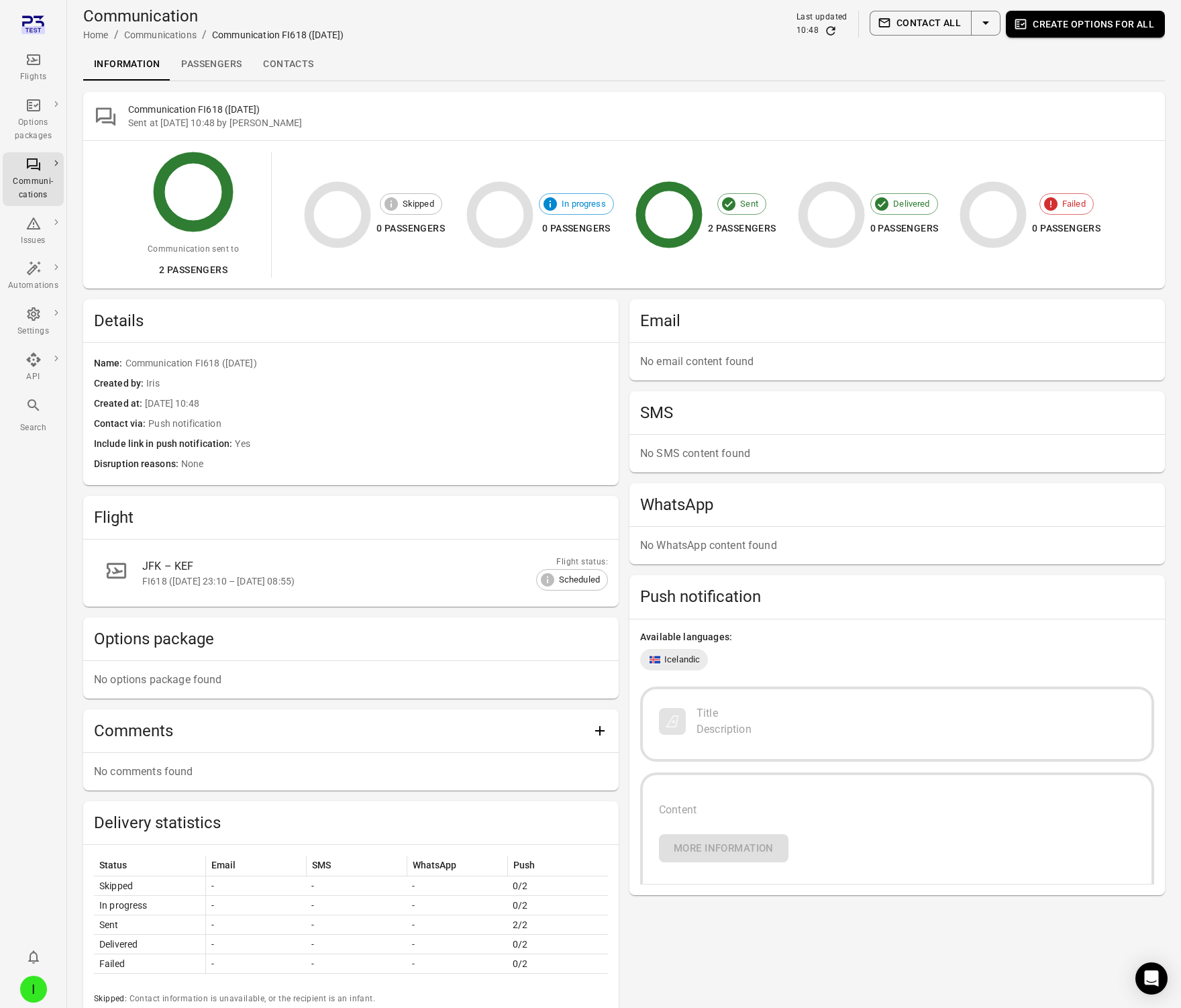
click at [219, 61] on link "Passengers" at bounding box center [211, 64] width 82 height 32
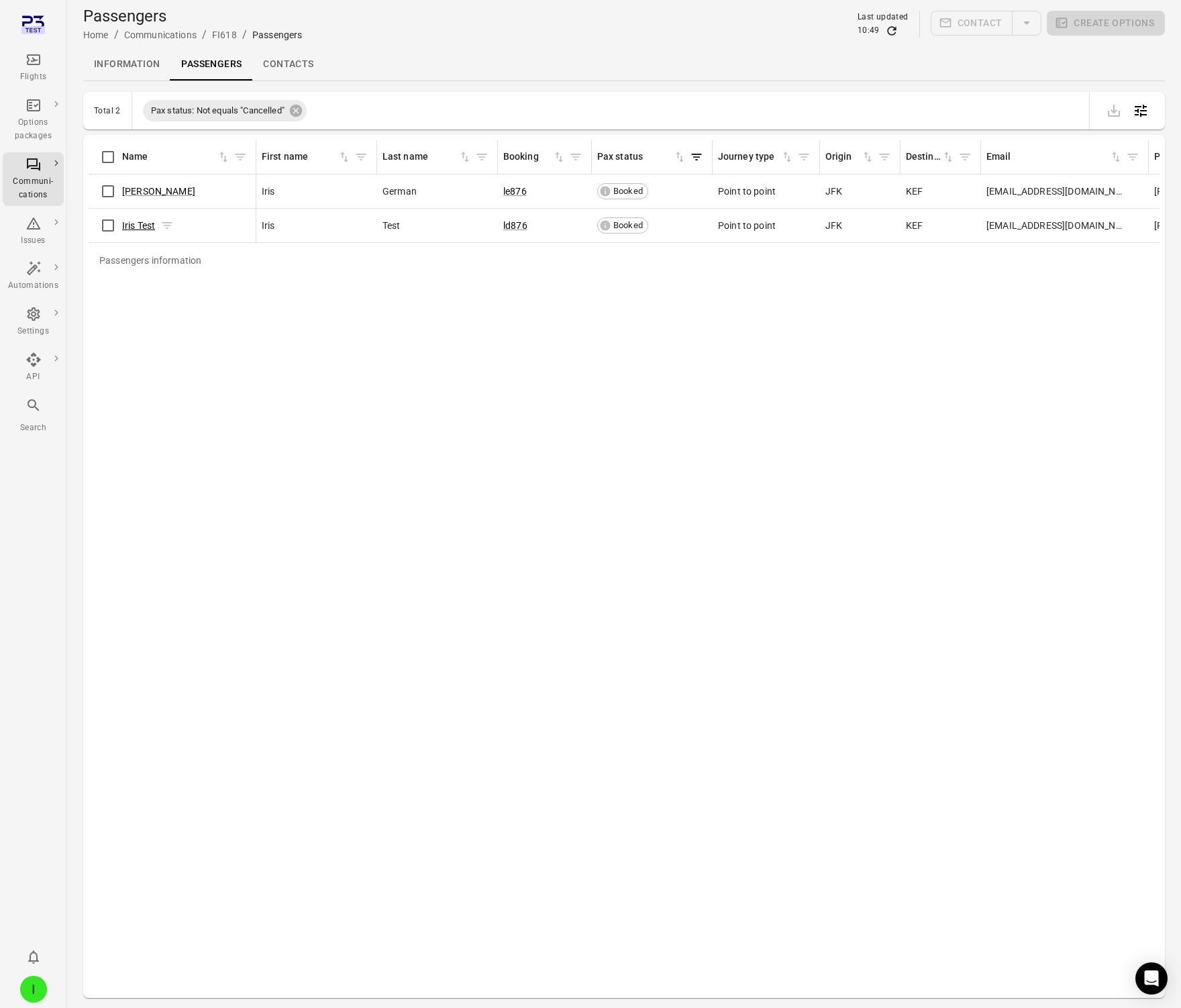
click at [136, 226] on link "Iris Test" at bounding box center [138, 225] width 33 height 11
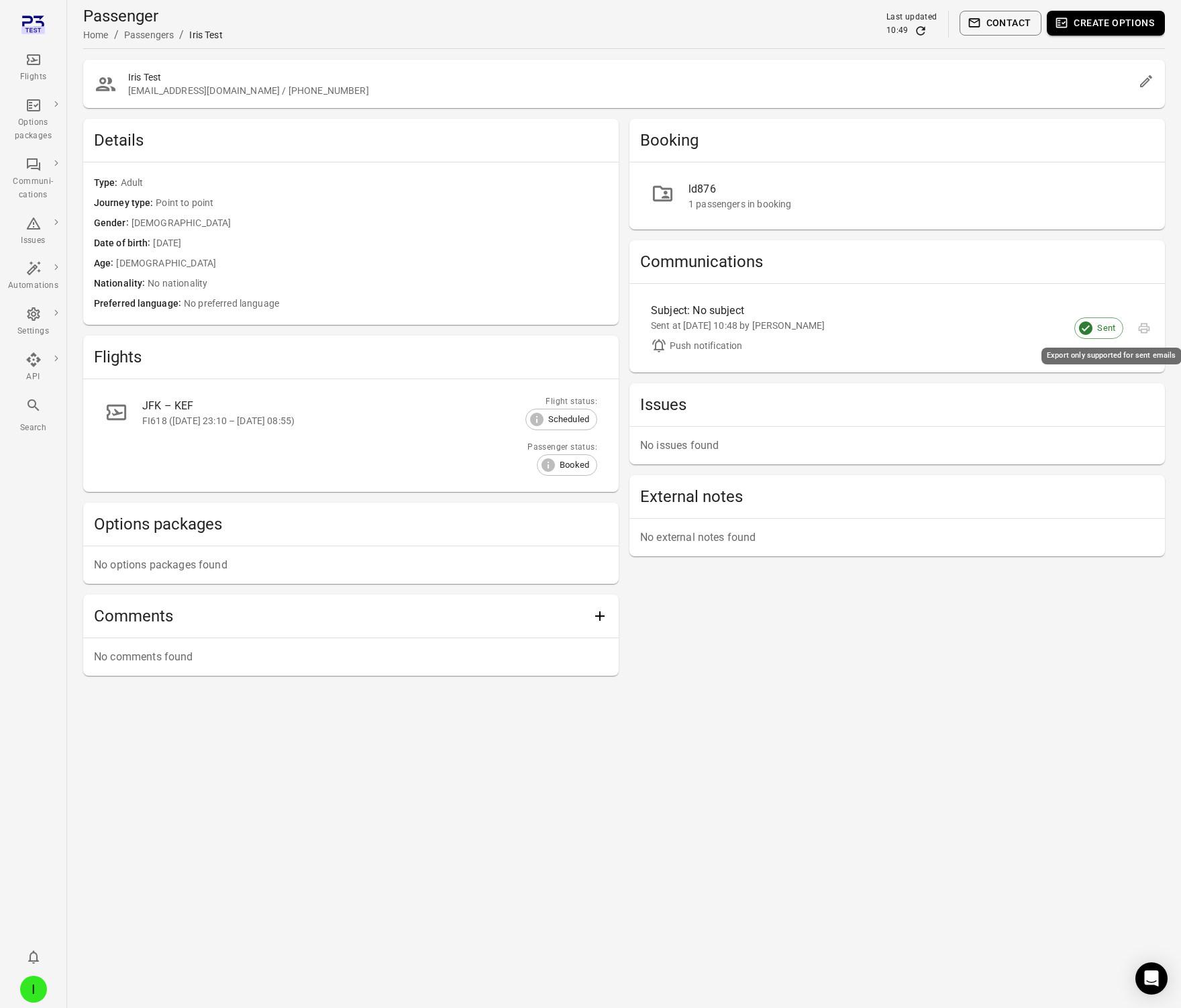
click at [1073, 327] on span "Export only supported for sent emails" at bounding box center [1144, 328] width 20 height 20
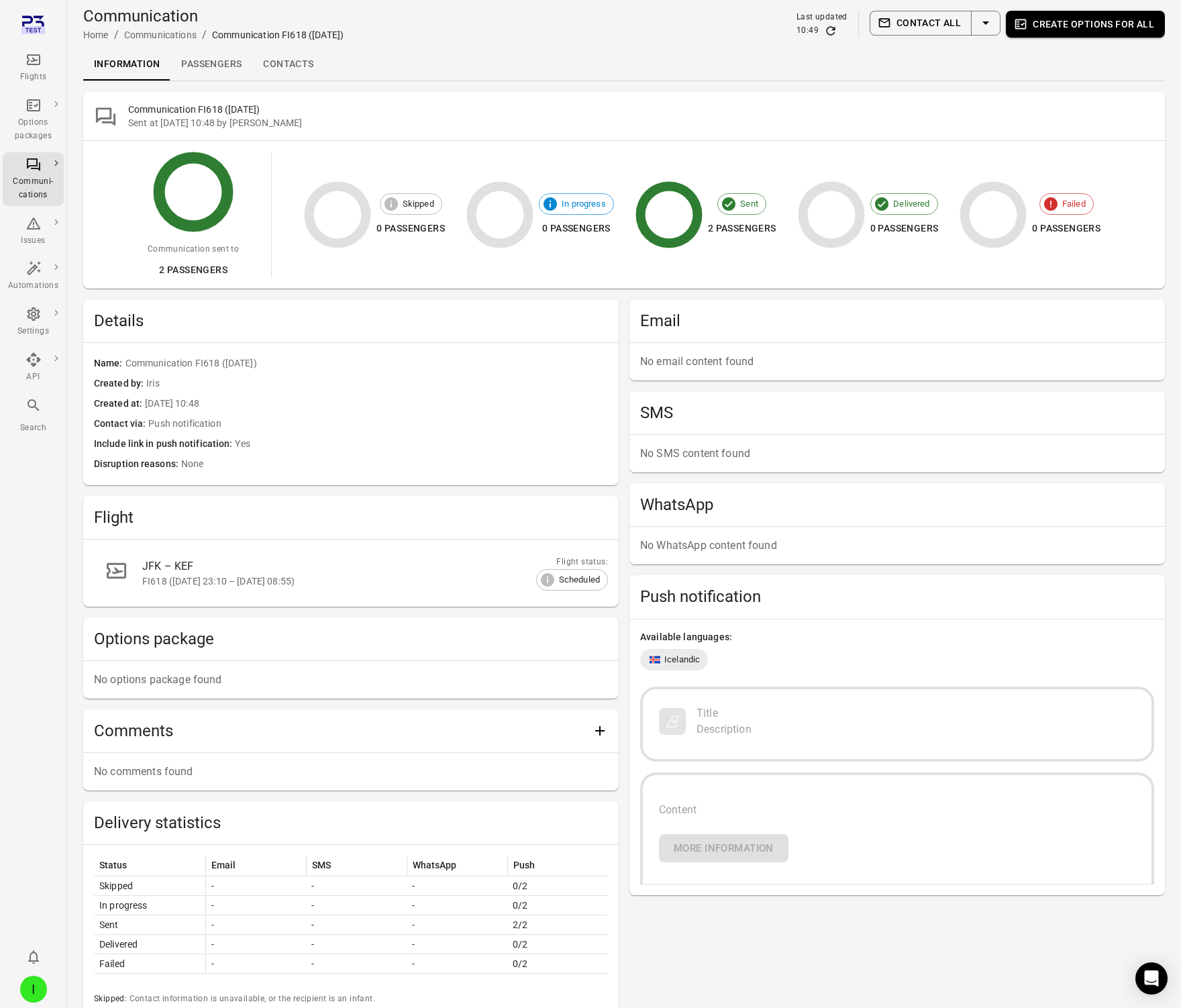
click at [31, 72] on div "Flights" at bounding box center [33, 77] width 51 height 13
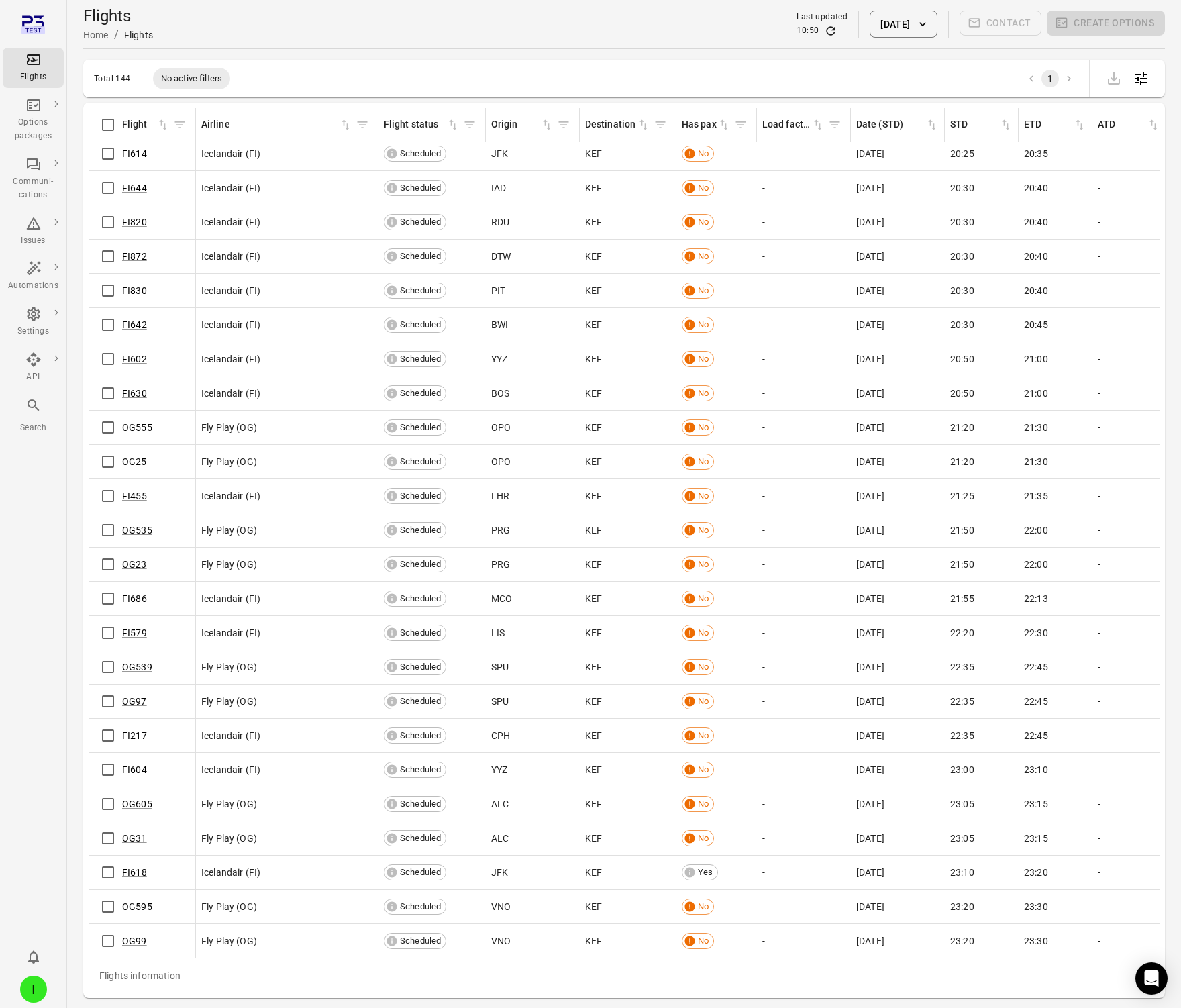
scroll to position [4034, 0]
click at [141, 871] on link "FI618" at bounding box center [134, 873] width 25 height 11
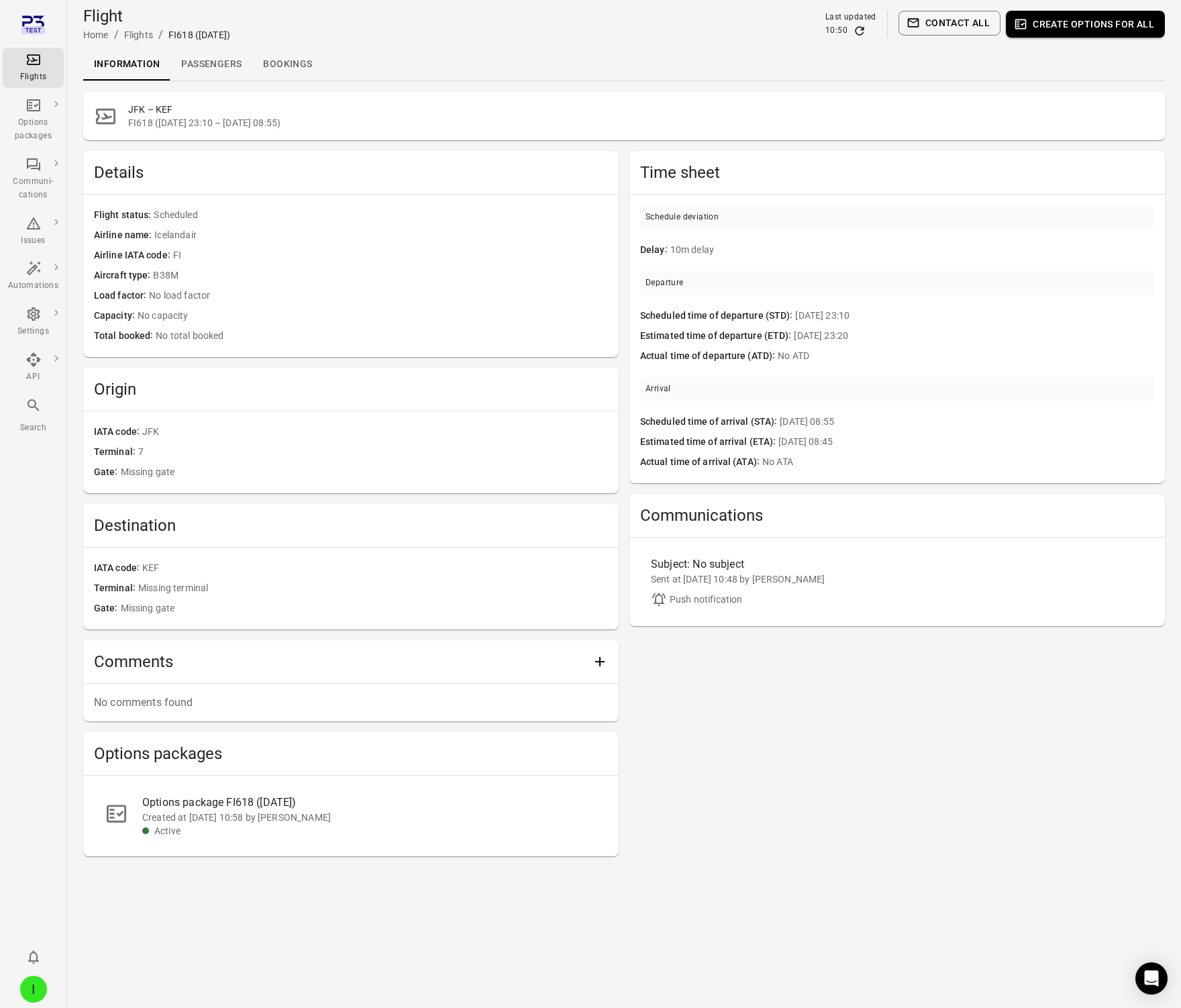
click at [1073, 23] on button "Create options for all" at bounding box center [1085, 24] width 159 height 27
click at [228, 51] on link "Passengers" at bounding box center [211, 64] width 82 height 32
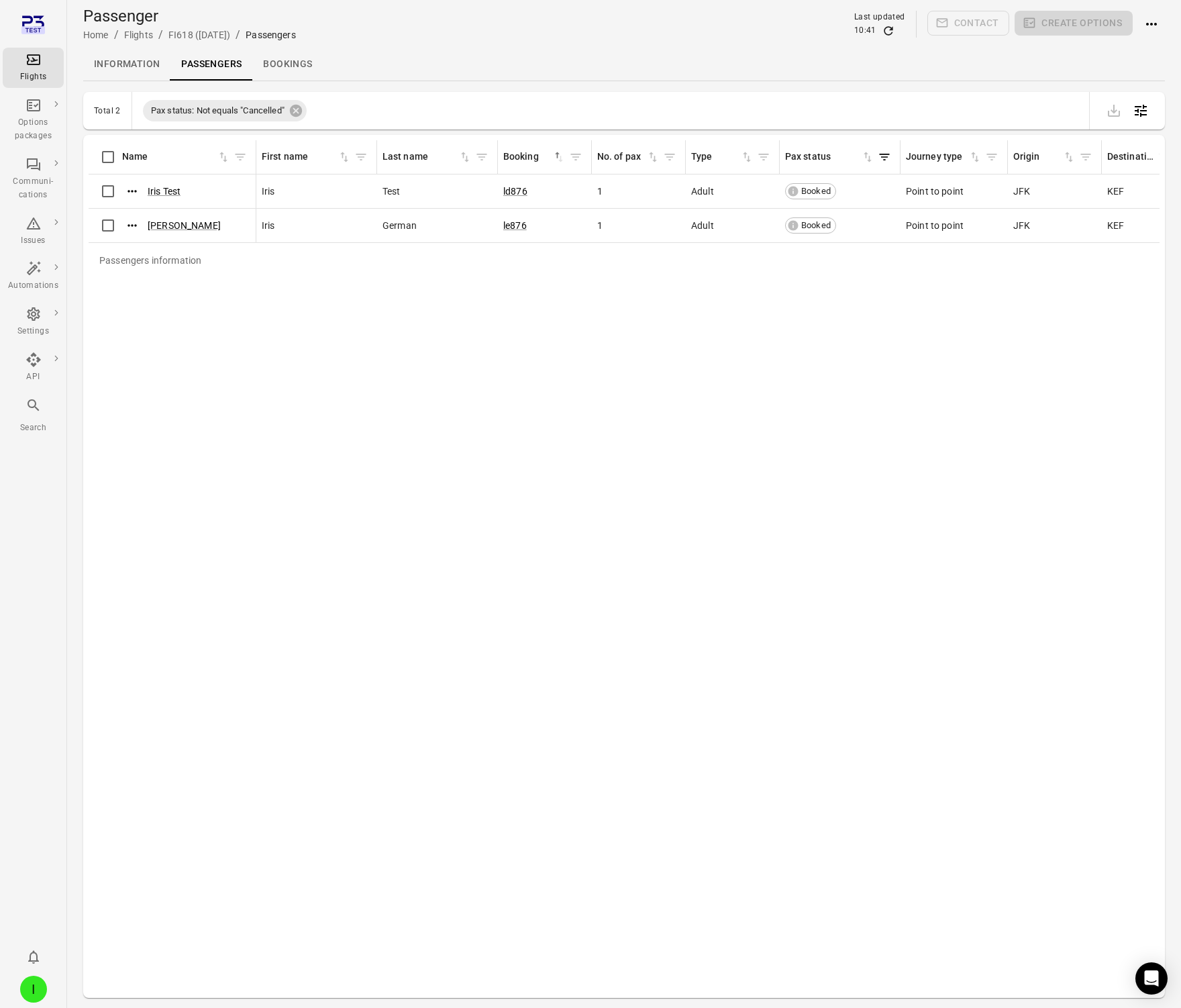
click at [228, 51] on link "Passengers" at bounding box center [211, 64] width 82 height 32
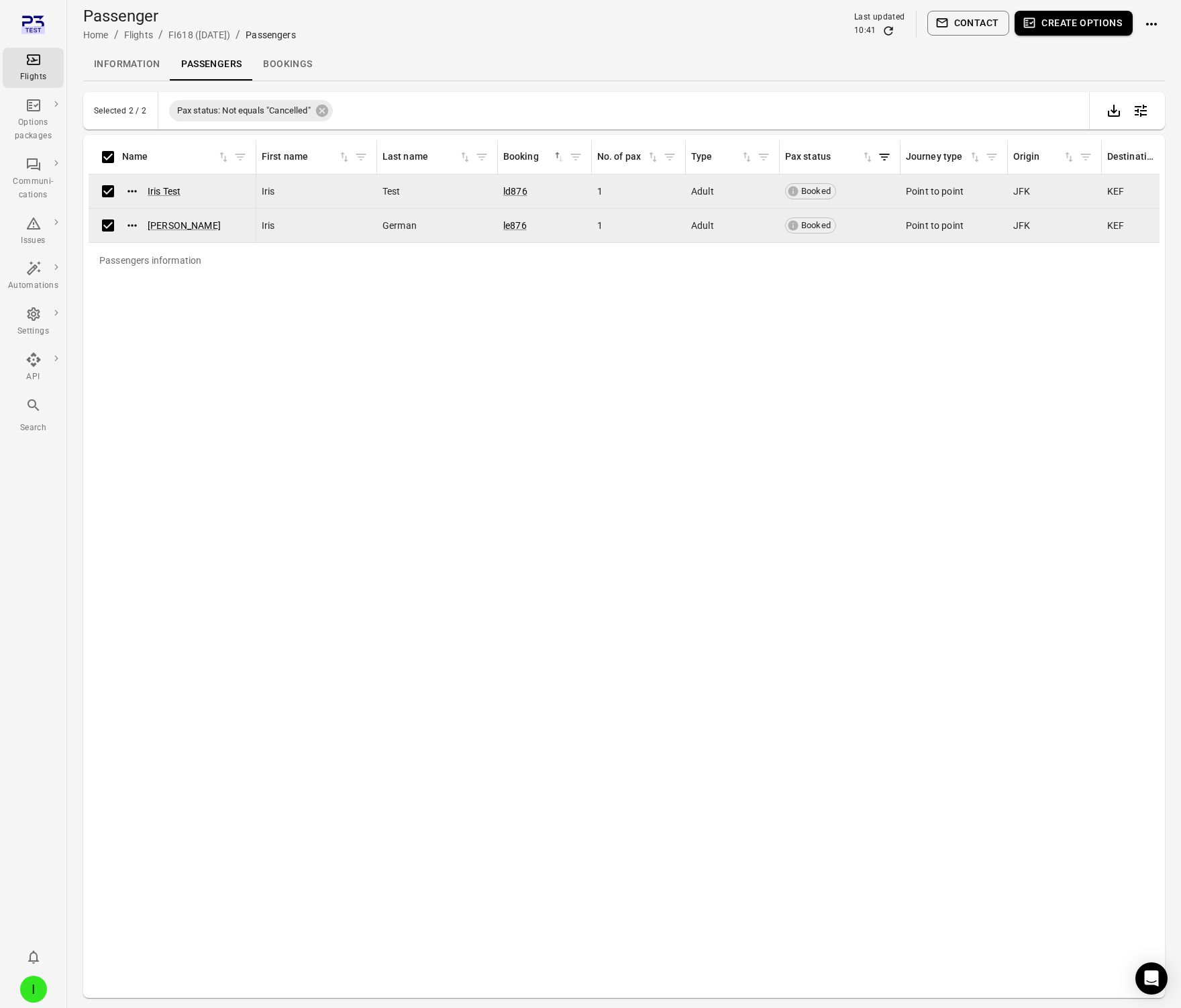
click at [965, 16] on button "Contact" at bounding box center [969, 23] width 82 height 25
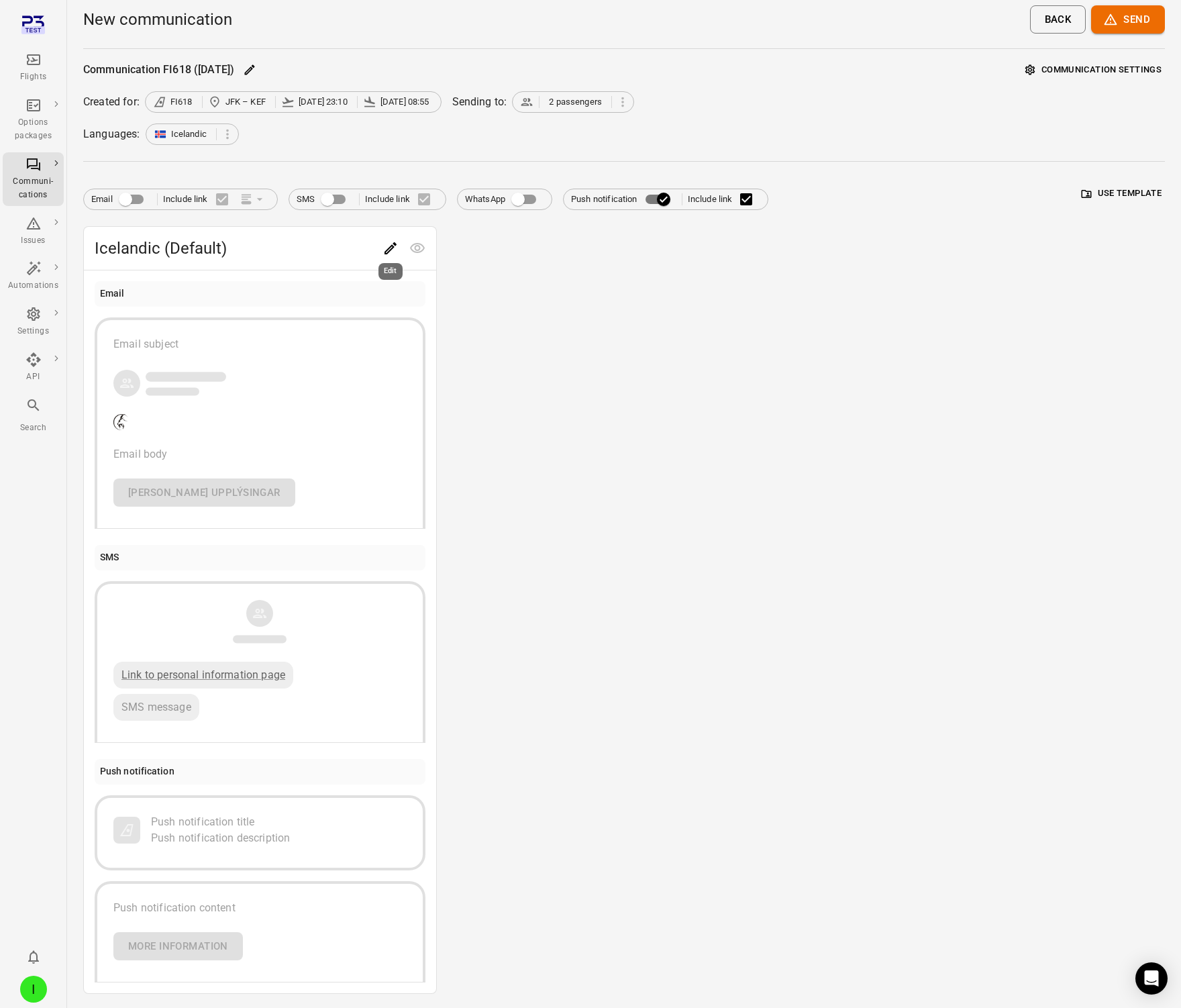
click at [395, 251] on icon "Edit" at bounding box center [390, 248] width 16 height 16
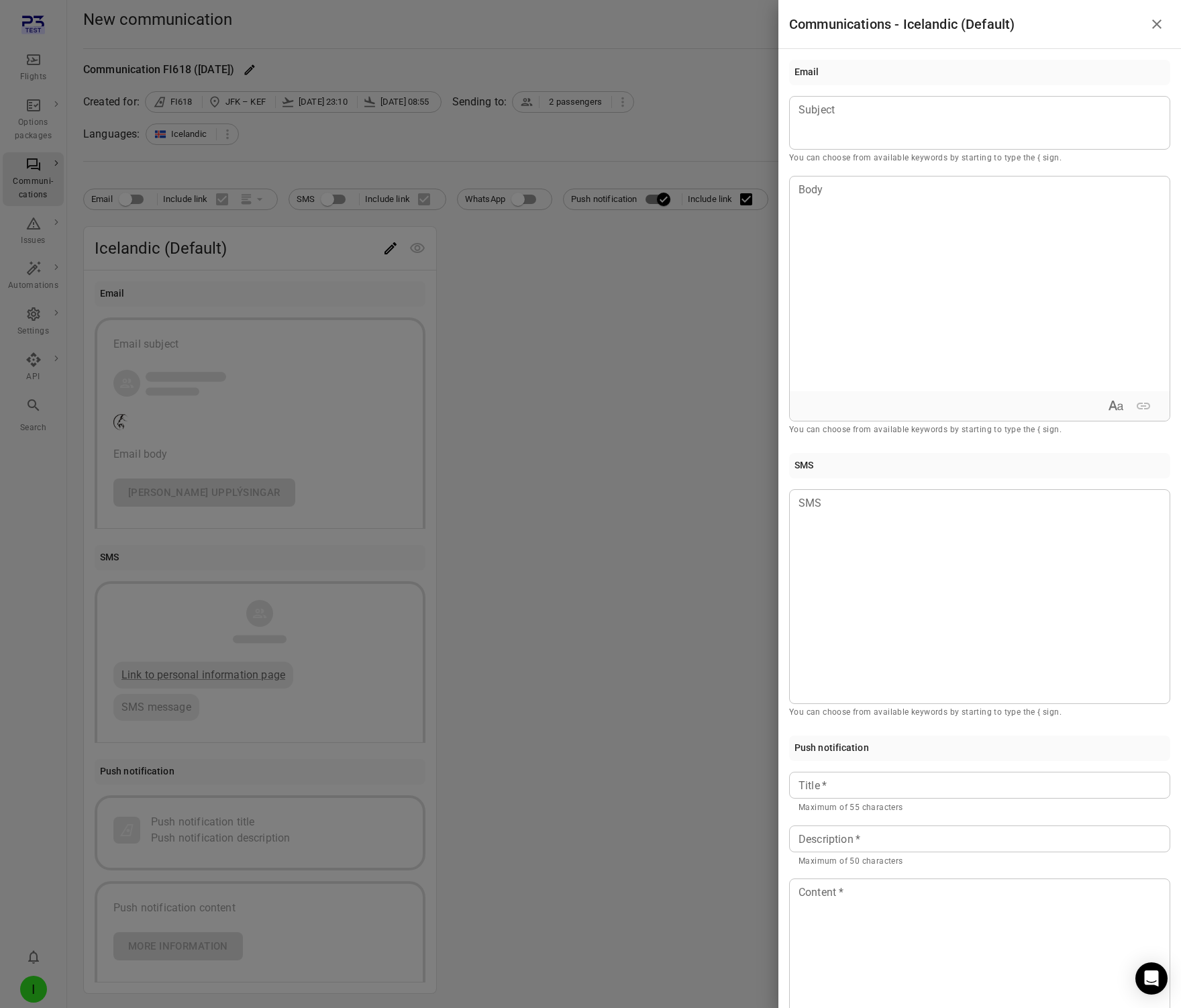
click at [898, 851] on input "Description   *" at bounding box center [980, 839] width 381 height 27
type input "*"
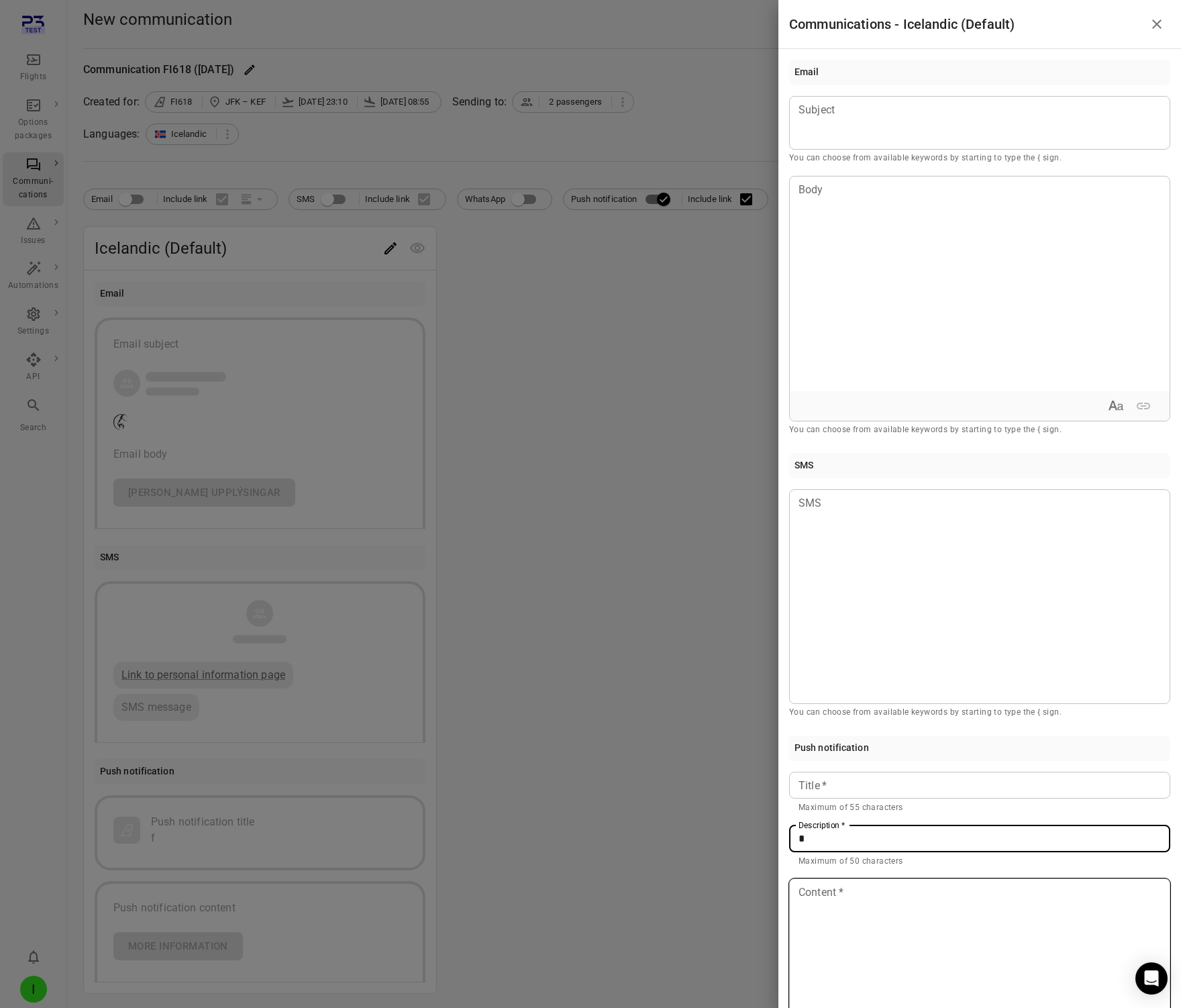
click at [888, 913] on div at bounding box center [980, 986] width 380 height 215
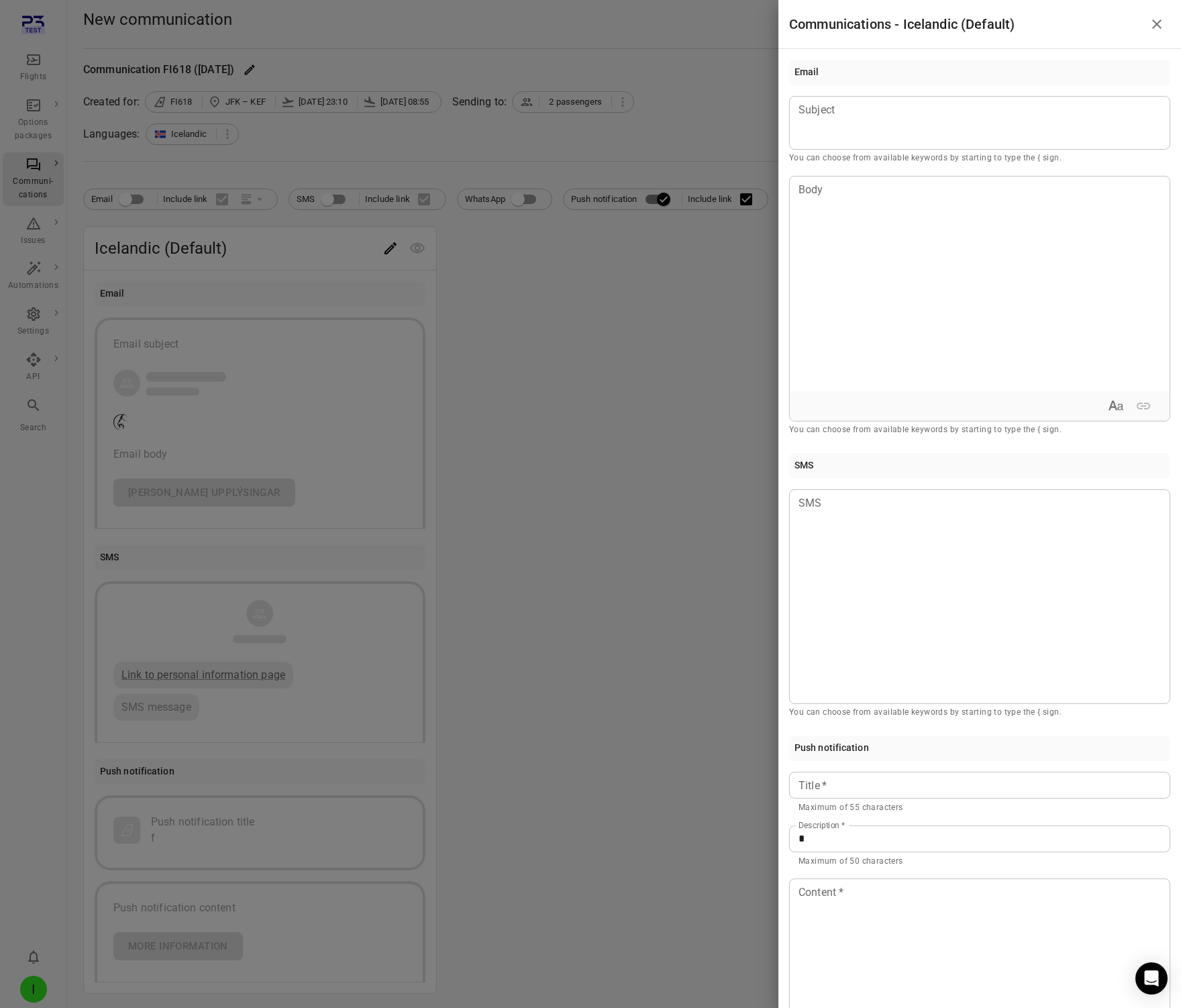
click at [854, 837] on input "*" at bounding box center [980, 839] width 381 height 27
type input "*"
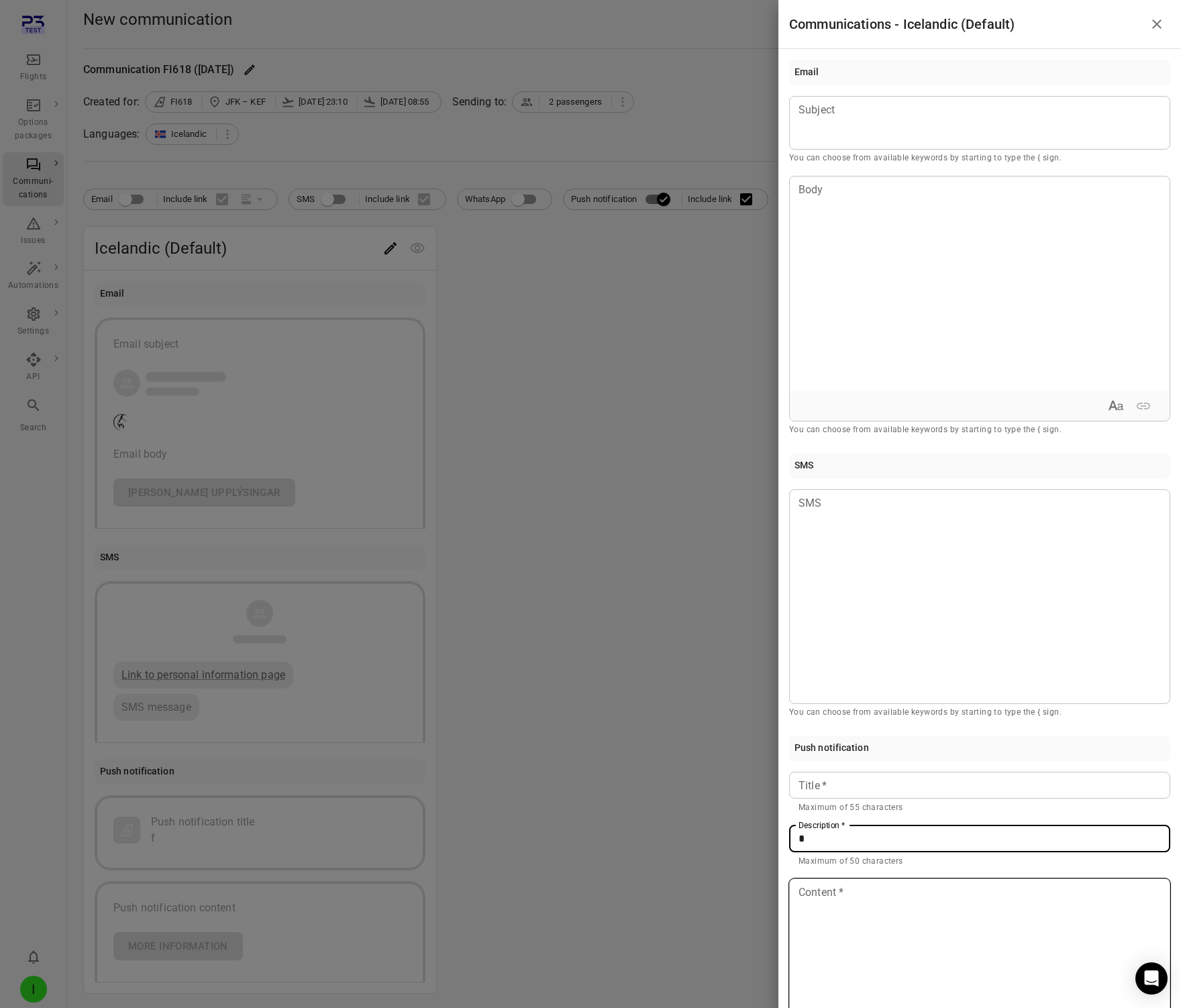
click at [834, 909] on div at bounding box center [980, 986] width 380 height 215
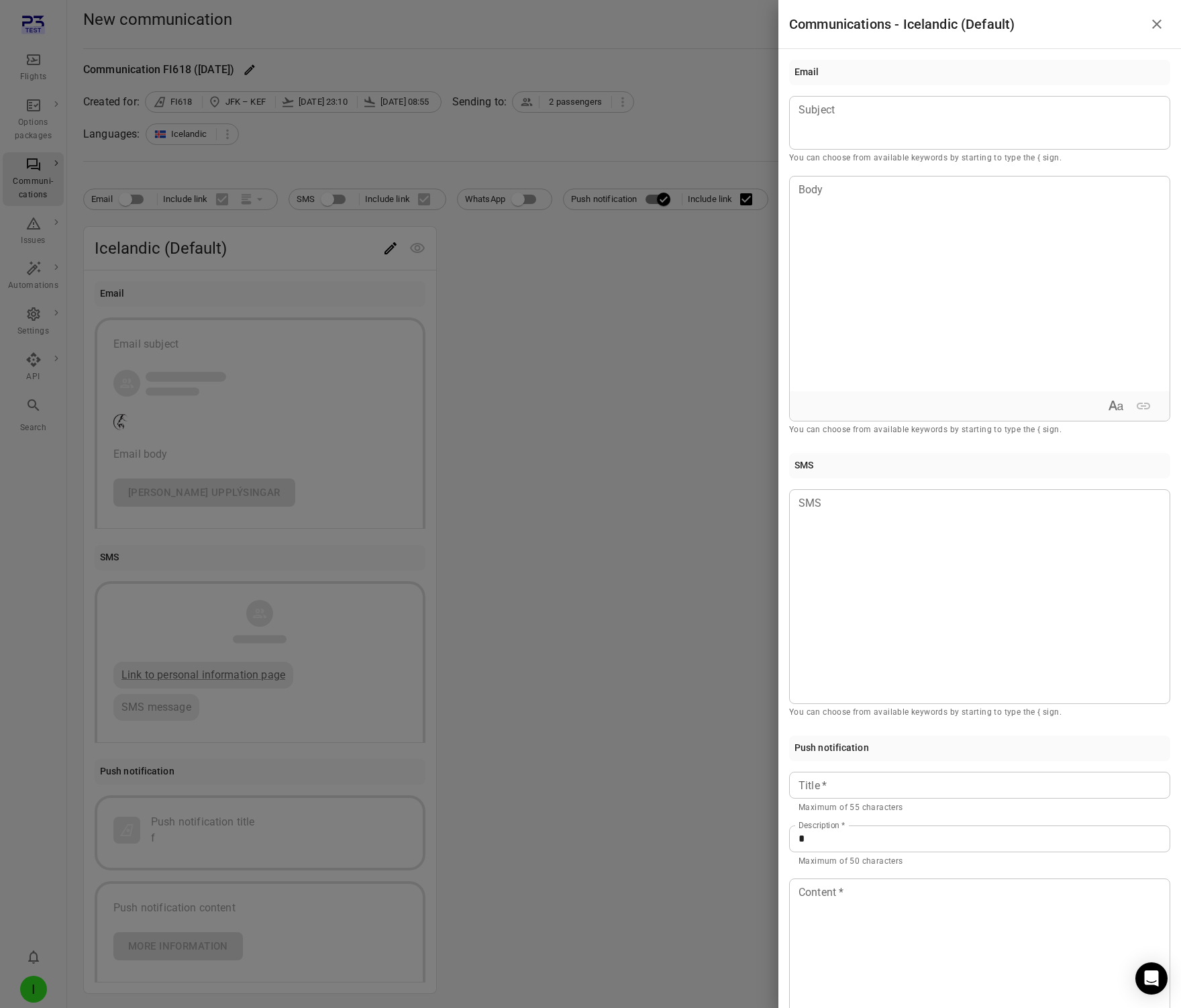
click at [622, 780] on div at bounding box center [590, 504] width 1181 height 1008
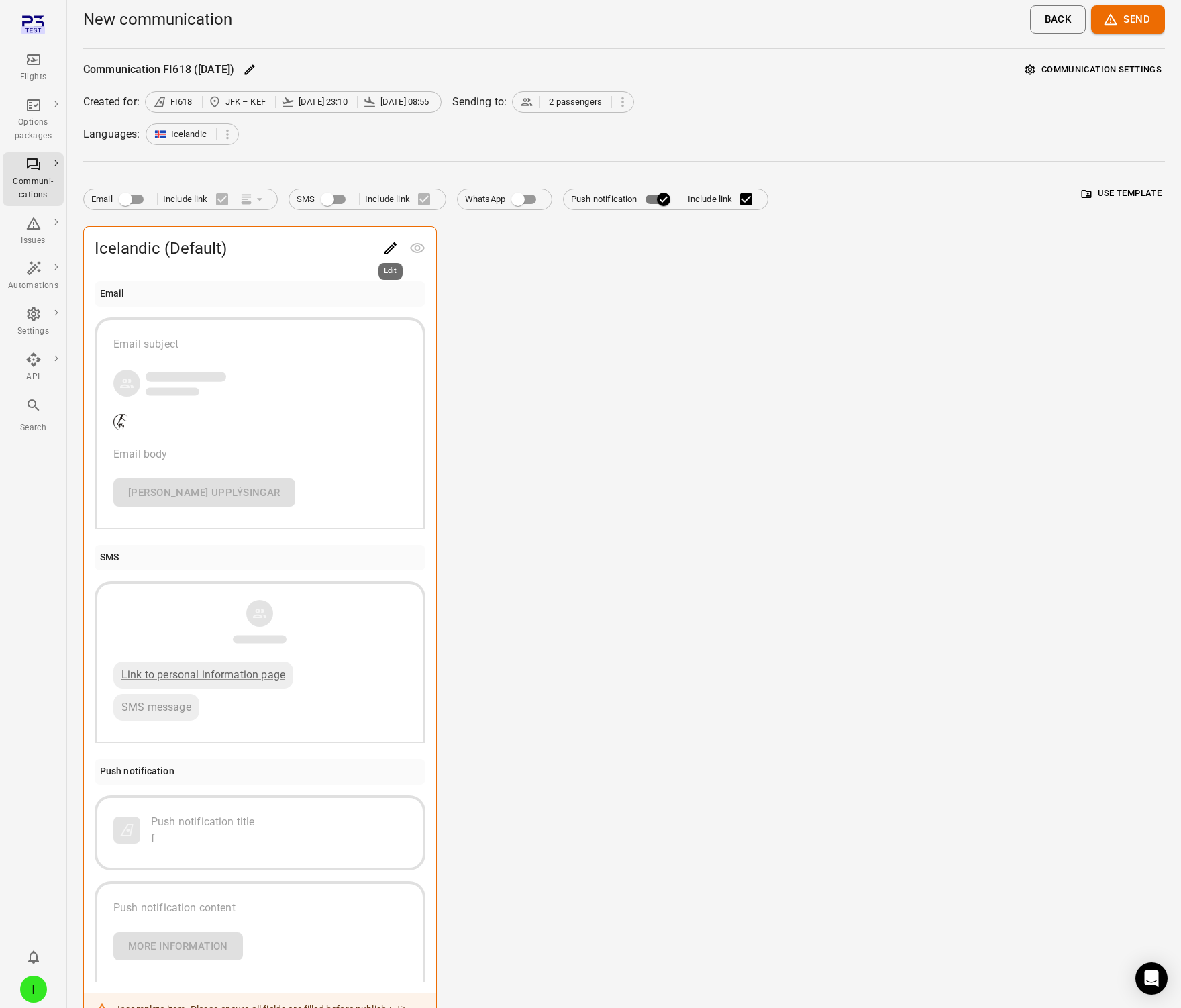
click at [386, 253] on icon "Edit" at bounding box center [391, 249] width 12 height 12
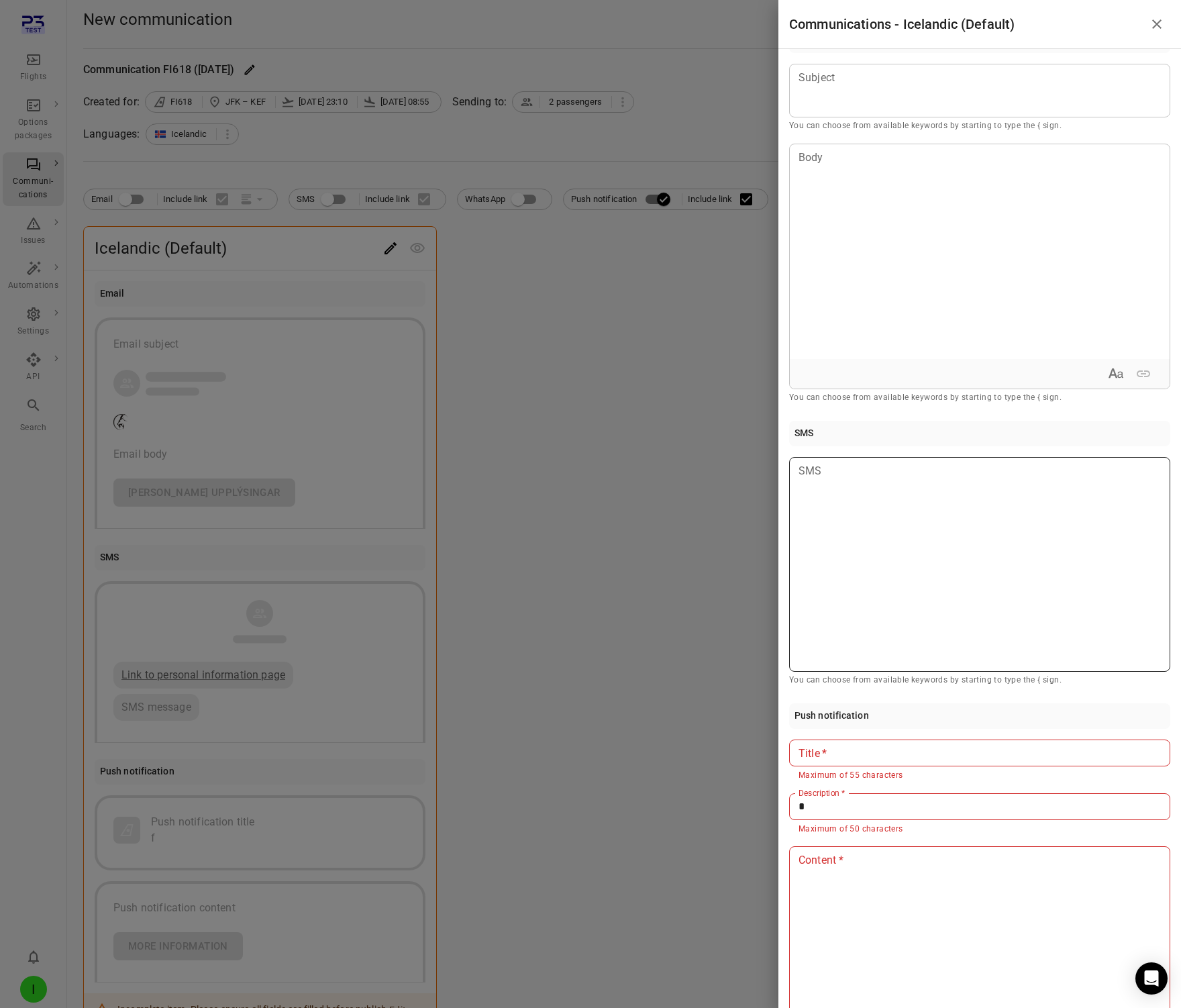
scroll to position [142, 0]
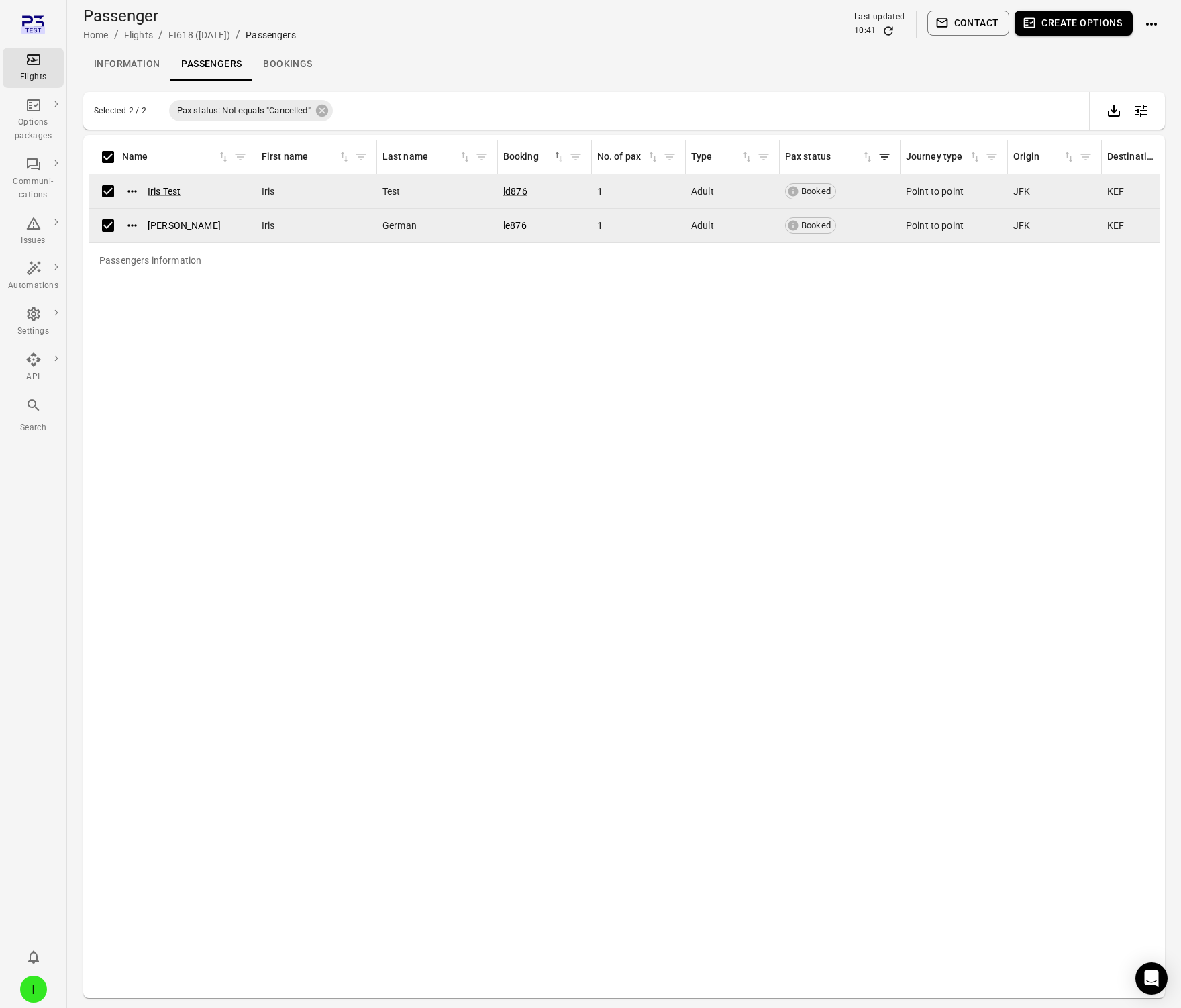
click at [970, 18] on button "Contact" at bounding box center [969, 23] width 82 height 25
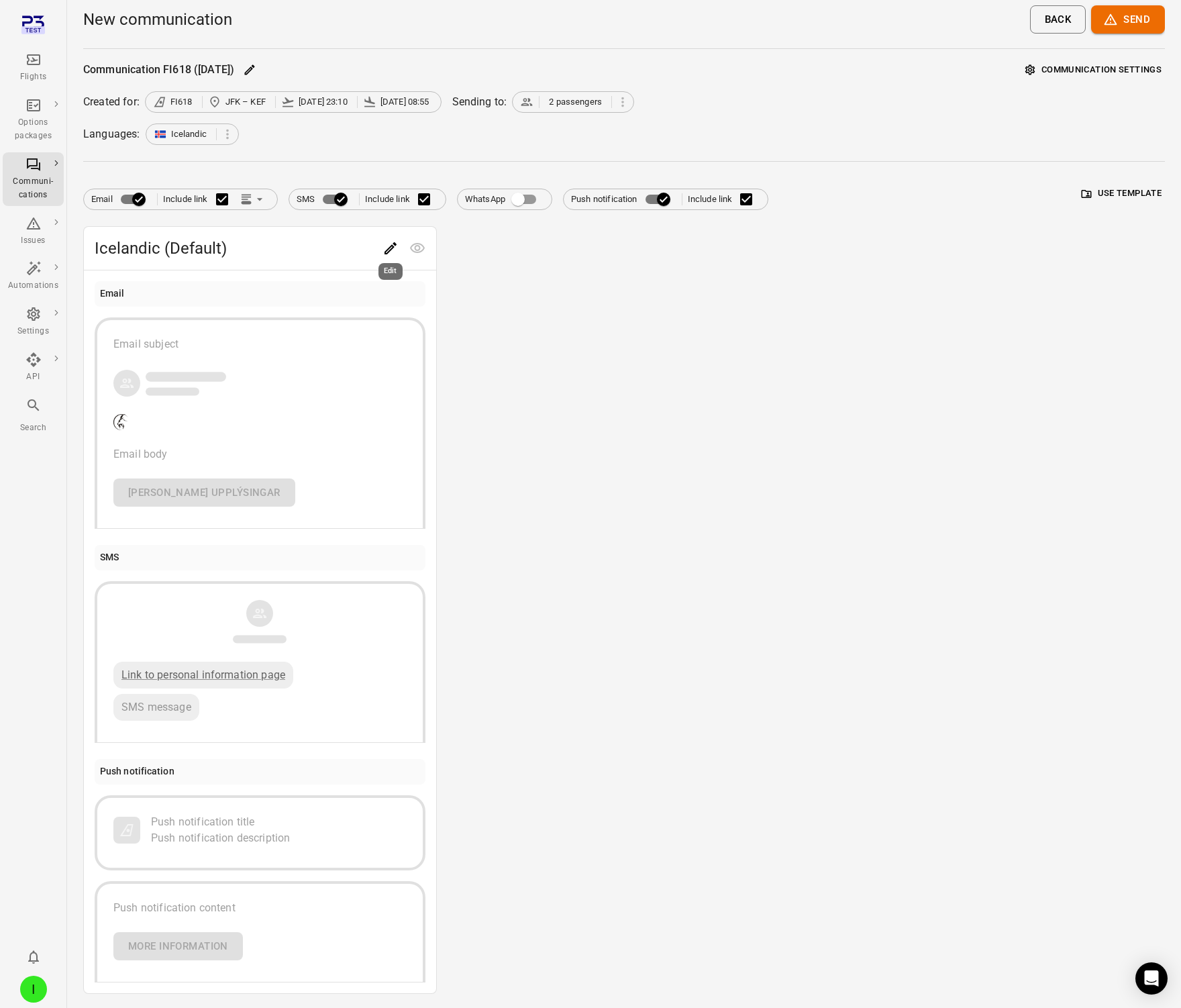
click at [388, 242] on icon "Edit" at bounding box center [390, 248] width 16 height 16
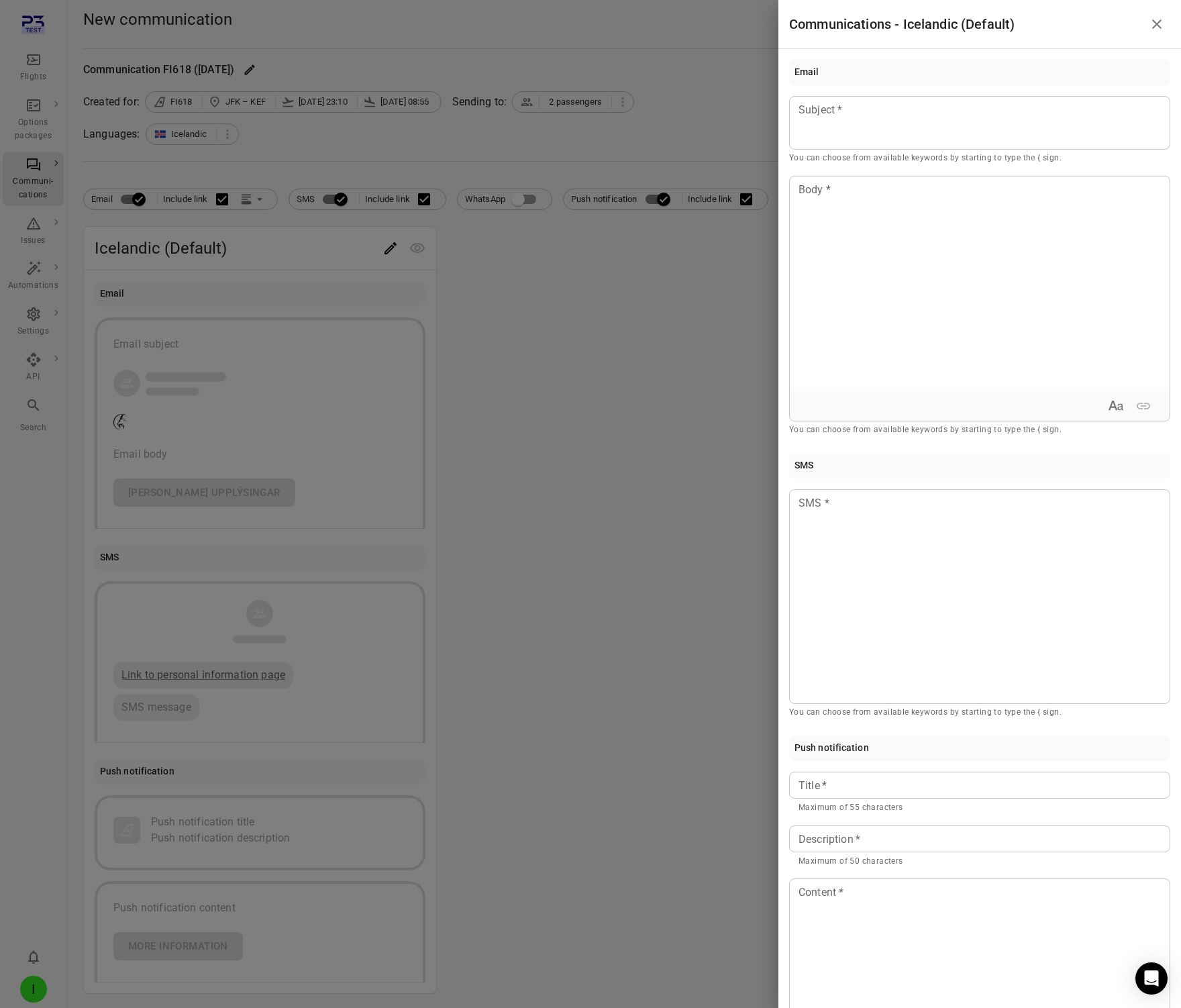
click at [496, 422] on div at bounding box center [590, 504] width 1181 height 1008
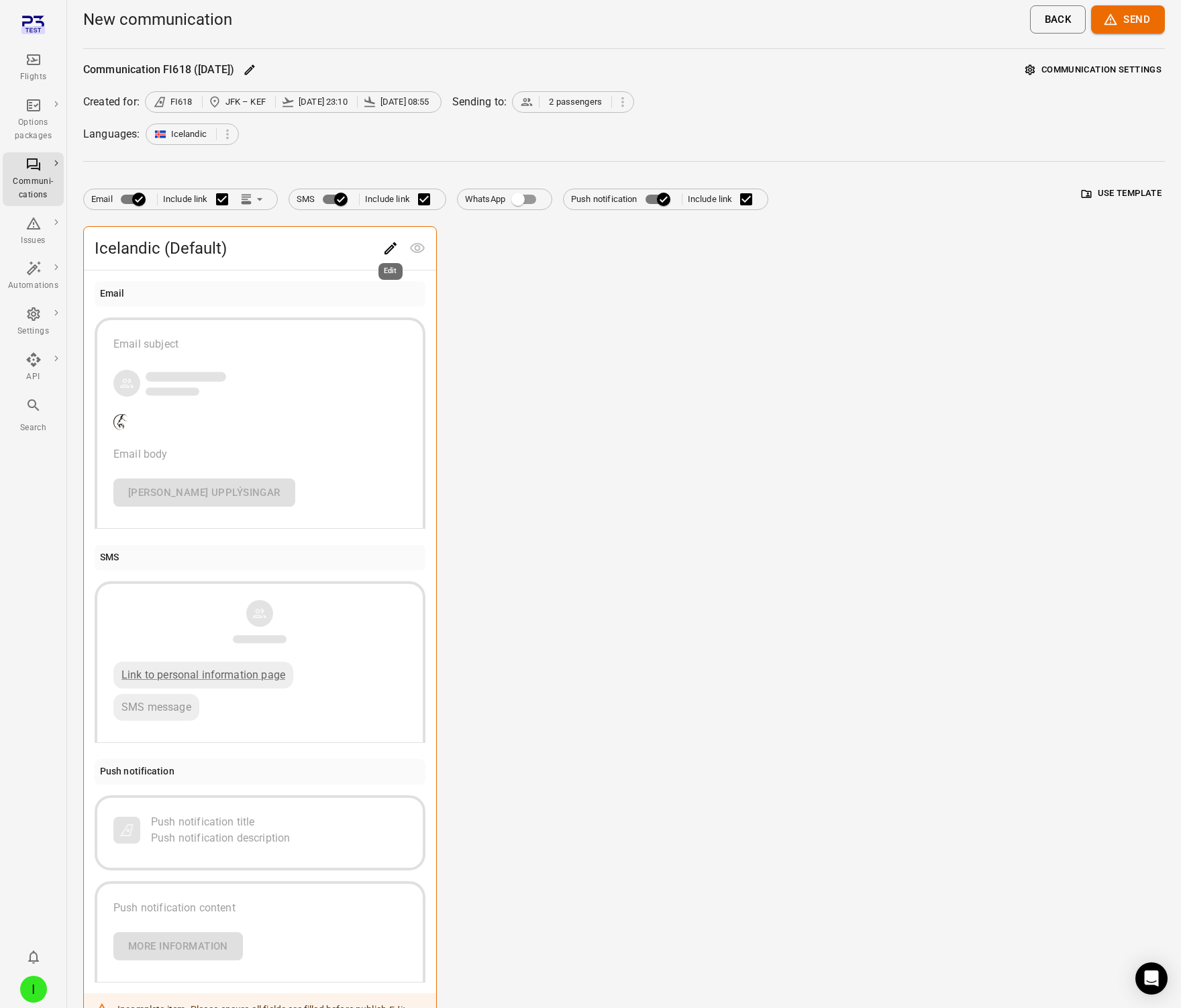
click at [384, 249] on icon "Edit" at bounding box center [390, 248] width 16 height 16
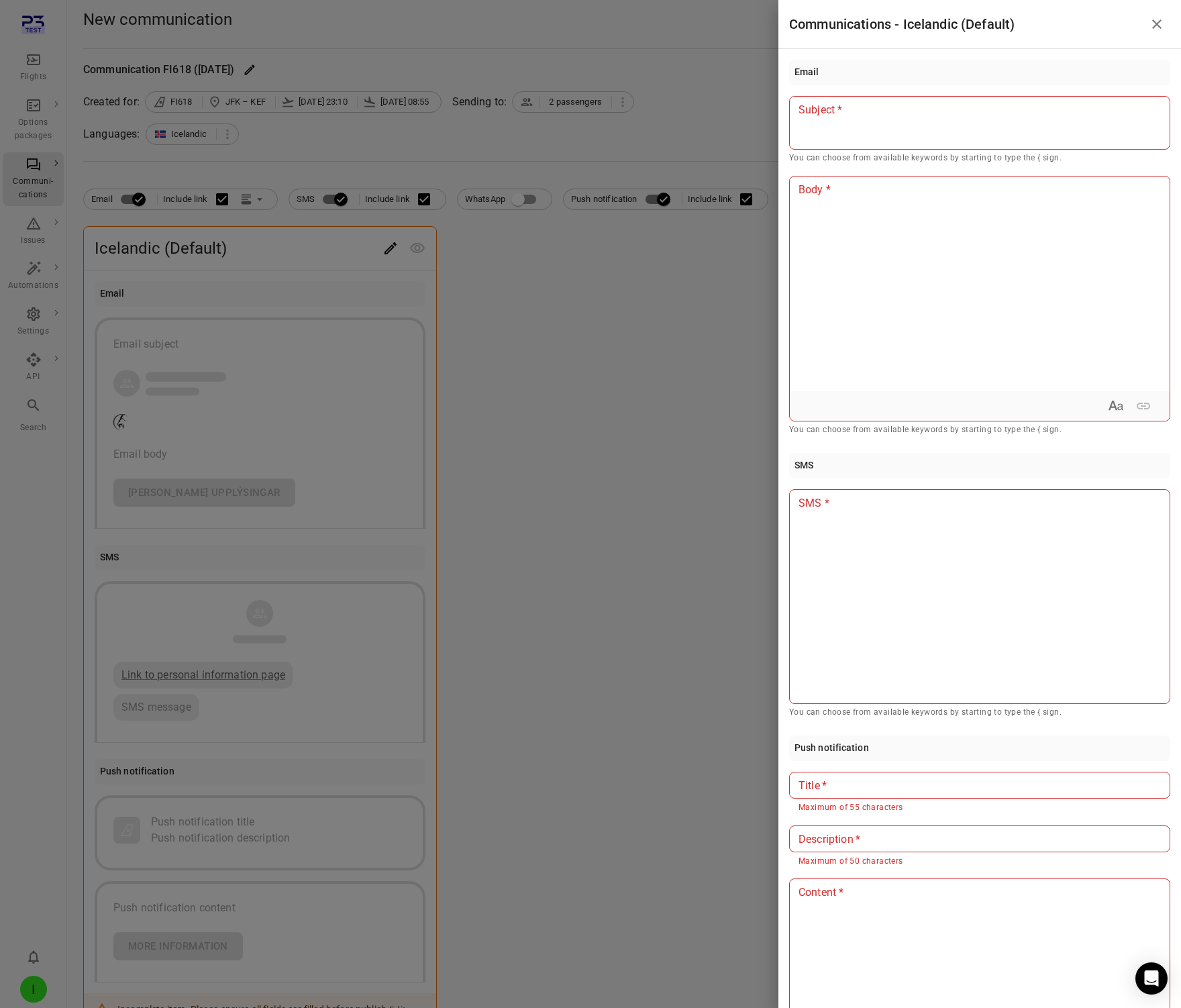
click at [814, 790] on div "Title   * Title   * Maximum of 55 characters" at bounding box center [980, 793] width 381 height 43
type input "*"
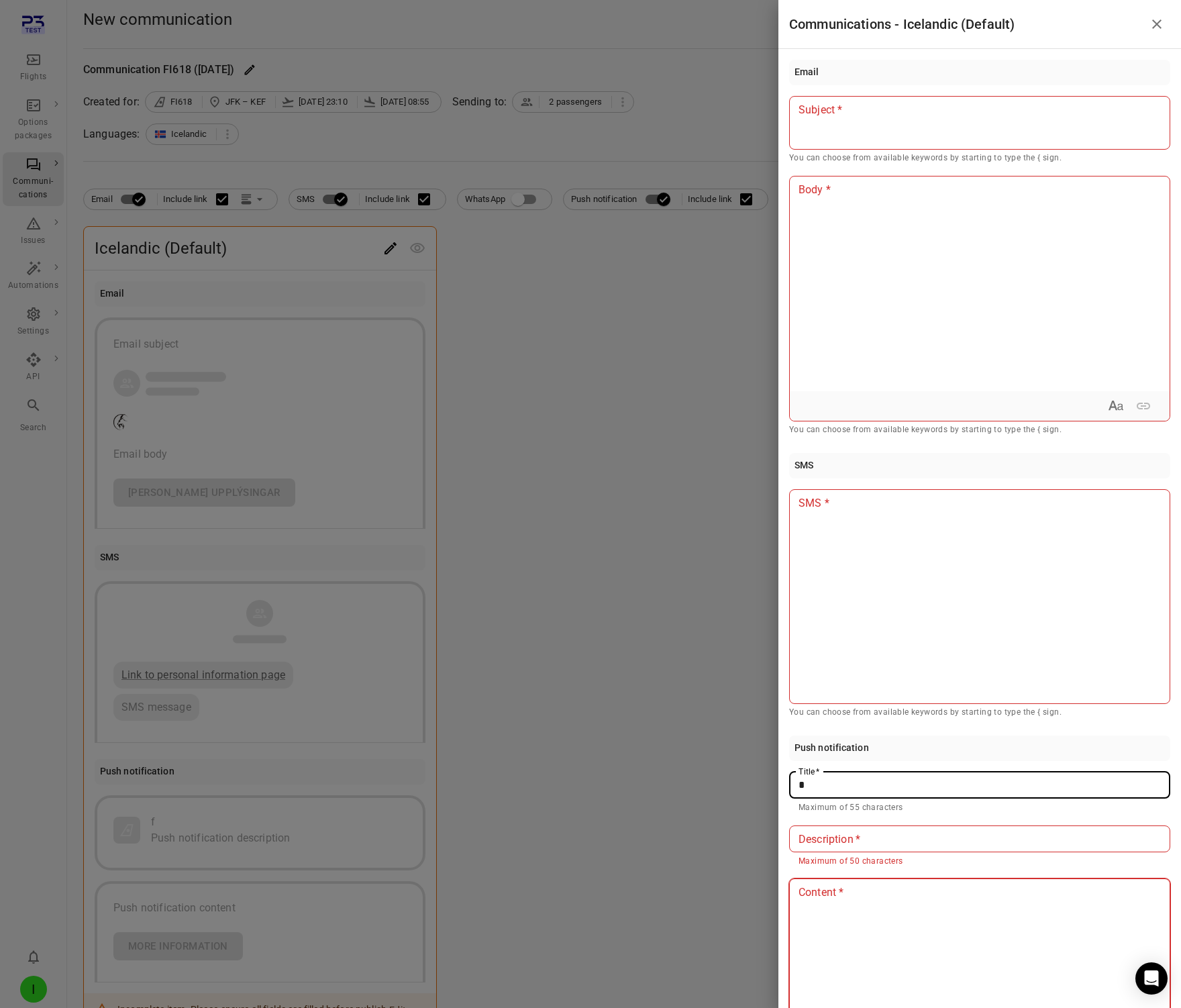
click at [820, 912] on div at bounding box center [980, 986] width 380 height 215
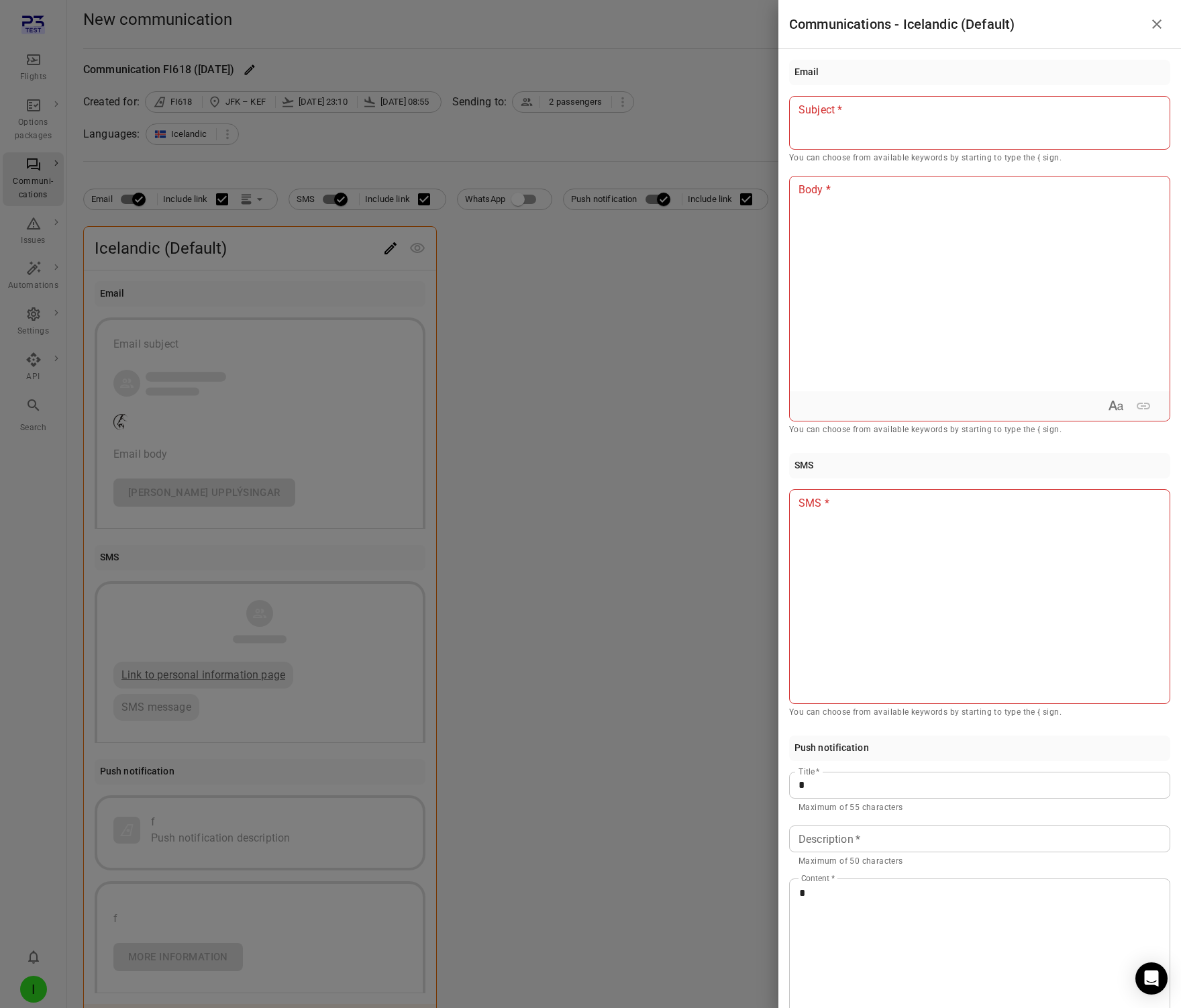
click at [670, 644] on div at bounding box center [590, 504] width 1181 height 1008
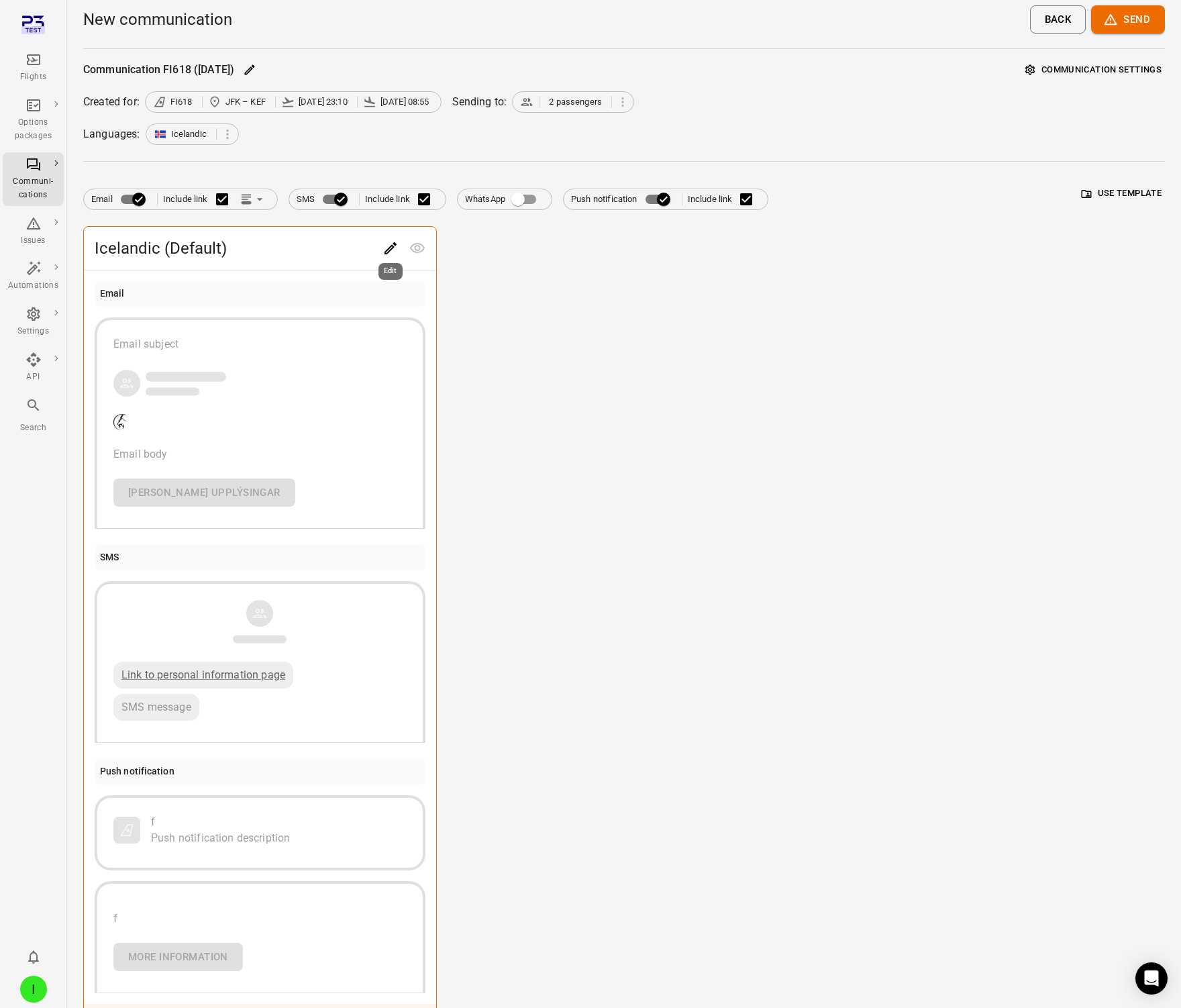
click at [387, 249] on icon "Edit" at bounding box center [391, 249] width 12 height 12
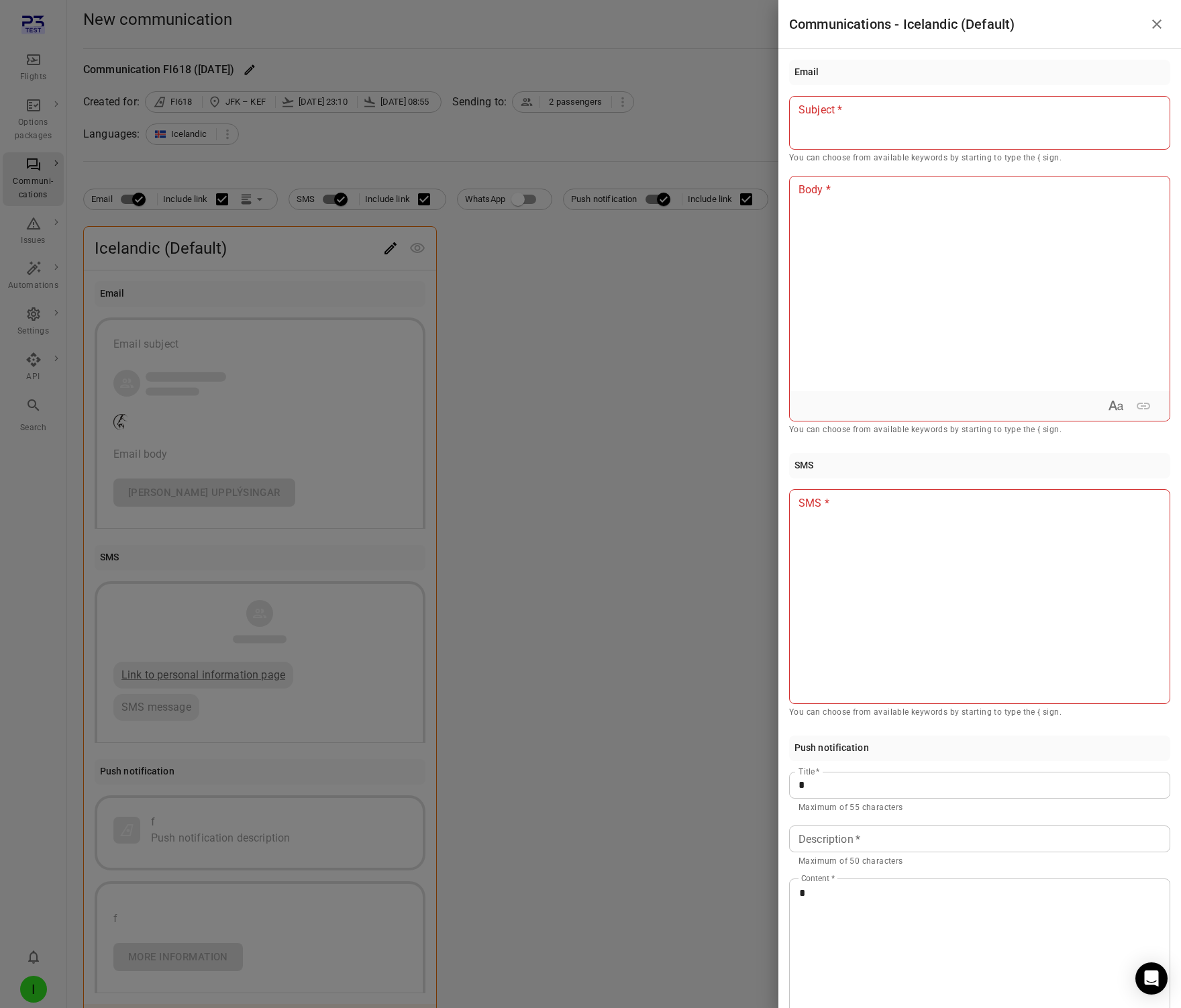
click at [580, 324] on div at bounding box center [590, 504] width 1181 height 1008
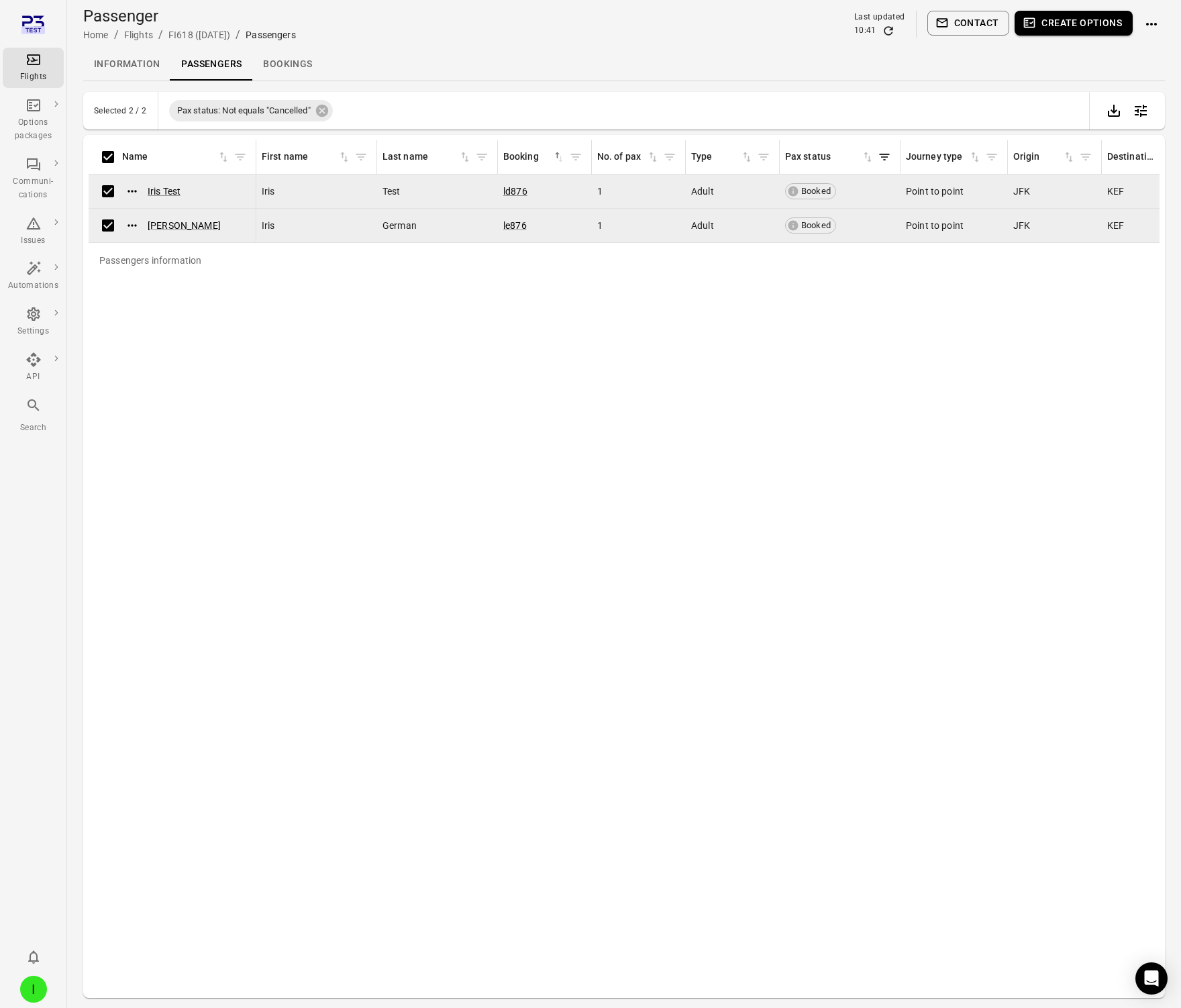
click at [977, 20] on button "Contact" at bounding box center [969, 23] width 82 height 25
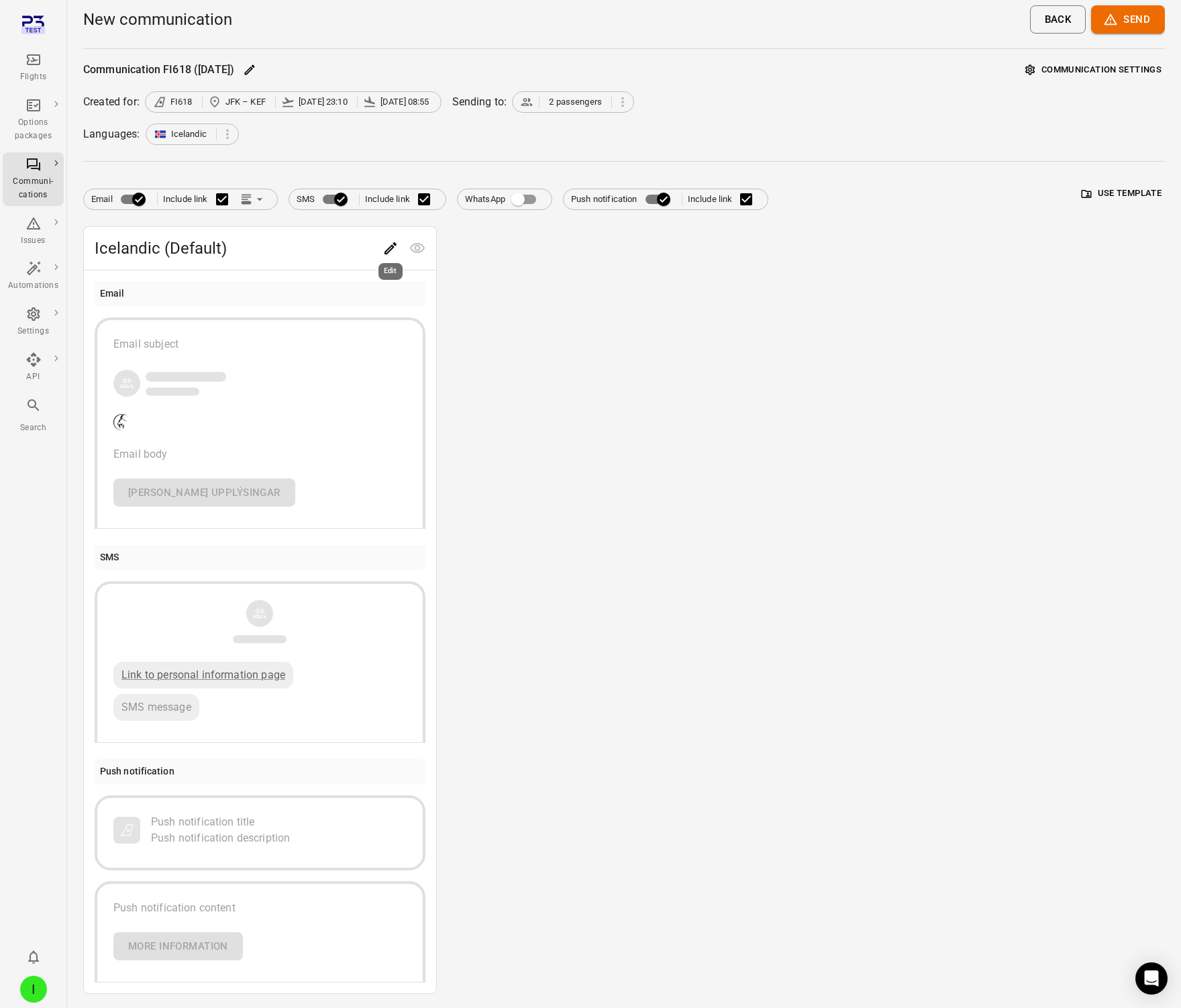
click at [387, 249] on icon "Edit" at bounding box center [391, 249] width 12 height 12
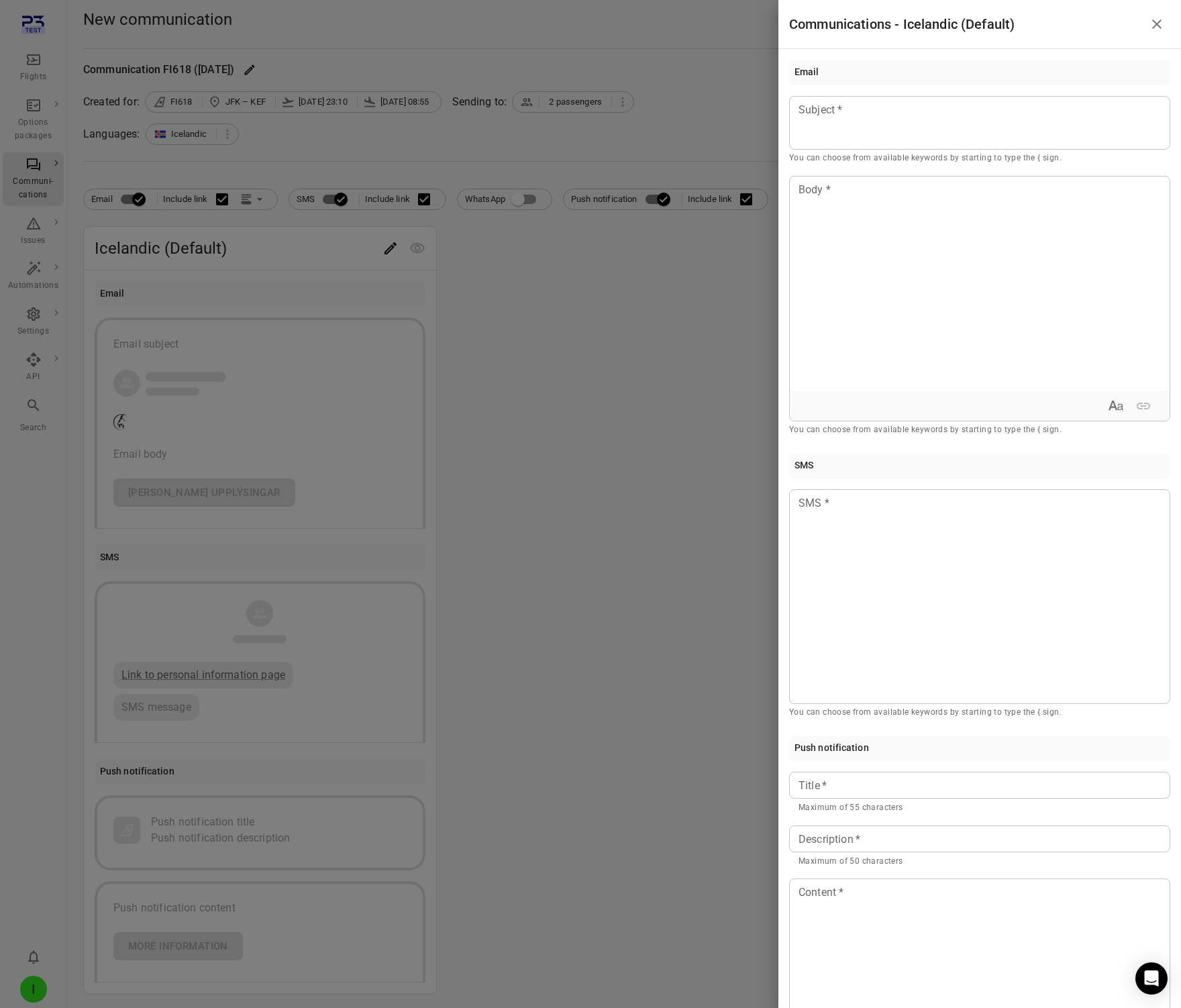
click at [848, 791] on input "Title   *" at bounding box center [980, 785] width 381 height 27
type input "*"
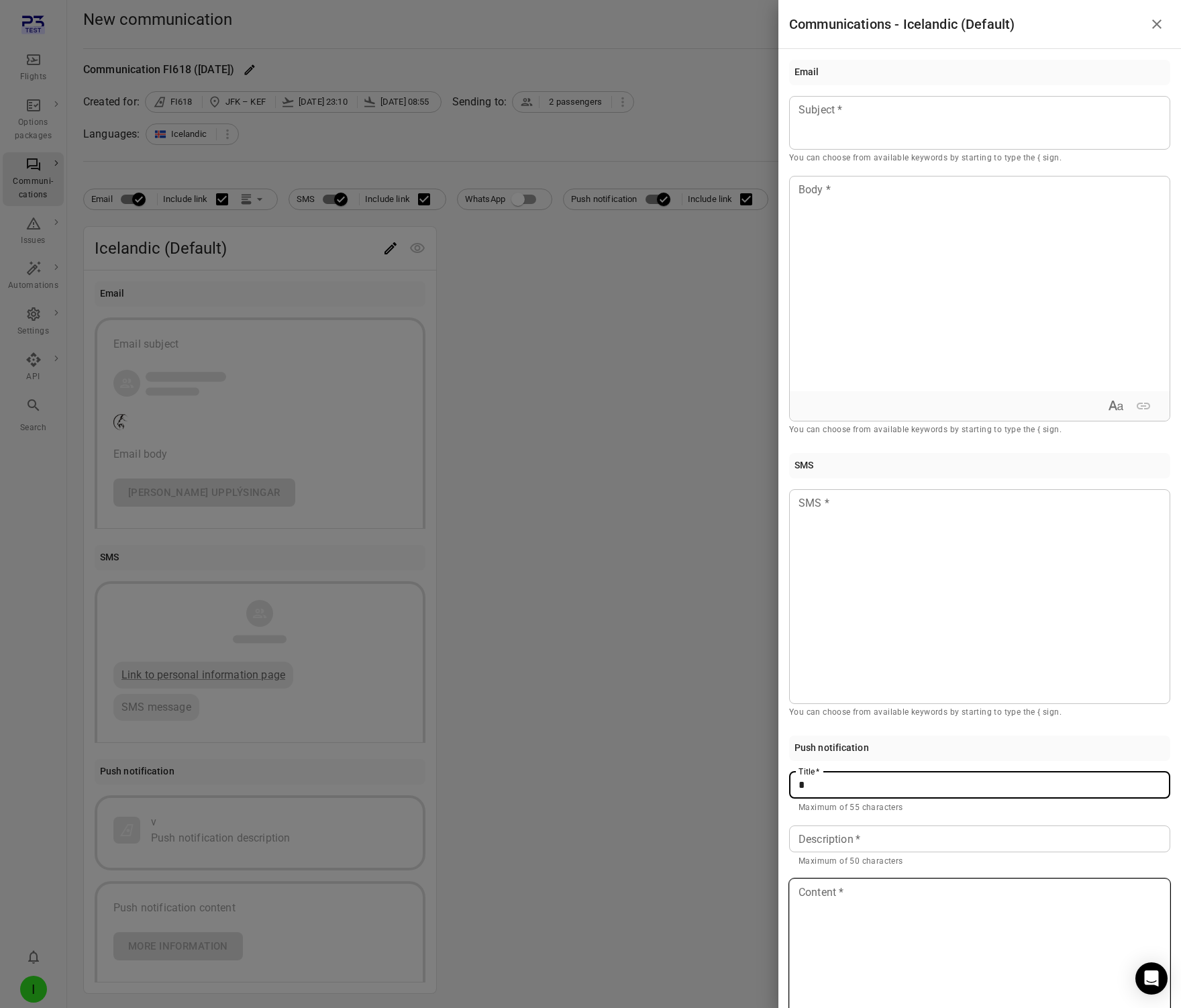
click at [840, 911] on div at bounding box center [980, 986] width 380 height 215
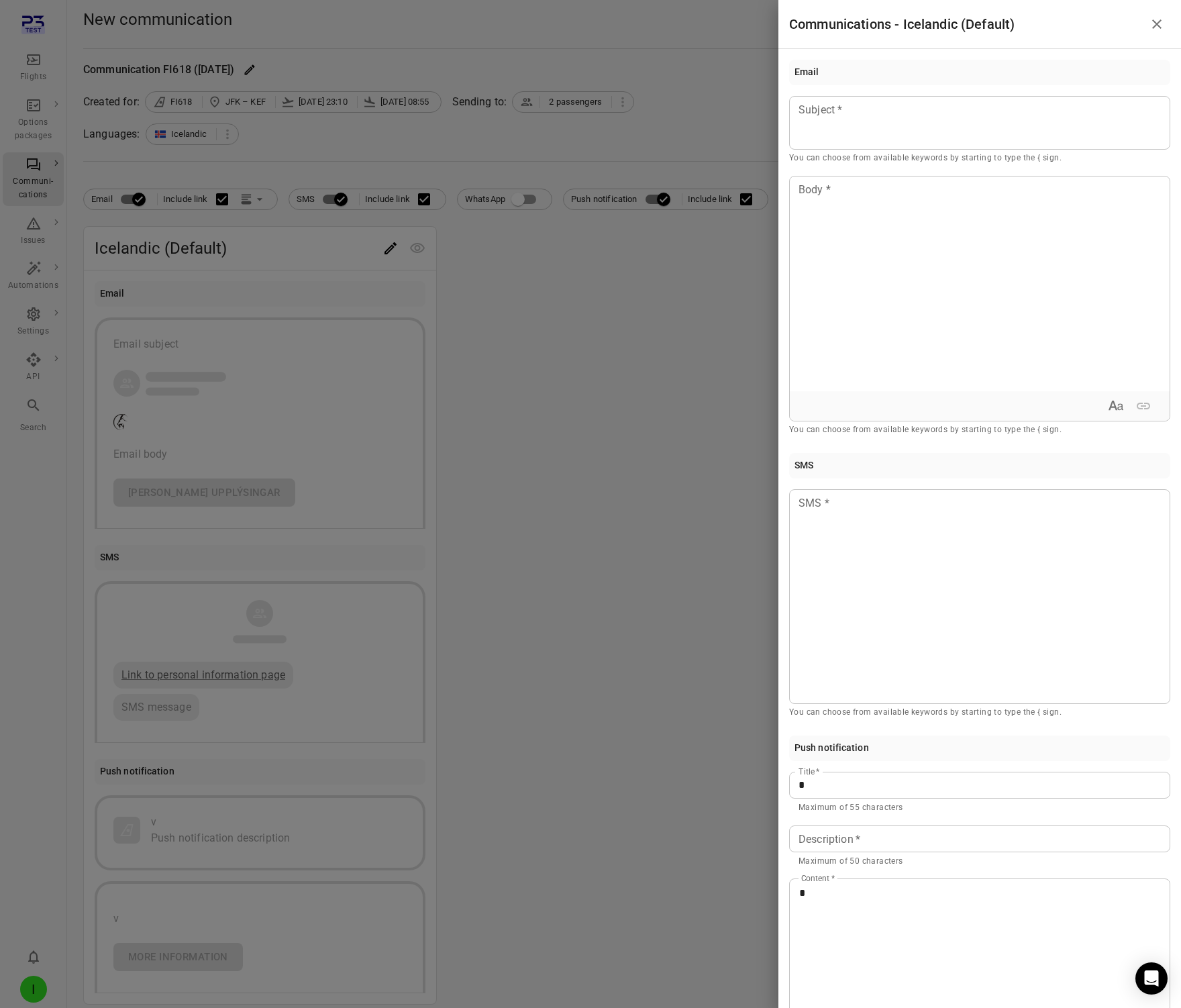
click at [676, 766] on div at bounding box center [590, 504] width 1181 height 1008
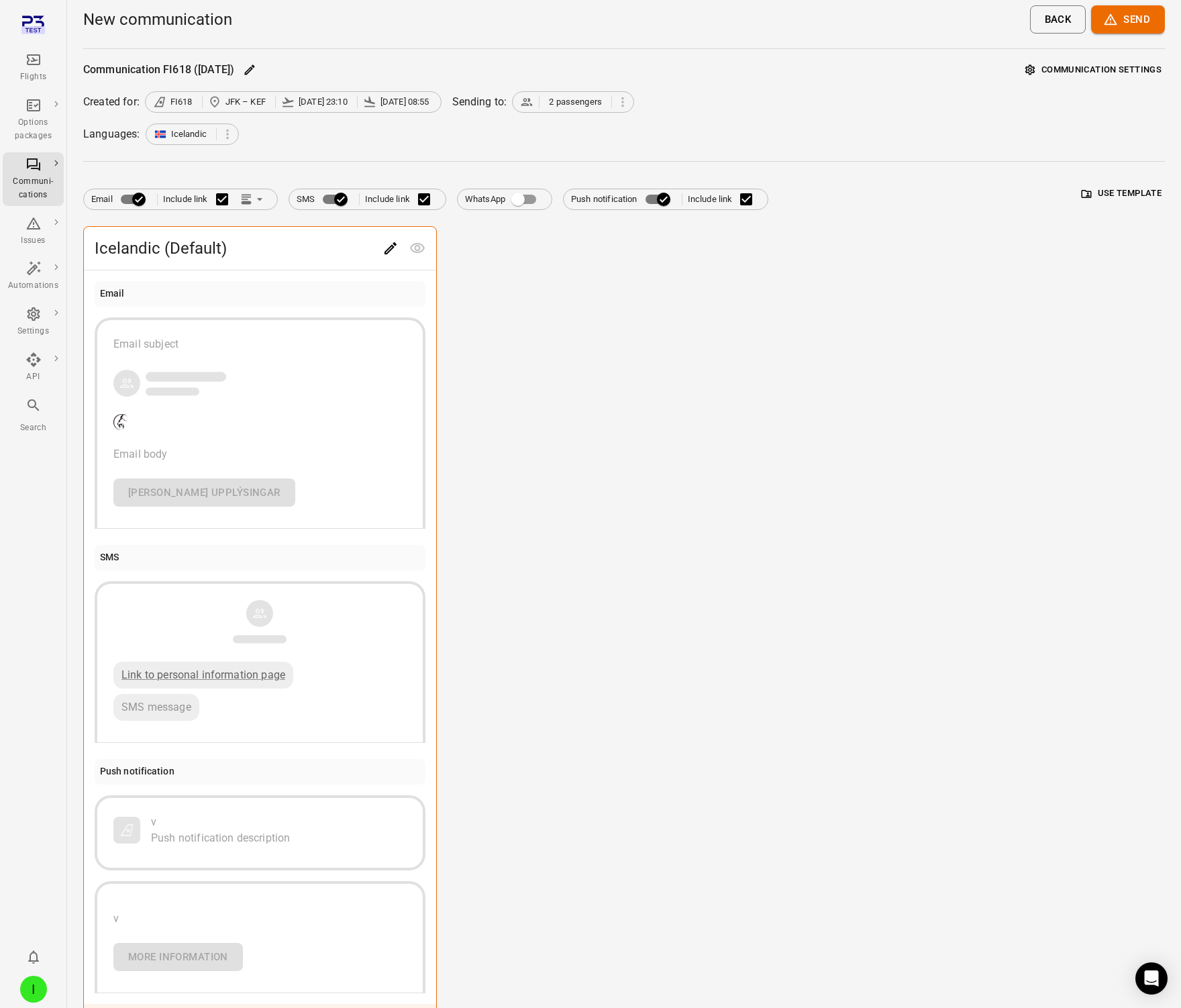
click at [388, 249] on icon "Edit" at bounding box center [390, 248] width 16 height 16
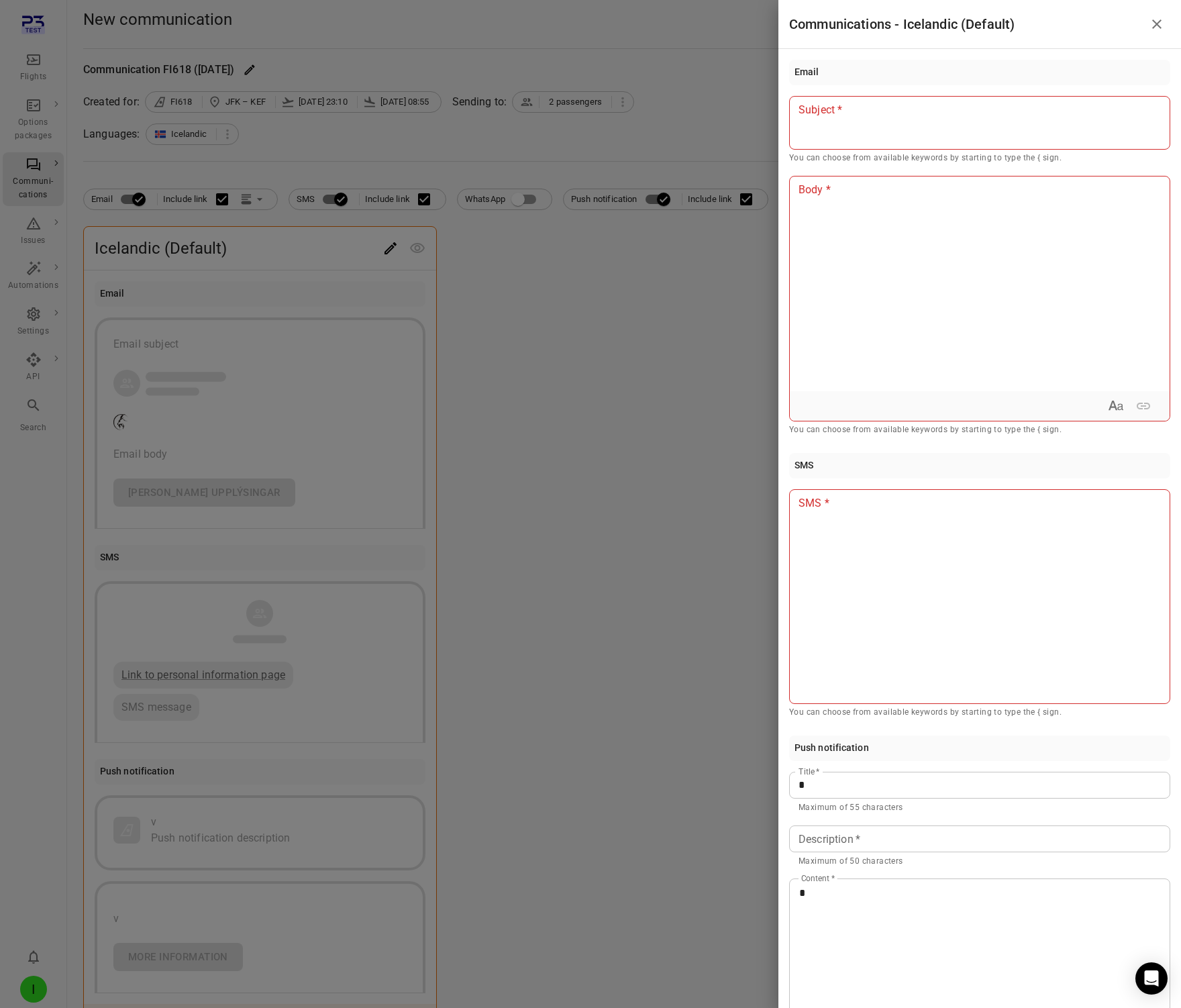
click at [676, 474] on div at bounding box center [590, 504] width 1181 height 1008
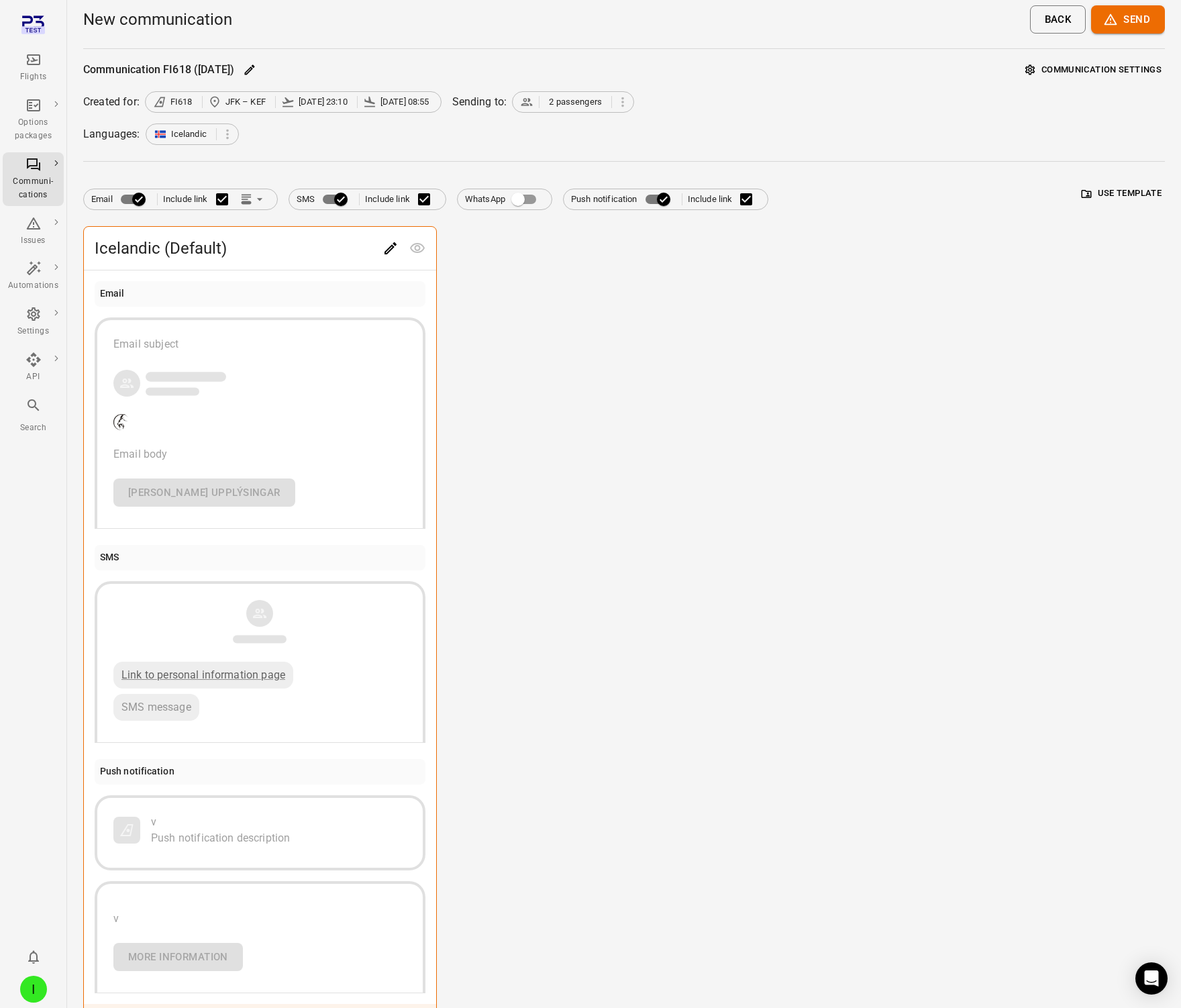
scroll to position [83, 0]
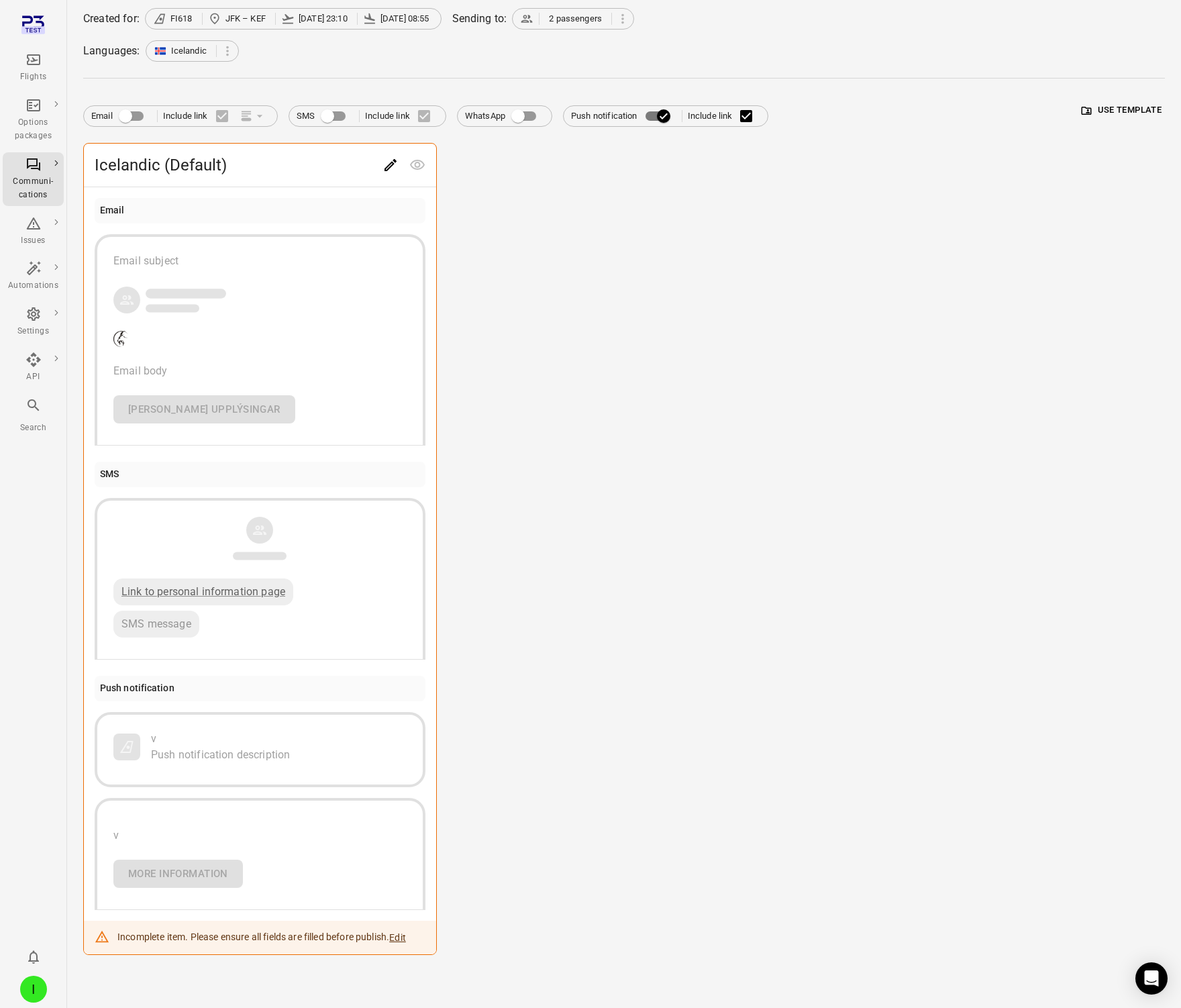
click at [562, 236] on div "Icelandic (Default) Email Email subject Email body [PERSON_NAME] upplýsingar SM…" at bounding box center [624, 549] width 1082 height 812
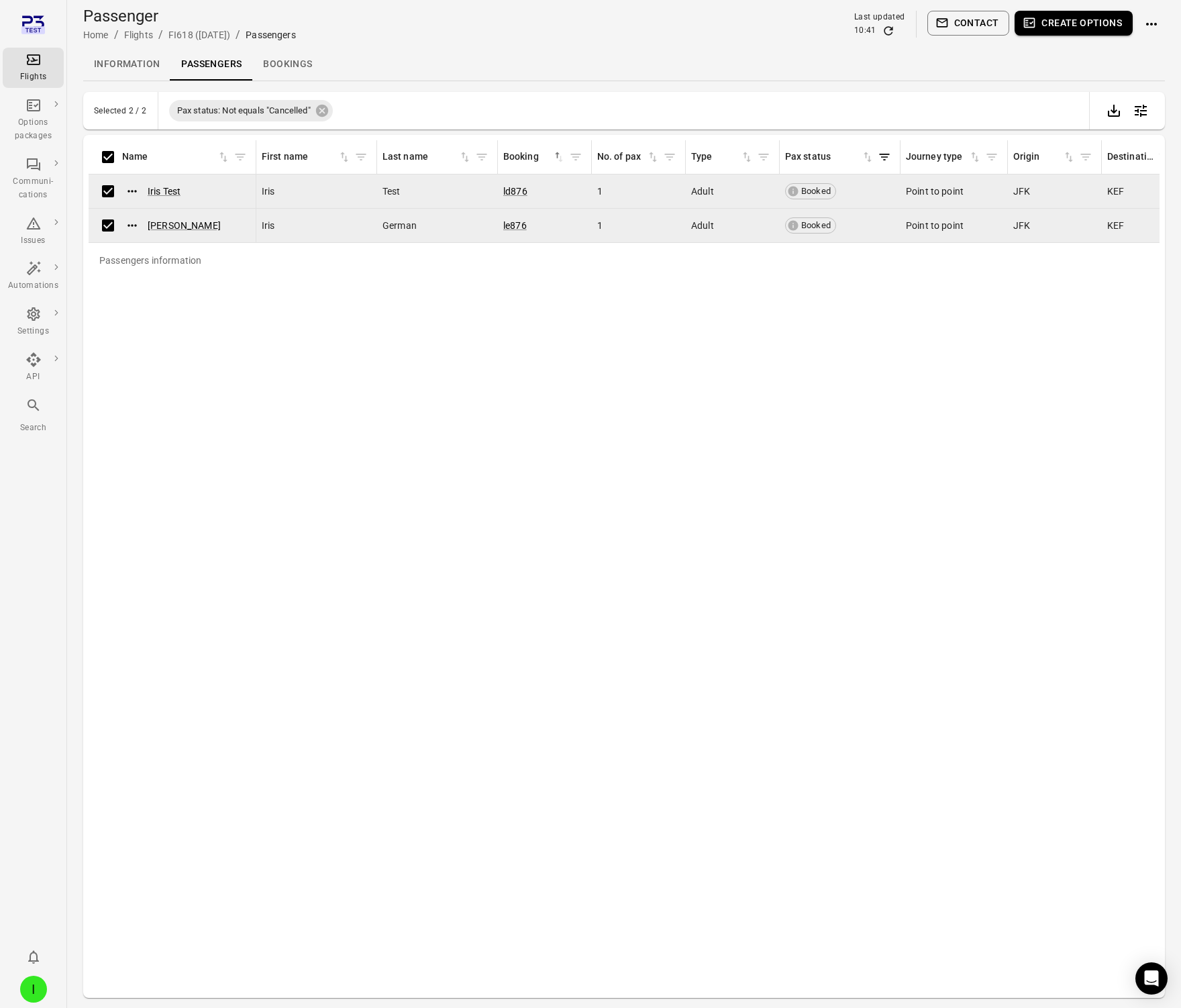
click at [975, 29] on button "Contact" at bounding box center [969, 23] width 82 height 25
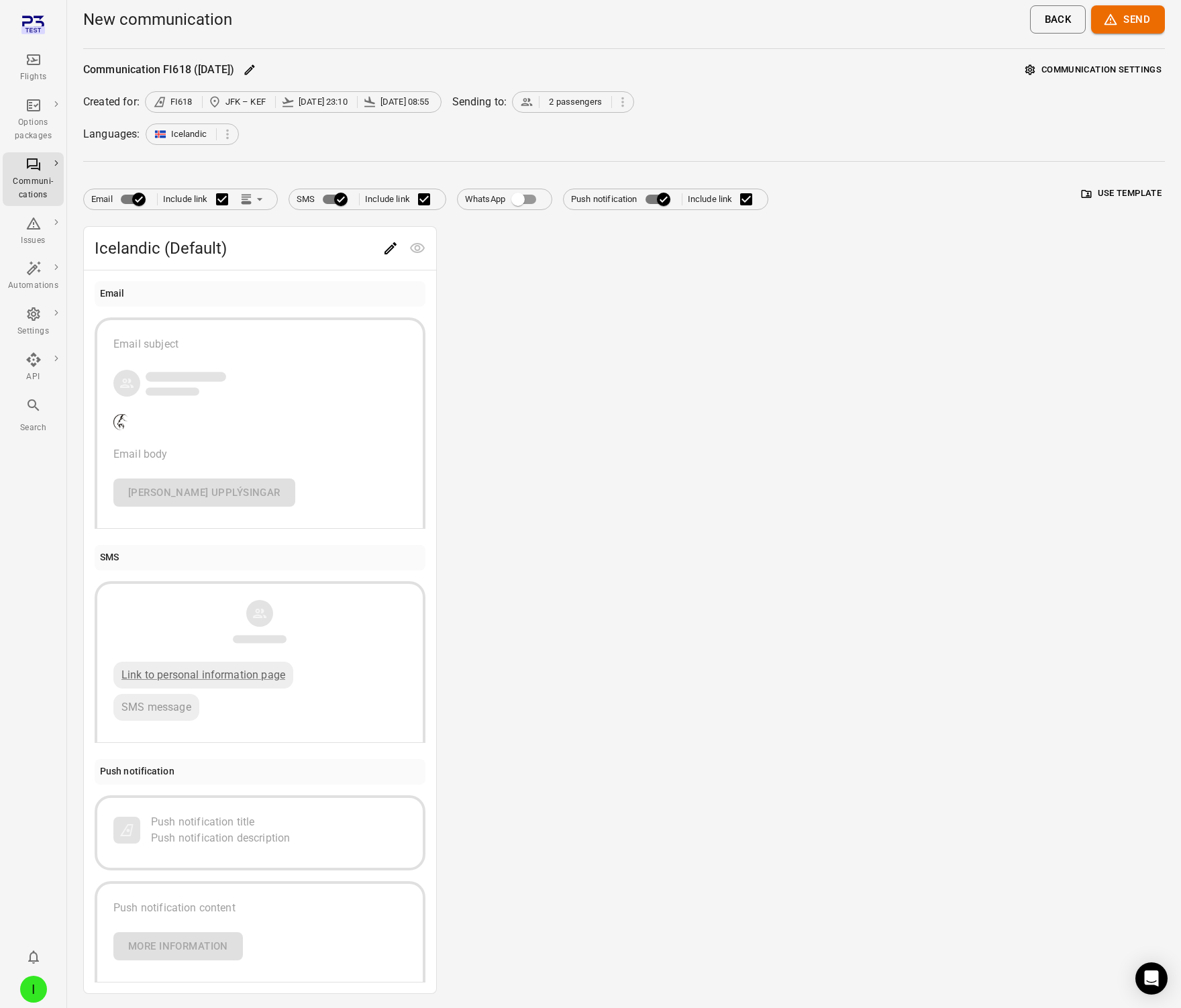
scroll to position [40, 0]
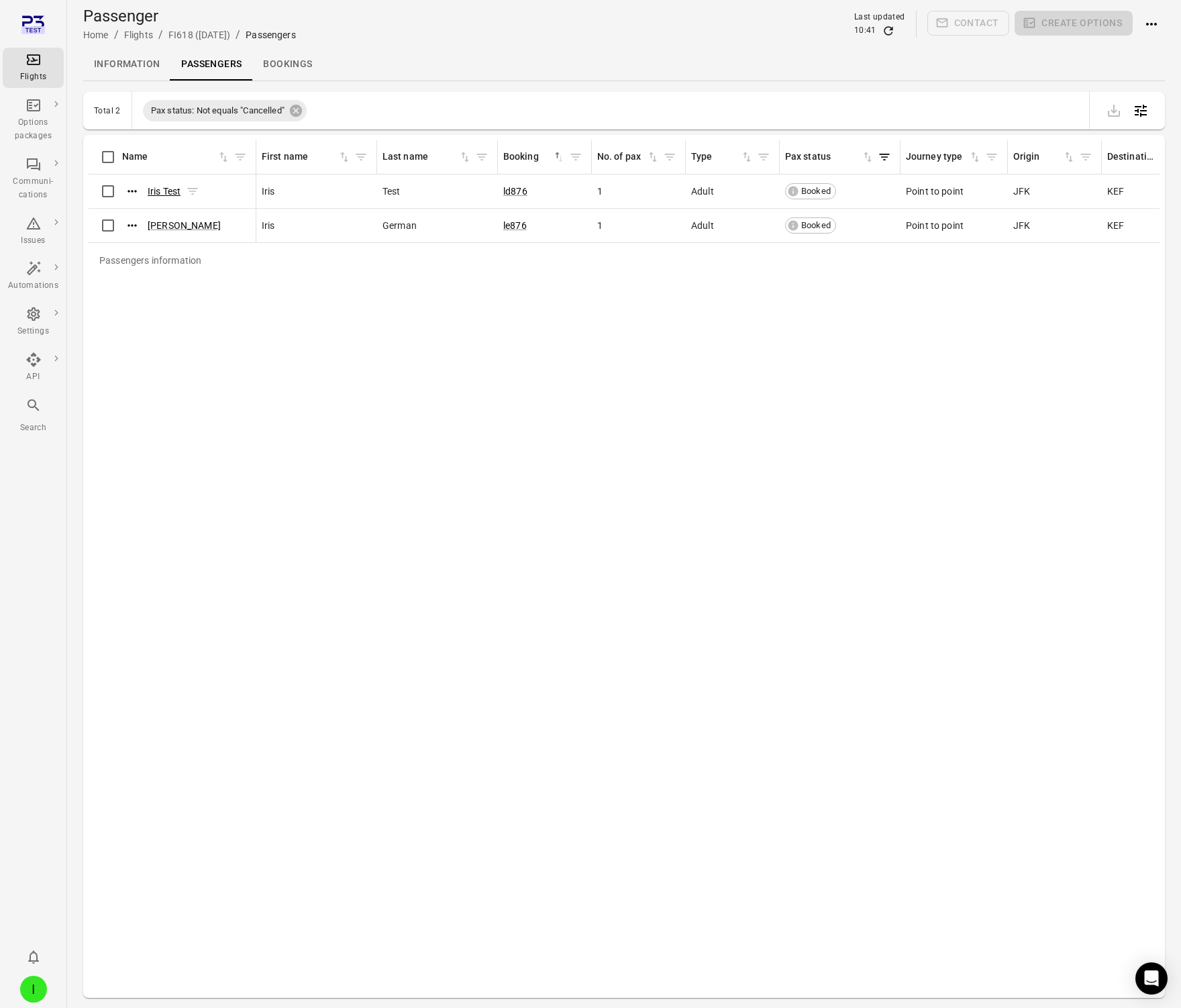
click at [157, 190] on link "Iris Test" at bounding box center [164, 191] width 33 height 11
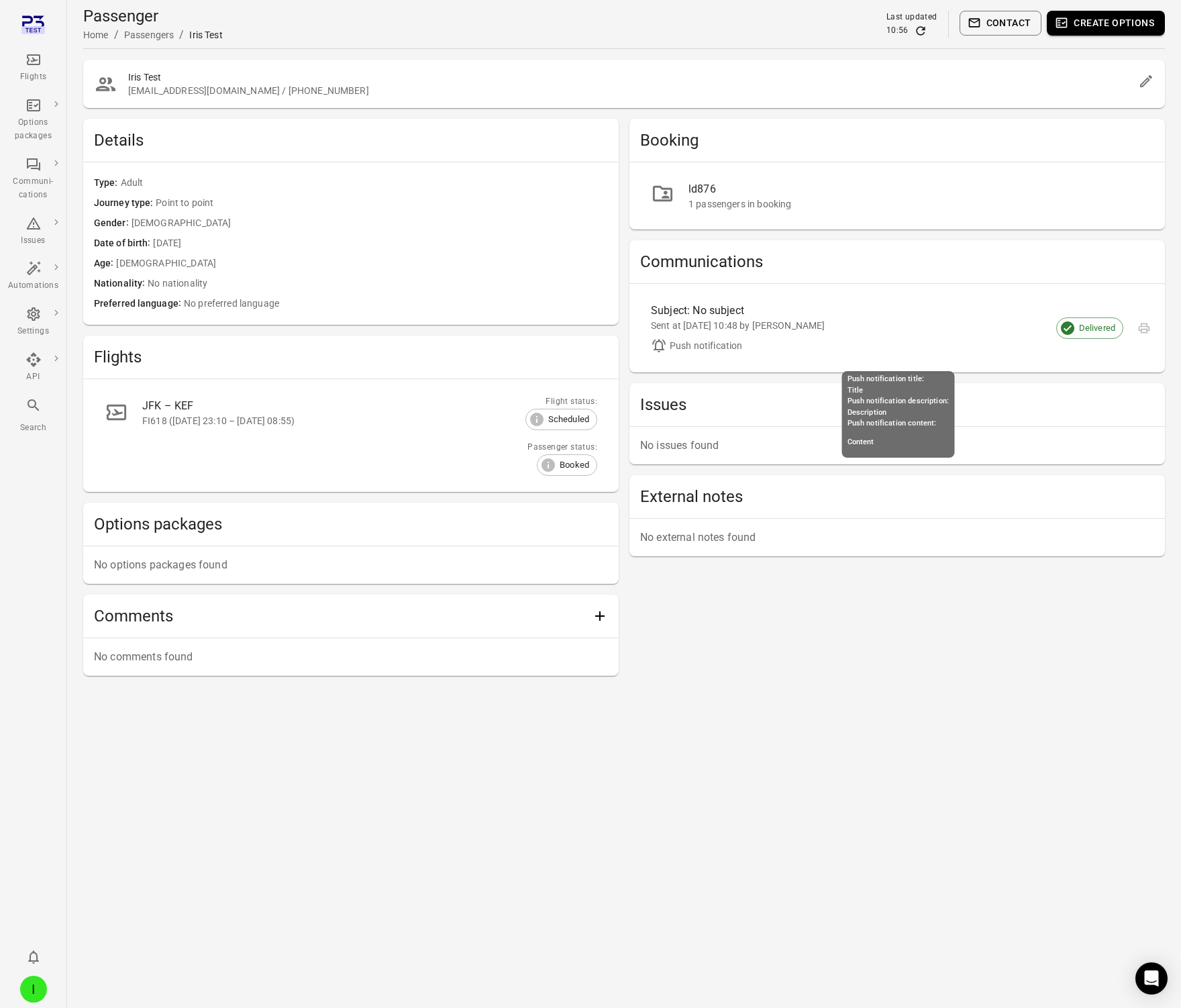
click at [719, 322] on div "Sent at [DATE] 10:48 by [PERSON_NAME]" at bounding box center [887, 325] width 471 height 13
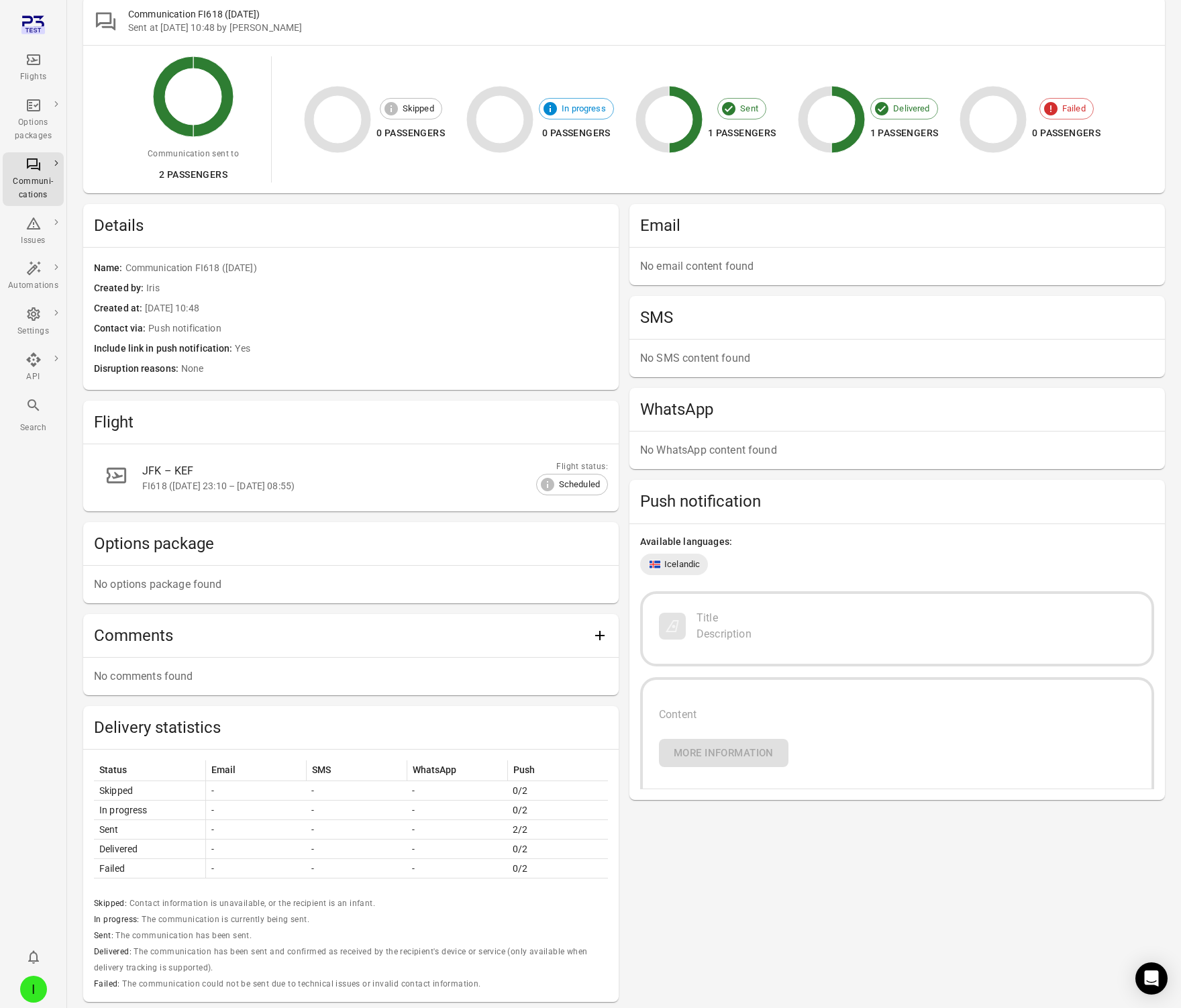
scroll to position [165, 0]
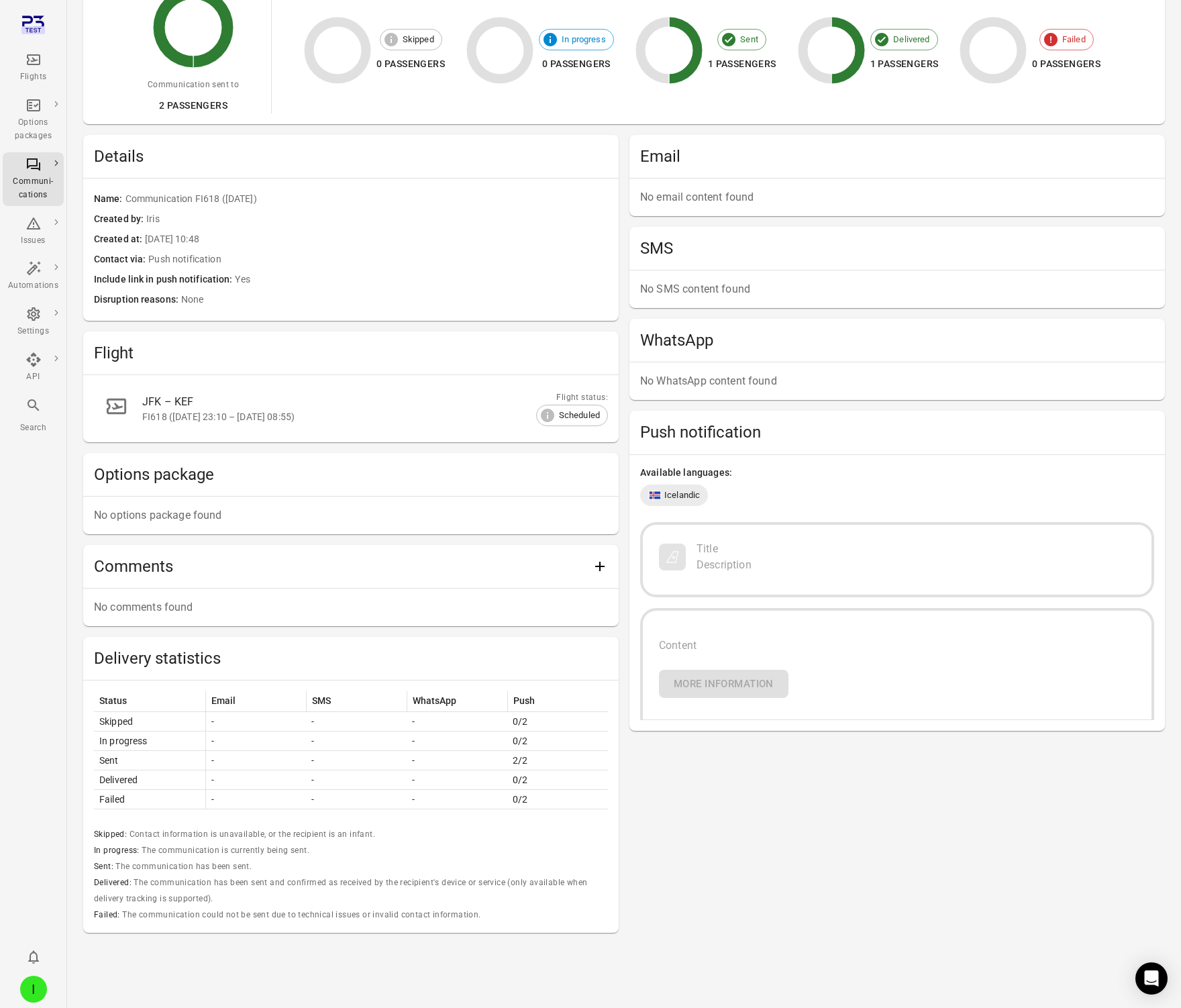
click at [773, 749] on div "Email No email content found SMS No SMS content found WhatsApp No WhatsApp cont…" at bounding box center [897, 534] width 535 height 798
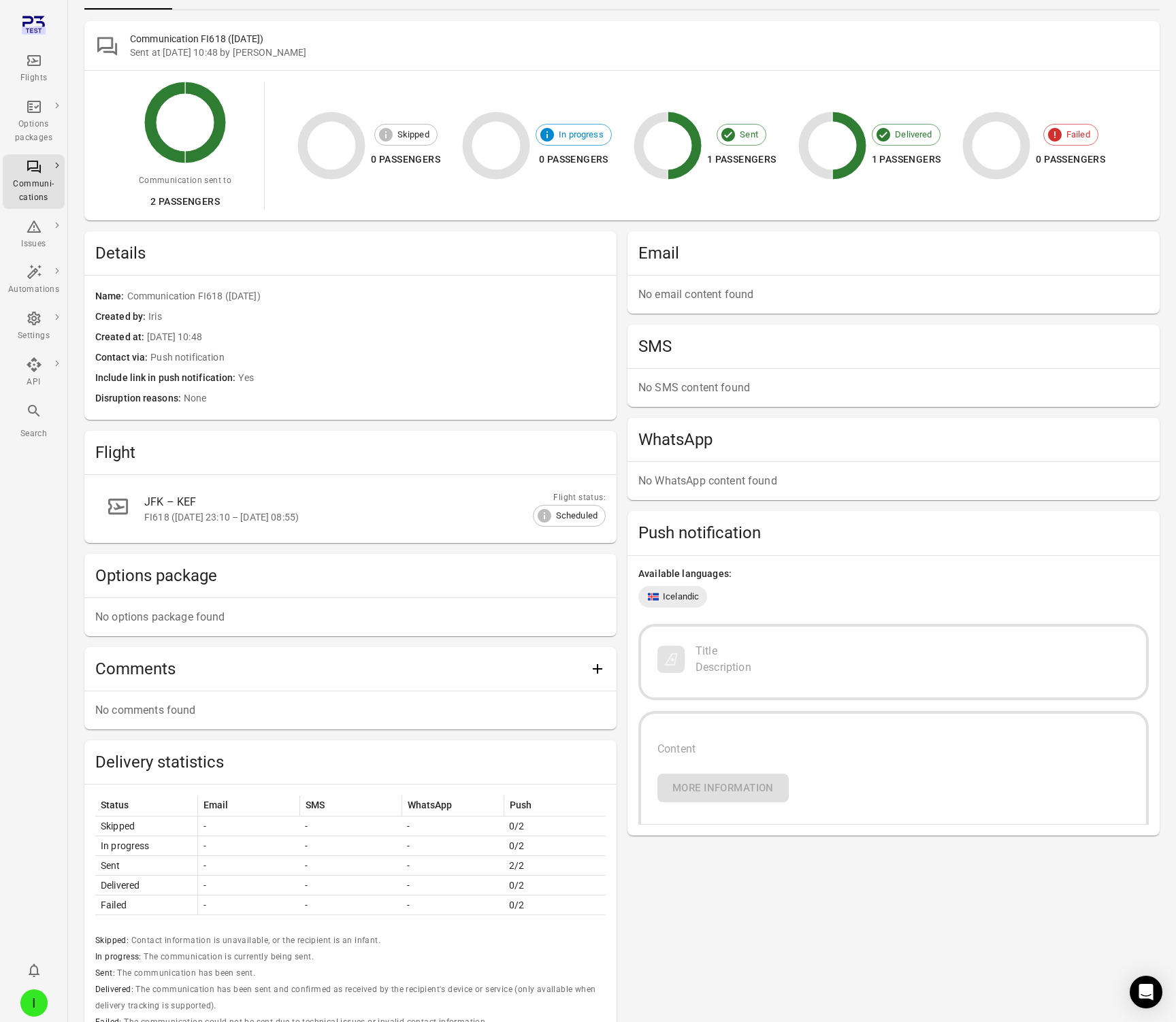
scroll to position [0, 0]
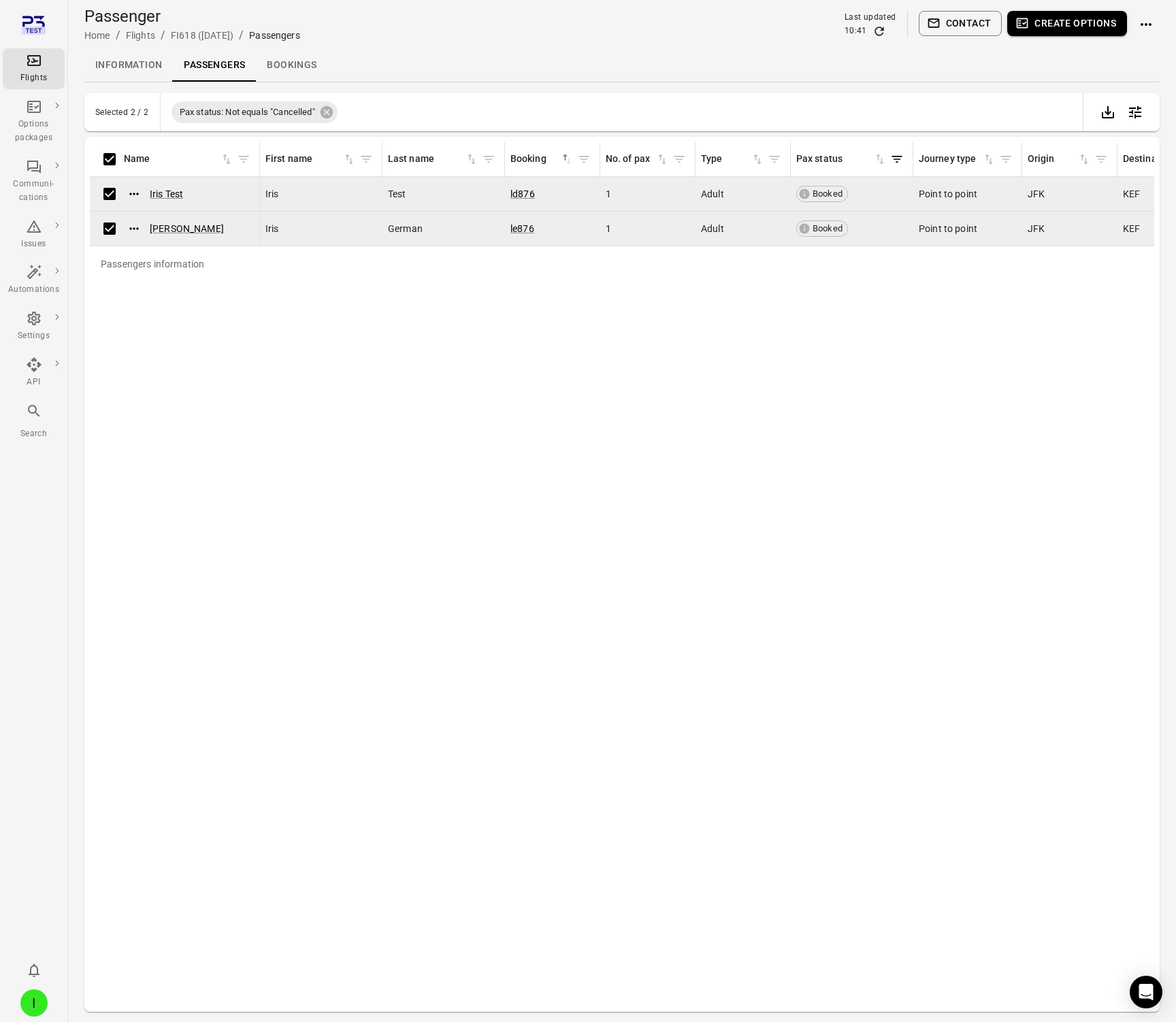
click at [975, 24] on button "Contact" at bounding box center [961, 24] width 84 height 25
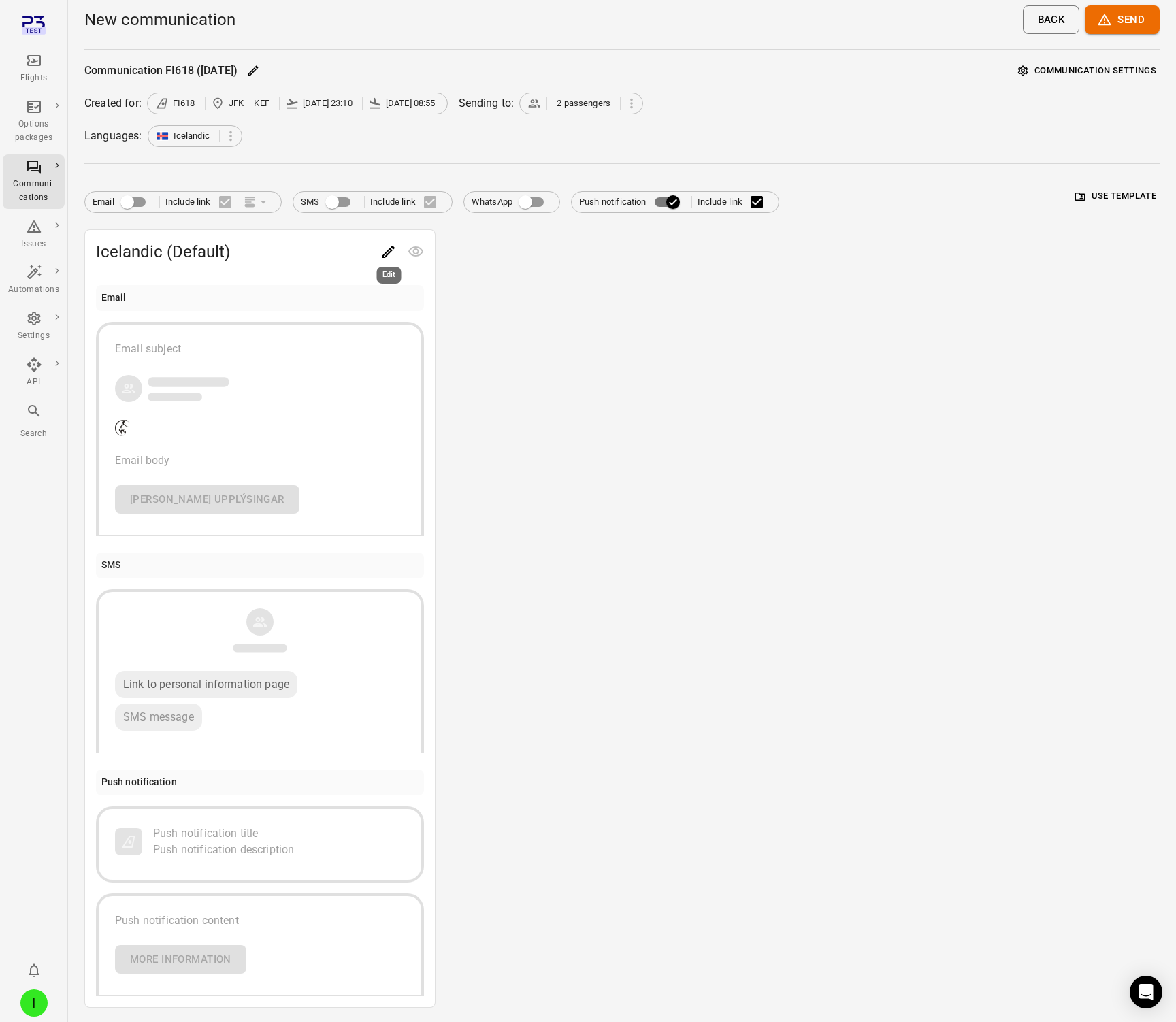
click at [386, 255] on icon "Edit" at bounding box center [389, 252] width 13 height 13
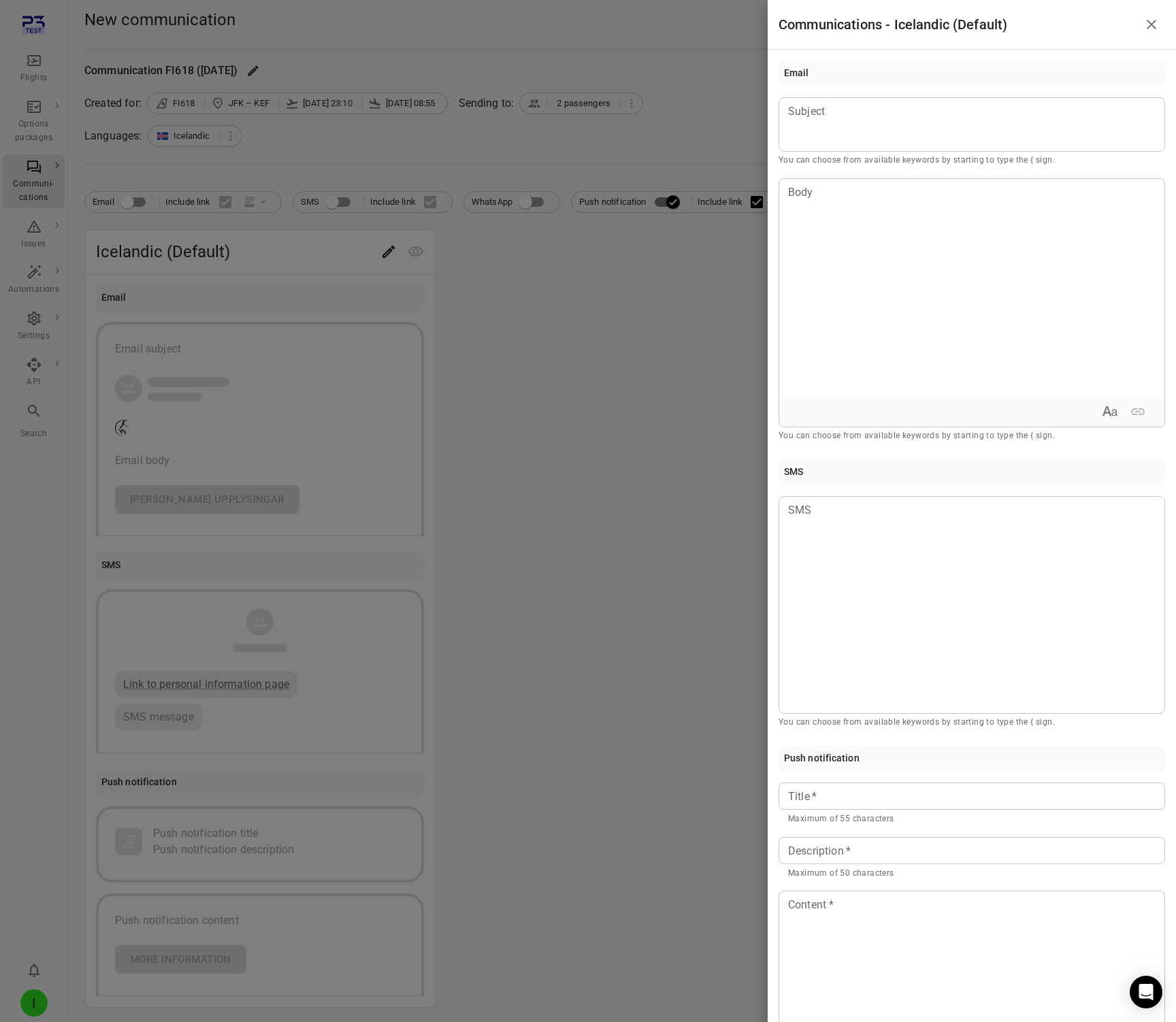
scroll to position [144, 0]
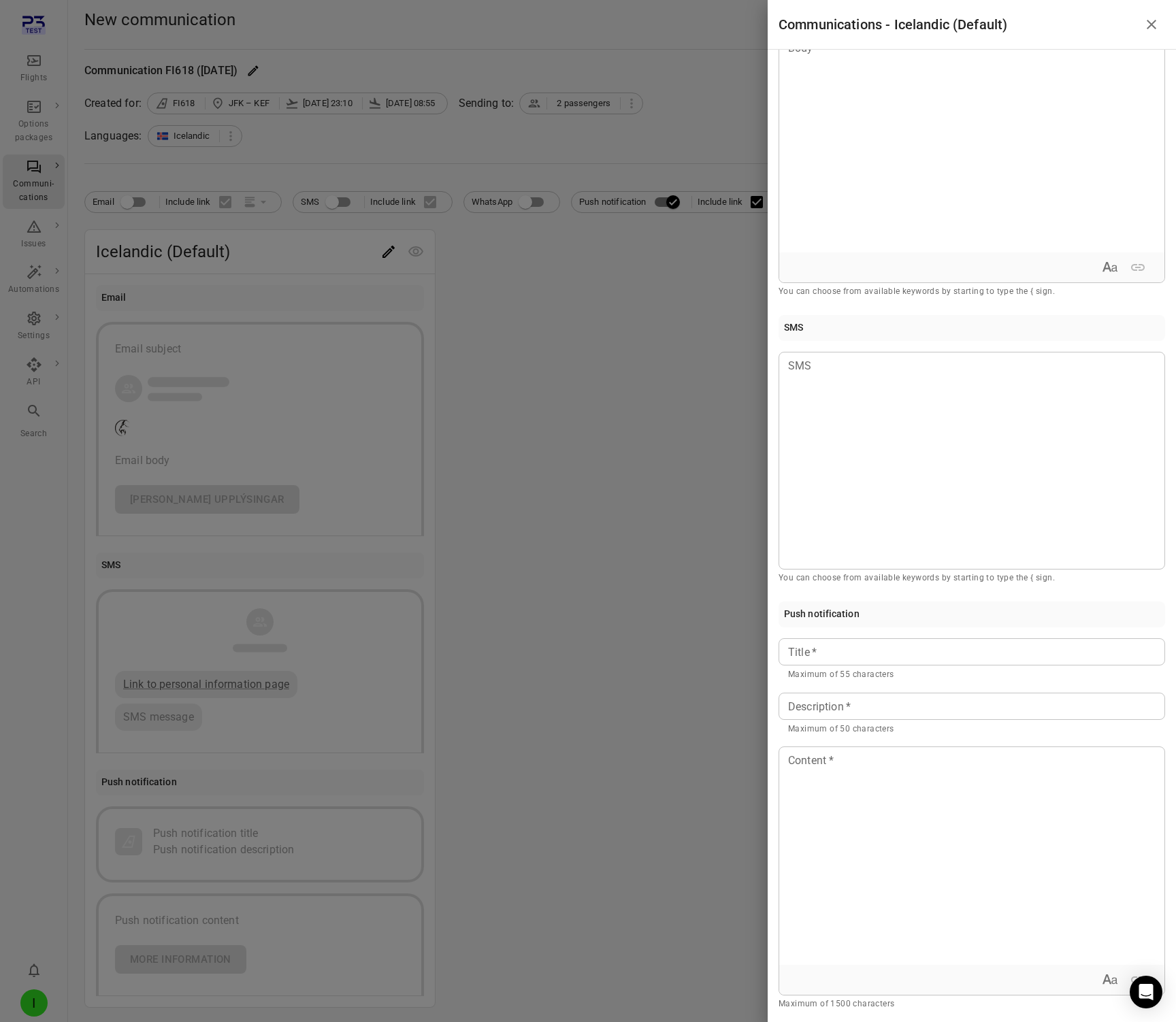
click at [622, 375] on div at bounding box center [588, 511] width 1176 height 1022
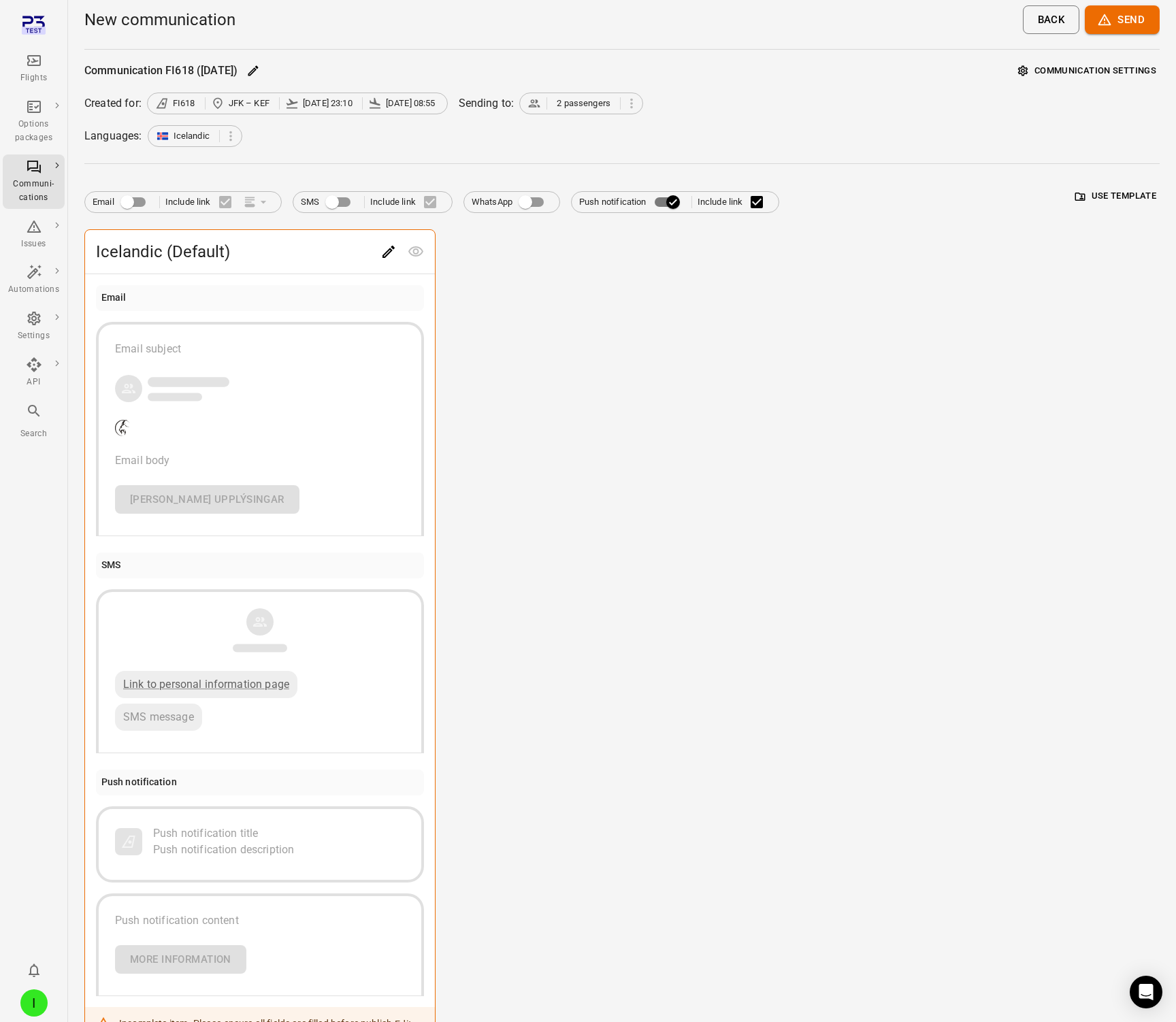
click at [1089, 68] on button "Communication settings" at bounding box center [1088, 71] width 145 height 21
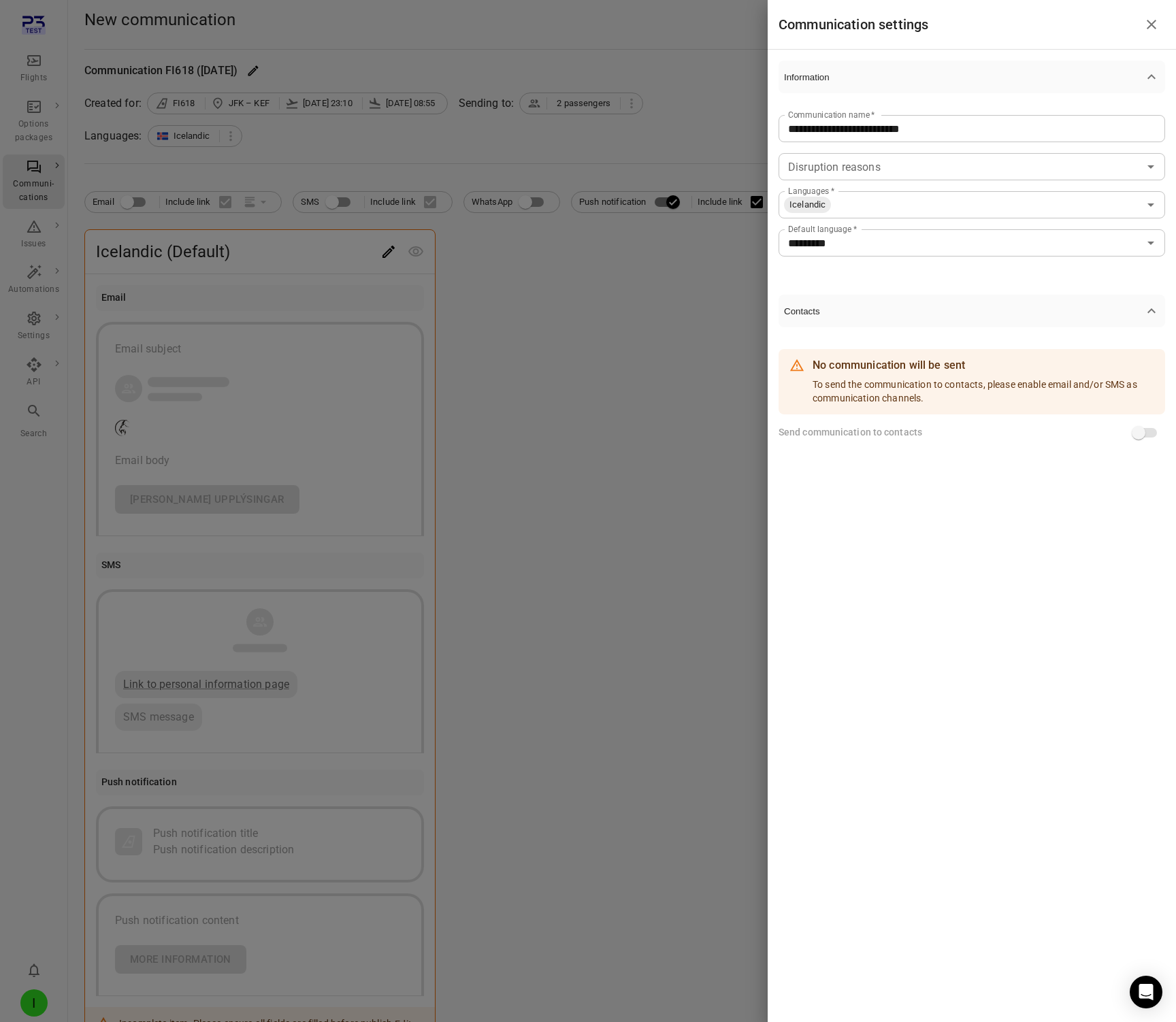
click at [865, 205] on input "Languages   *" at bounding box center [985, 205] width 307 height 19
type input "*"
click at [858, 284] on div "**********" at bounding box center [972, 264] width 408 height 429
click at [867, 247] on input "*********" at bounding box center [961, 243] width 356 height 19
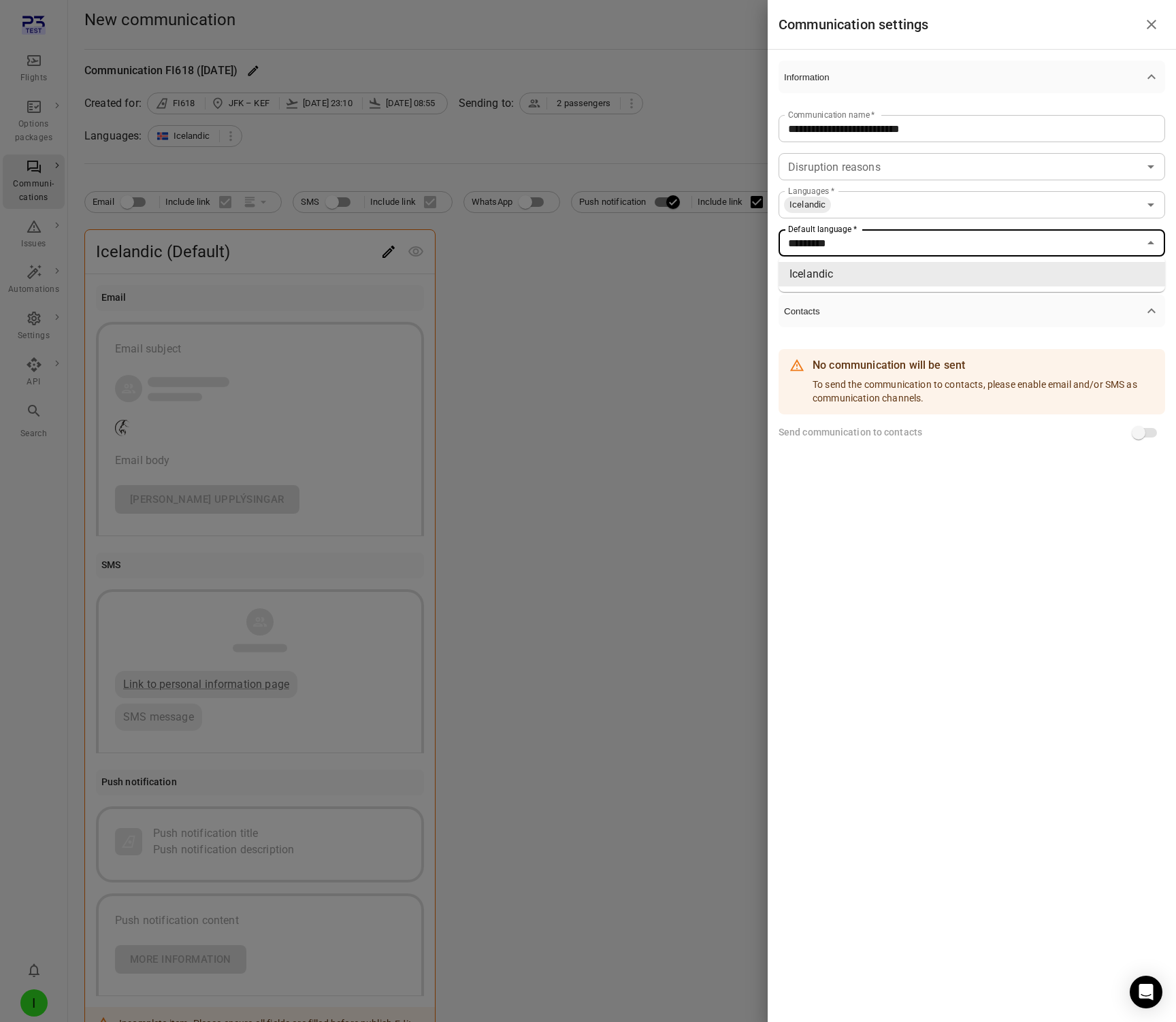
click at [858, 321] on button "Contacts" at bounding box center [972, 310] width 387 height 32
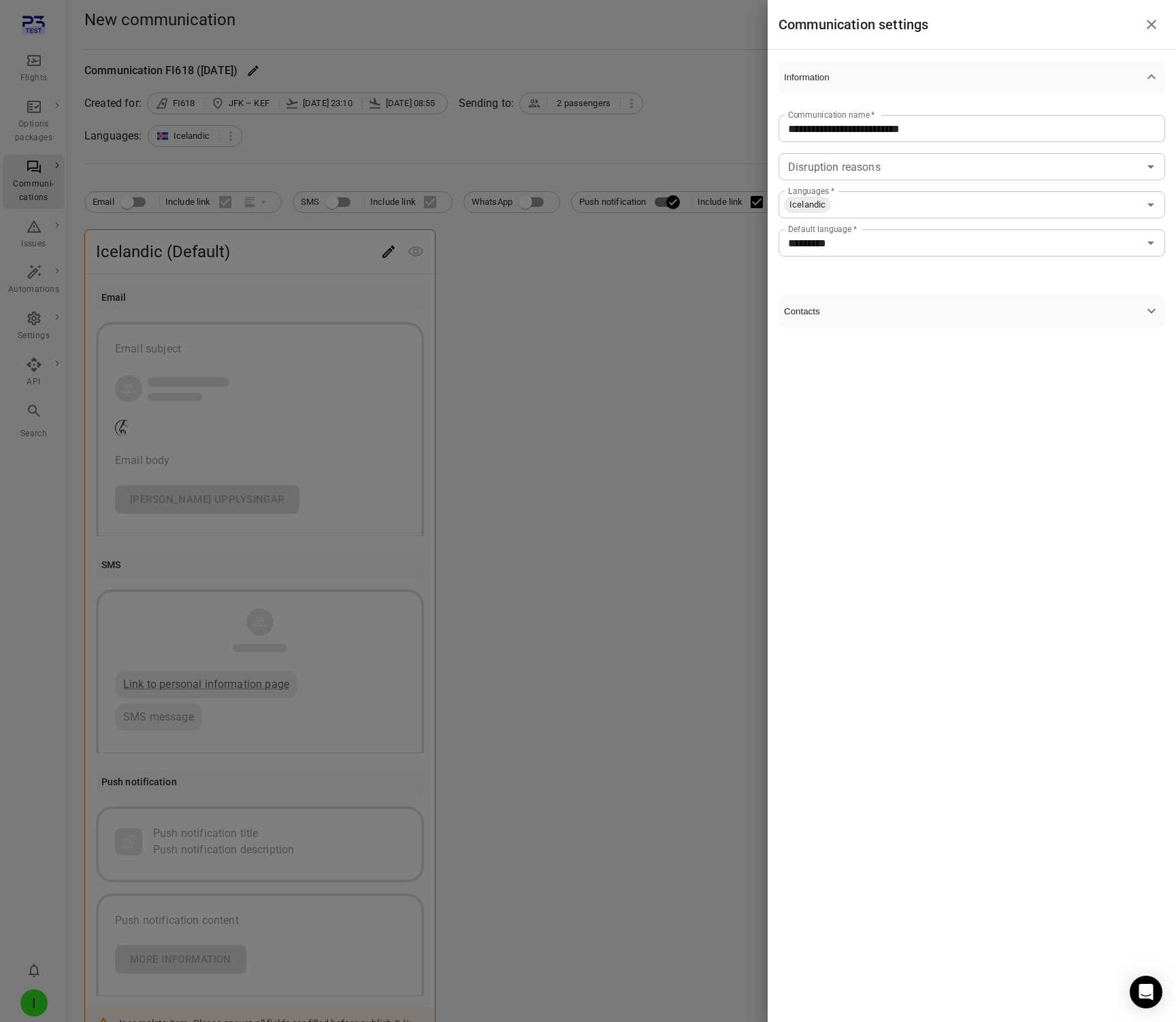
click at [883, 212] on input "Languages   *" at bounding box center [985, 205] width 307 height 19
type input "***"
click at [537, 431] on div at bounding box center [588, 511] width 1176 height 1022
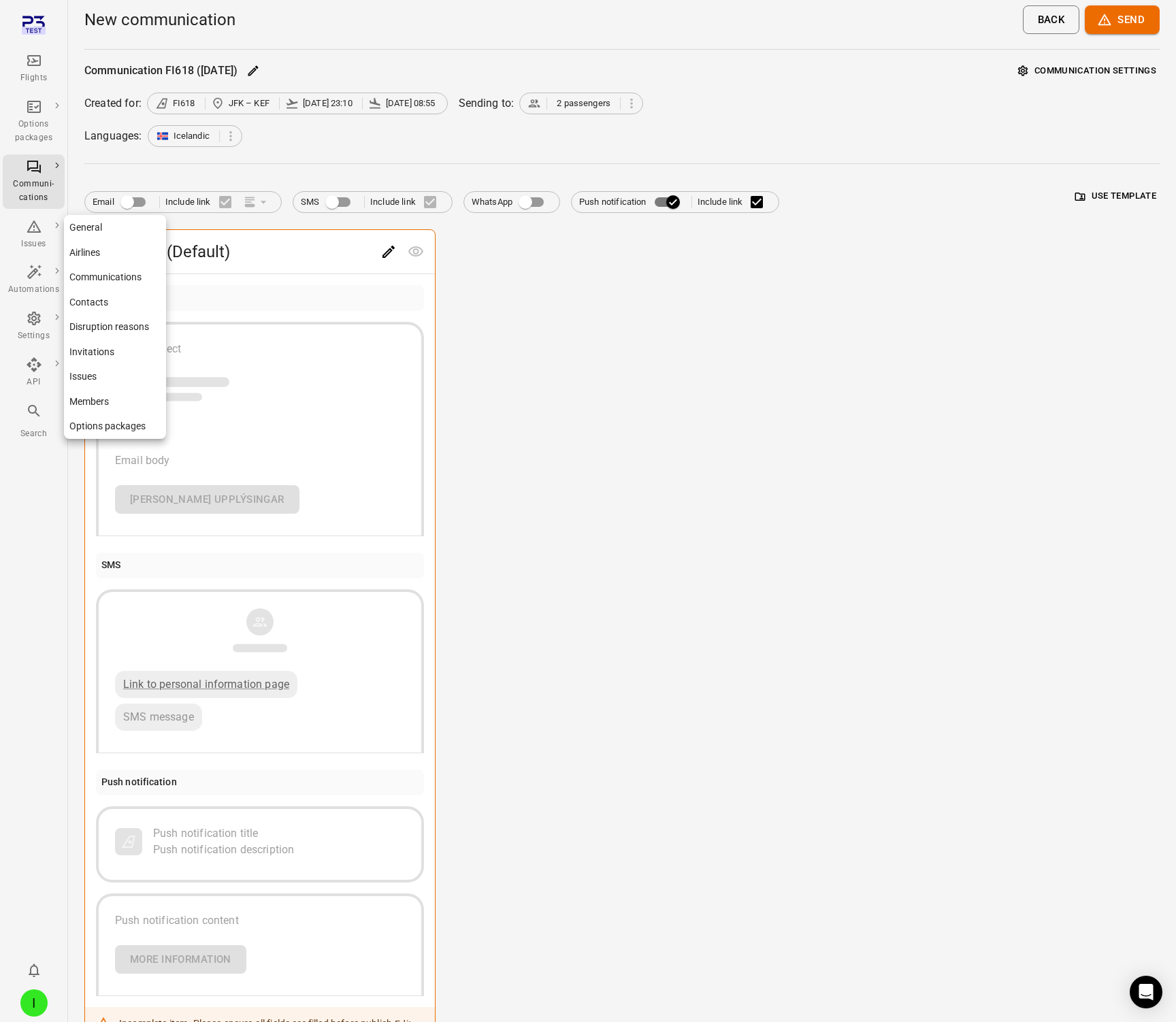
click at [42, 318] on div "Settings" at bounding box center [33, 326] width 51 height 32
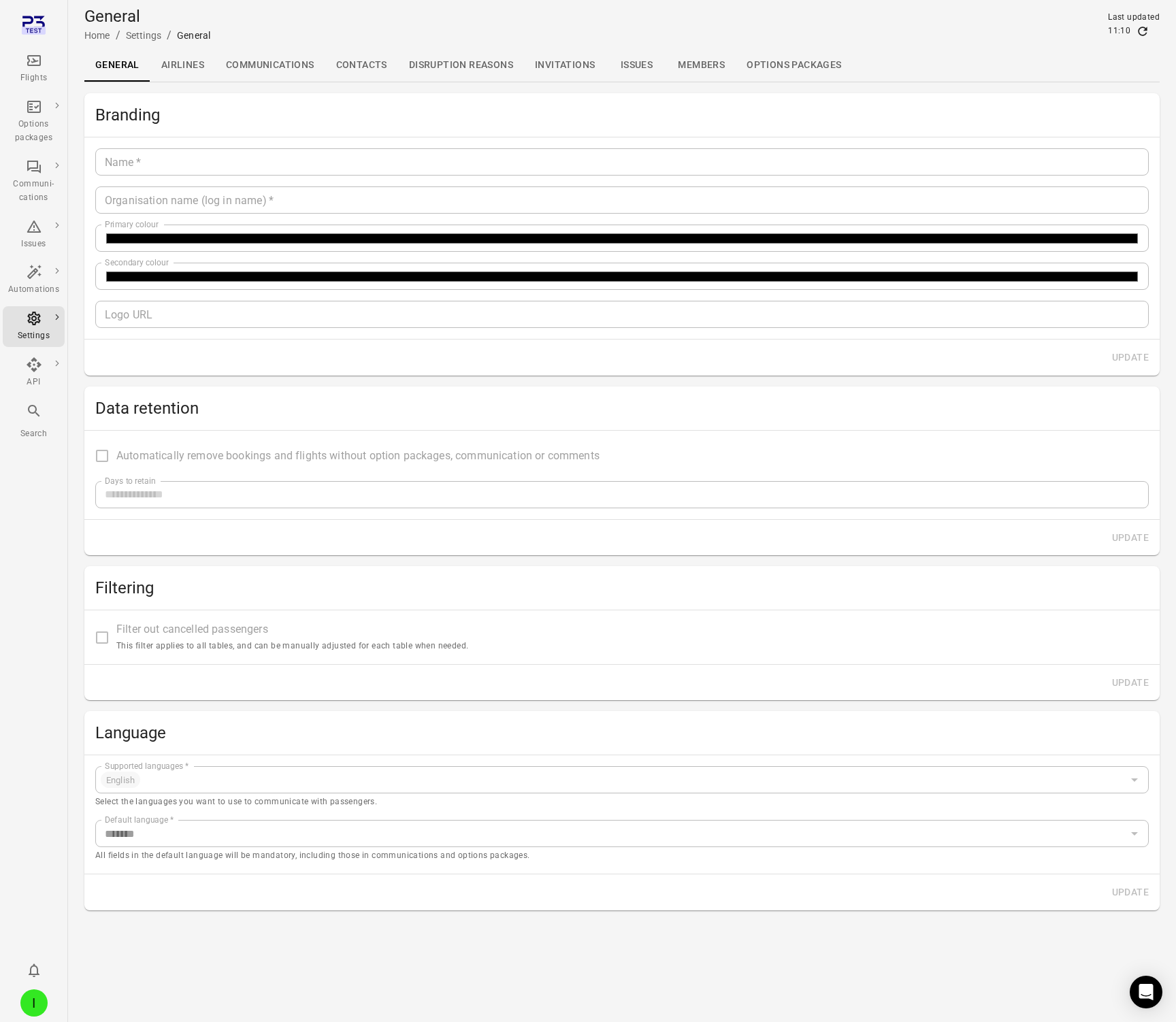
type input "*******"
type input "**********"
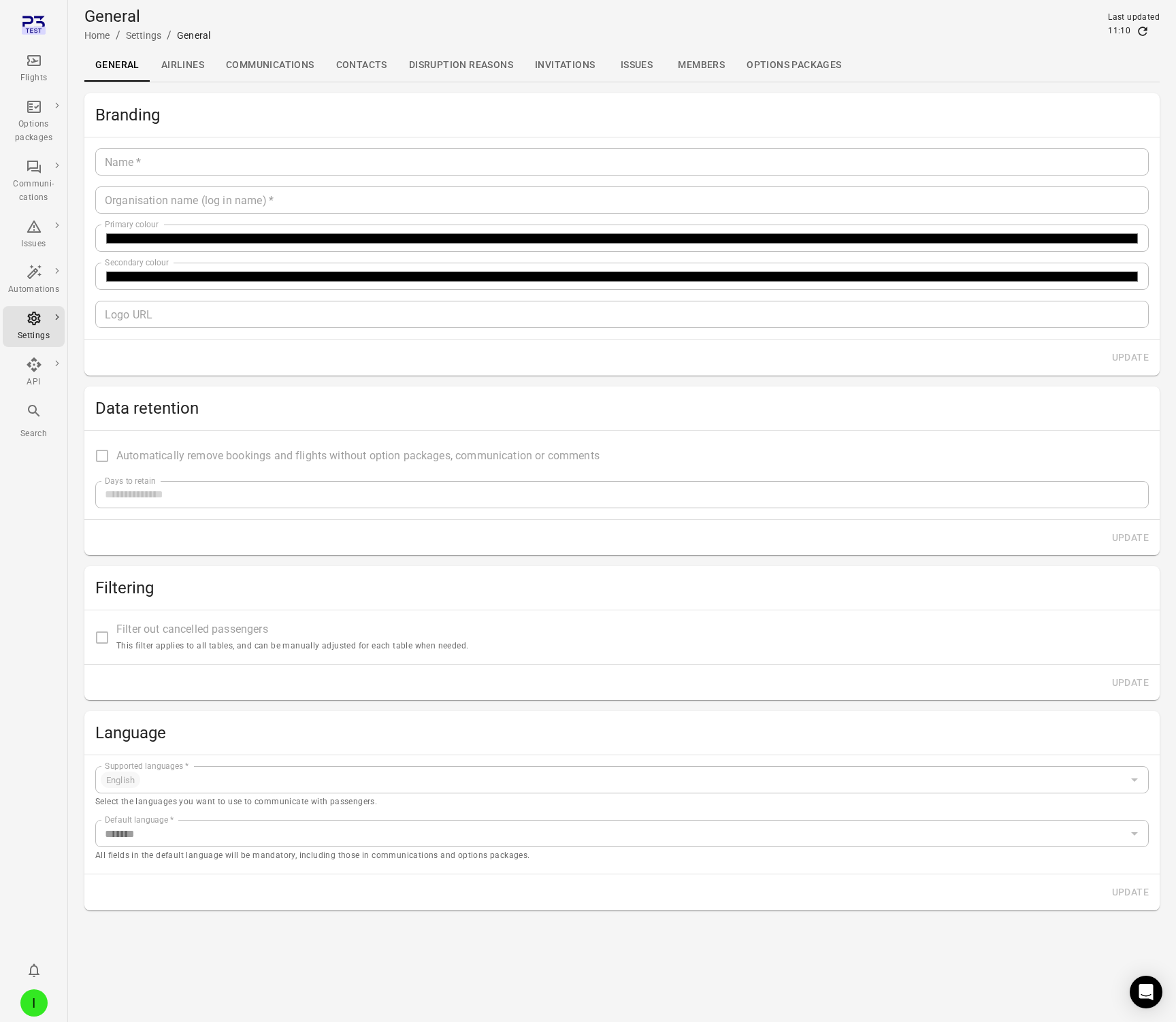
type input "**"
type input "*********"
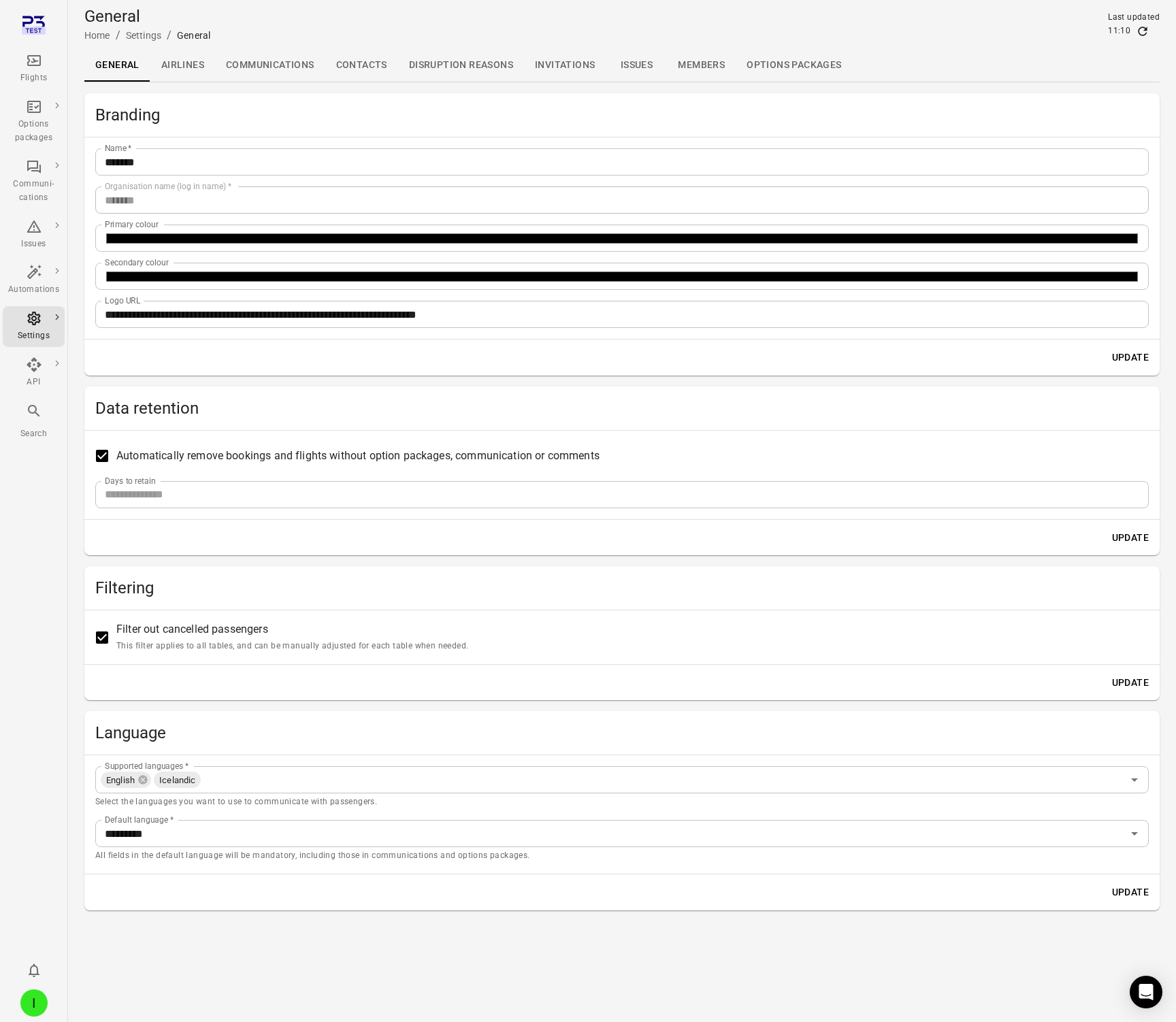
click at [257, 68] on link "Communications" at bounding box center [270, 65] width 110 height 32
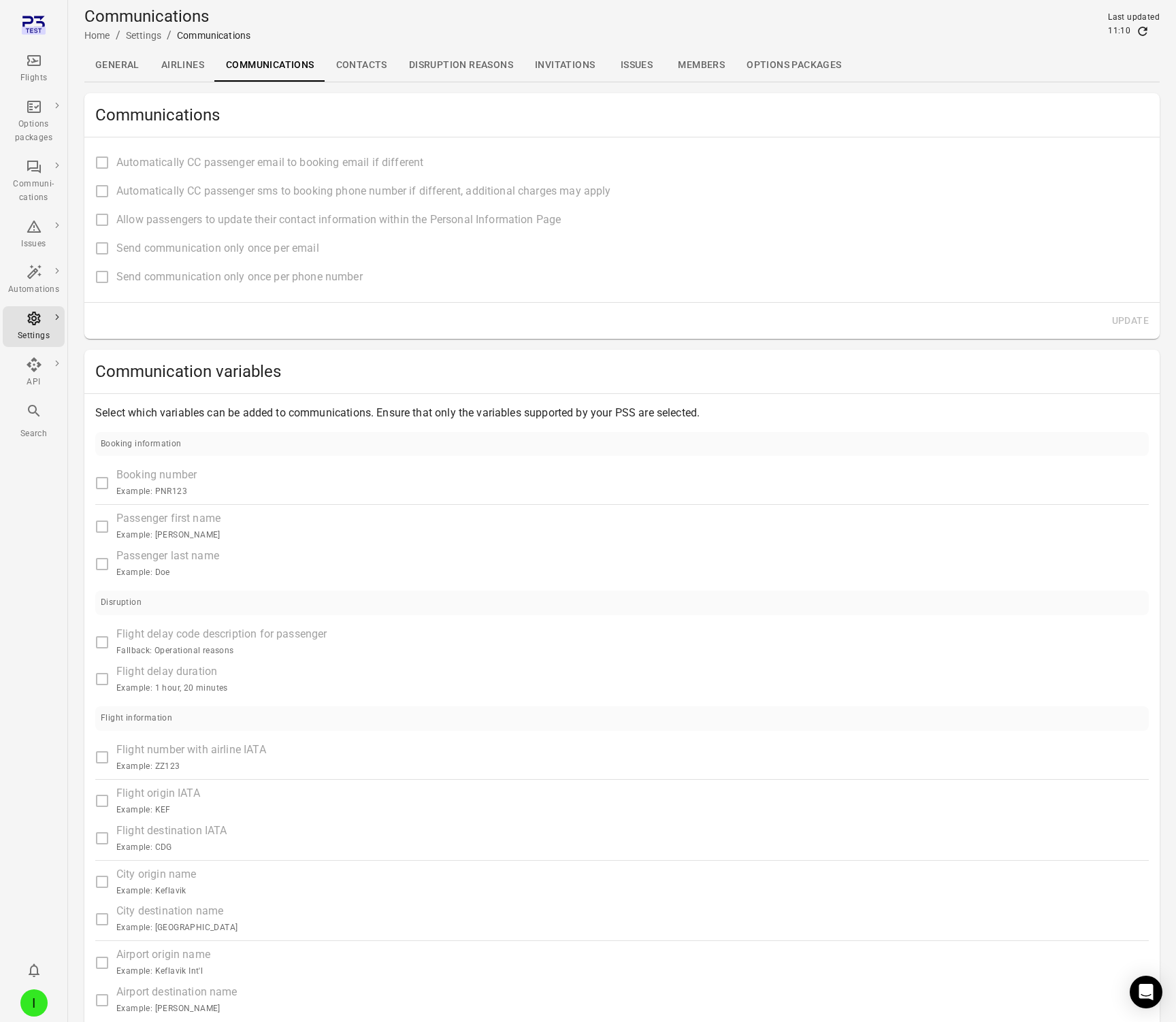
type input "**********"
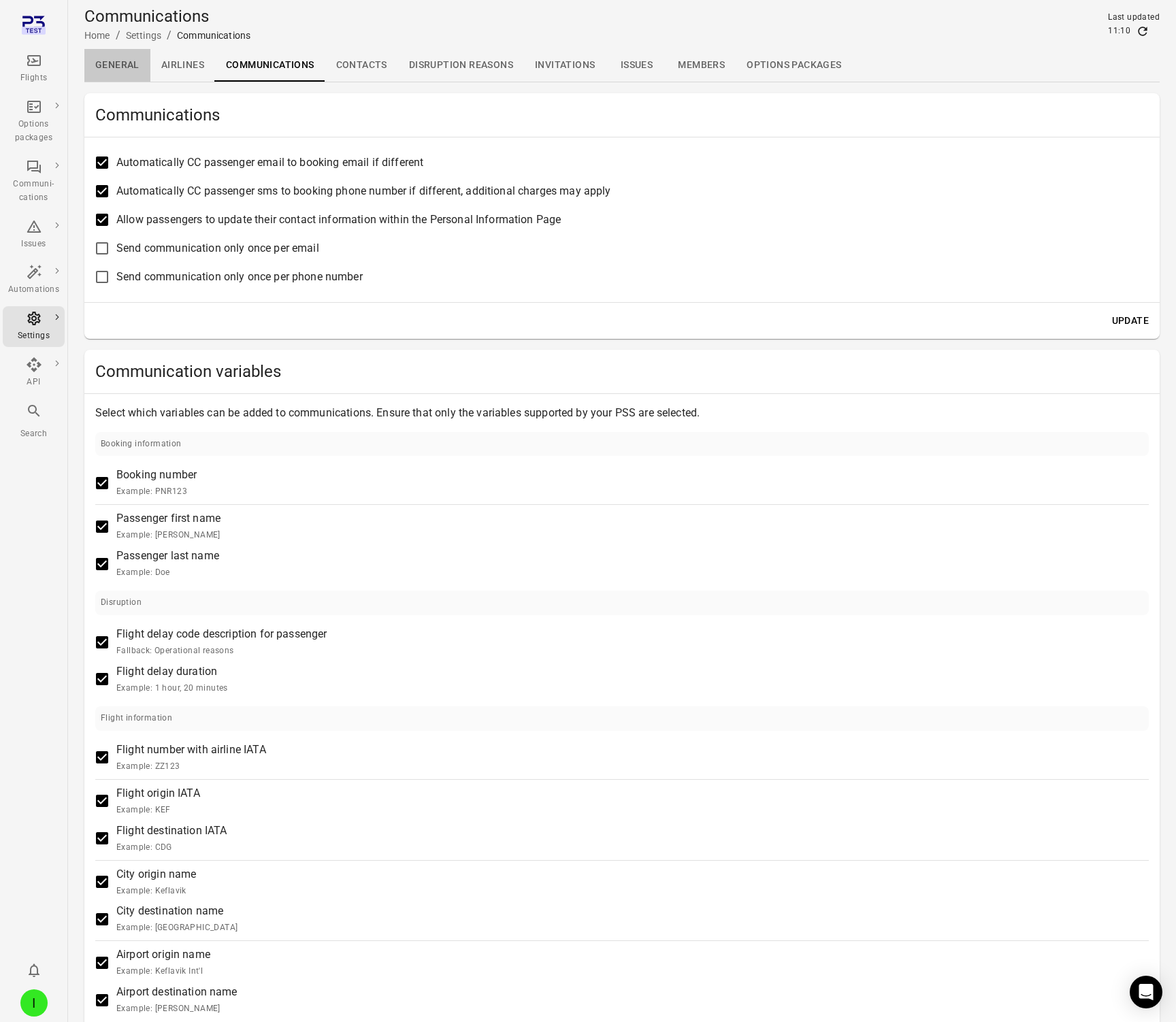
click at [137, 62] on link "General" at bounding box center [117, 65] width 66 height 32
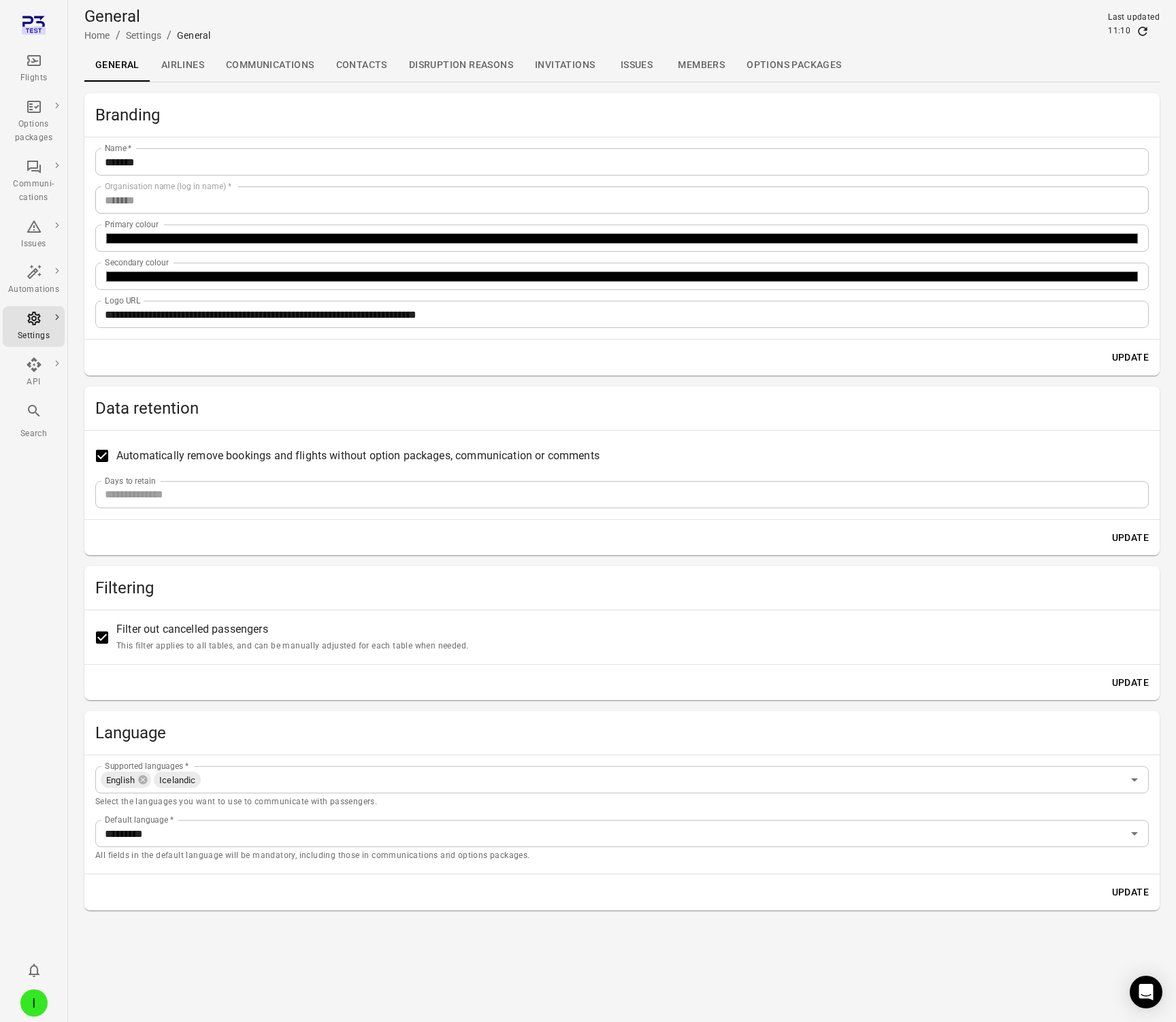
click at [225, 790] on div "English Icelandic Supported languages   *" at bounding box center [622, 779] width 1054 height 28
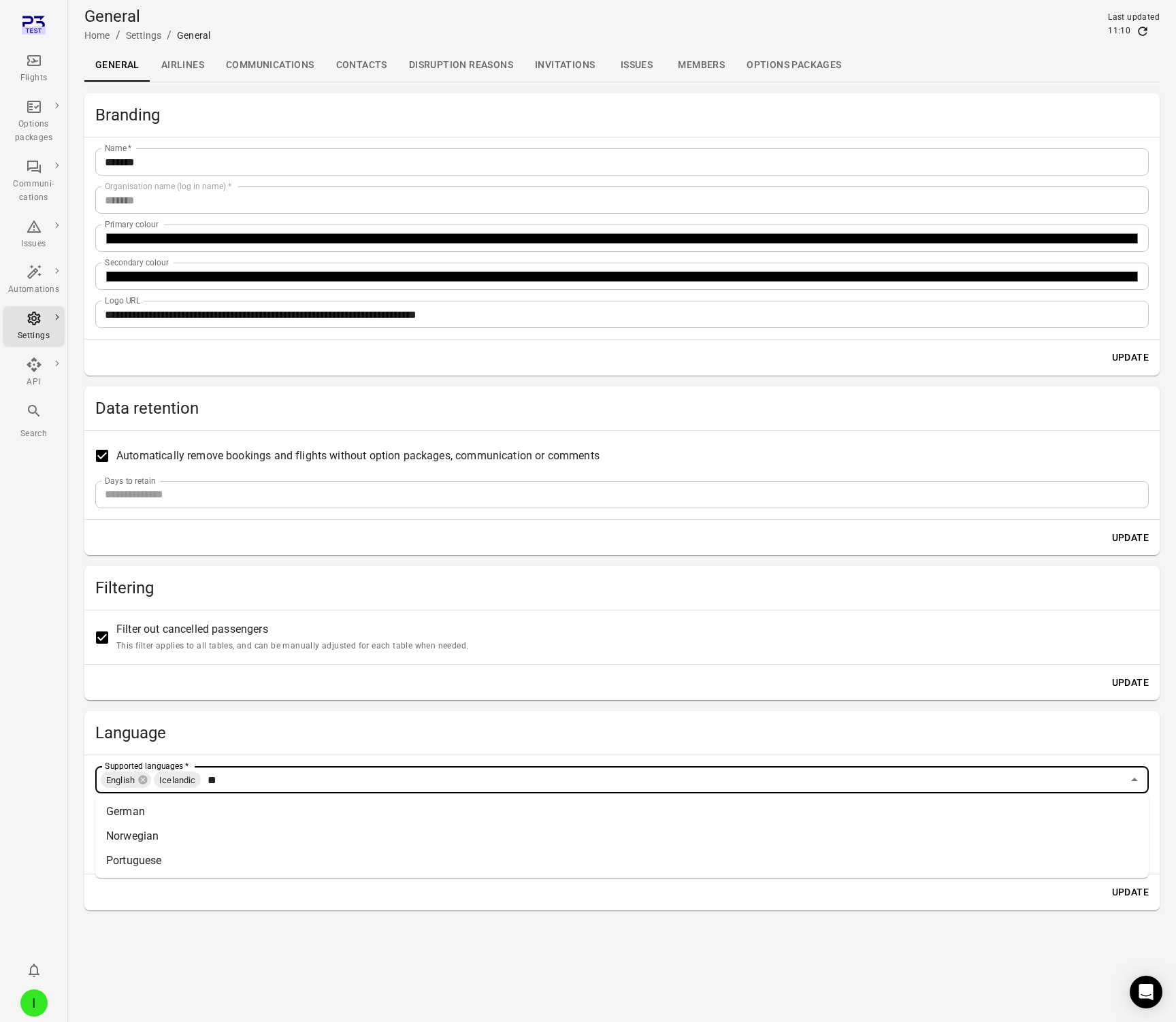
type input "***"
click at [127, 819] on li "German" at bounding box center [622, 812] width 1054 height 24
click at [1089, 890] on button "Update" at bounding box center [1130, 893] width 47 height 25
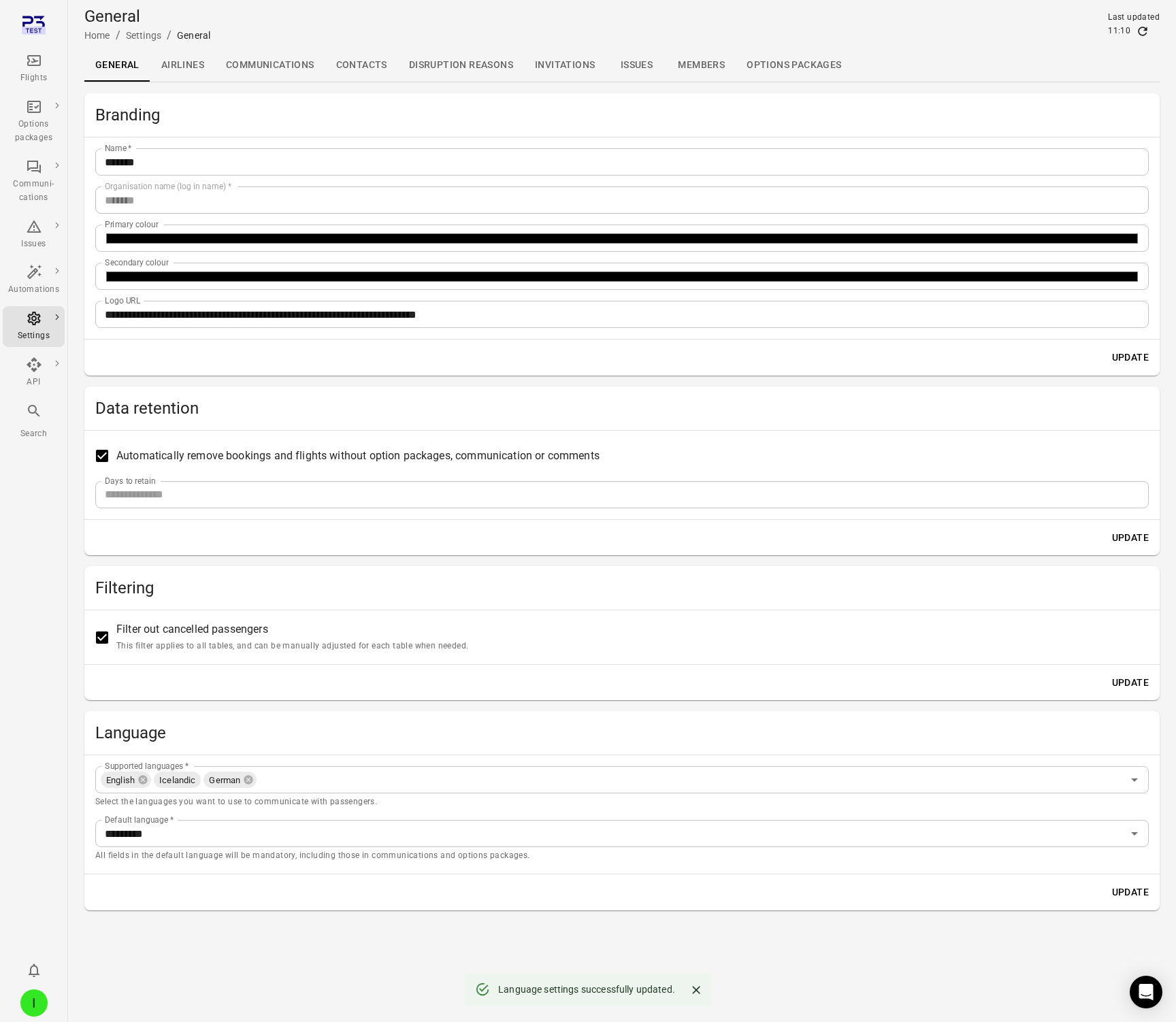
click at [265, 60] on link "Communications" at bounding box center [270, 65] width 110 height 32
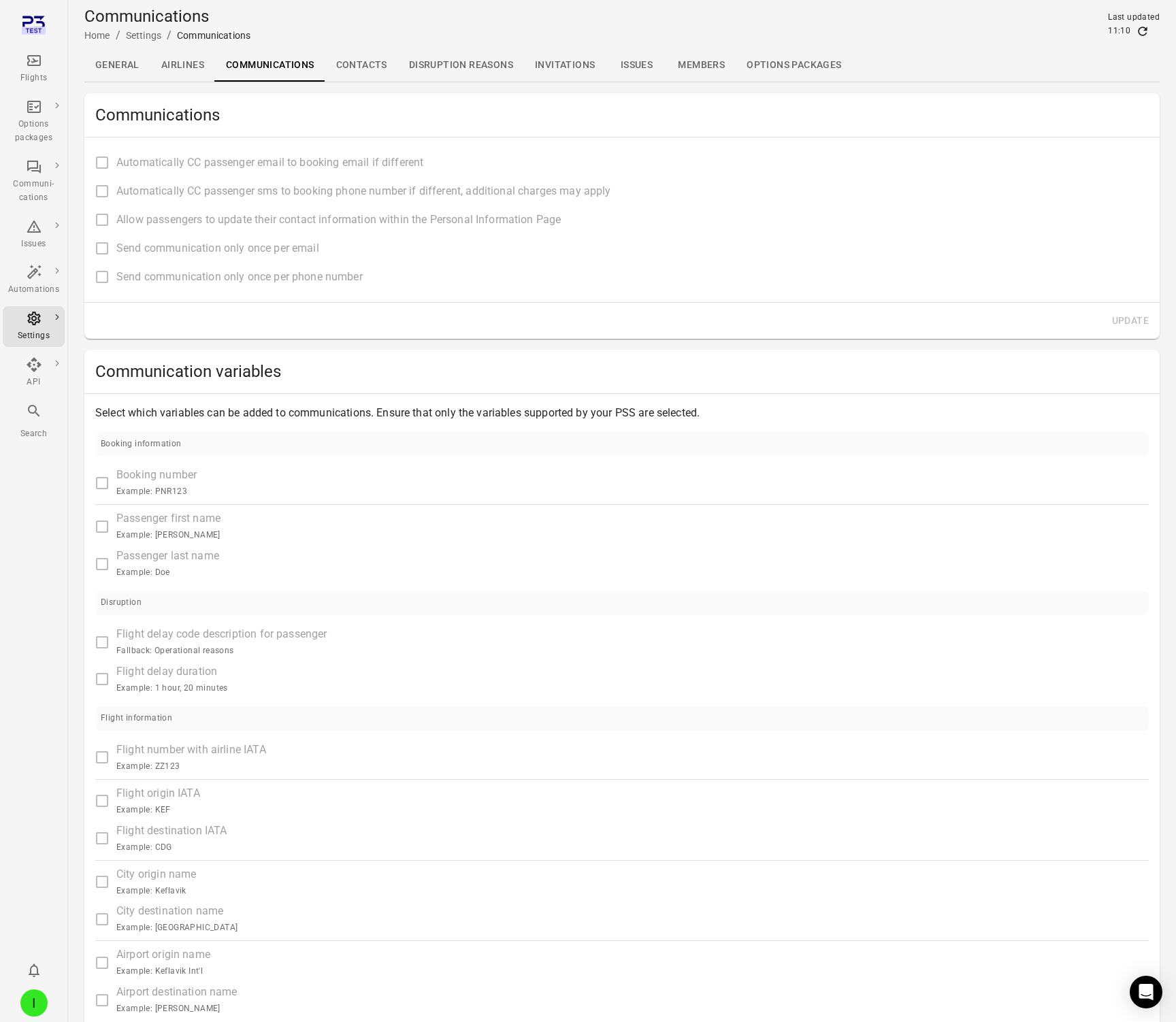
type input "**********"
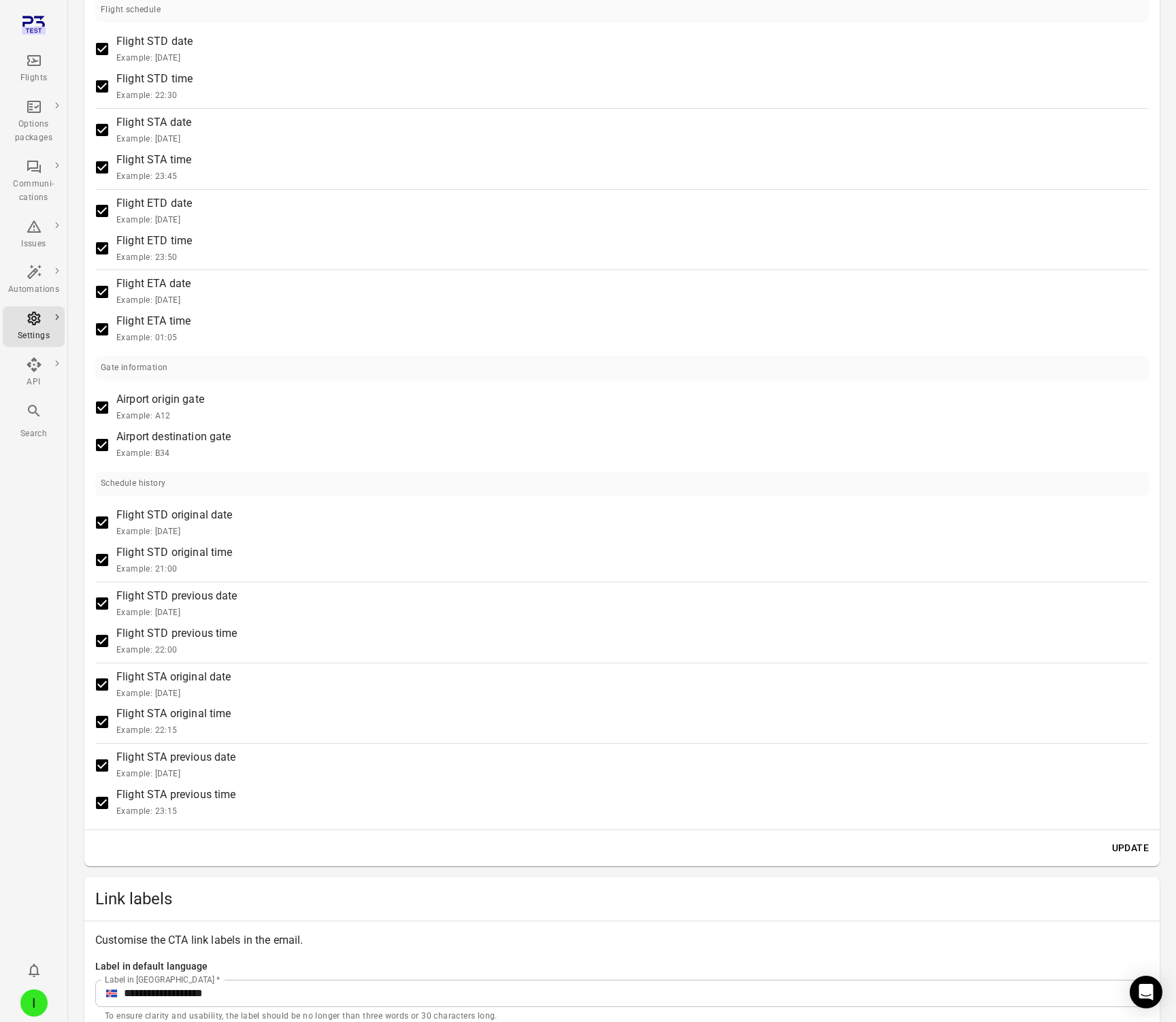
scroll to position [707, 0]
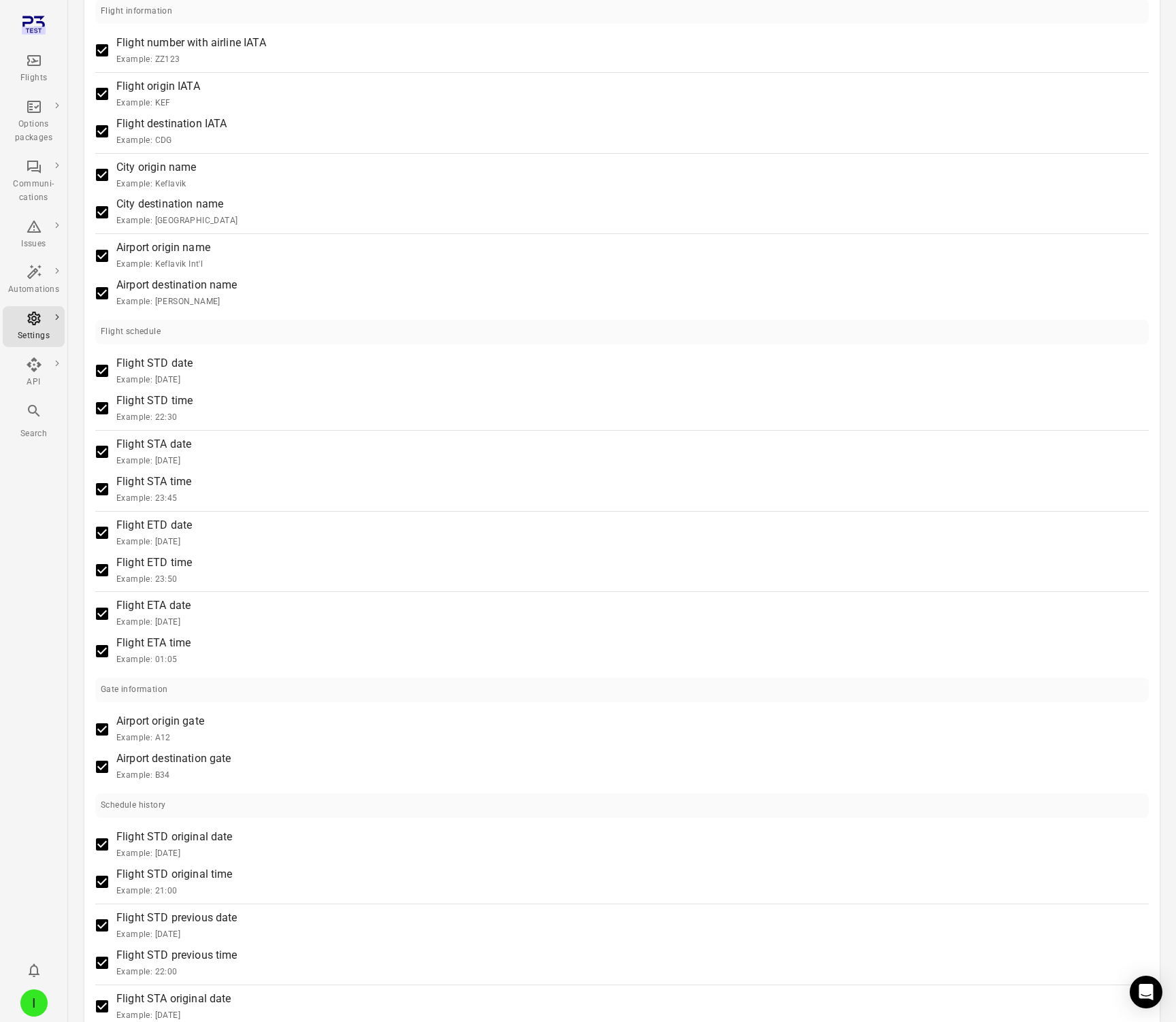
click at [24, 62] on div "Flights" at bounding box center [33, 69] width 51 height 32
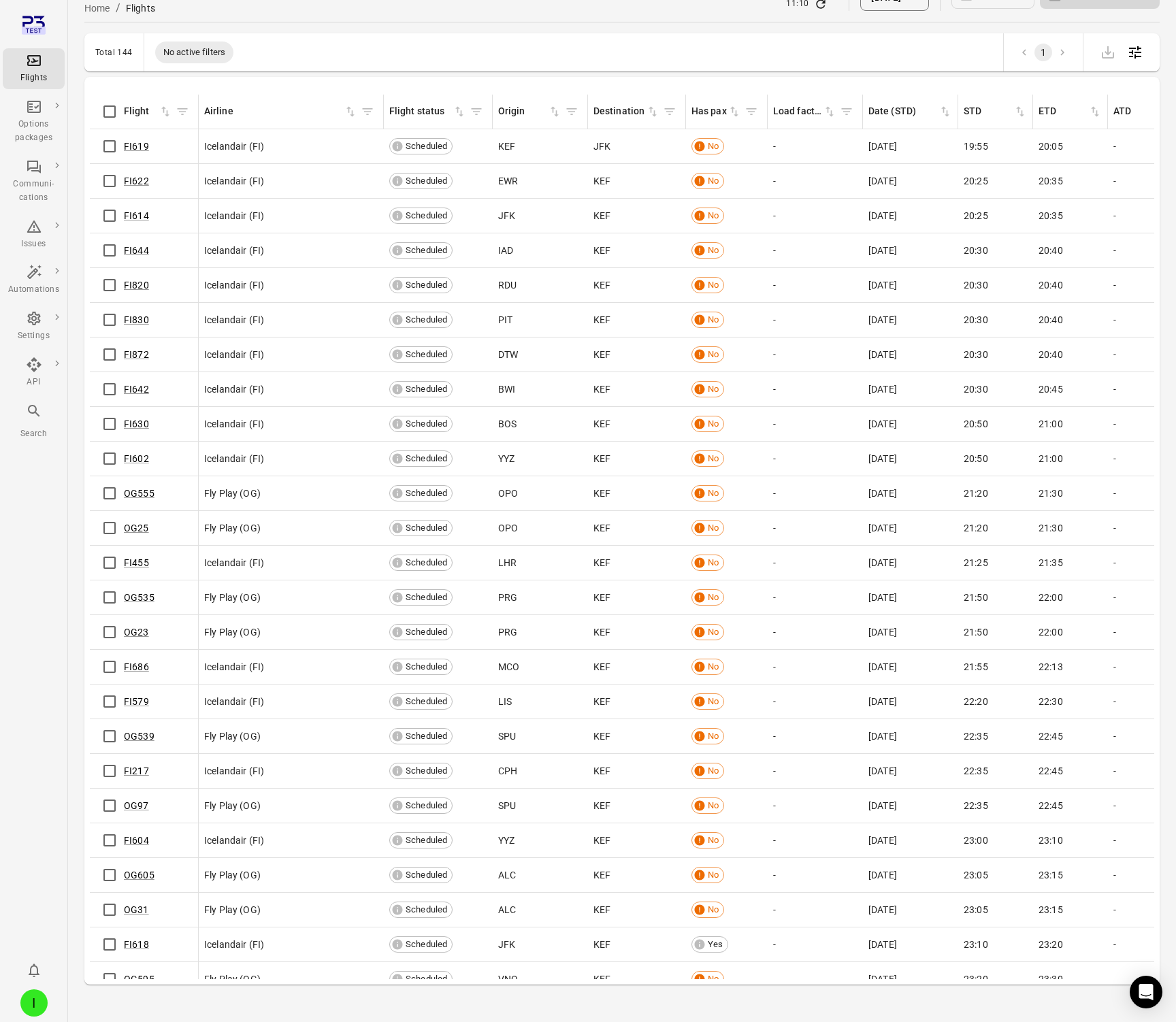
scroll to position [4090, 0]
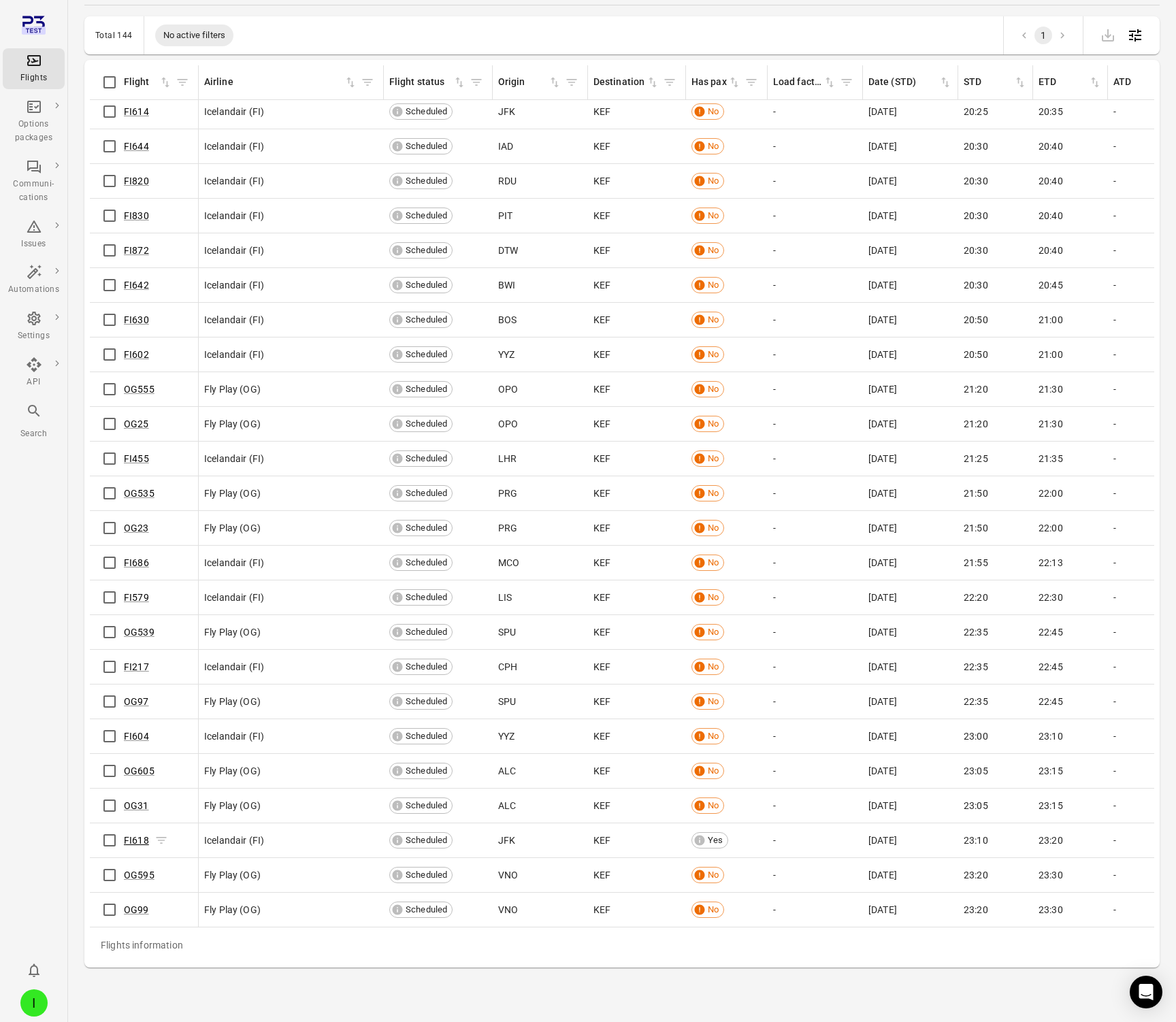
click at [137, 835] on link "FI618" at bounding box center [136, 841] width 25 height 11
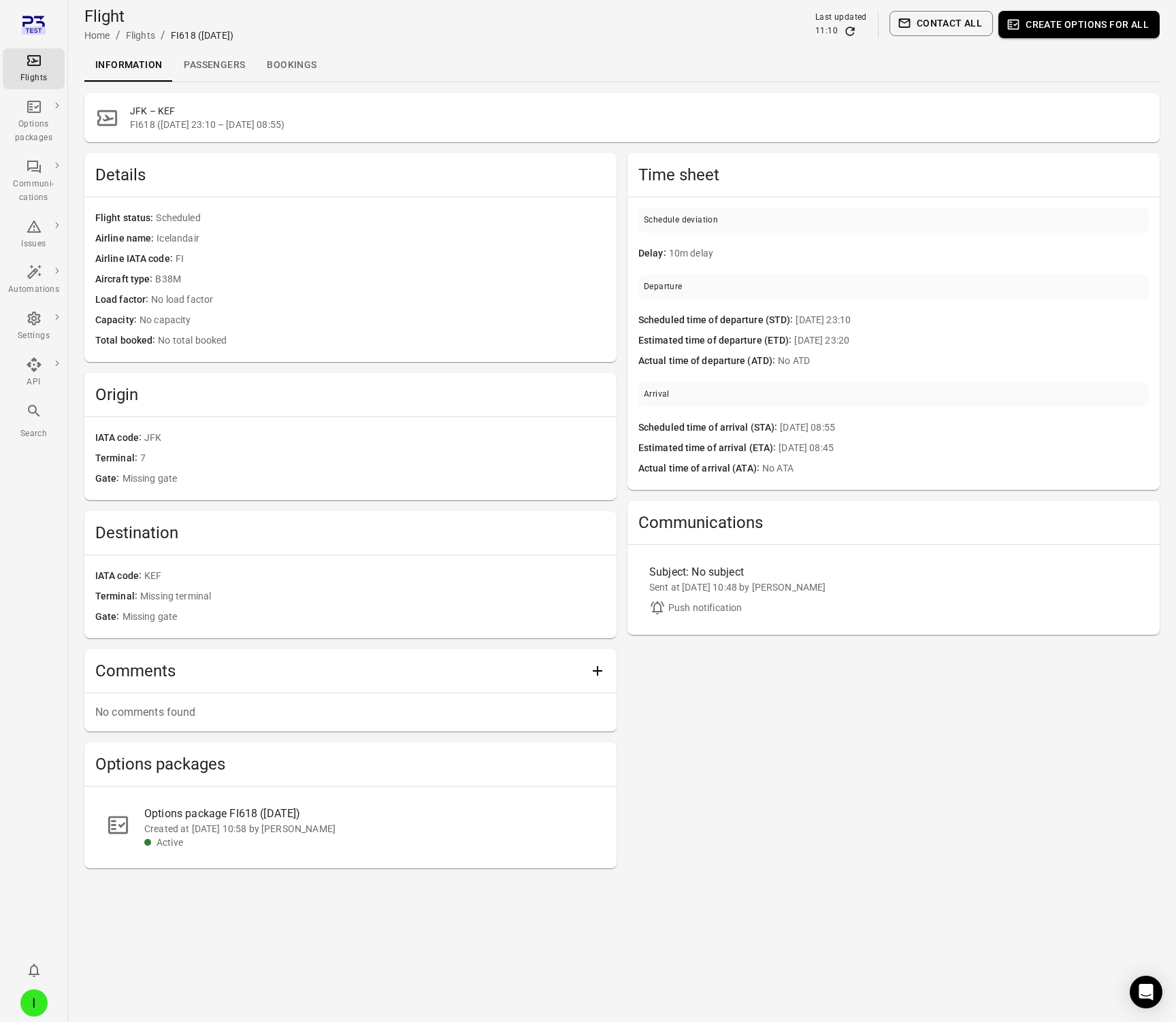
click at [218, 63] on link "Passengers" at bounding box center [214, 65] width 83 height 32
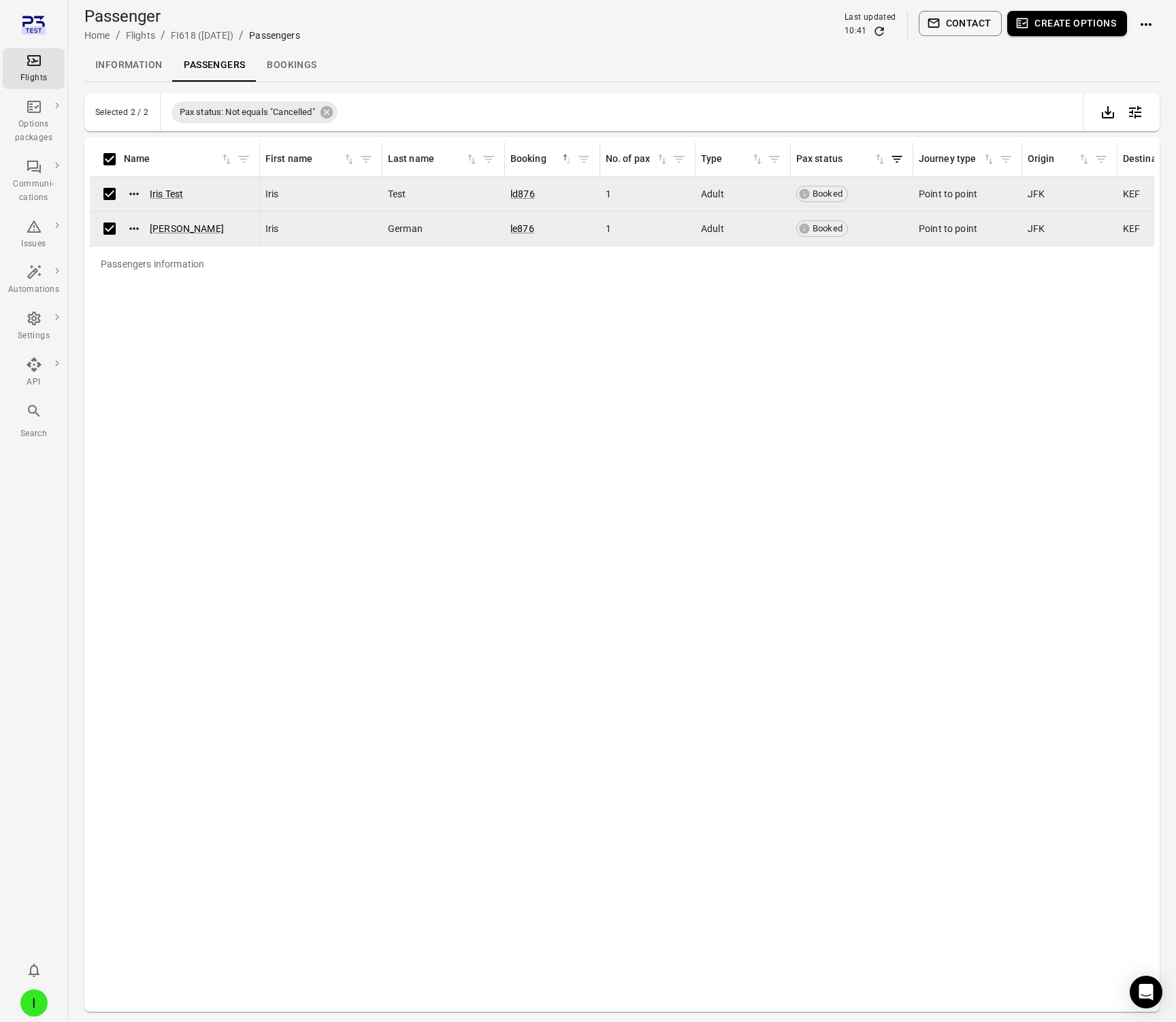
click at [953, 23] on button "Contact" at bounding box center [961, 24] width 84 height 25
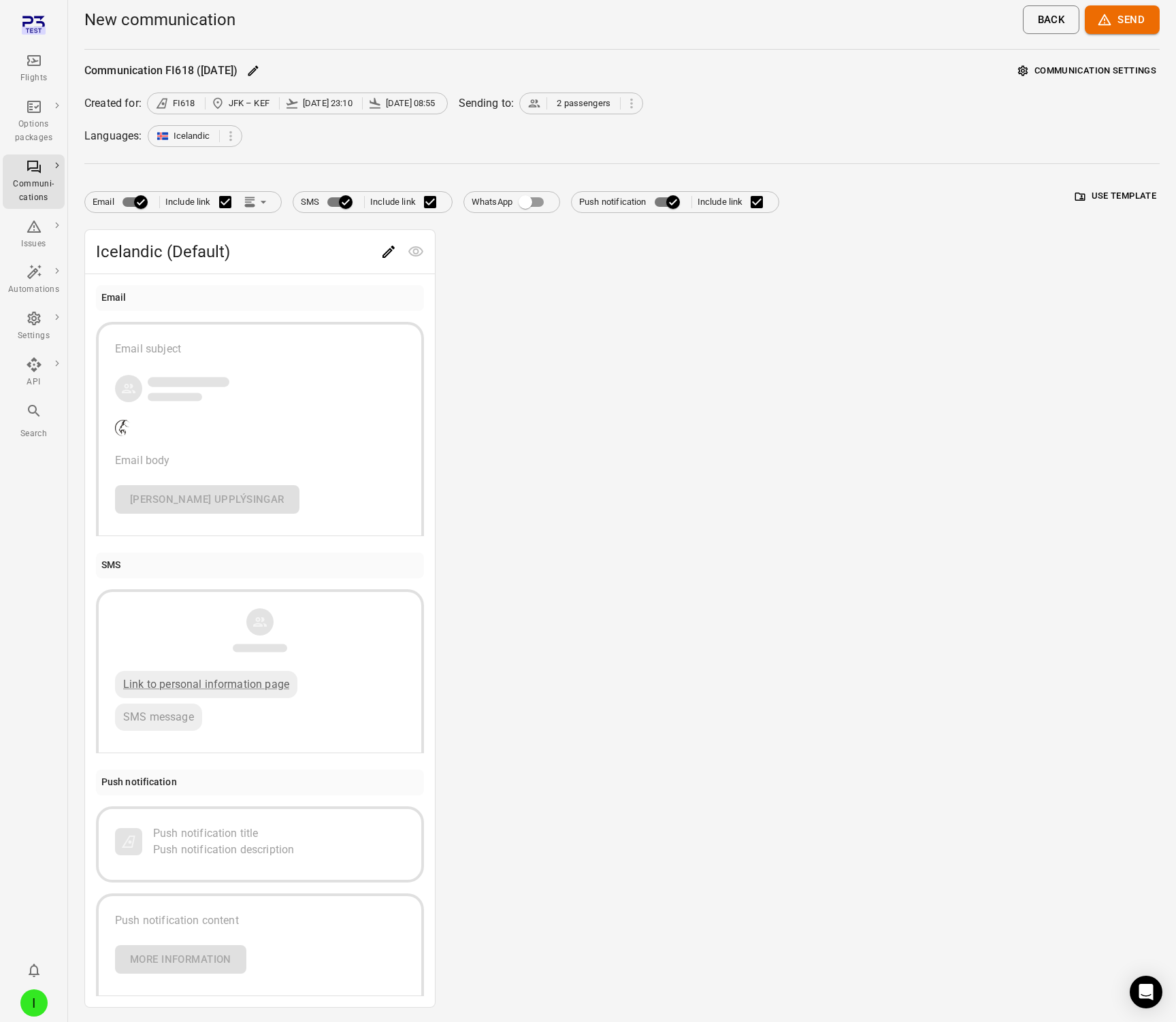
click at [1081, 67] on button "Communication settings" at bounding box center [1088, 71] width 145 height 21
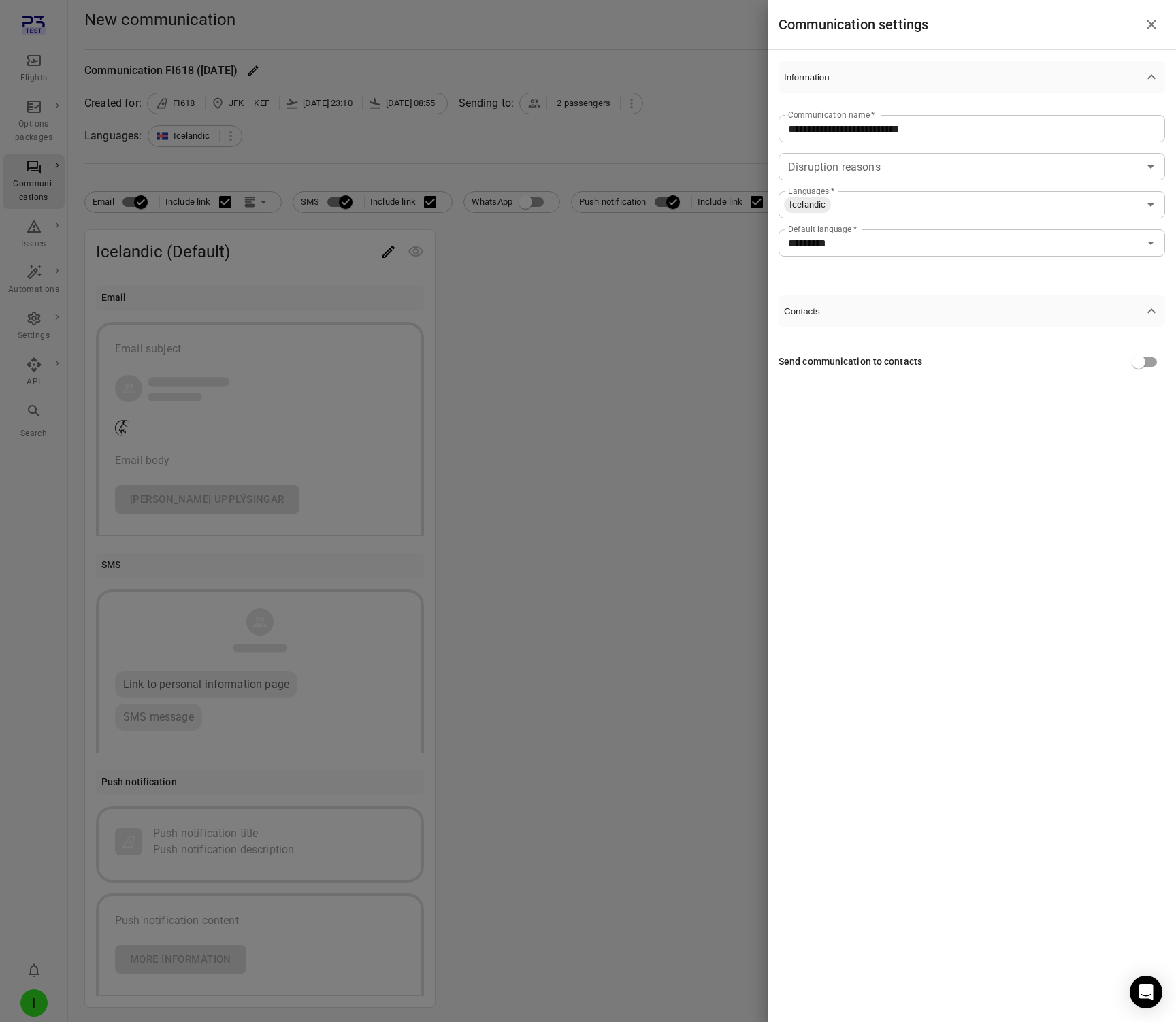
click at [908, 234] on input "*********" at bounding box center [961, 243] width 356 height 19
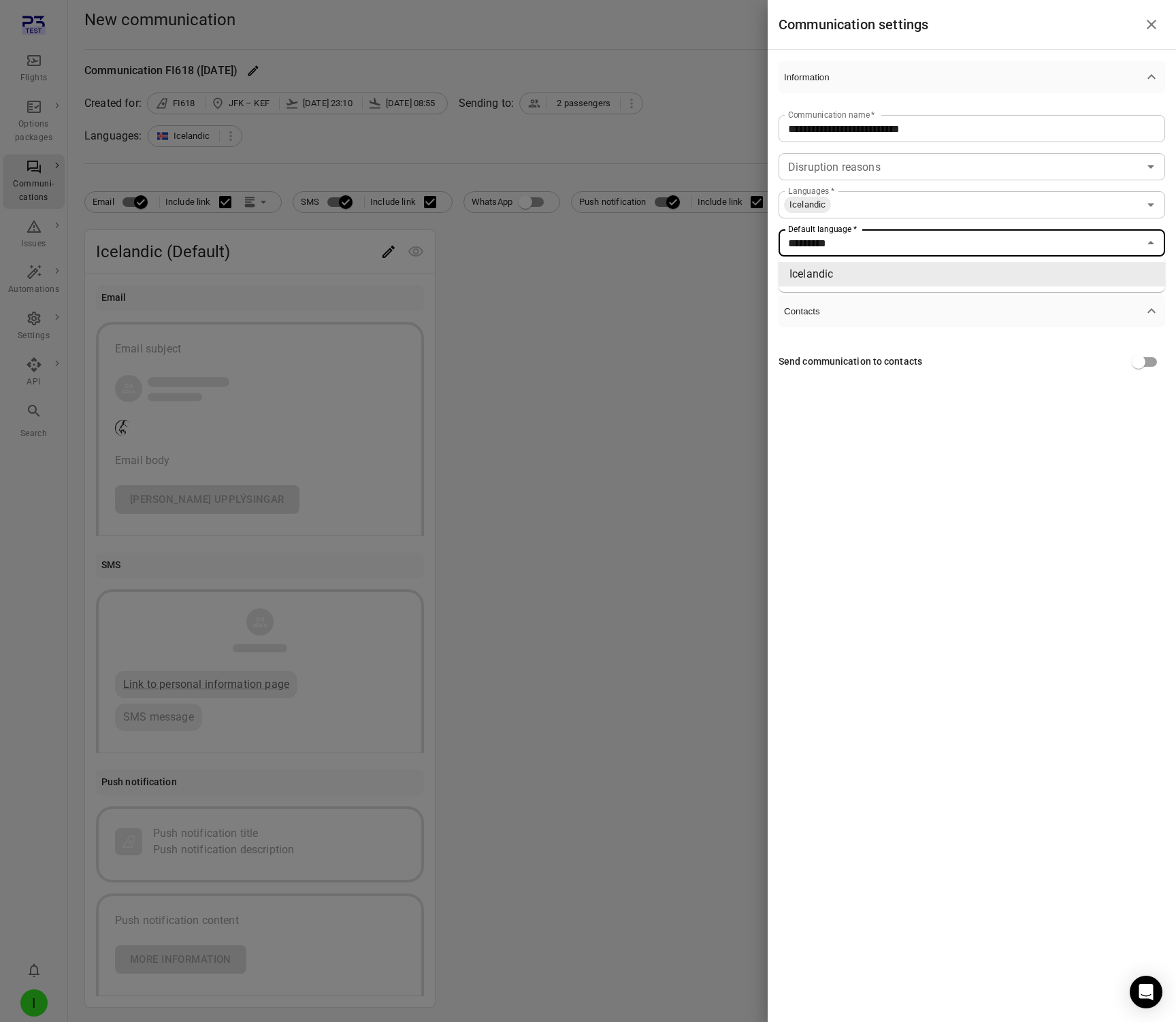
click at [897, 208] on input "Languages   *" at bounding box center [985, 205] width 307 height 19
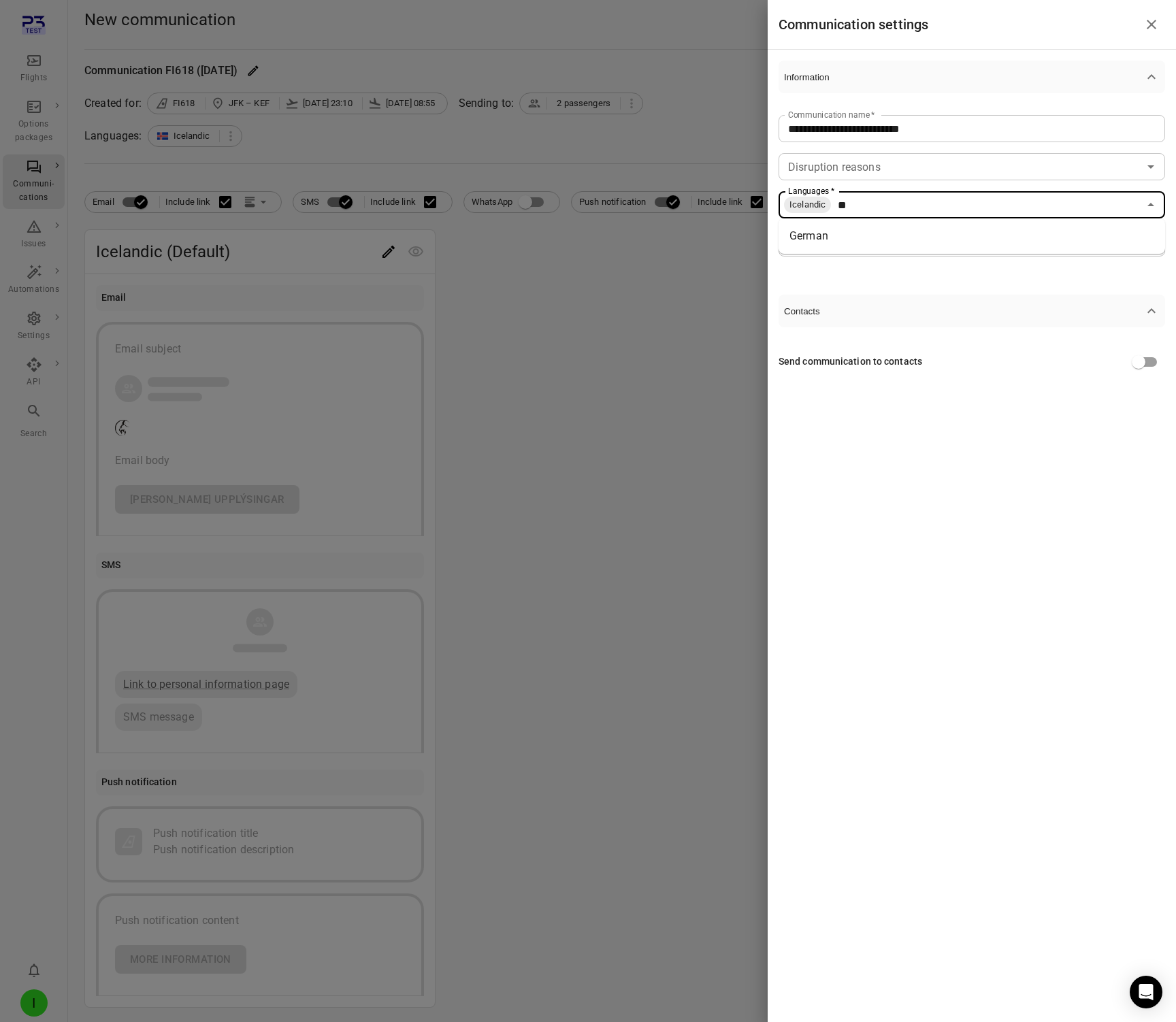
type input "***"
click at [835, 247] on li "German" at bounding box center [972, 236] width 387 height 24
click at [587, 120] on div at bounding box center [588, 511] width 1176 height 1022
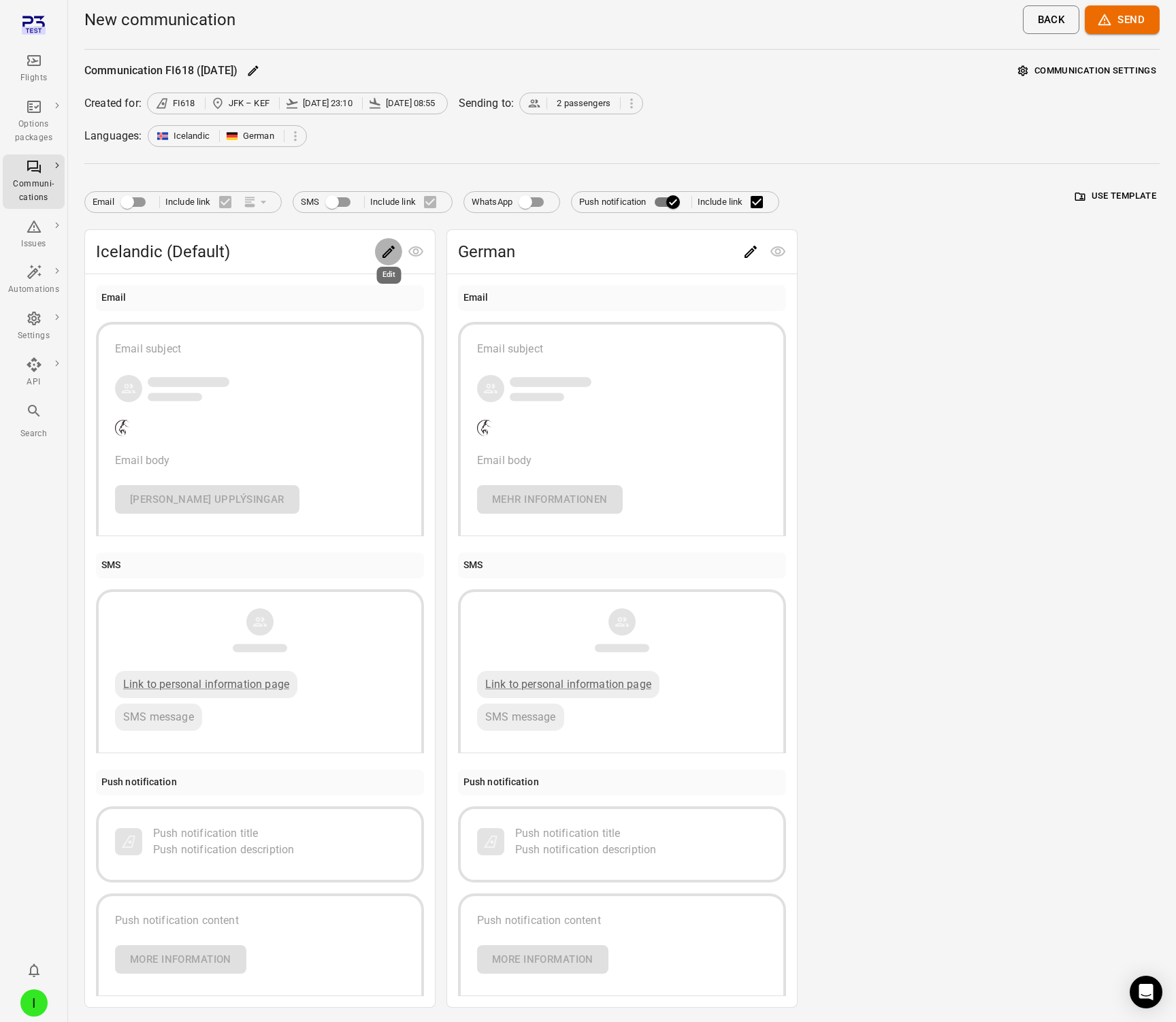
click at [387, 254] on icon "Edit" at bounding box center [389, 252] width 13 height 13
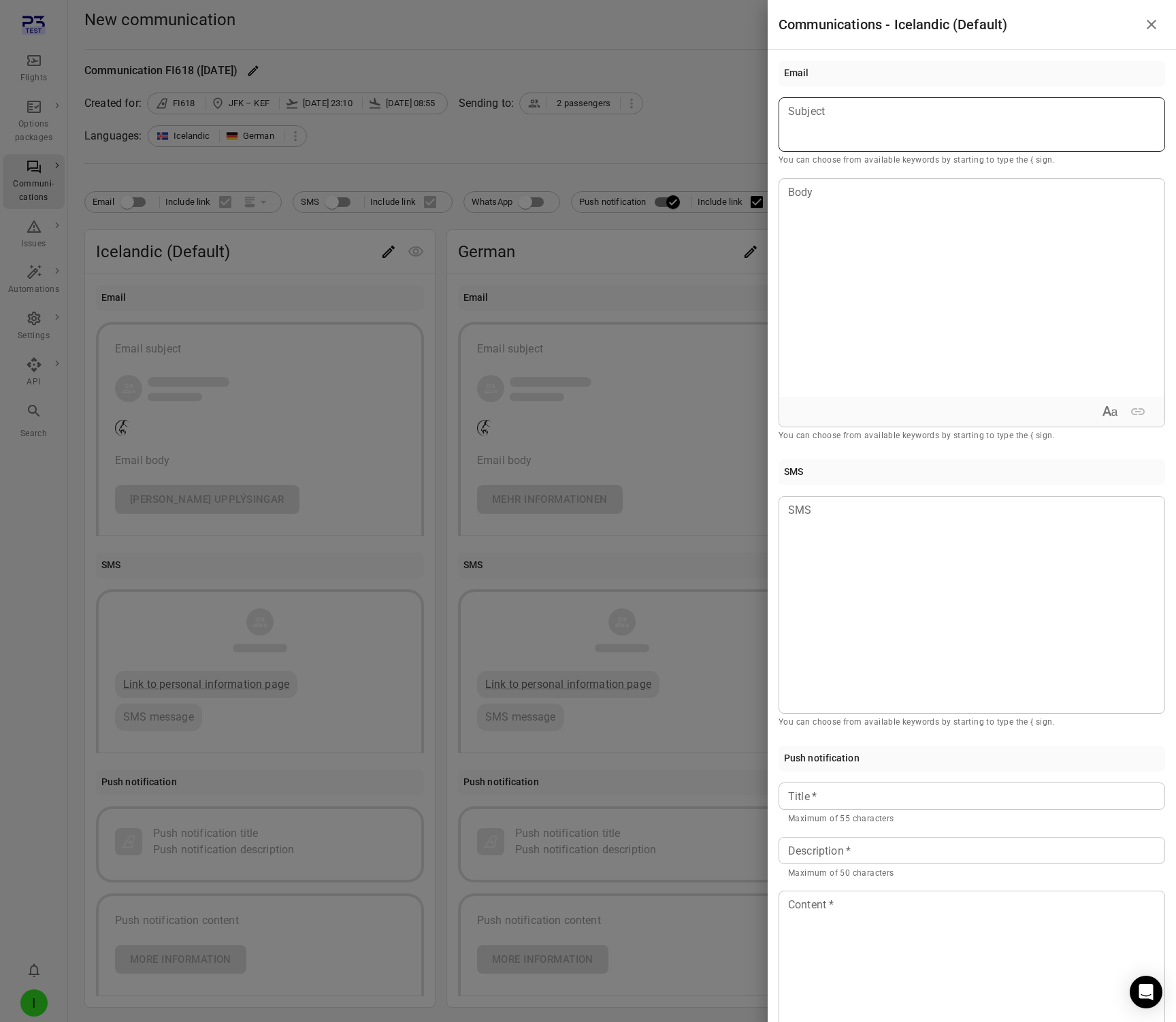
click at [839, 121] on div at bounding box center [972, 124] width 387 height 54
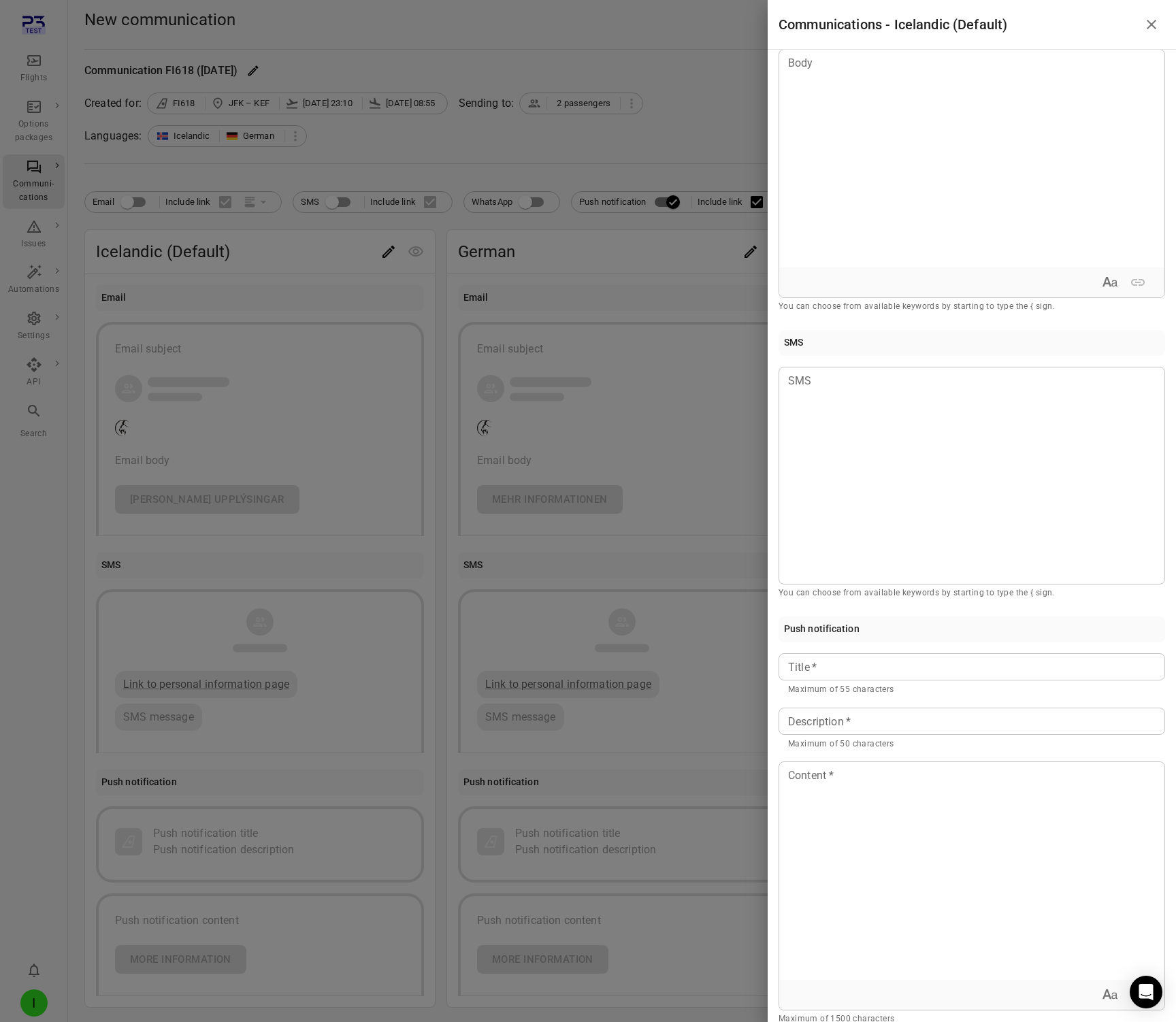
scroll to position [144, 0]
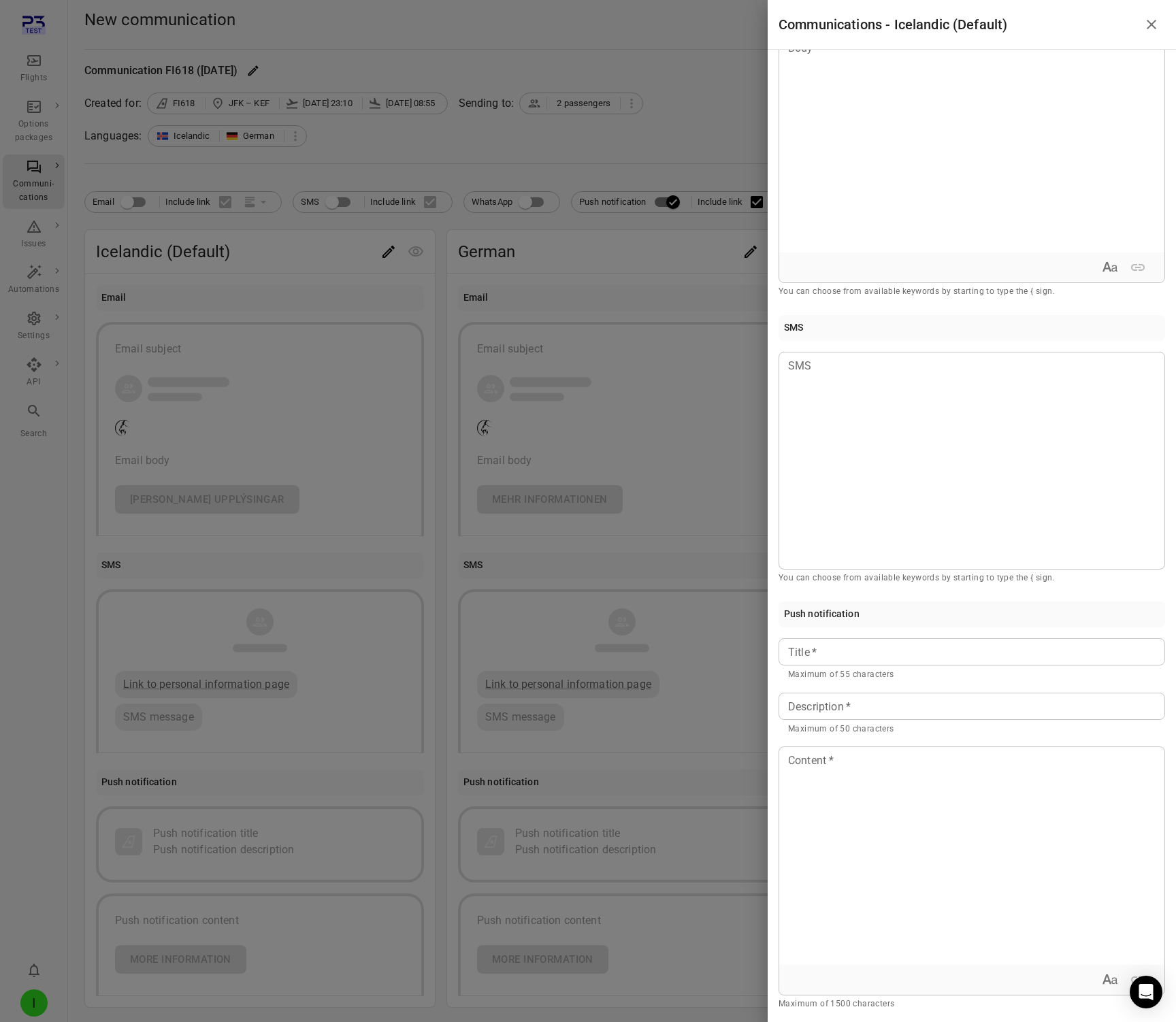
click at [869, 641] on input "Title   *" at bounding box center [972, 652] width 387 height 28
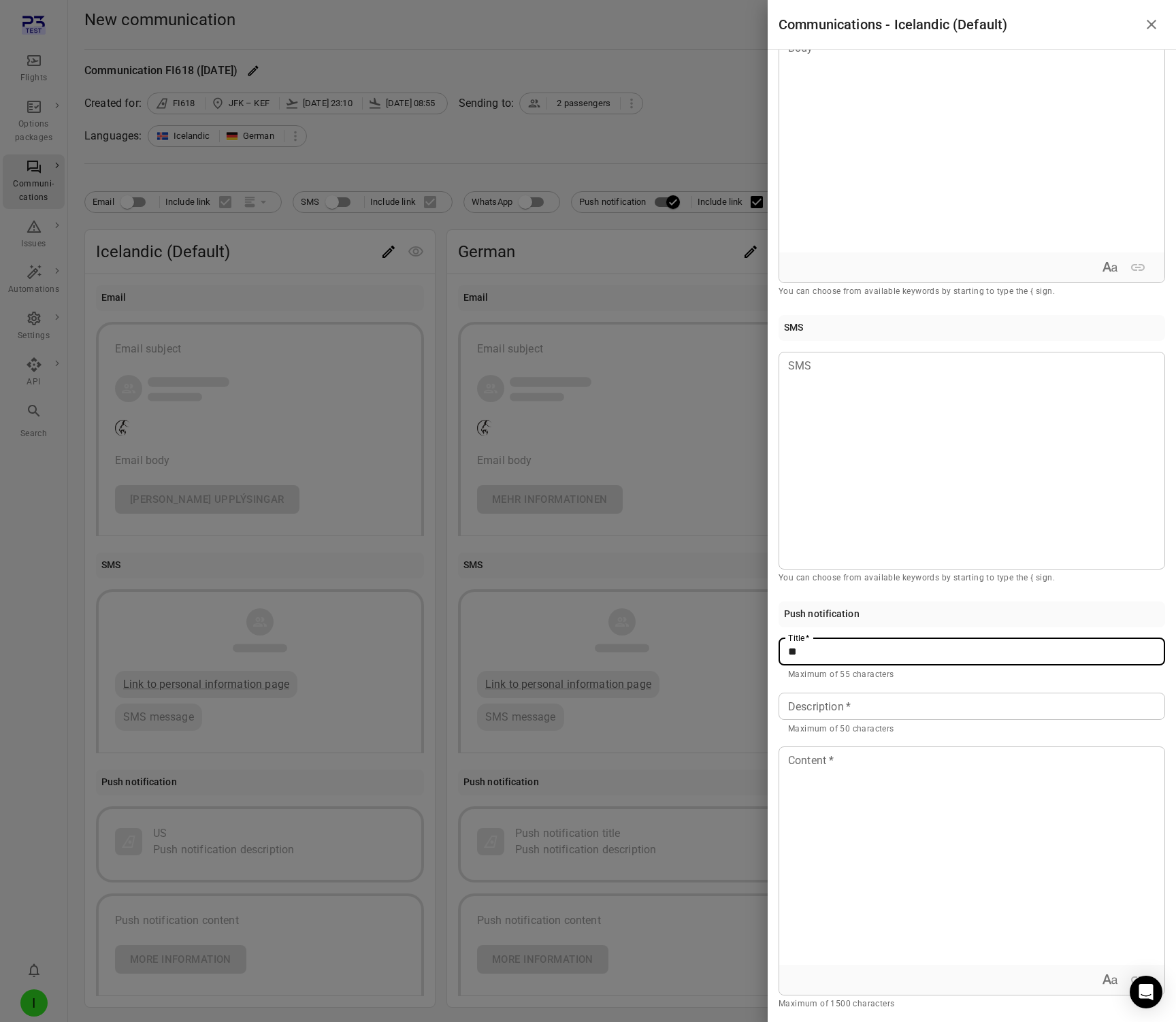
type input "*"
type input "**"
click at [858, 693] on input "Description   *" at bounding box center [972, 706] width 387 height 28
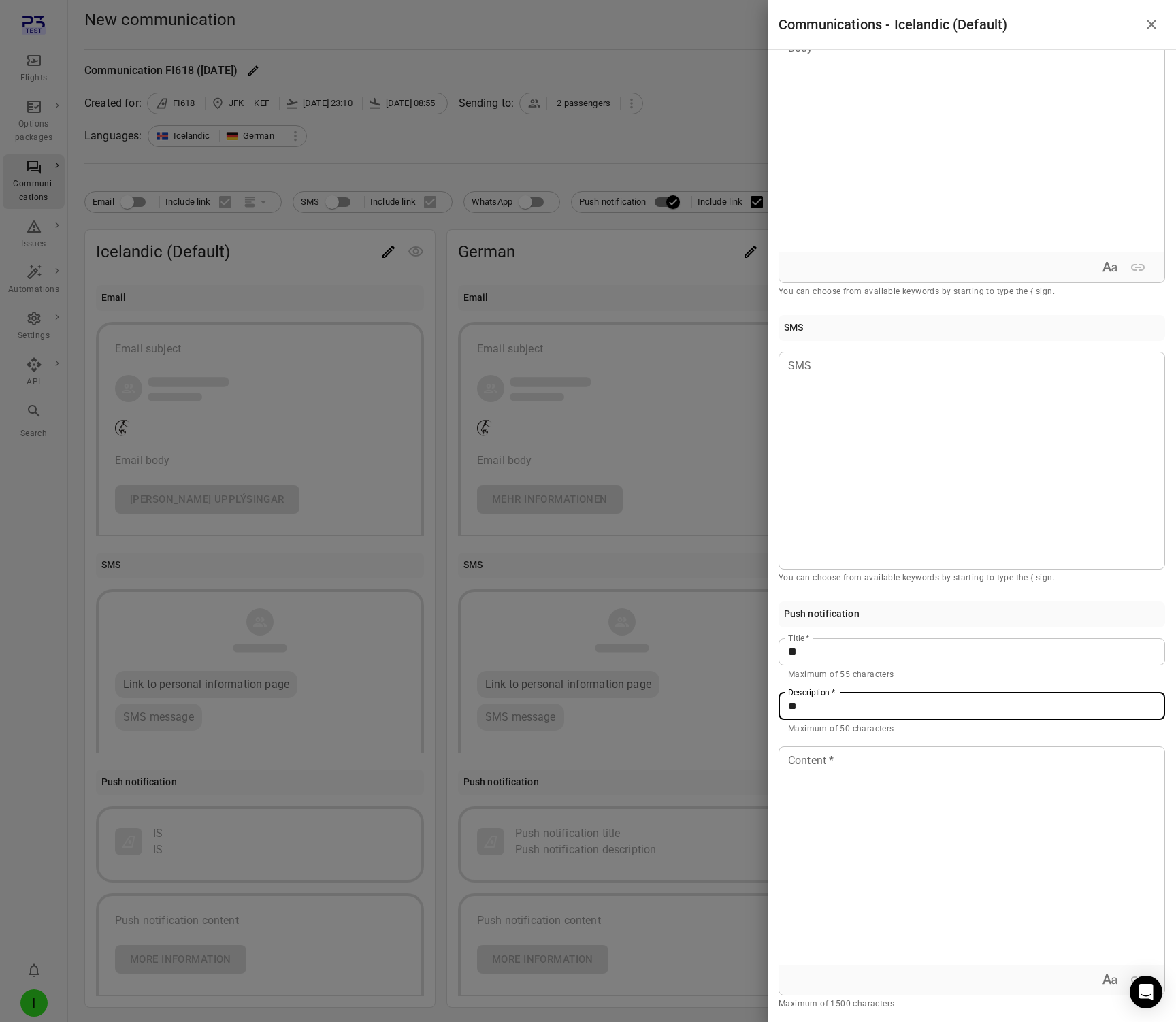
type input "**"
click at [854, 727] on p "Maximum of 50 characters" at bounding box center [972, 729] width 367 height 13
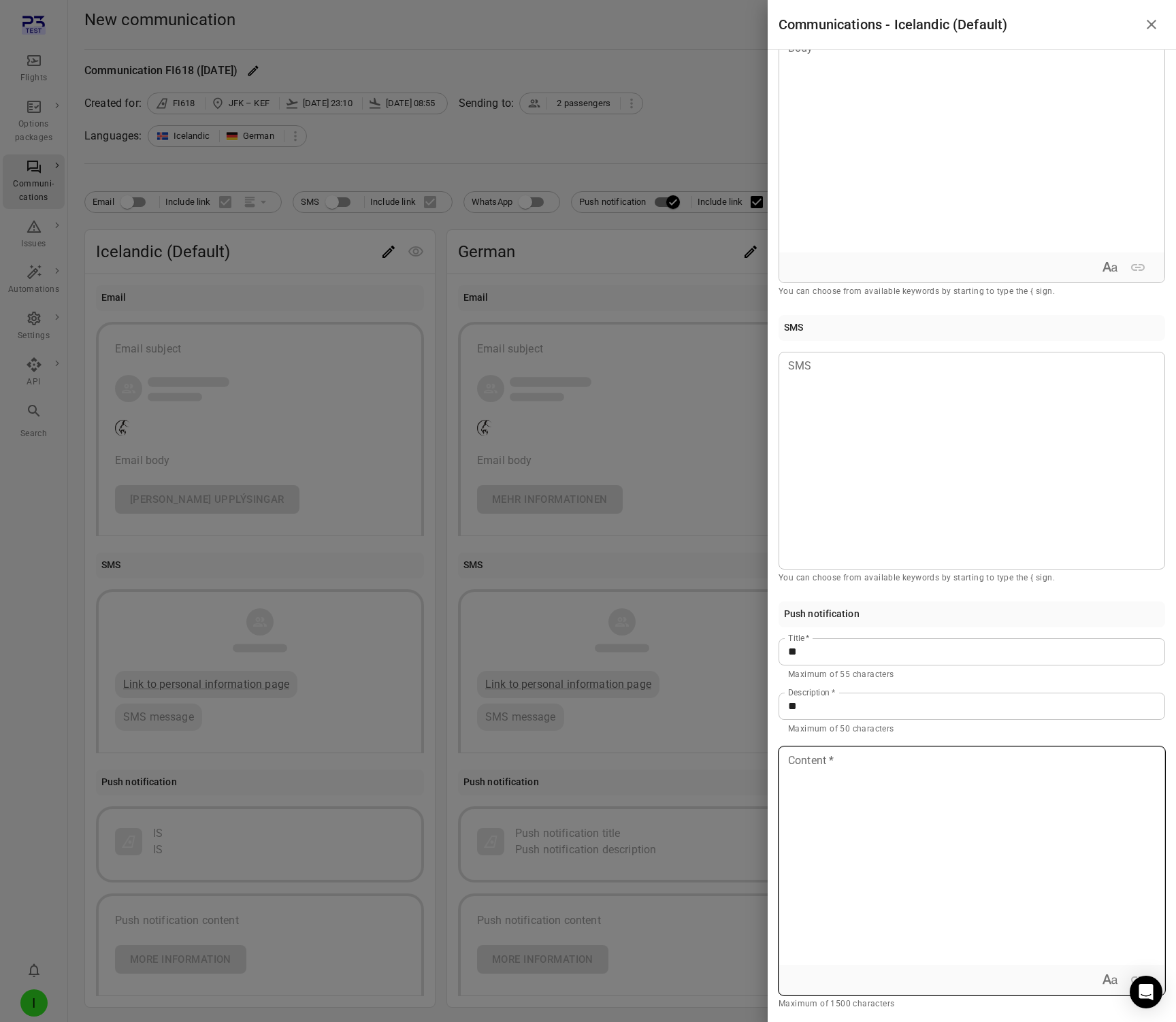
click at [842, 819] on div at bounding box center [972, 856] width 385 height 217
click at [626, 247] on div at bounding box center [588, 511] width 1176 height 1022
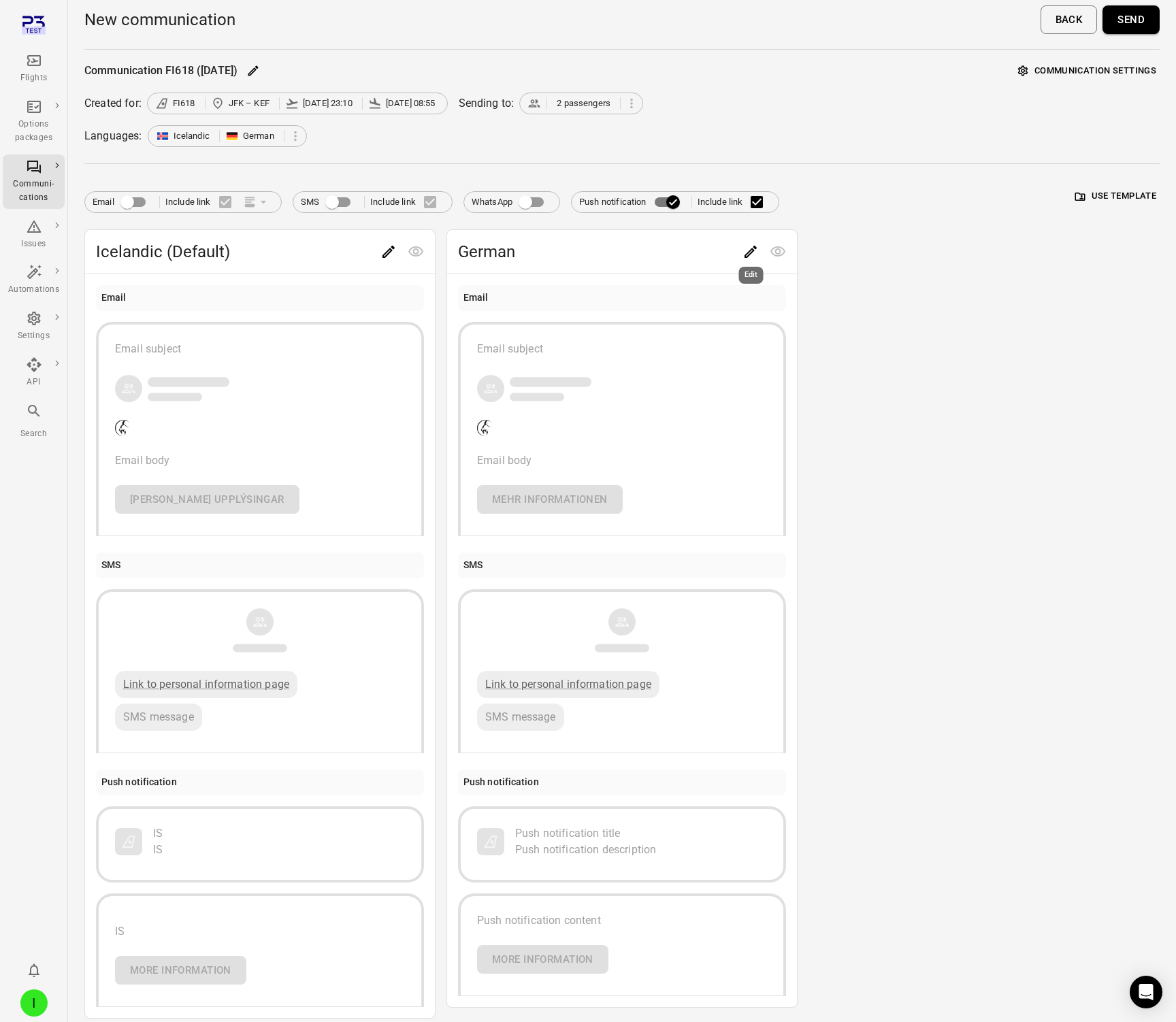
click at [748, 262] on div "Edit" at bounding box center [751, 270] width 28 height 28
click at [742, 247] on icon "Edit" at bounding box center [750, 251] width 17 height 17
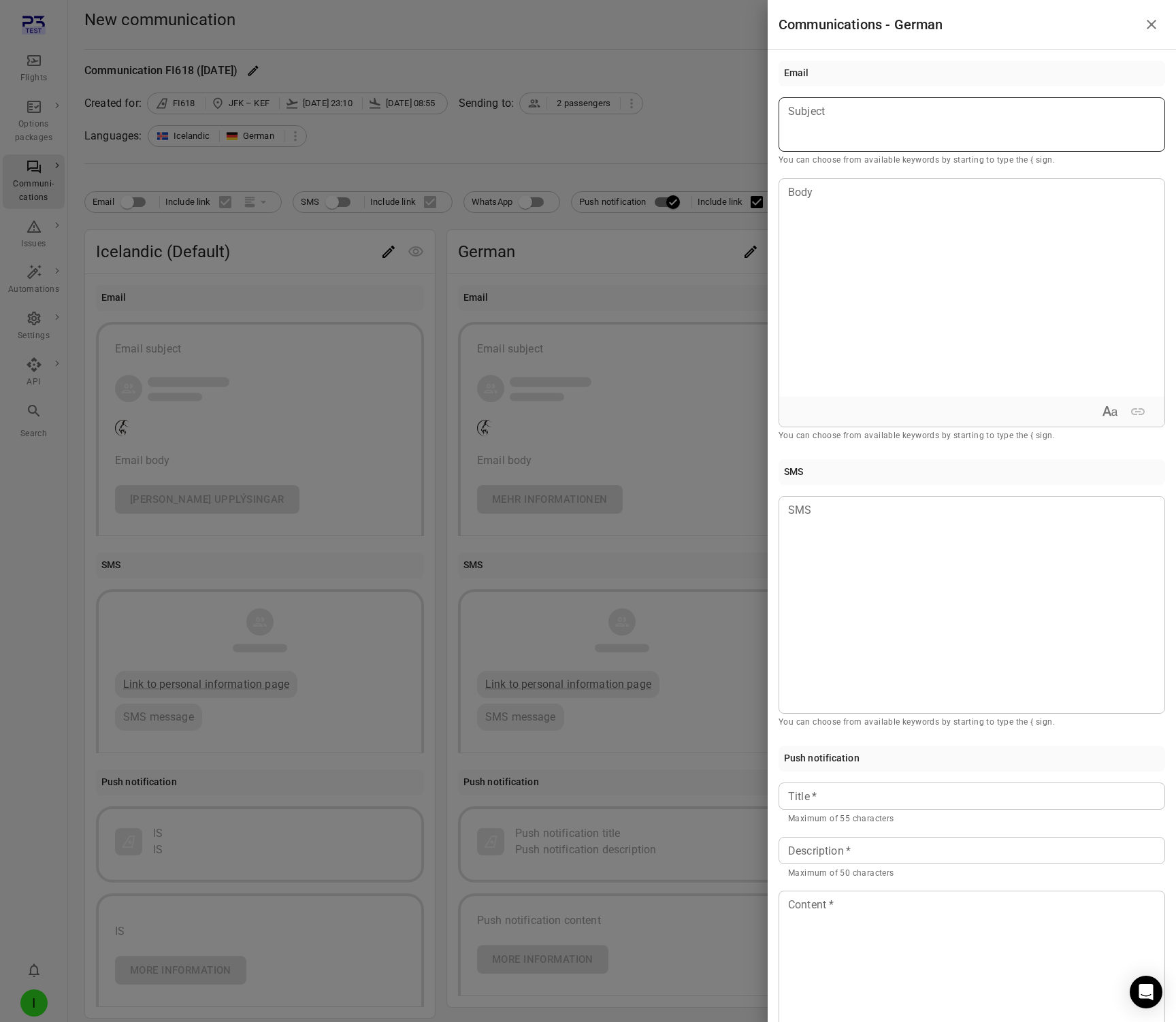
click at [864, 136] on div at bounding box center [972, 124] width 387 height 54
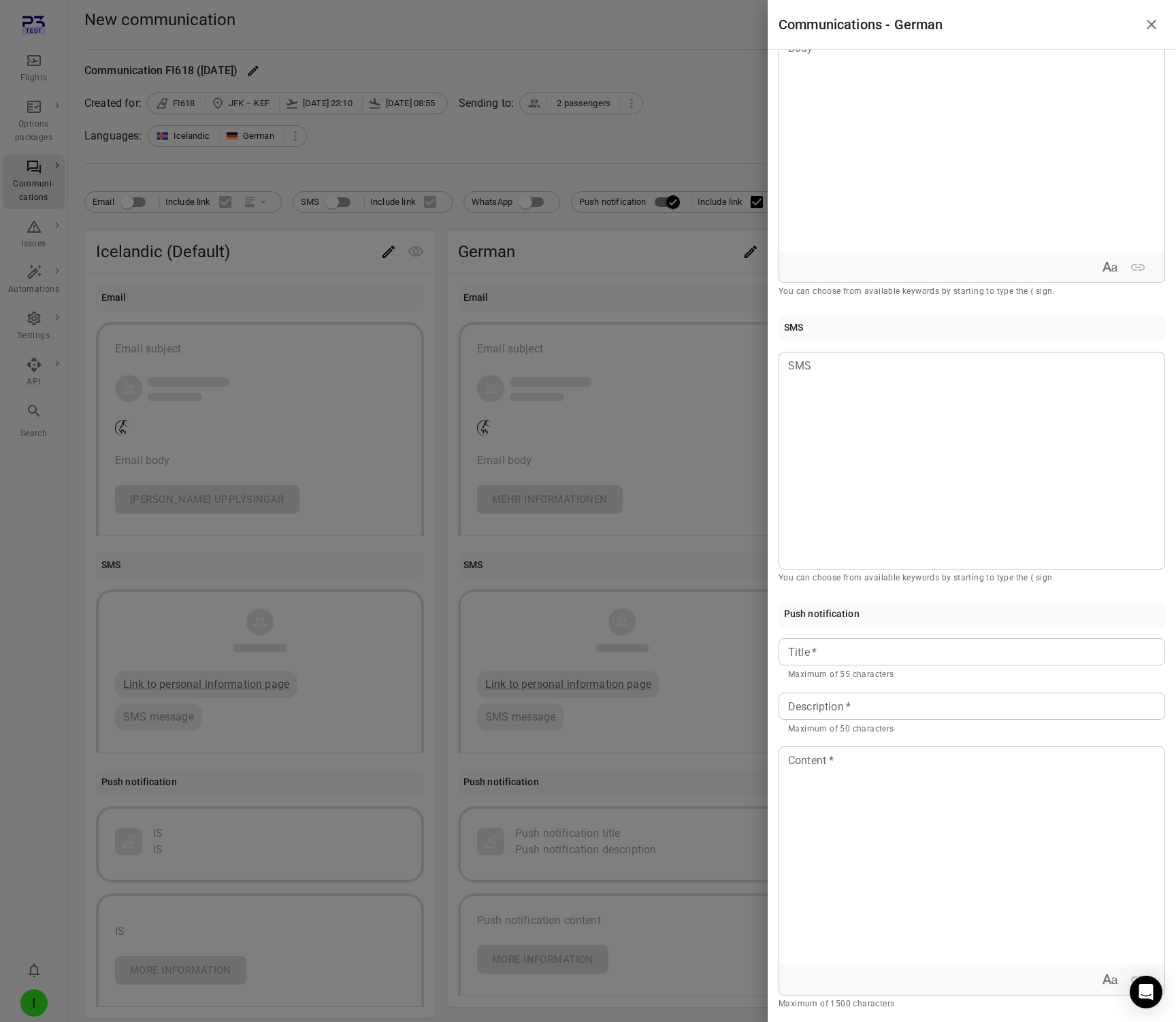
click at [832, 645] on input "Title   *" at bounding box center [972, 652] width 387 height 28
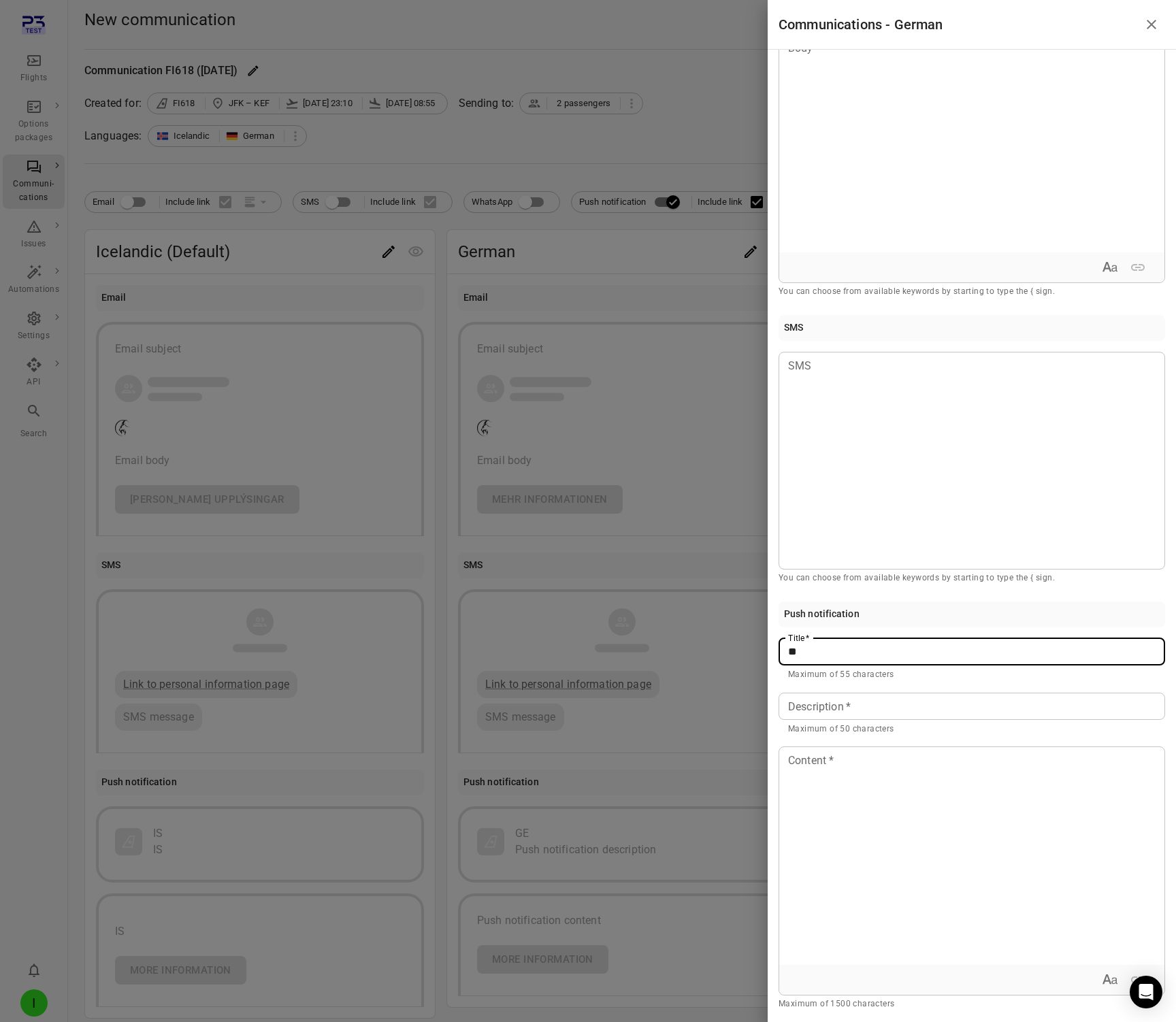
type input "**"
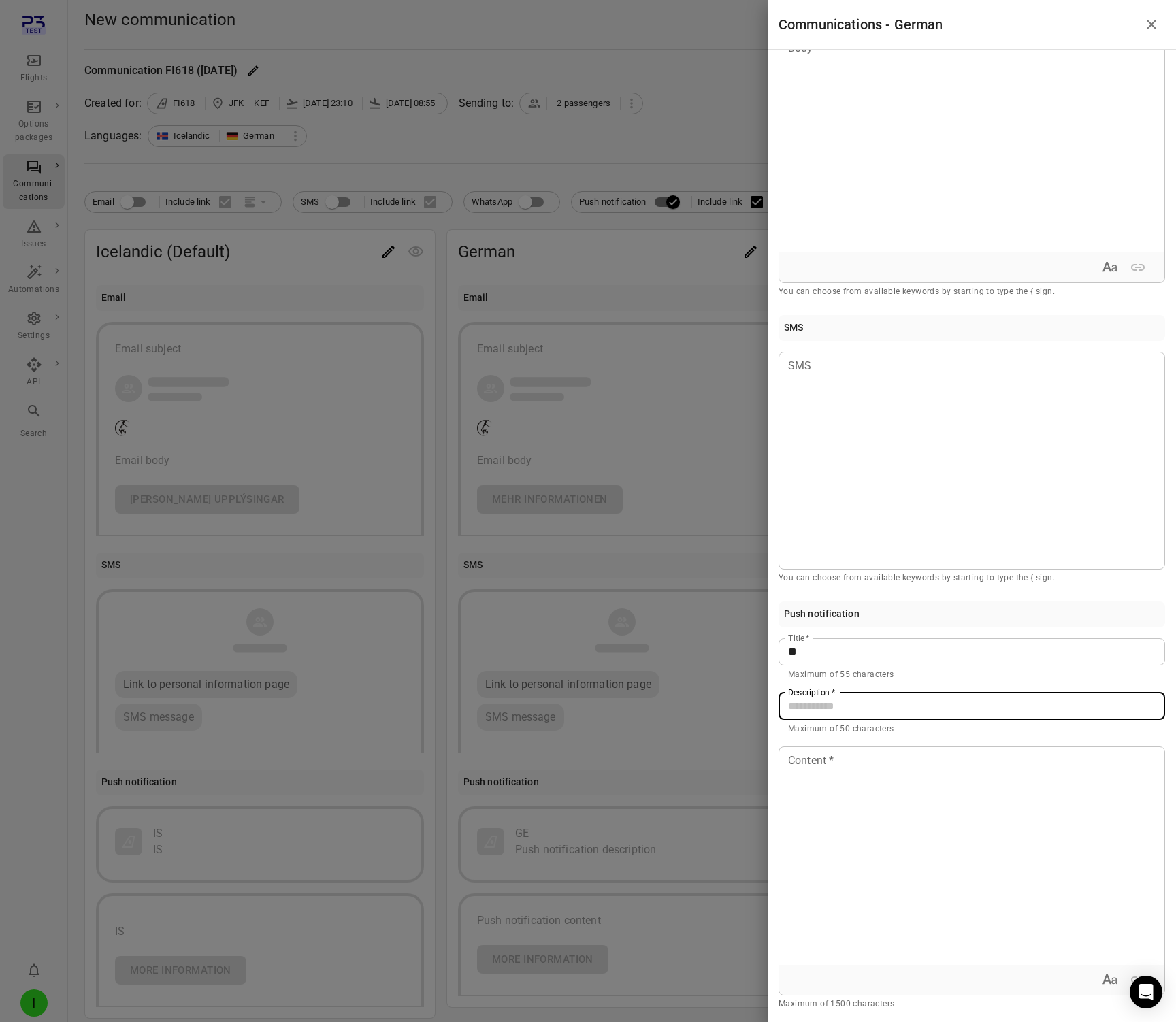
click at [821, 701] on input "Description   *" at bounding box center [972, 706] width 387 height 28
type input "**"
click at [818, 803] on div at bounding box center [972, 856] width 385 height 217
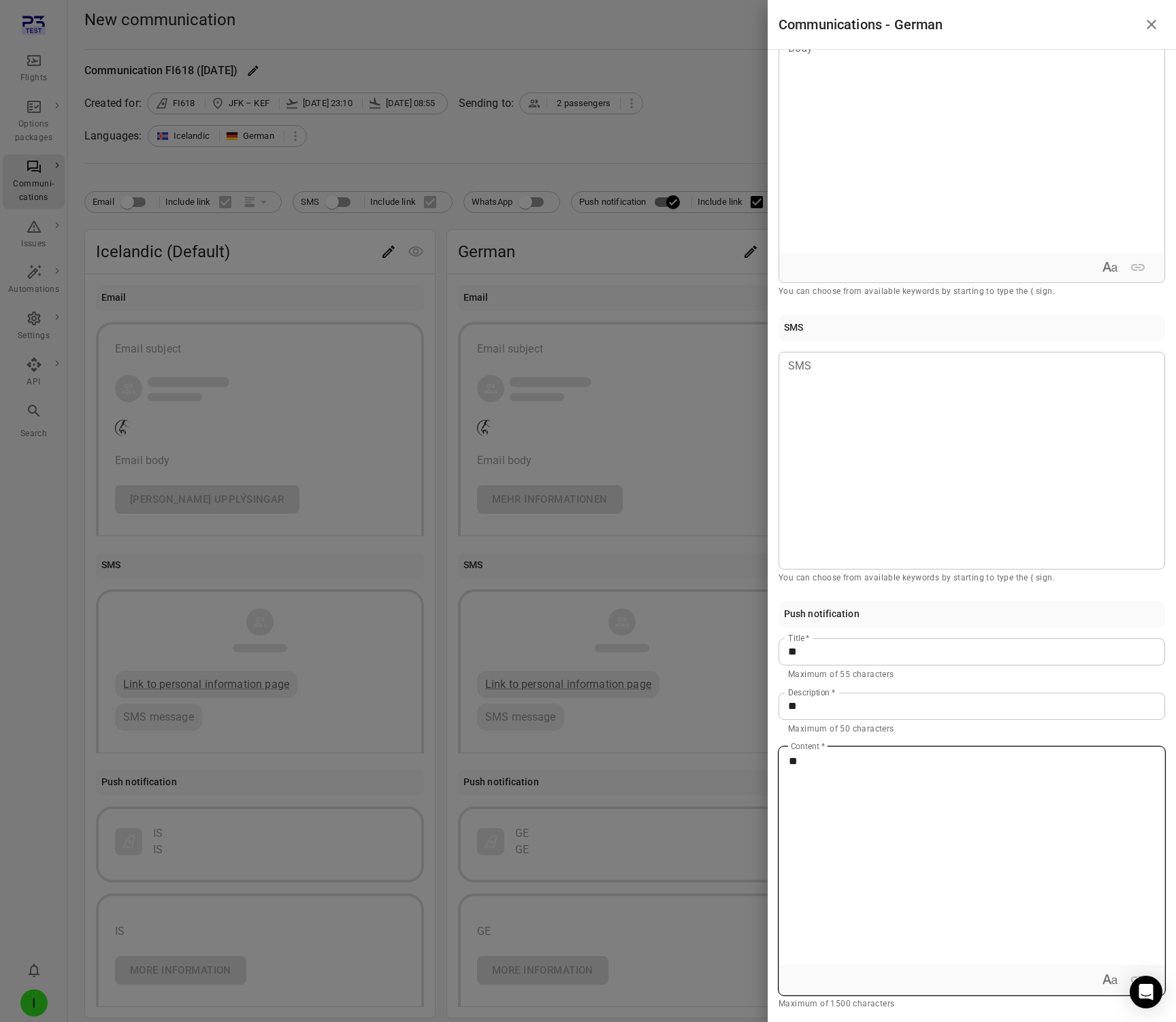
click at [876, 859] on div "**" at bounding box center [972, 856] width 385 height 217
click at [902, 656] on input "**" at bounding box center [972, 652] width 387 height 28
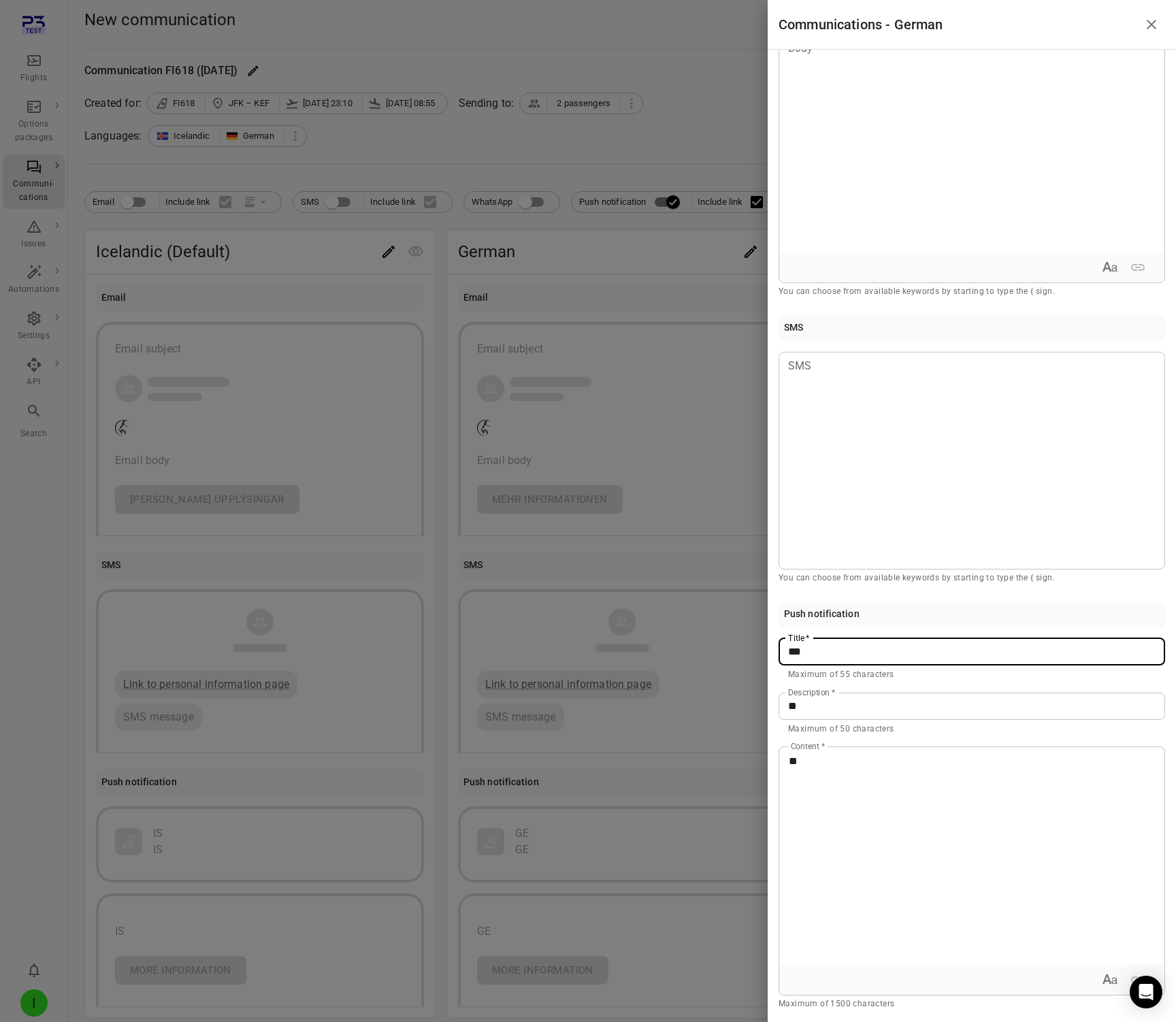
type input "**"
click at [673, 306] on div at bounding box center [588, 511] width 1176 height 1022
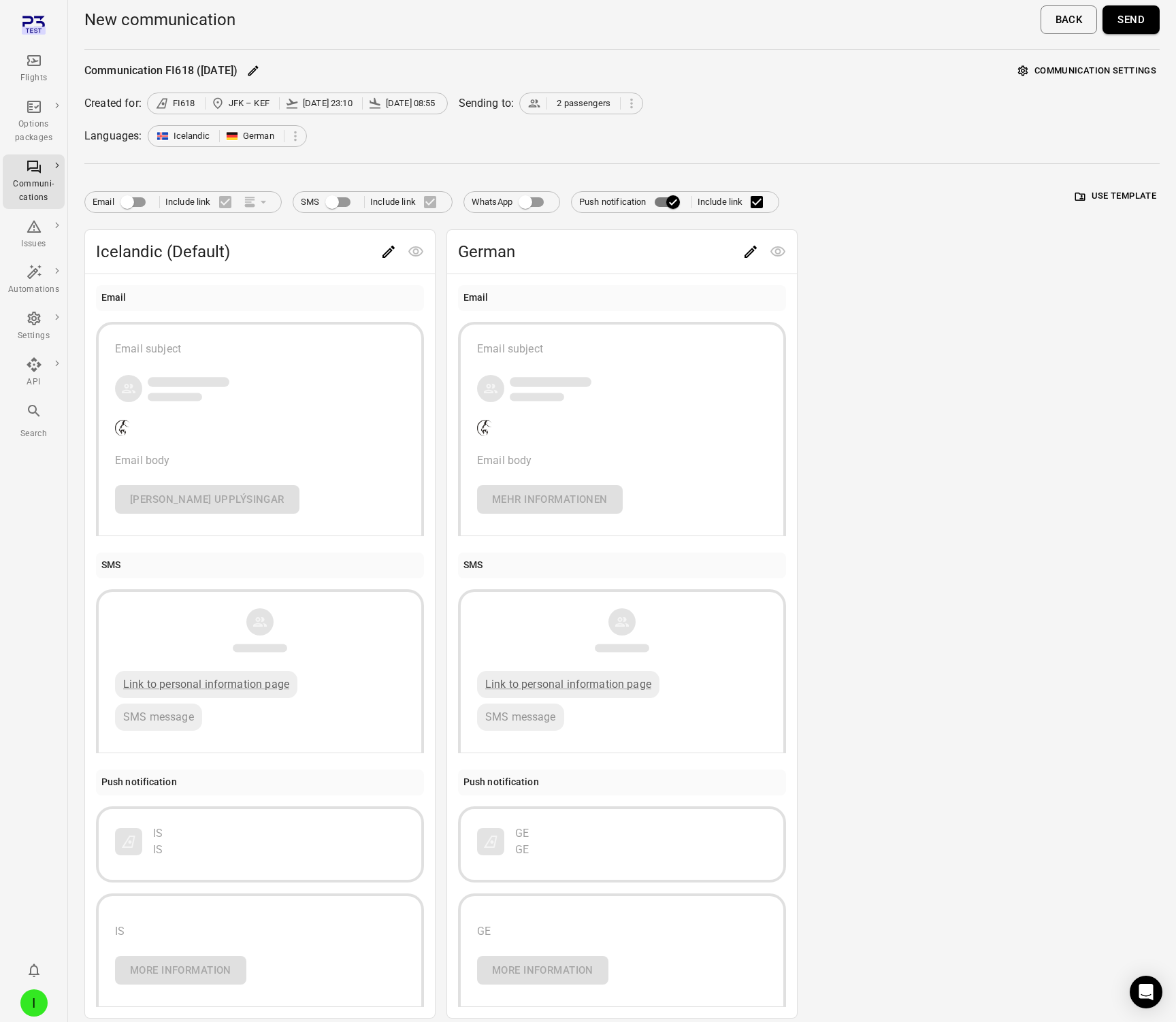
click at [1089, 27] on button "Send" at bounding box center [1131, 20] width 58 height 28
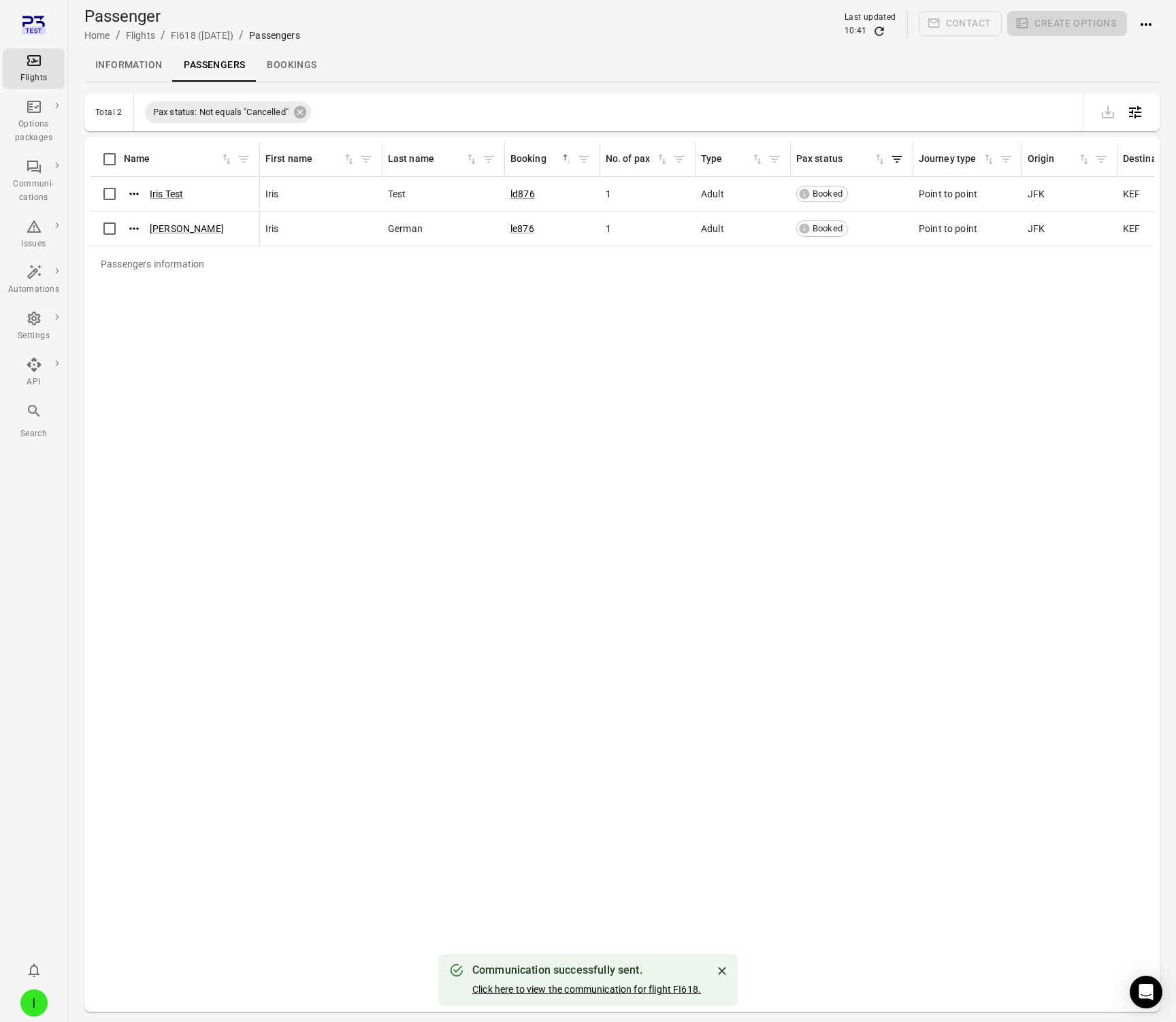
click at [618, 949] on link "Click here to view the communication for flight FI618." at bounding box center [586, 990] width 229 height 11
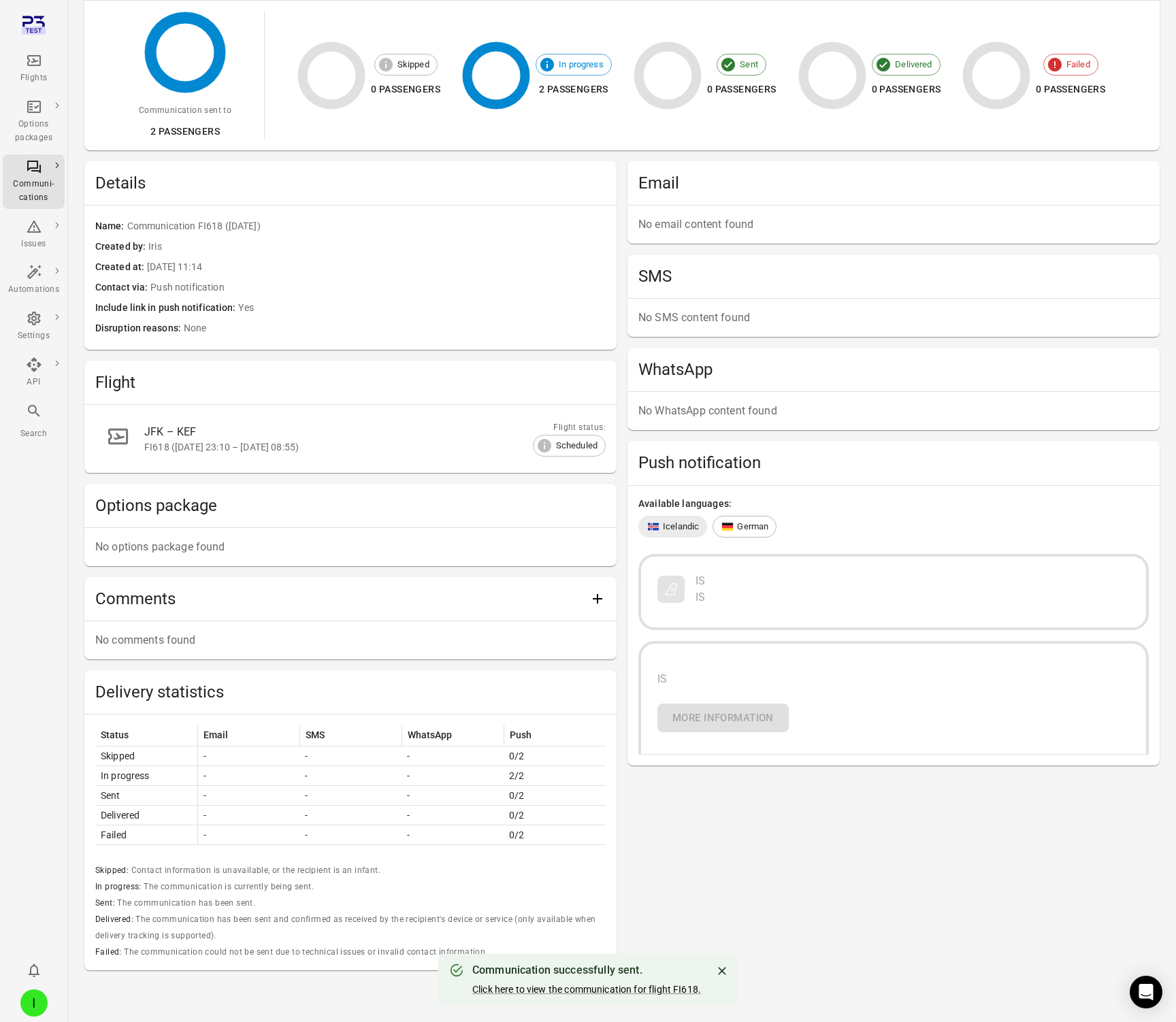
scroll to position [167, 0]
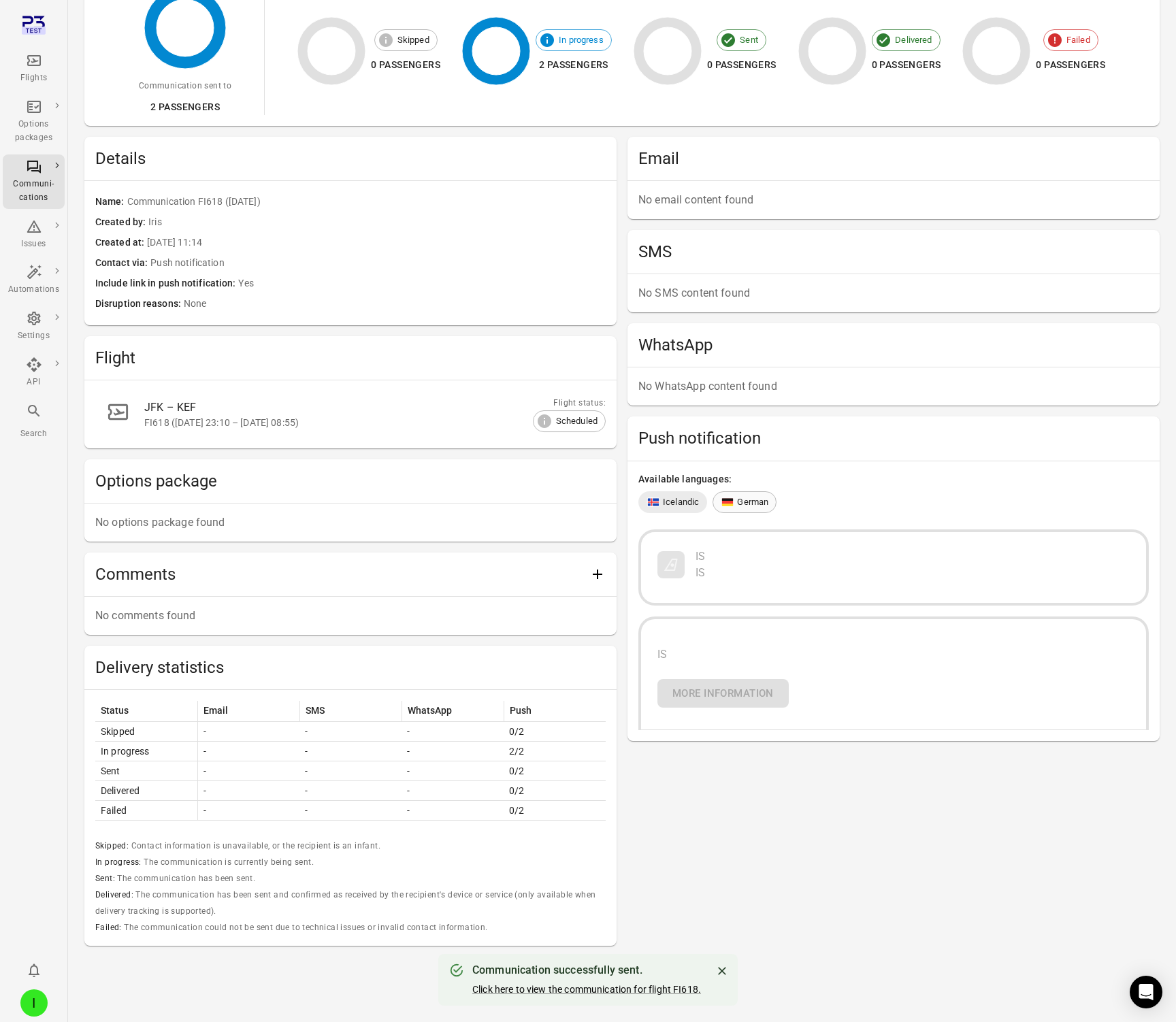
click at [742, 496] on span "German" at bounding box center [753, 502] width 32 height 13
click at [679, 501] on span "Icelandic" at bounding box center [681, 502] width 36 height 13
click at [744, 492] on div "German" at bounding box center [744, 503] width 64 height 22
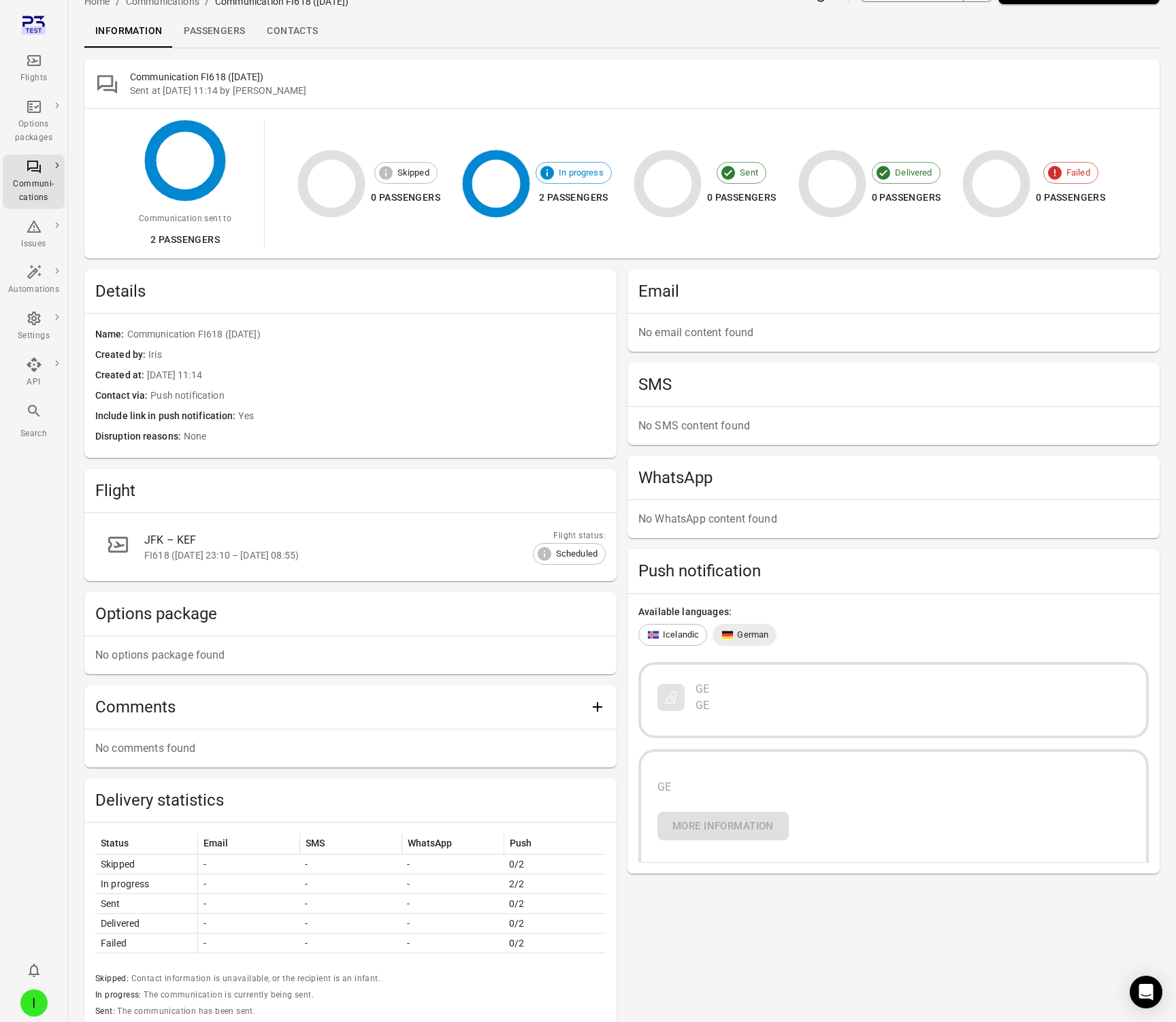
scroll to position [0, 0]
